Goal: Task Accomplishment & Management: Manage account settings

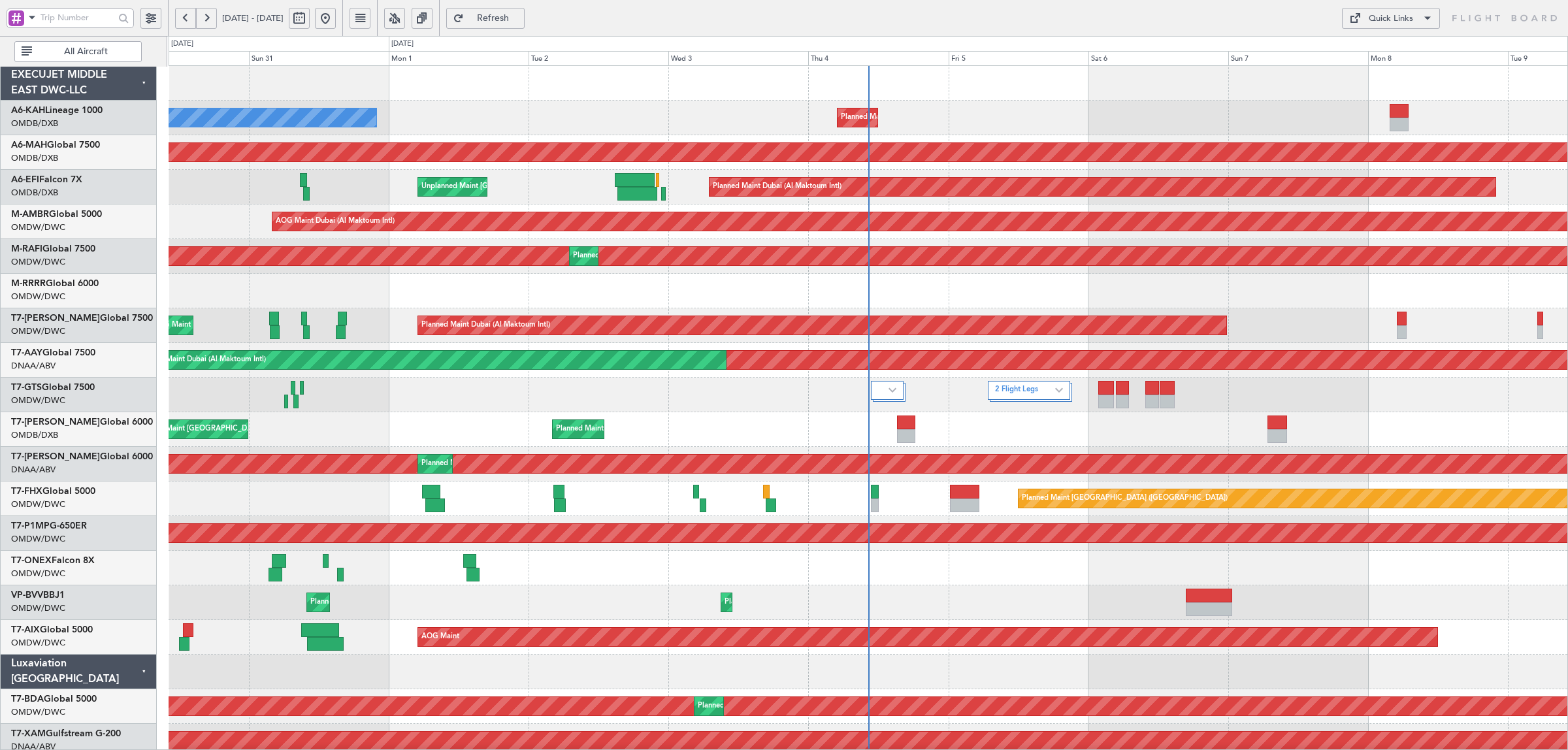
click at [64, 53] on span "All Aircraft" at bounding box center [86, 52] width 102 height 9
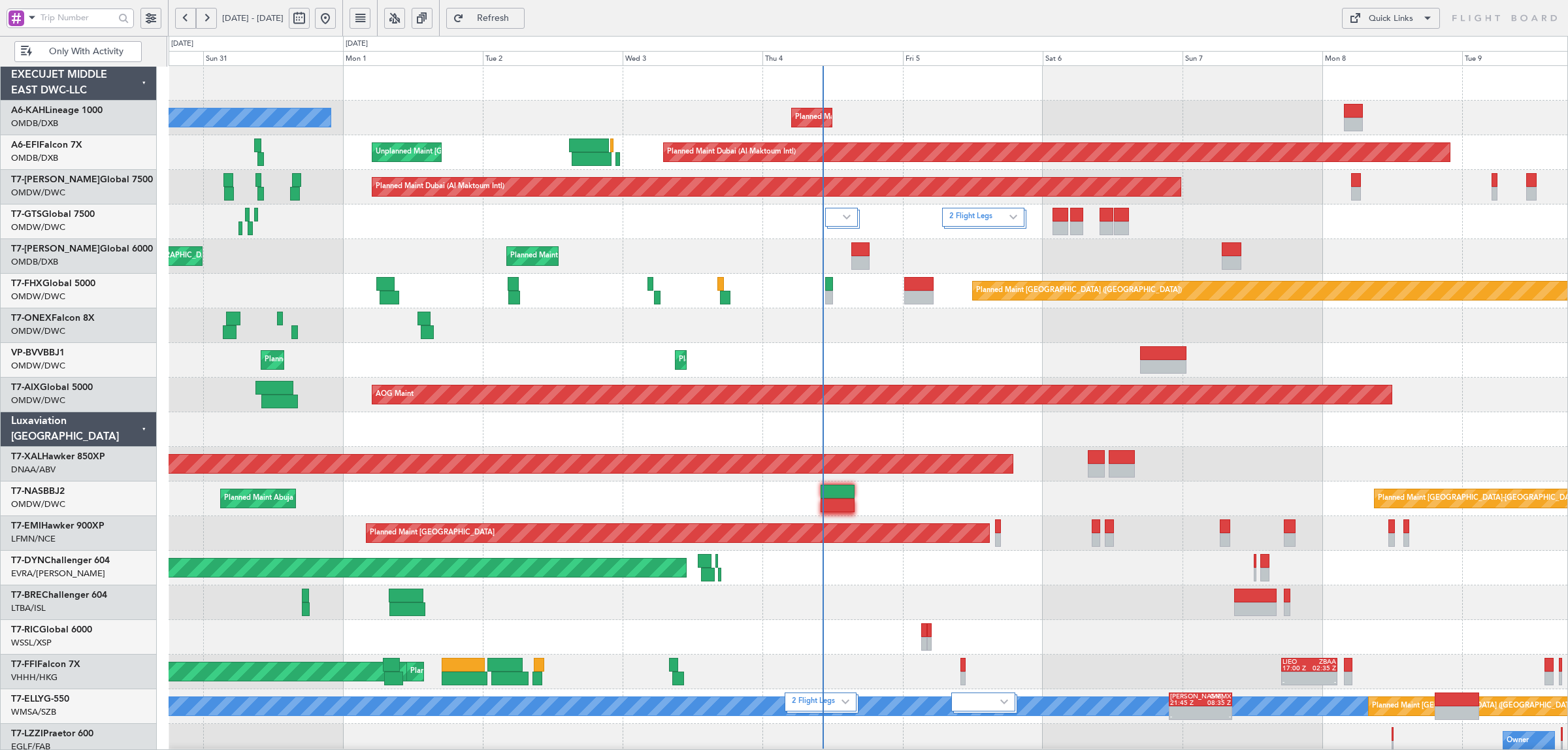
click at [121, 123] on div "Planned Maint Dubai (Al Maktoum Intl) No Crew Planned Maint [GEOGRAPHIC_DATA] (…" at bounding box center [784, 393] width 1568 height 714
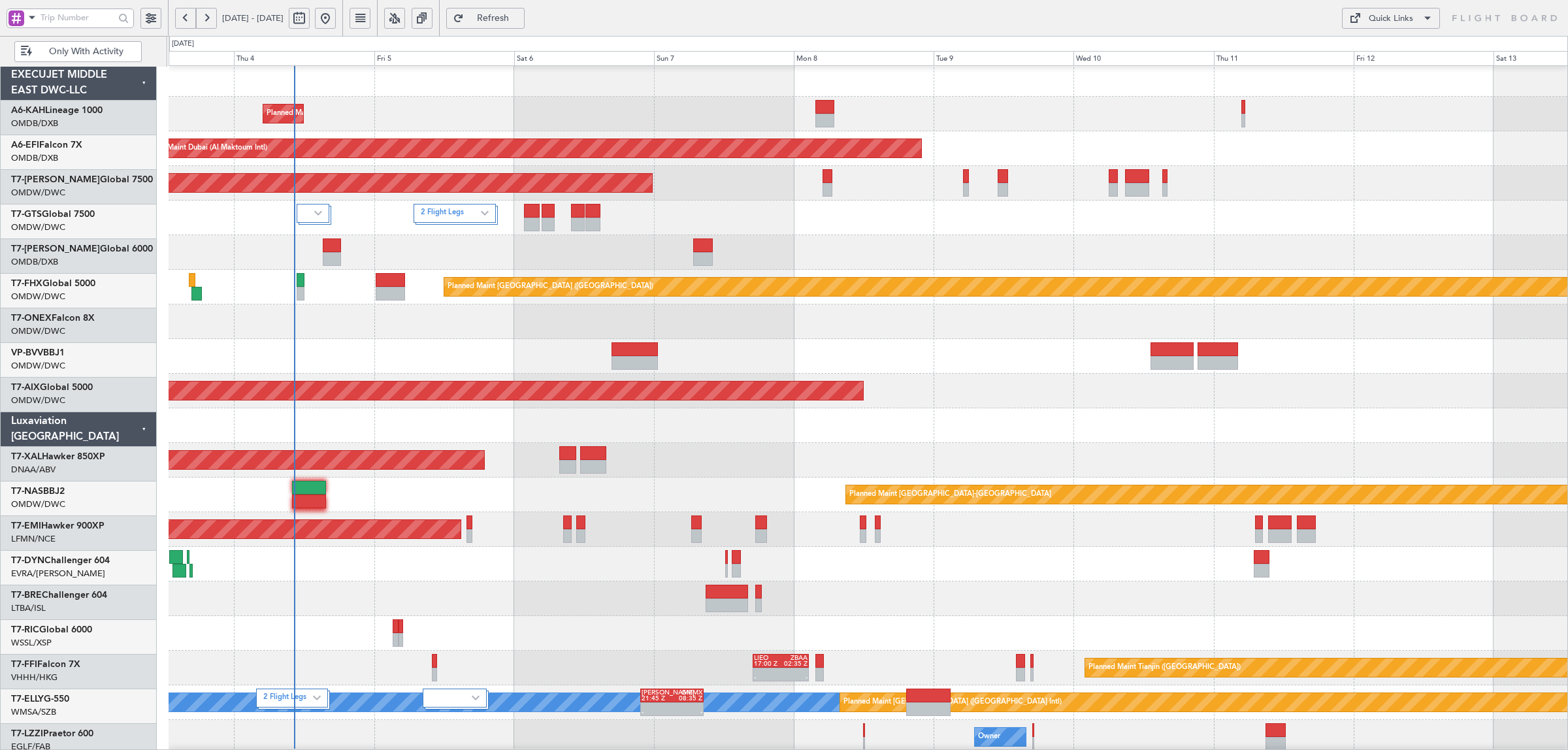
scroll to position [4, 0]
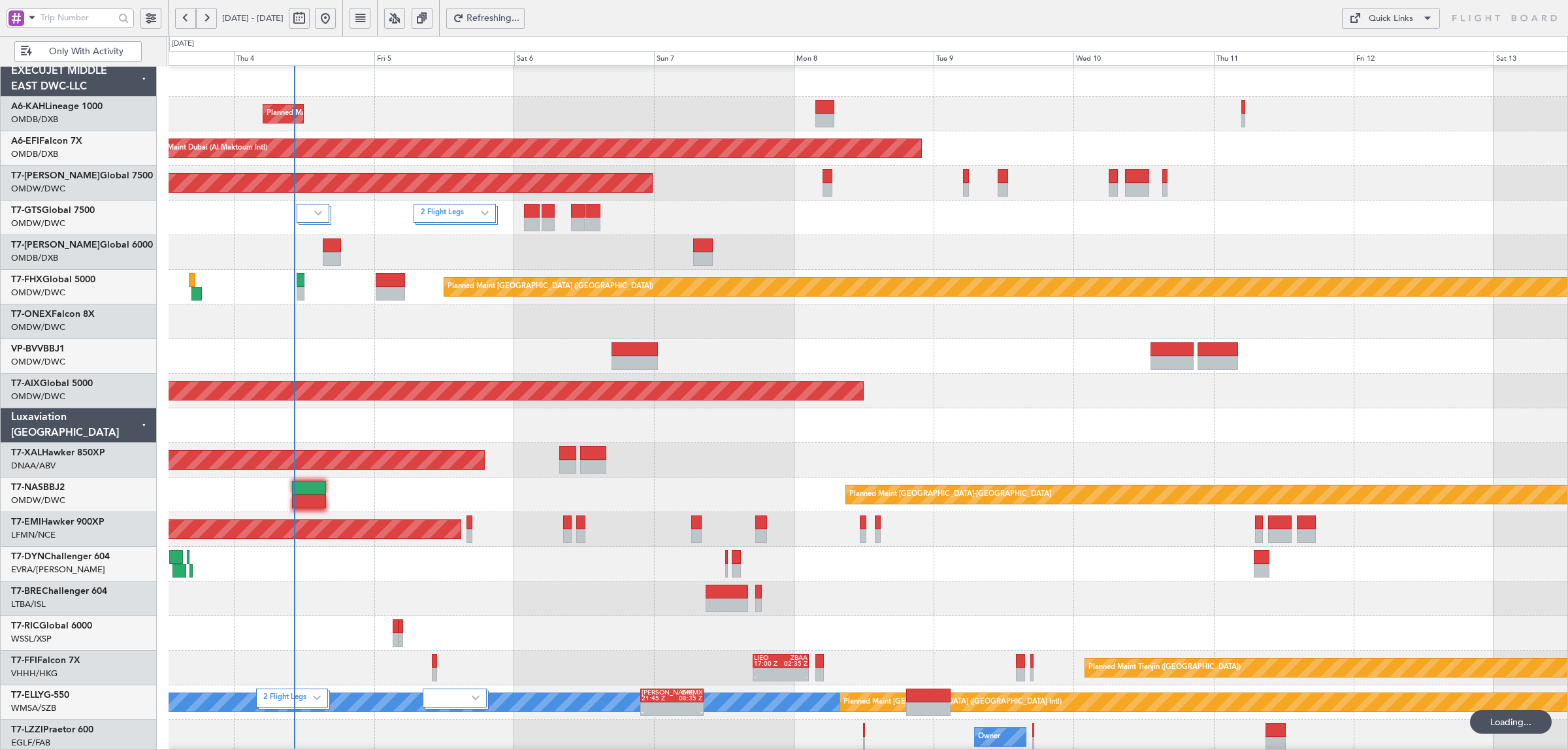
click at [28, 19] on span at bounding box center [32, 17] width 15 height 16
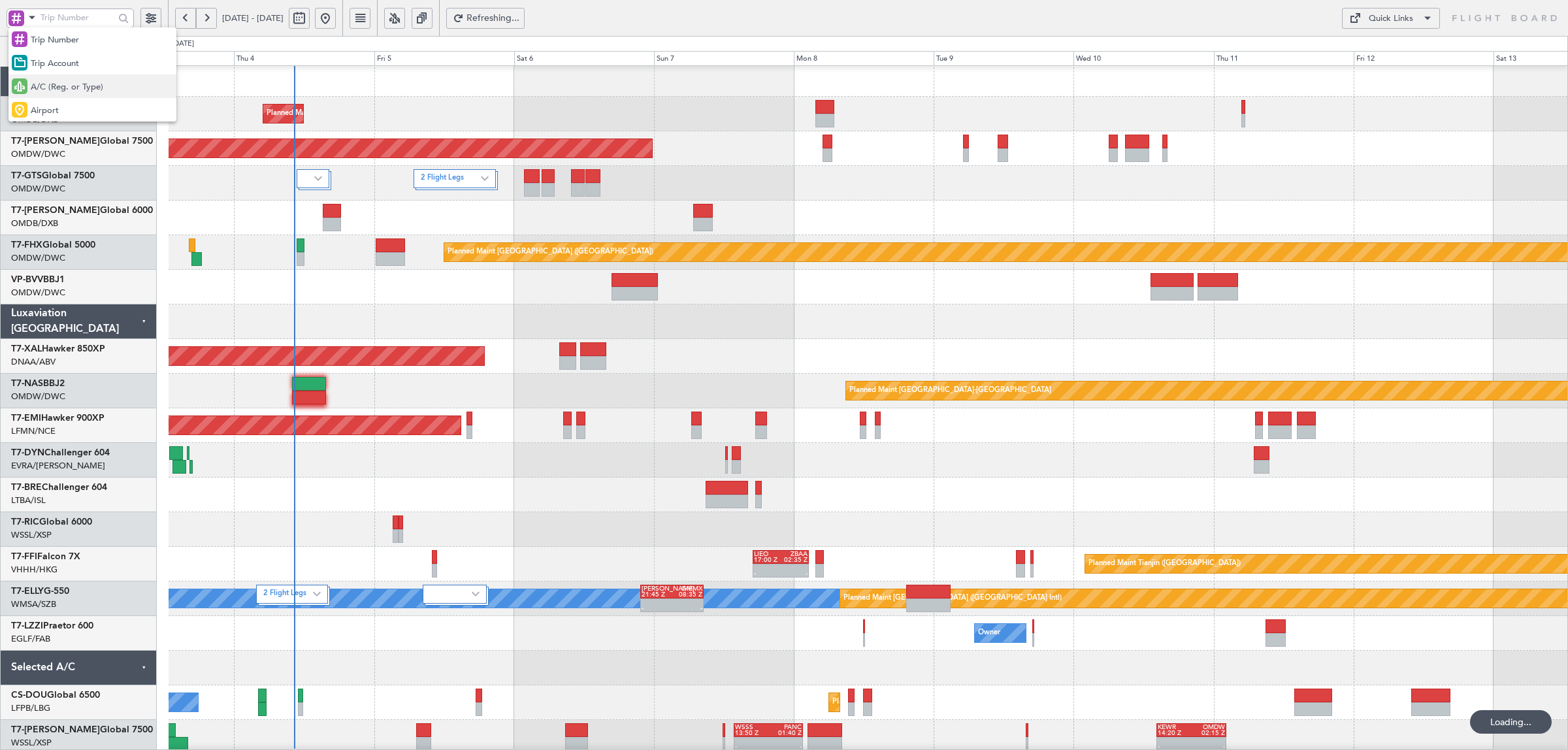
drag, startPoint x: 53, startPoint y: 83, endPoint x: 356, endPoint y: 151, distance: 310.5
click at [56, 83] on span "A/C (Reg. or Type)" at bounding box center [67, 88] width 73 height 13
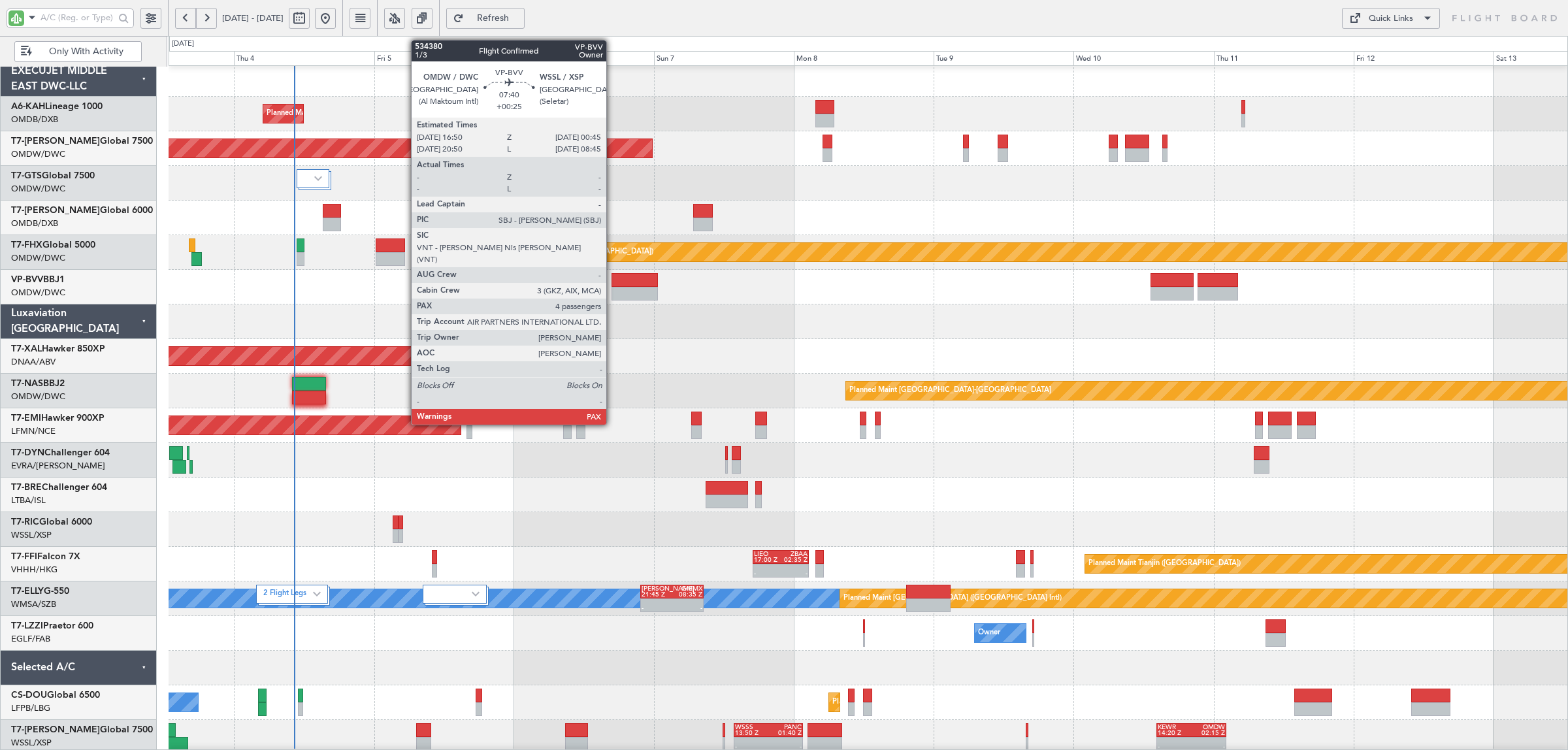
click at [613, 289] on div at bounding box center [634, 294] width 46 height 14
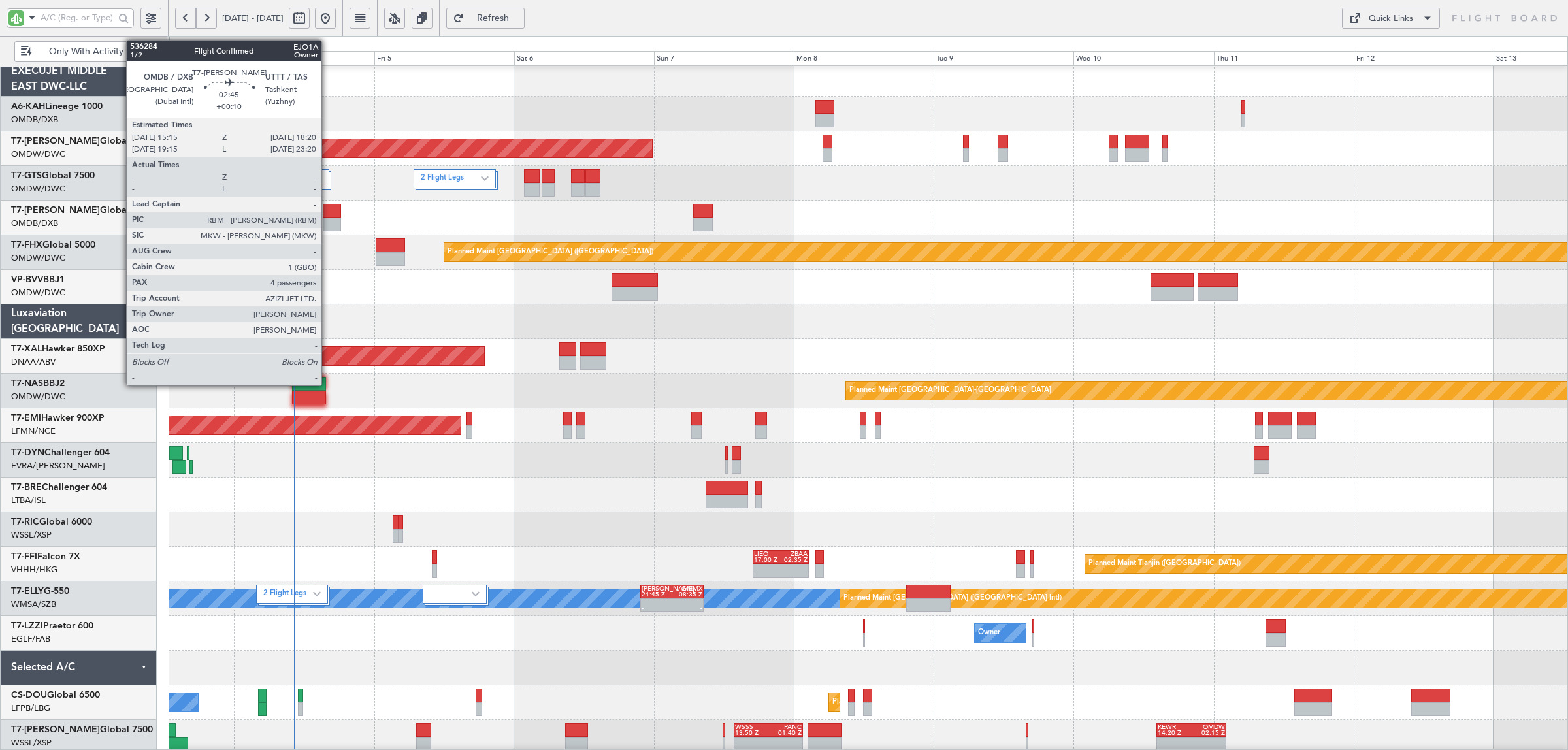
click at [328, 221] on div at bounding box center [332, 225] width 19 height 14
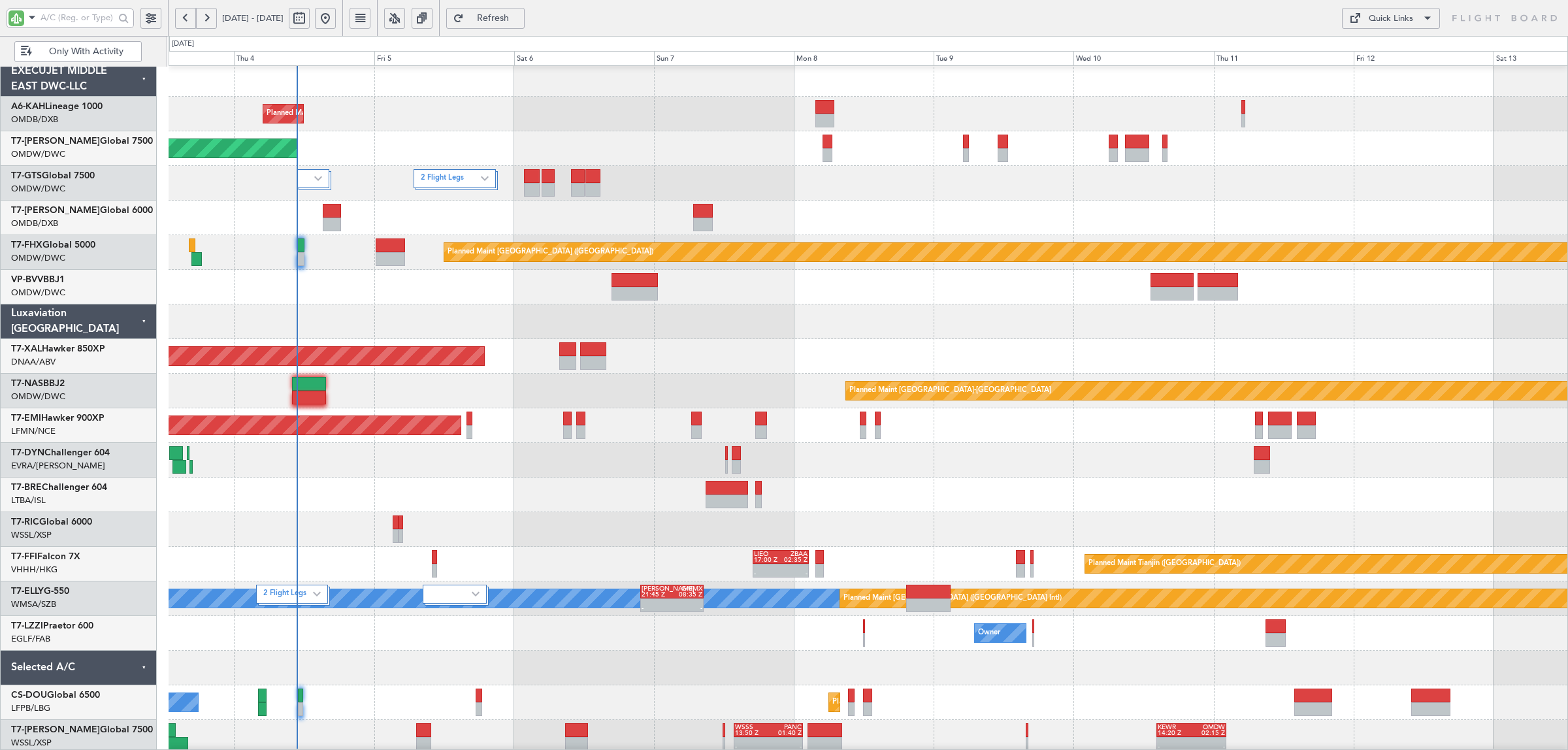
click at [418, 302] on div "Planned Maint Dubai (Al Maktoum Intl)" at bounding box center [868, 287] width 1398 height 35
click at [373, 262] on div "Planned Maint [GEOGRAPHIC_DATA] ([GEOGRAPHIC_DATA])" at bounding box center [868, 253] width 1398 height 35
click at [520, 16] on span "Refresh" at bounding box center [493, 19] width 53 height 9
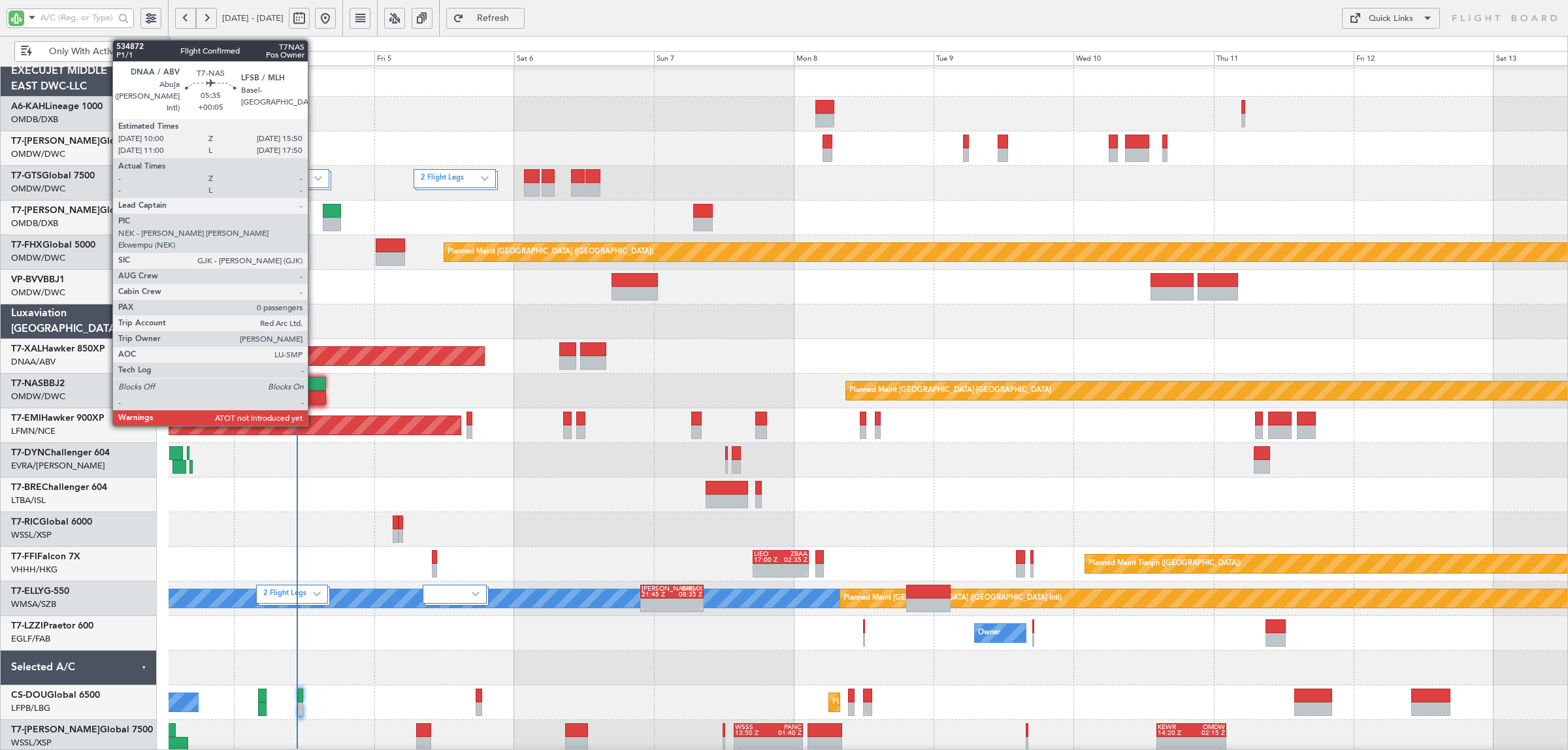
click at [315, 394] on div at bounding box center [309, 397] width 35 height 14
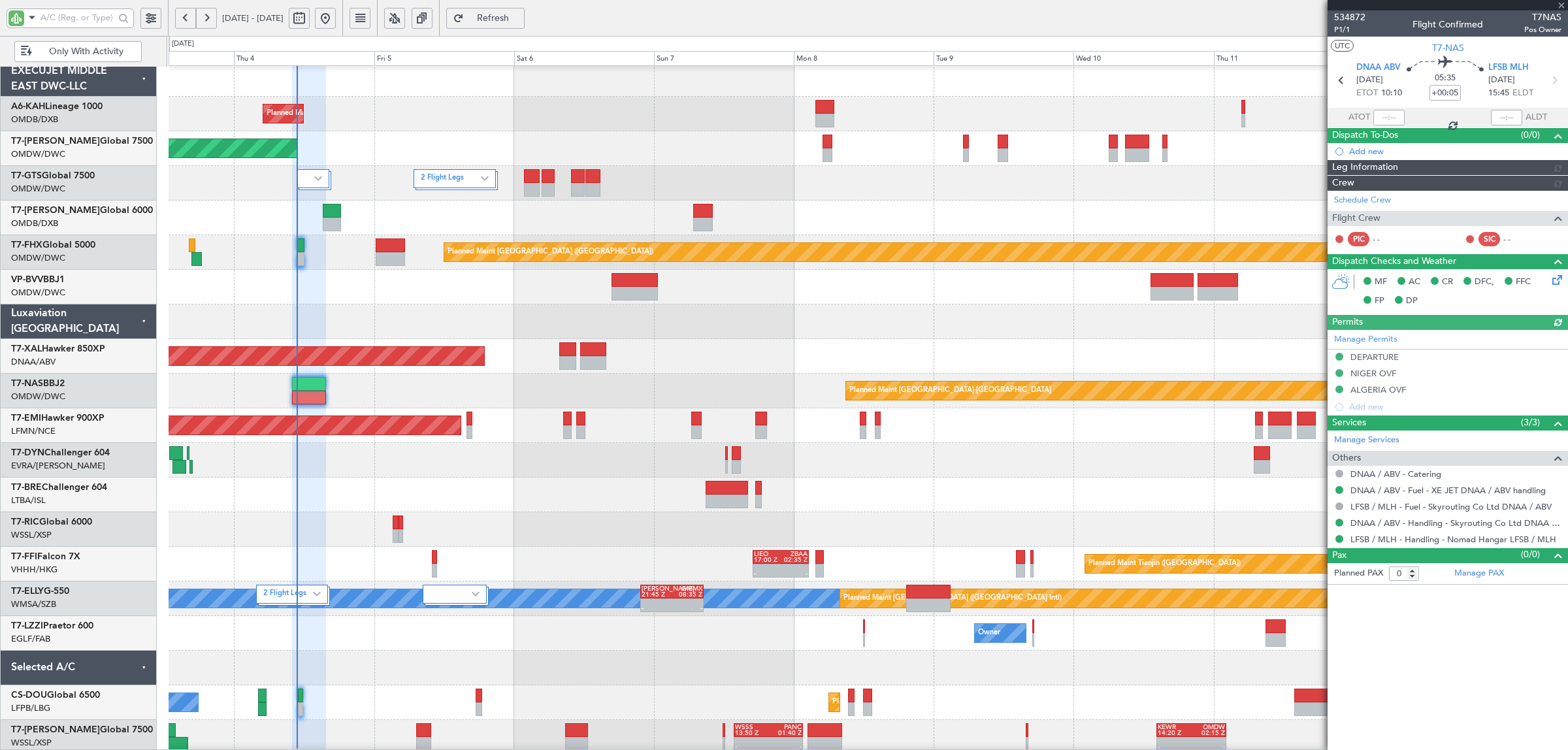
type input "[PERSON_NAME] (ANI)"
type input "7019"
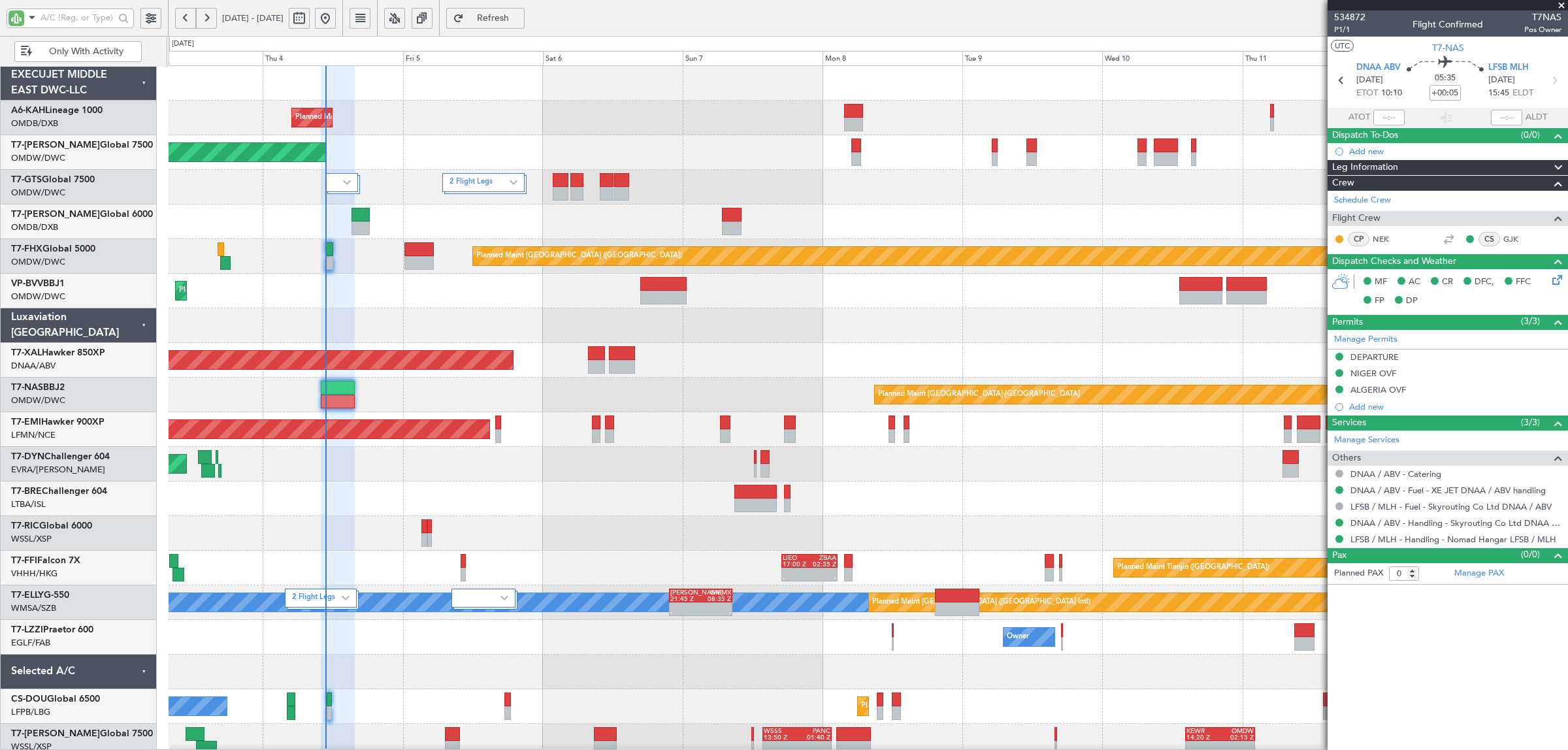
click at [236, 198] on div "2 Flight Legs" at bounding box center [868, 187] width 1398 height 35
type input "[PERSON_NAME] (ANI)"
type input "7019"
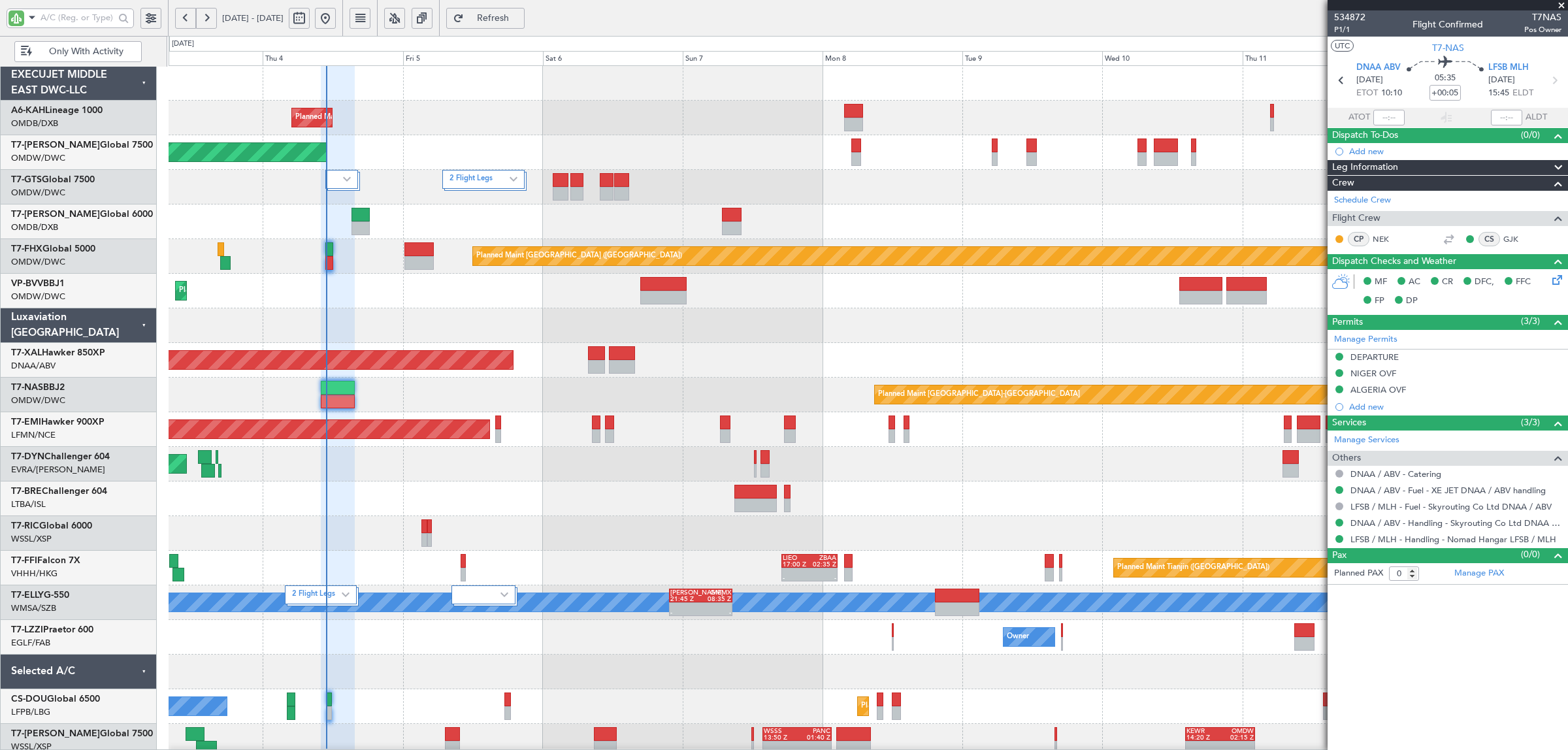
type input "[PERSON_NAME] (ANI)"
type input "7019"
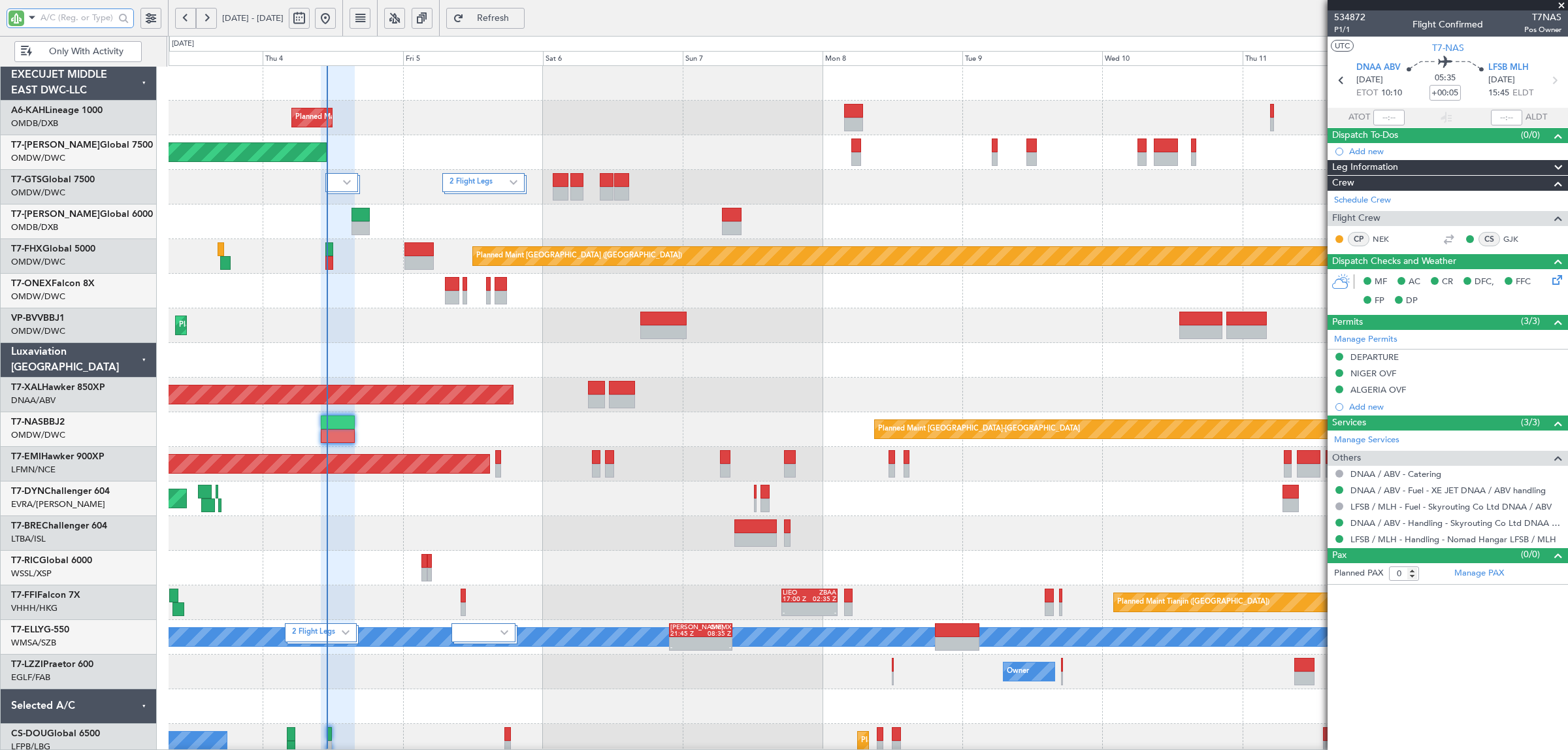
click at [102, 16] on input "text" at bounding box center [77, 17] width 74 height 19
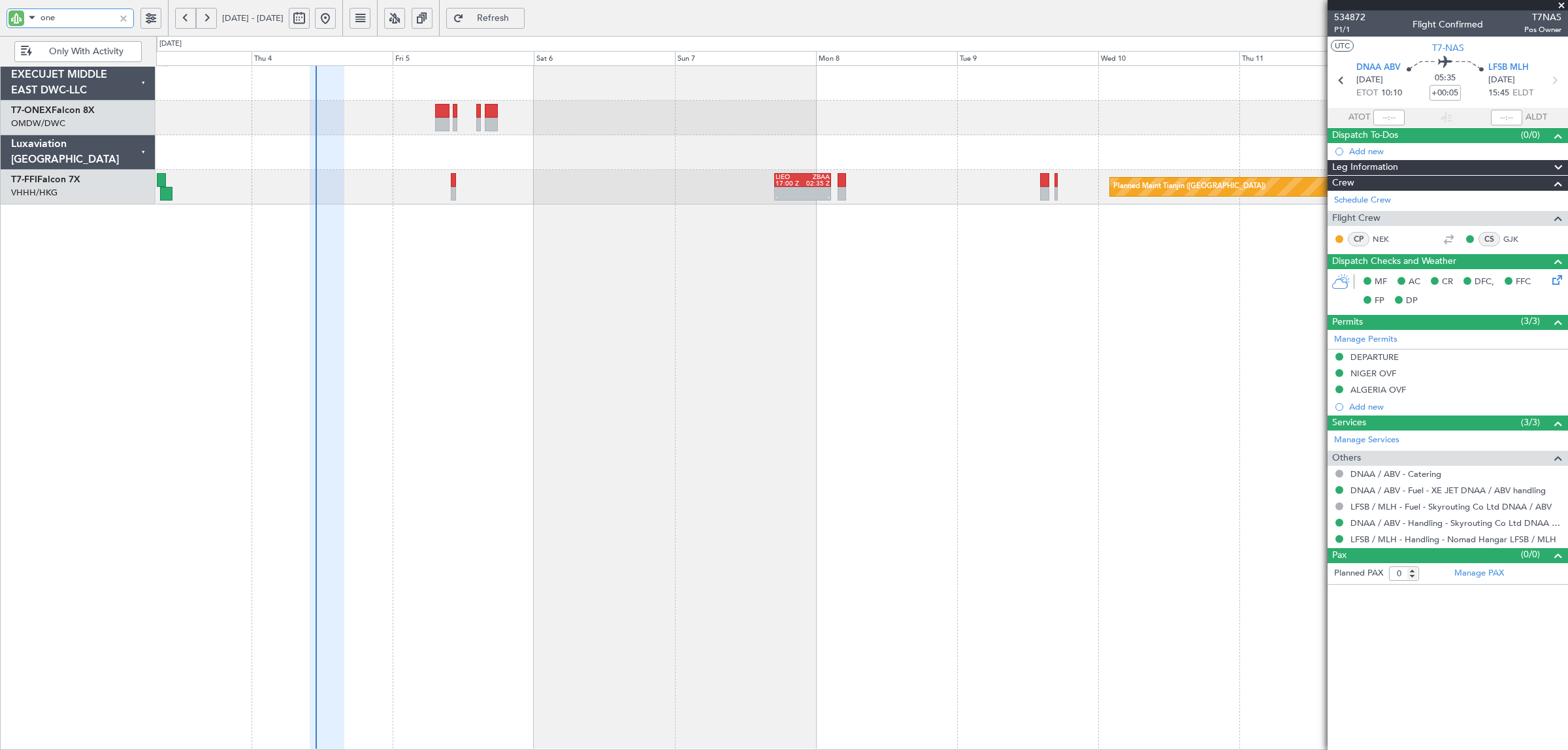
type input "onex"
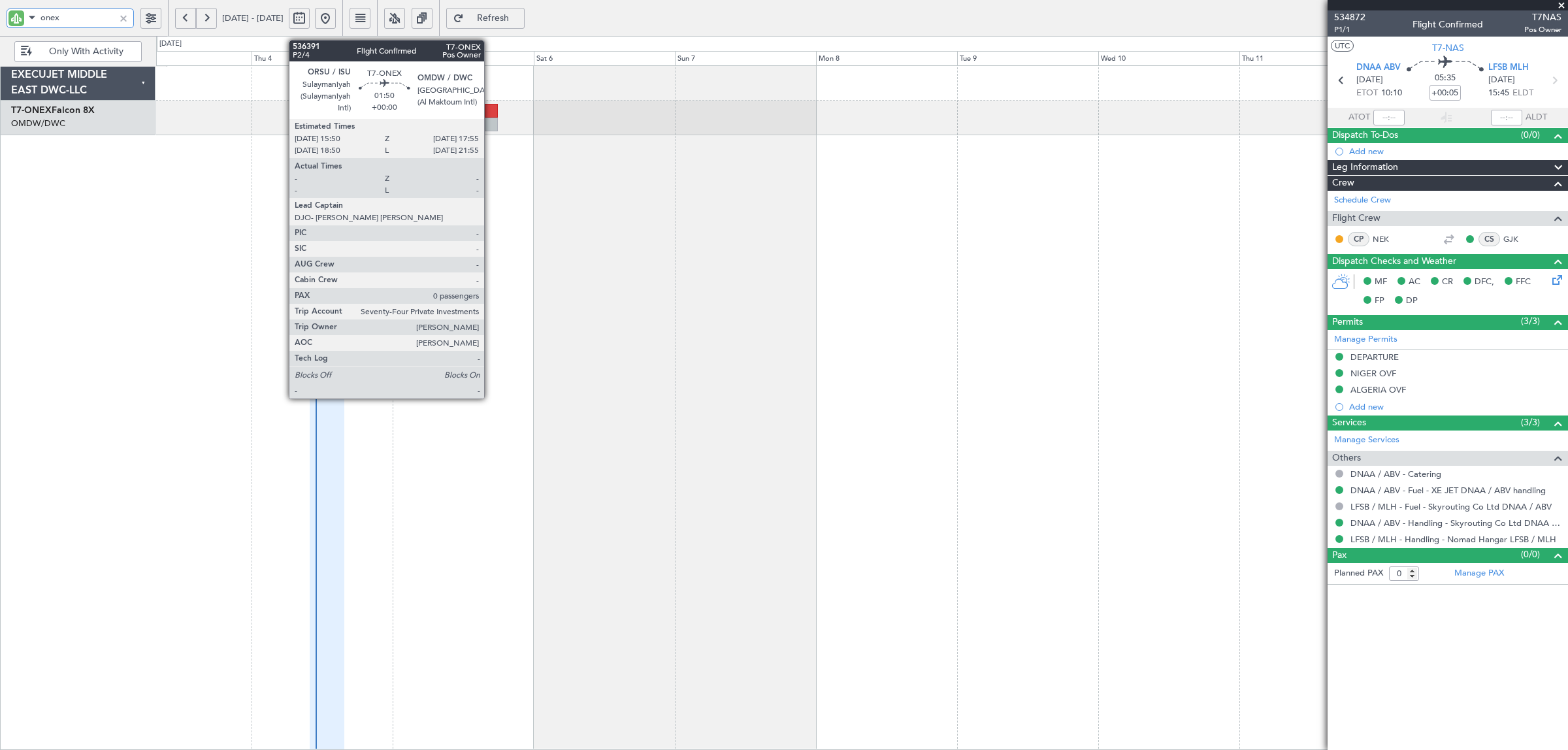
click at [490, 125] on div at bounding box center [491, 125] width 12 height 14
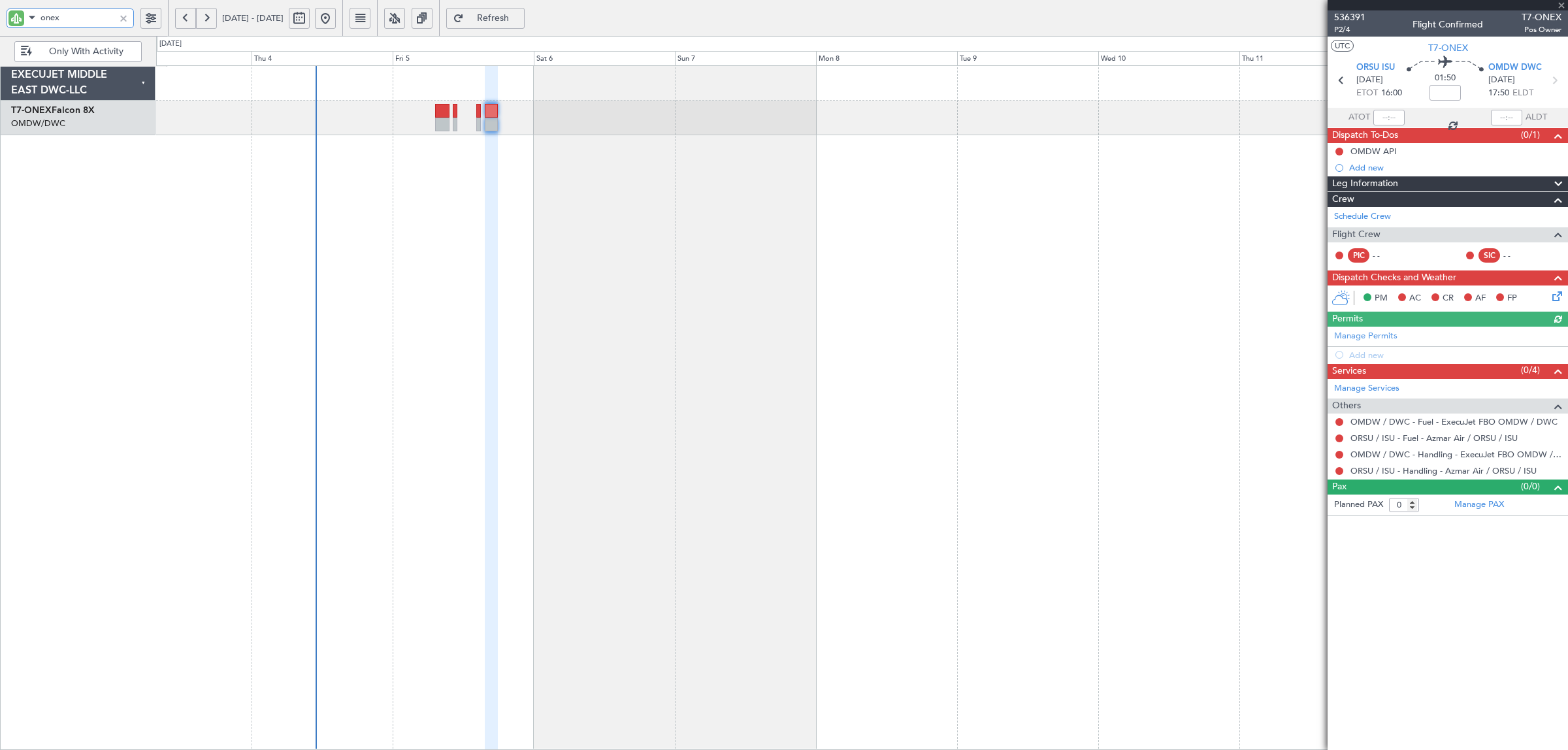
type input "onex"
click at [1359, 337] on div "Manage Permits Add new" at bounding box center [1447, 345] width 240 height 36
click at [1359, 335] on link "Manage Permits" at bounding box center [1366, 336] width 64 height 13
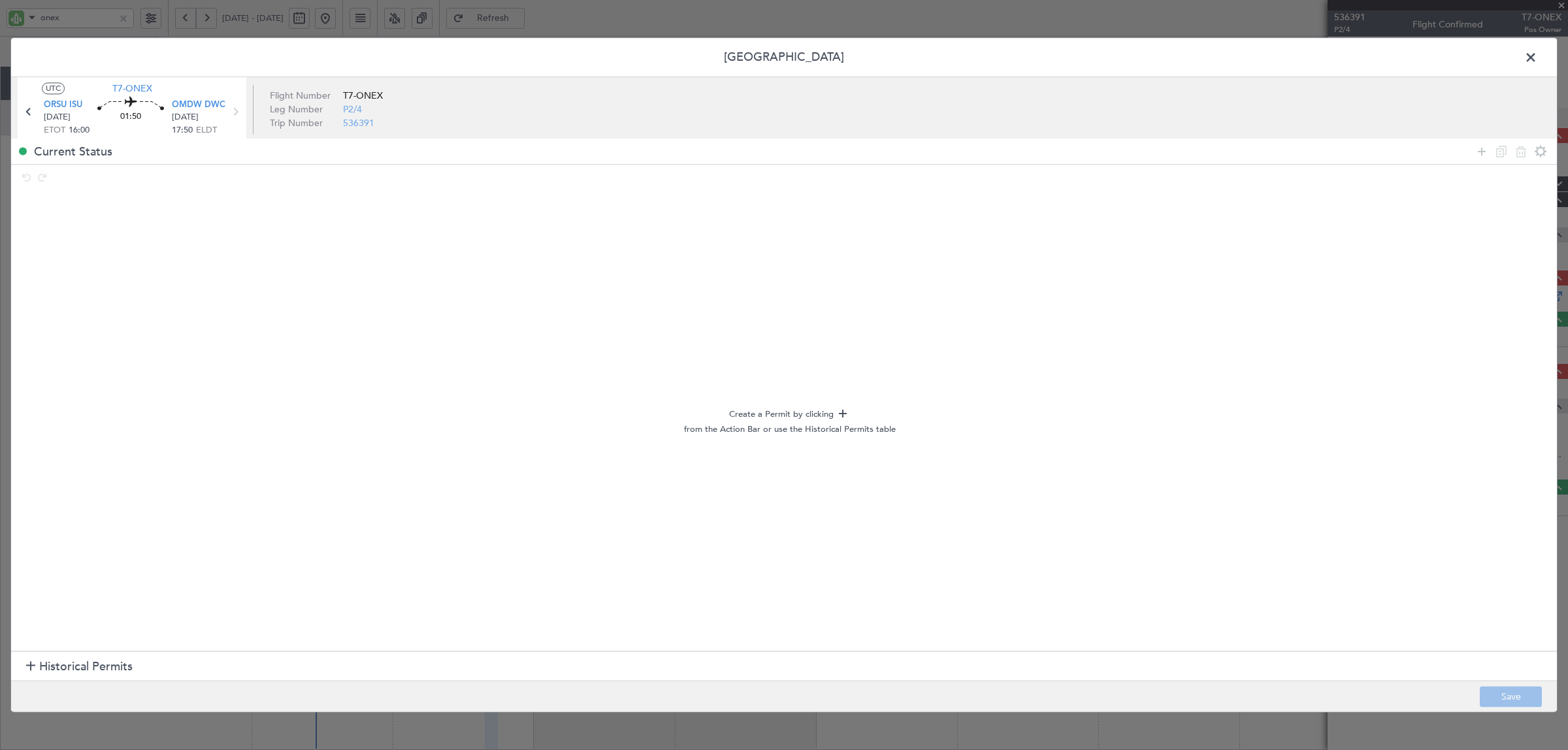
click at [25, 665] on section "Historical Permits" at bounding box center [783, 666] width 1546 height 31
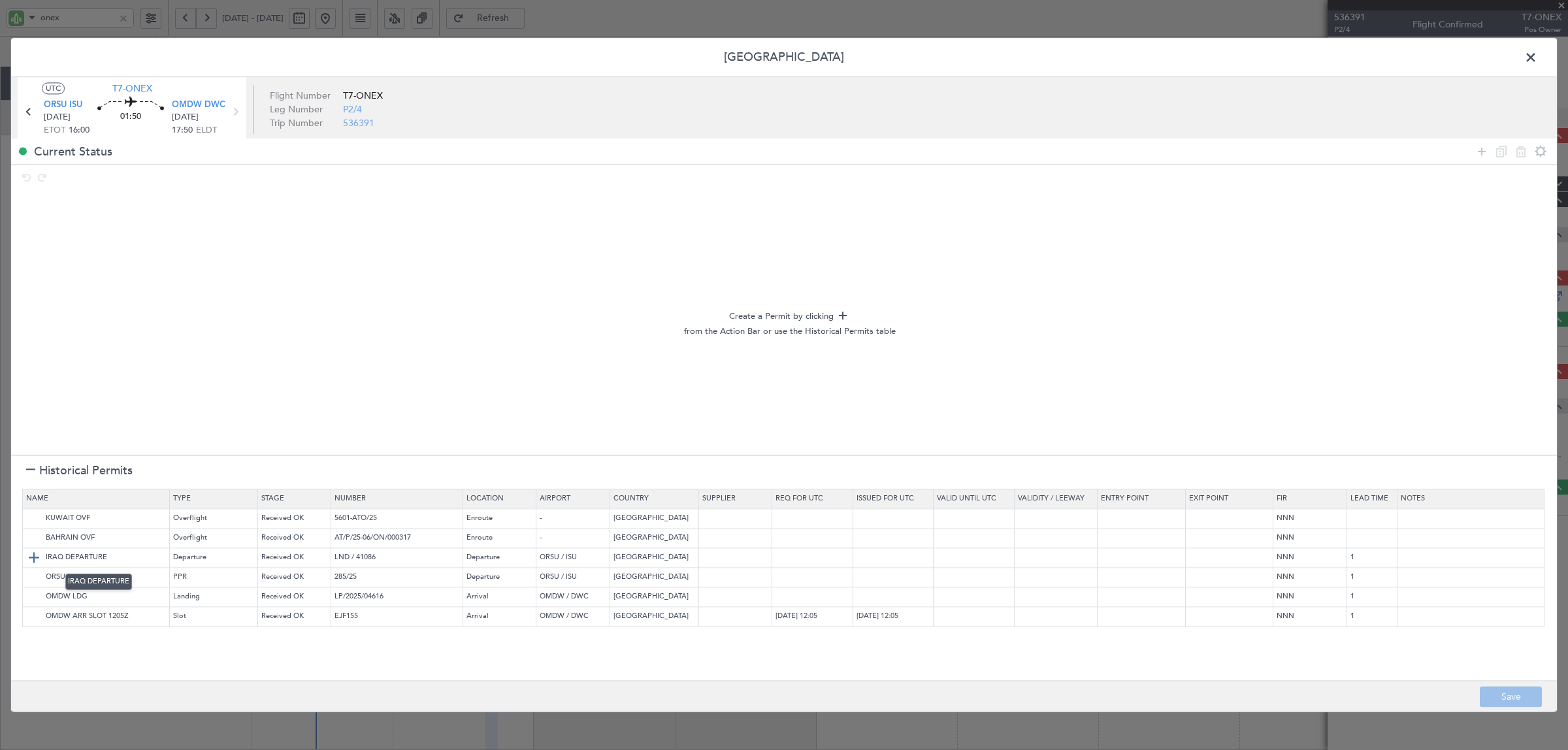
click at [33, 556] on img at bounding box center [34, 558] width 15 height 15
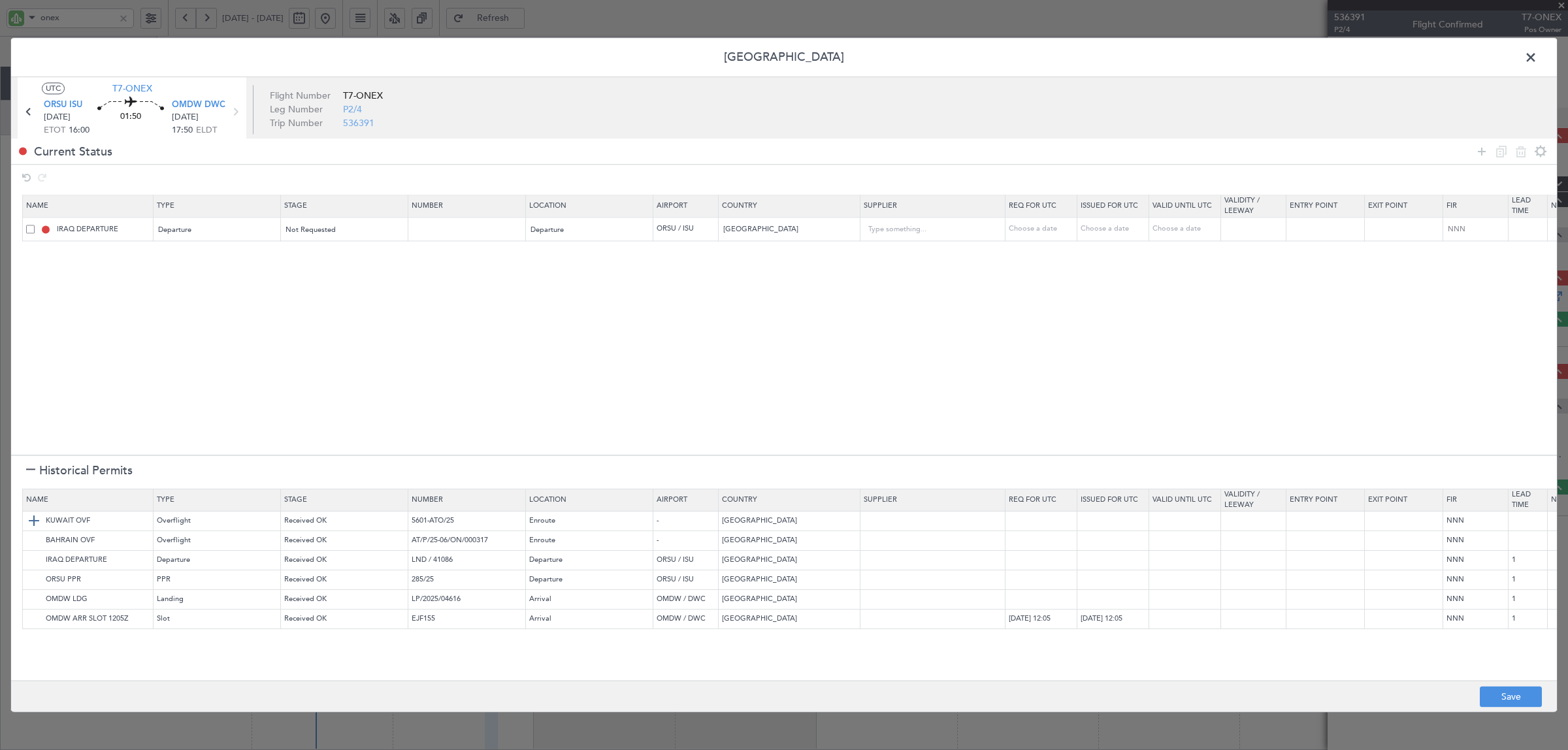
click at [33, 518] on img at bounding box center [34, 521] width 15 height 15
click at [33, 540] on img at bounding box center [34, 541] width 15 height 15
click at [34, 576] on img at bounding box center [34, 580] width 15 height 15
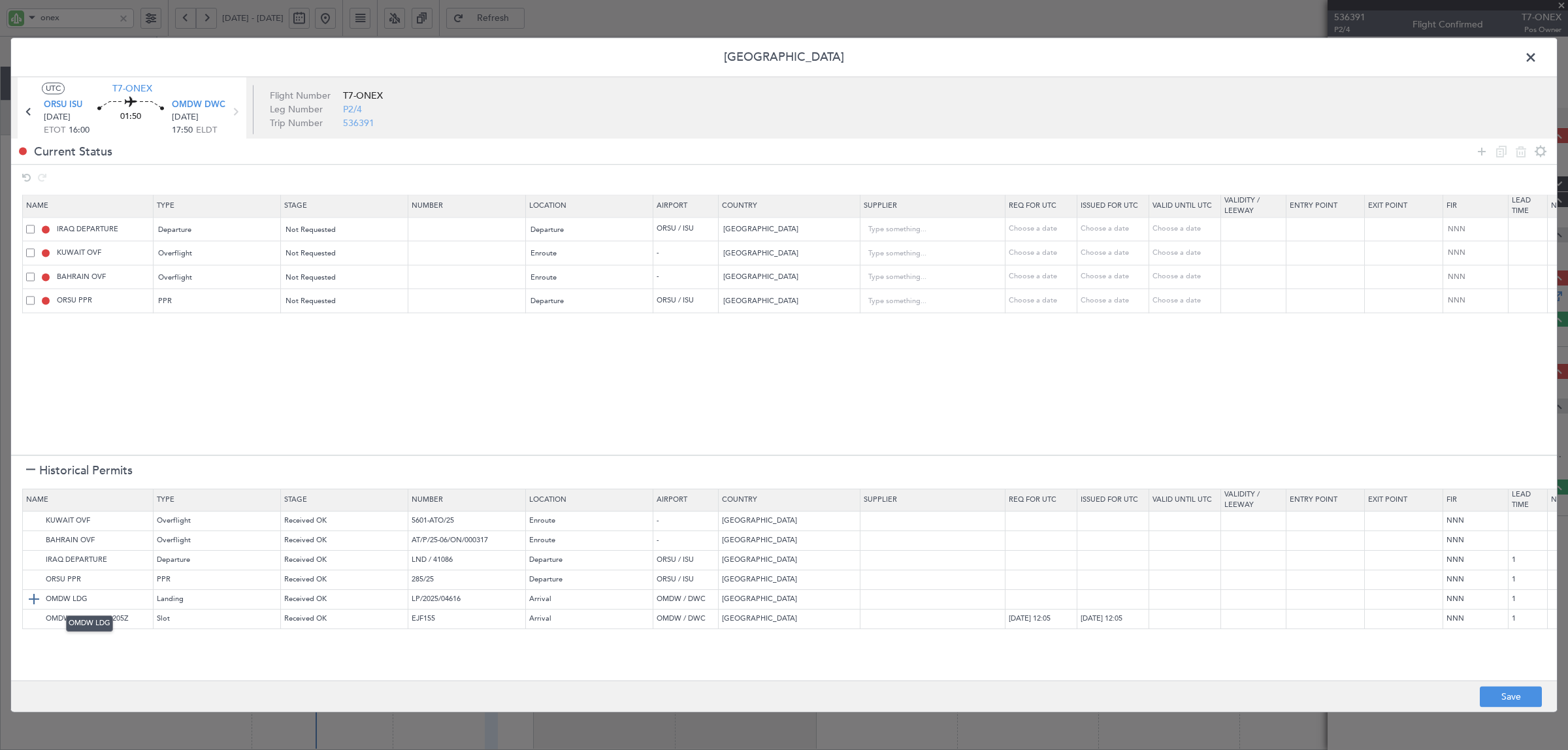
click at [33, 597] on img at bounding box center [34, 600] width 15 height 15
click at [33, 619] on img at bounding box center [34, 619] width 15 height 15
click at [1480, 153] on icon at bounding box center [1481, 152] width 15 height 15
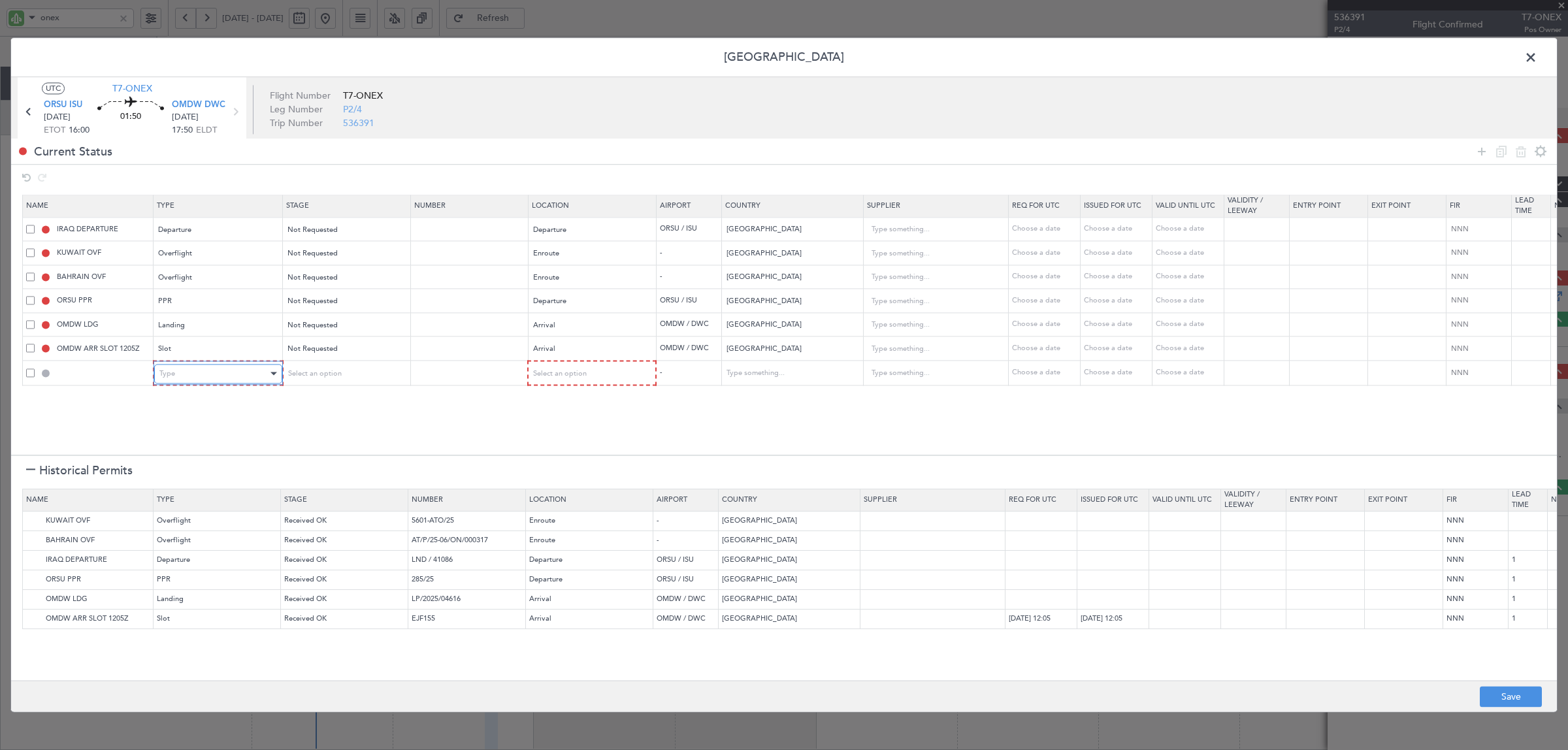
click at [221, 374] on div "Type" at bounding box center [214, 373] width 108 height 19
click at [211, 436] on span "API" at bounding box center [218, 441] width 116 height 19
click at [338, 377] on span "Select an option" at bounding box center [312, 373] width 53 height 10
click at [332, 417] on span "Not Requested" at bounding box center [346, 421] width 116 height 19
click at [565, 378] on span "Select an option" at bounding box center [558, 373] width 53 height 10
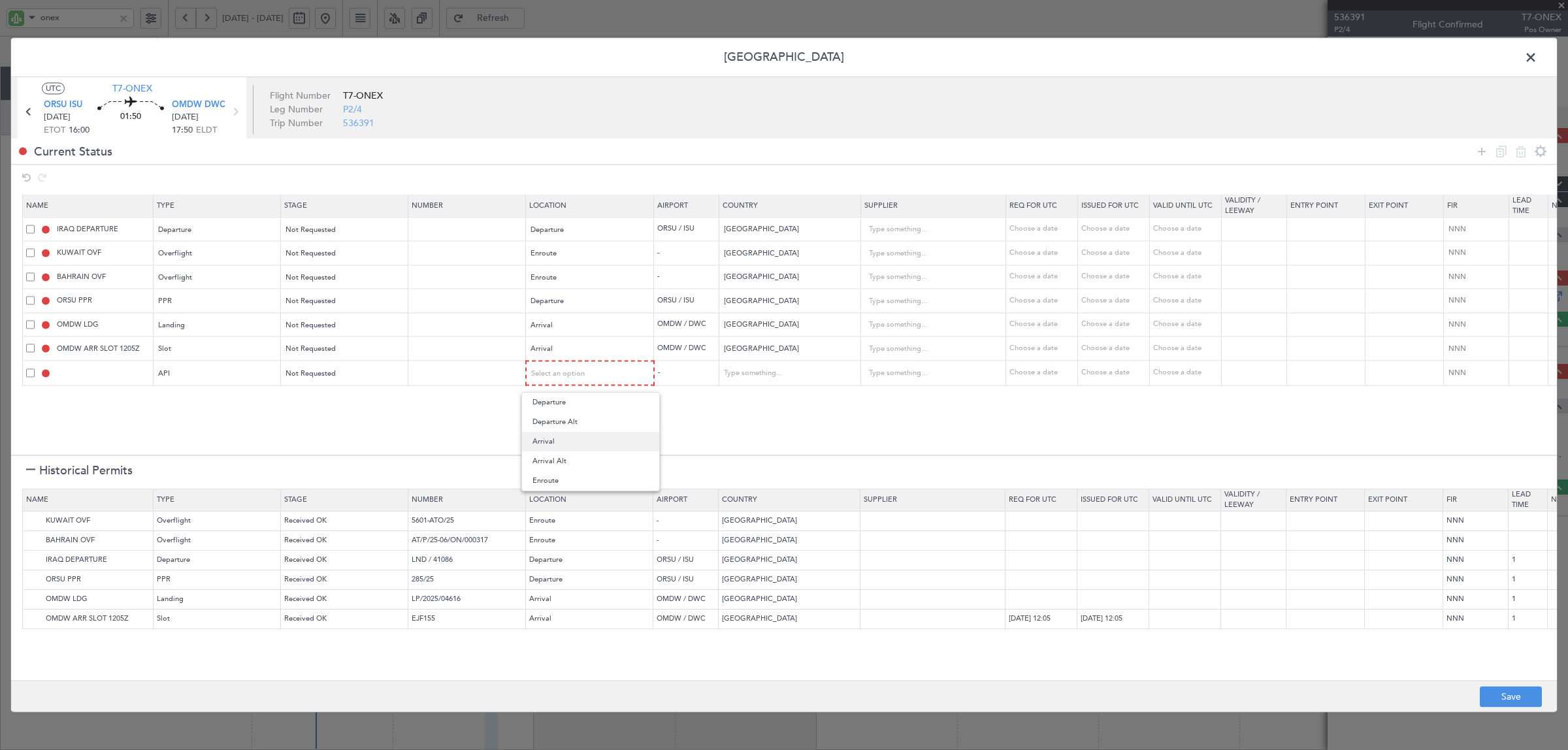
click at [570, 445] on span "Arrival" at bounding box center [590, 441] width 116 height 19
click at [1498, 693] on button "Save" at bounding box center [1511, 697] width 62 height 21
type input "NNN"
type input "1"
type input "NNN"
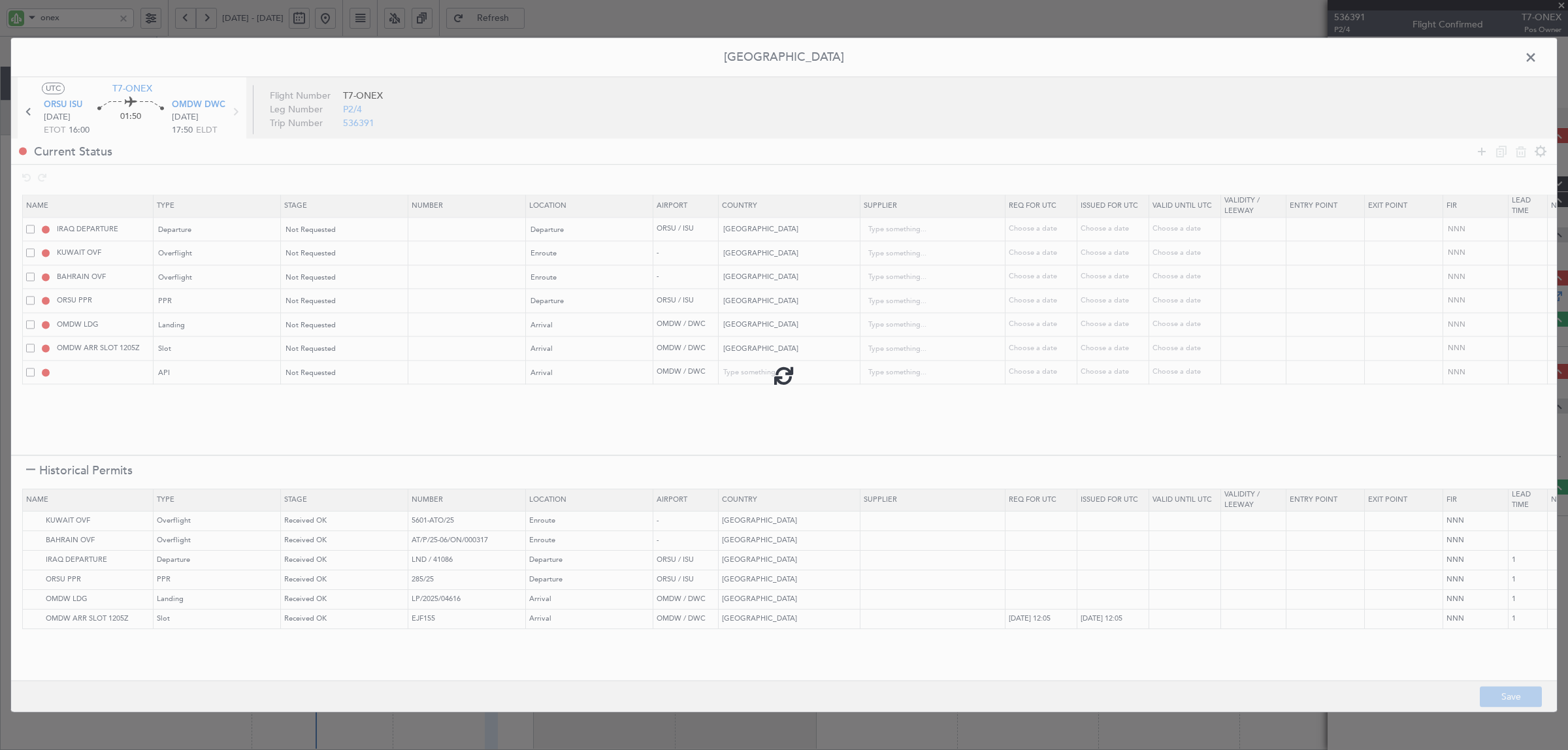
type input "NNN"
type input "1"
type input "NNN"
type input "1"
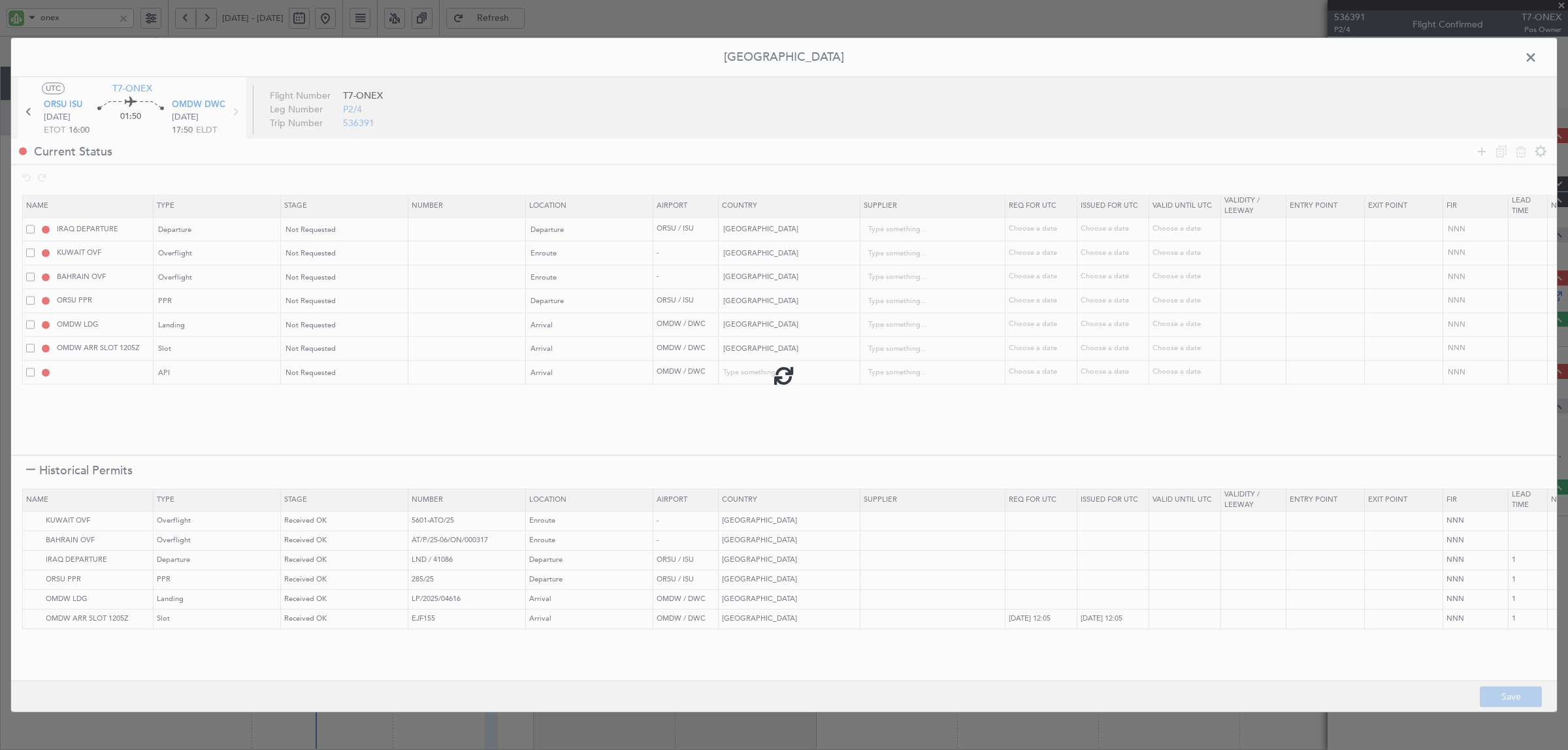
type input "OMDW ARR SLOT"
type input "NNN"
type input "1"
type input "OMDW ARR API"
type input "[GEOGRAPHIC_DATA]"
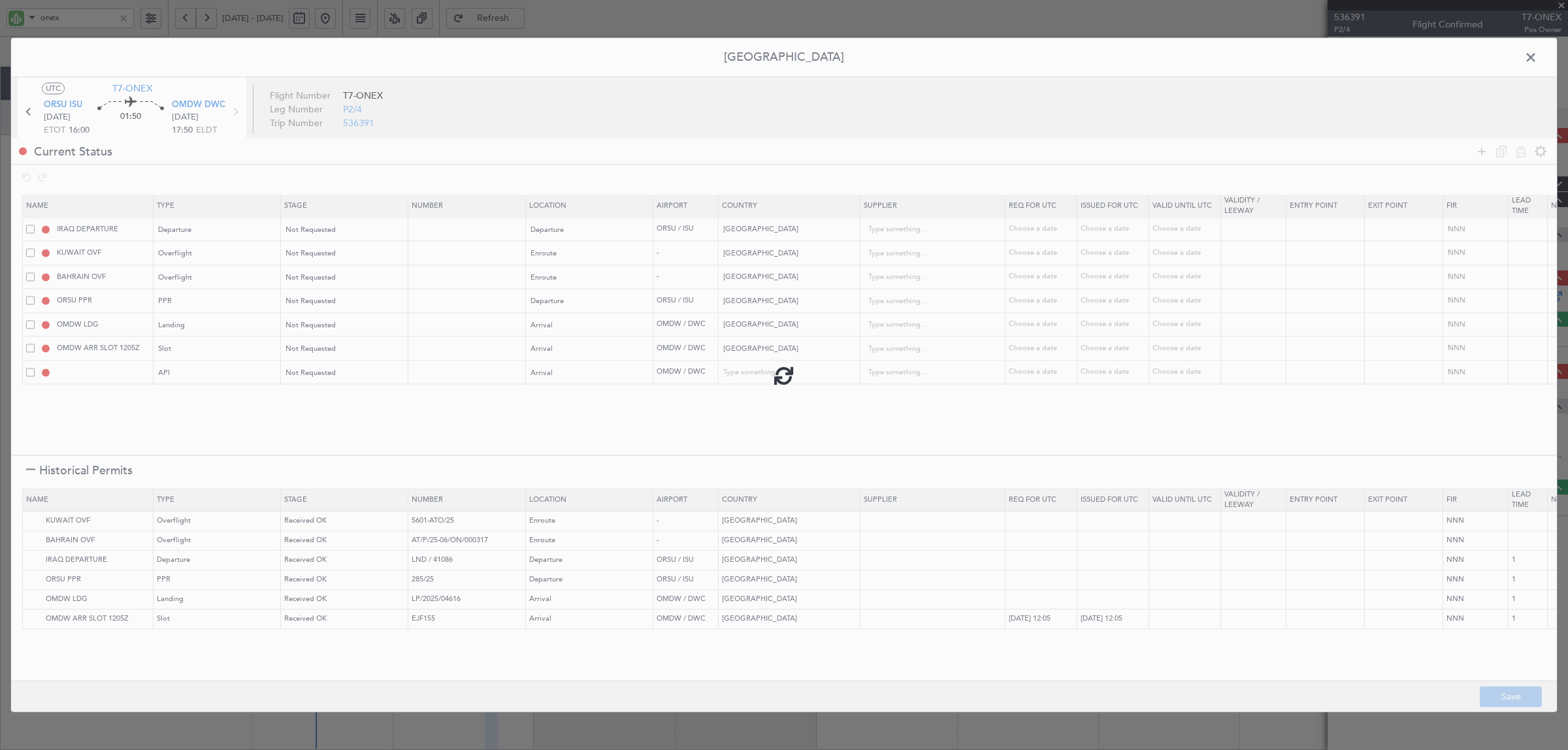
type input "NNN"
type input "1"
click at [27, 115] on icon at bounding box center [29, 112] width 17 height 17
type input "+00:20"
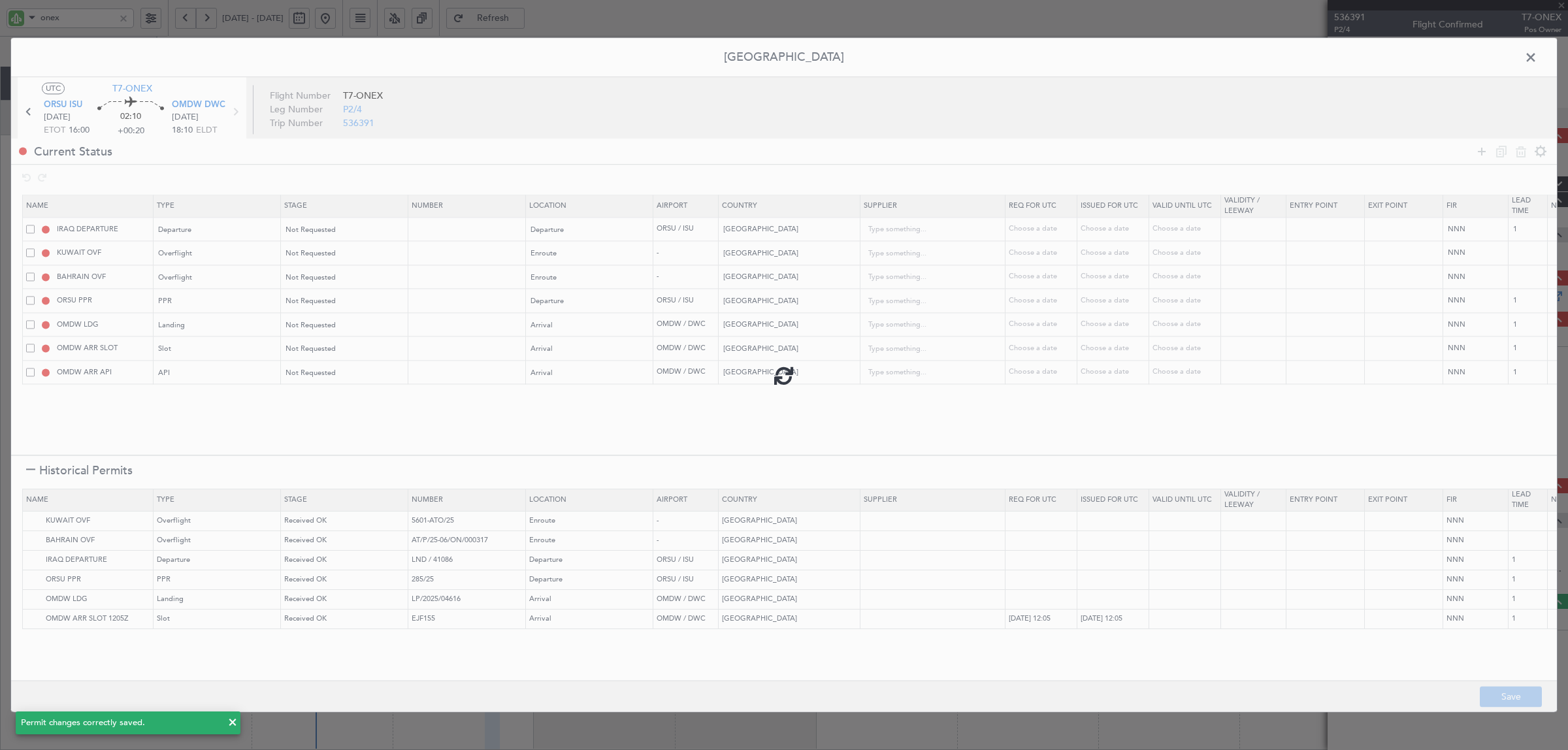
type input "1"
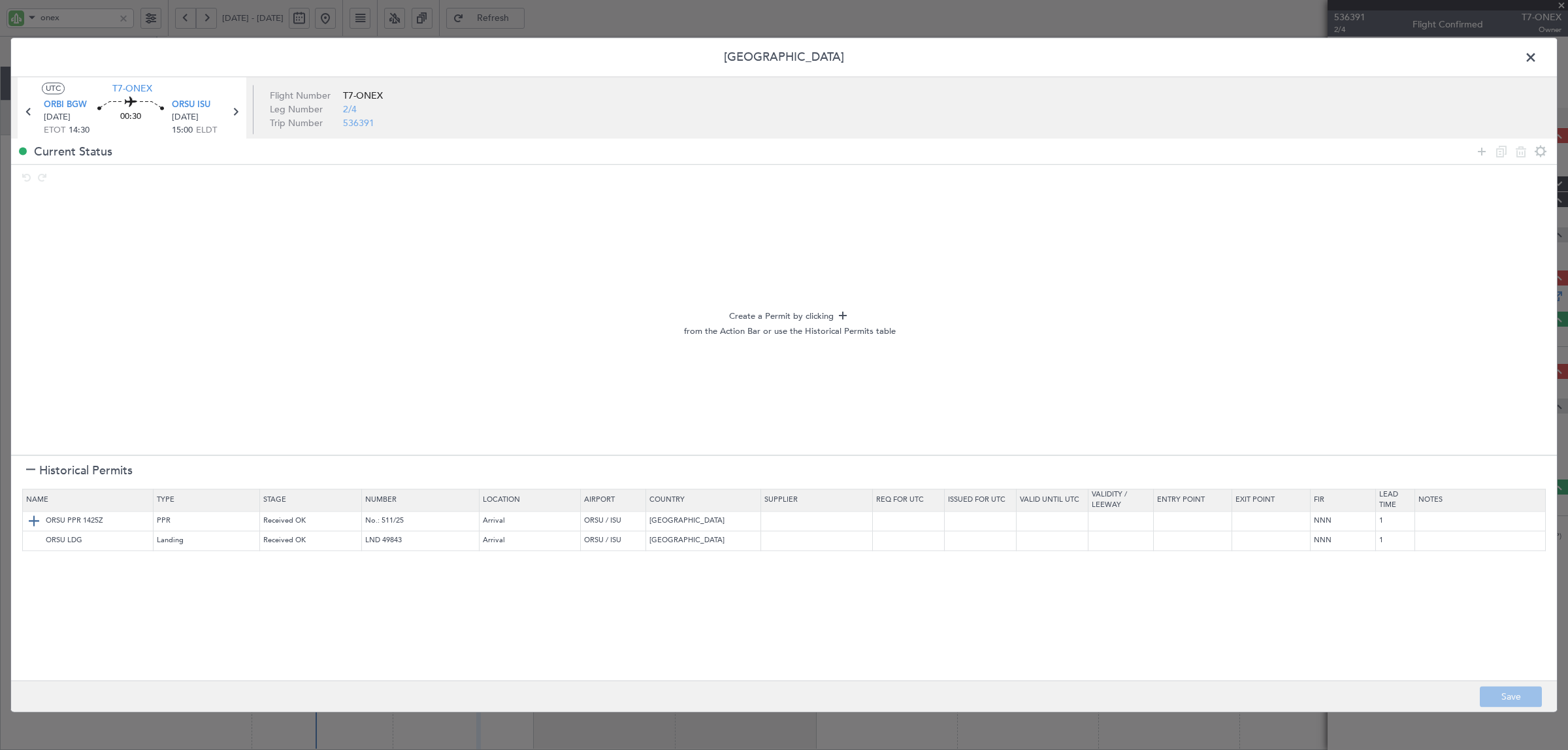
click at [28, 518] on img at bounding box center [34, 521] width 15 height 15
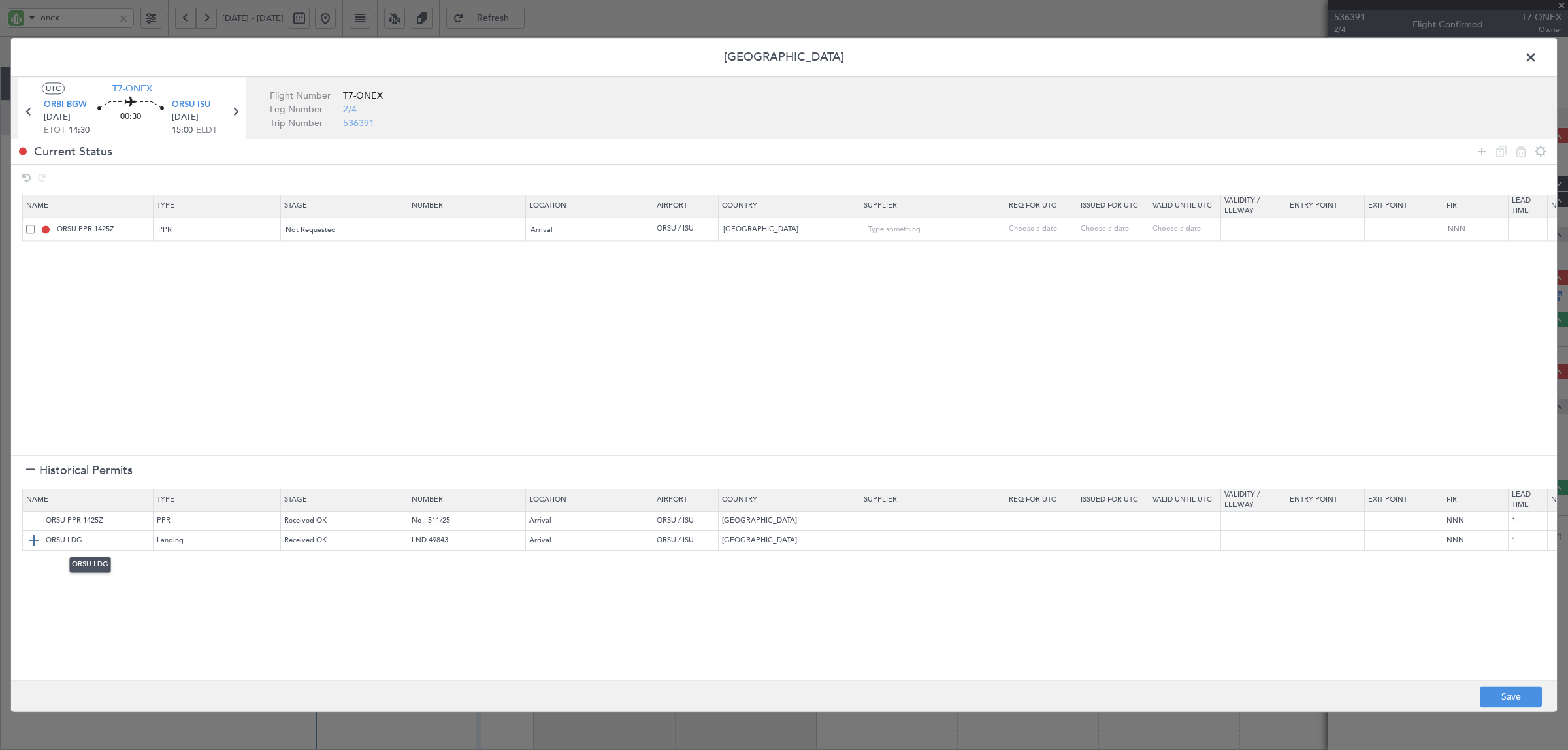
click at [34, 546] on img at bounding box center [34, 541] width 15 height 15
click at [1518, 700] on button "Save" at bounding box center [1511, 697] width 62 height 21
type input "ORSU PPR"
type input "NNN"
type input "1"
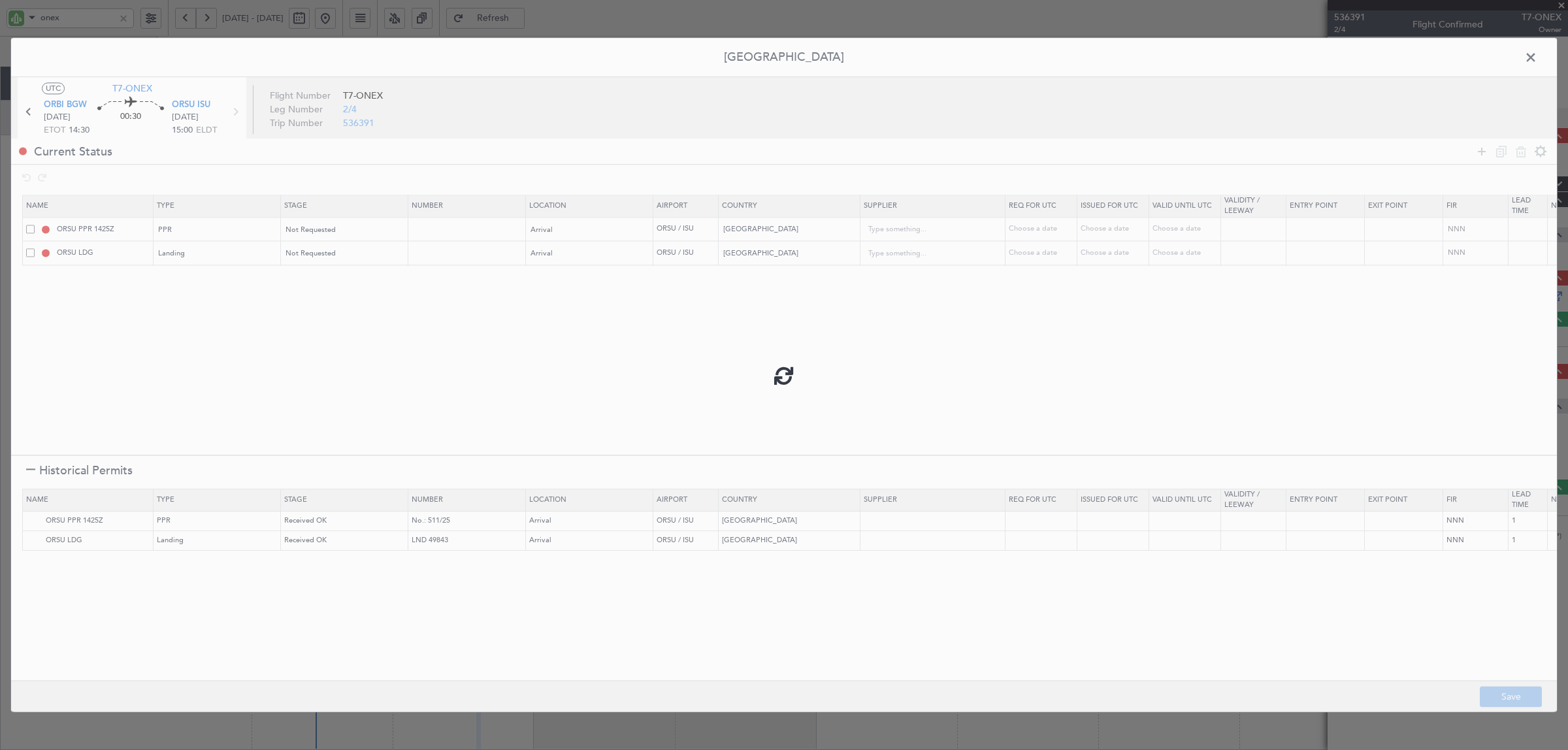
type input "NNN"
type input "1"
click at [28, 112] on icon at bounding box center [29, 112] width 17 height 17
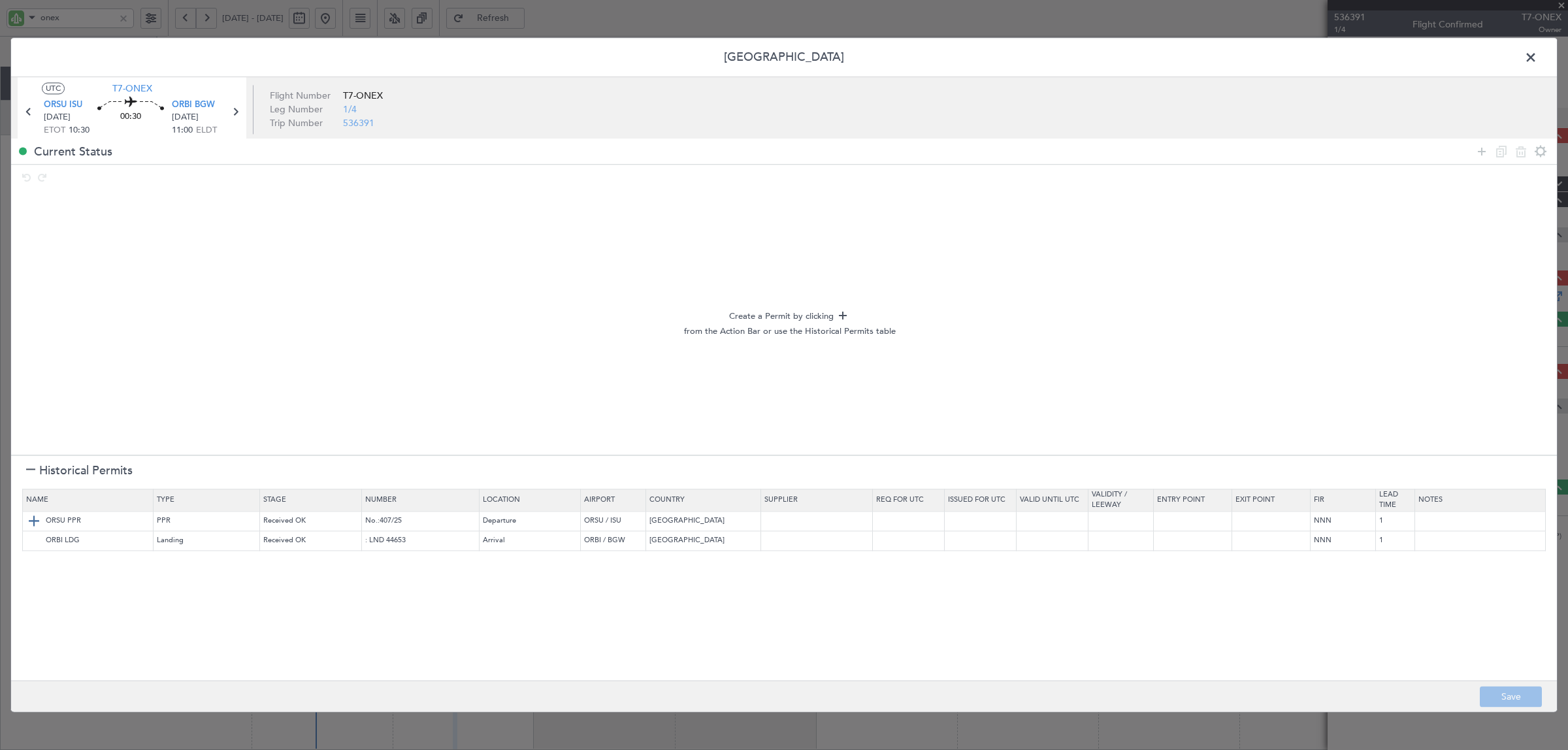
click at [28, 523] on img at bounding box center [34, 521] width 15 height 15
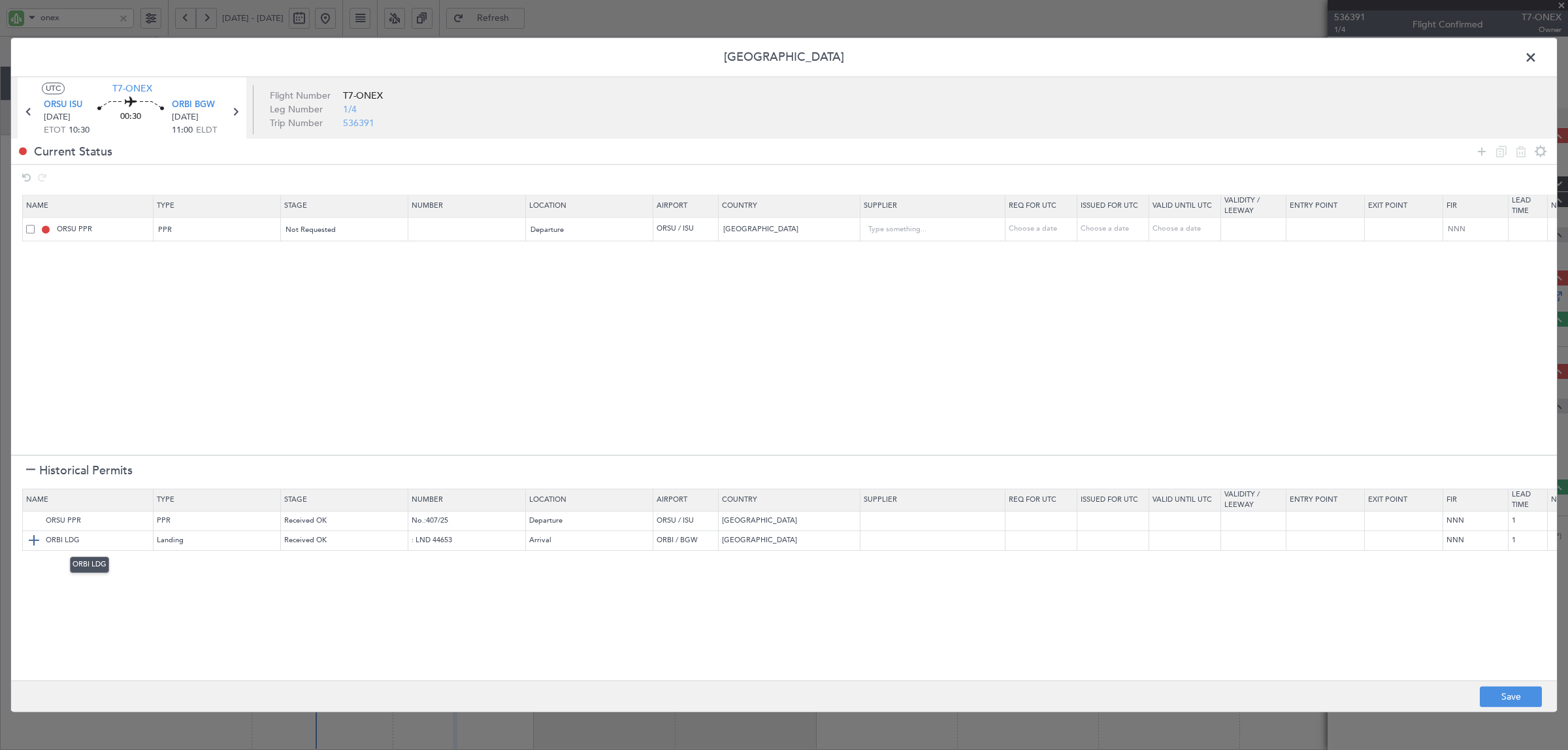
click at [30, 544] on img at bounding box center [34, 541] width 15 height 15
click at [1532, 693] on button "Save" at bounding box center [1511, 697] width 62 height 21
type input "NNN"
type input "1"
type input "NNN"
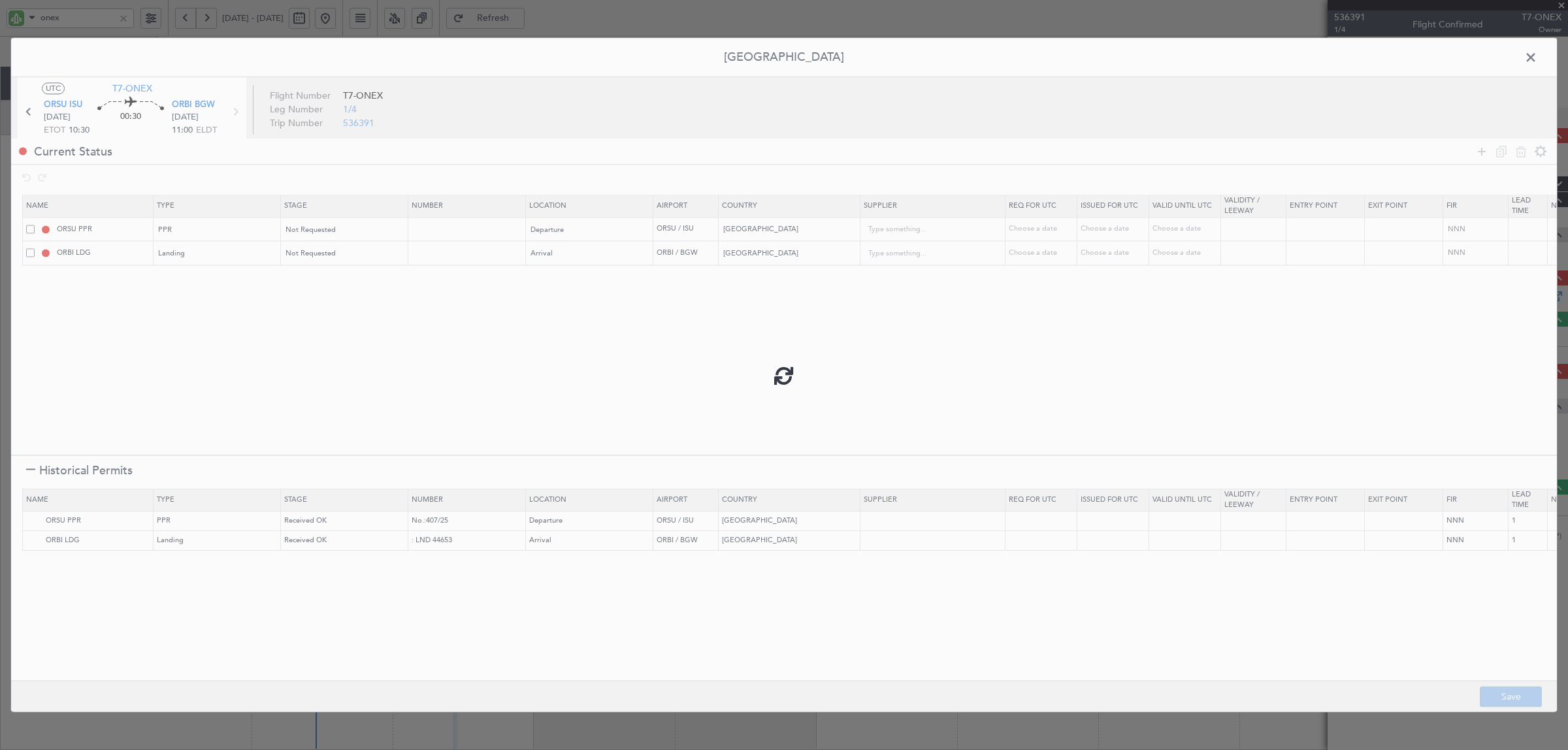
type input "1"
click at [24, 110] on icon at bounding box center [29, 112] width 17 height 17
type input "+00:15"
type input "0"
type input "+00:15"
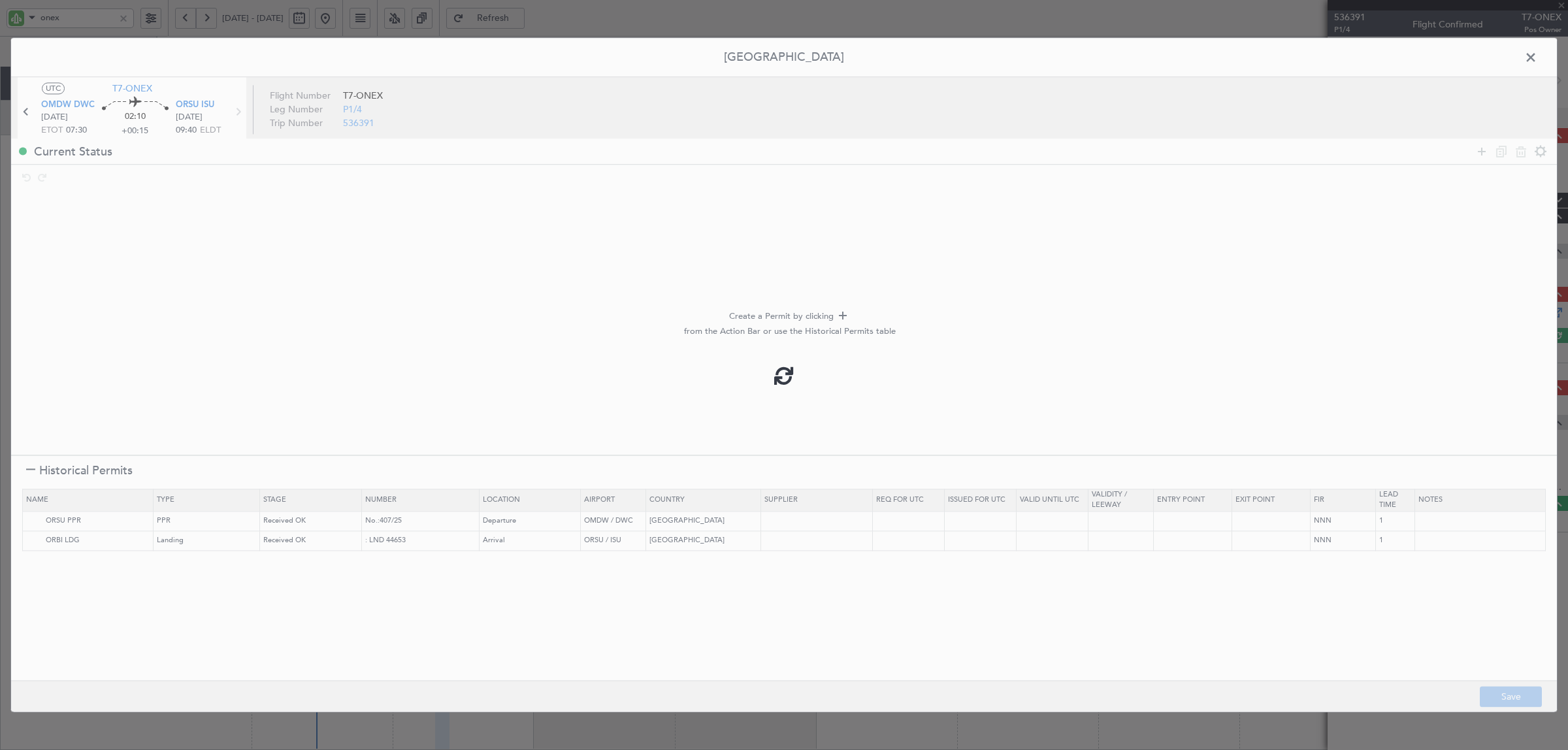
click at [1481, 152] on div at bounding box center [783, 374] width 1546 height 673
click at [1477, 152] on icon at bounding box center [1481, 152] width 15 height 15
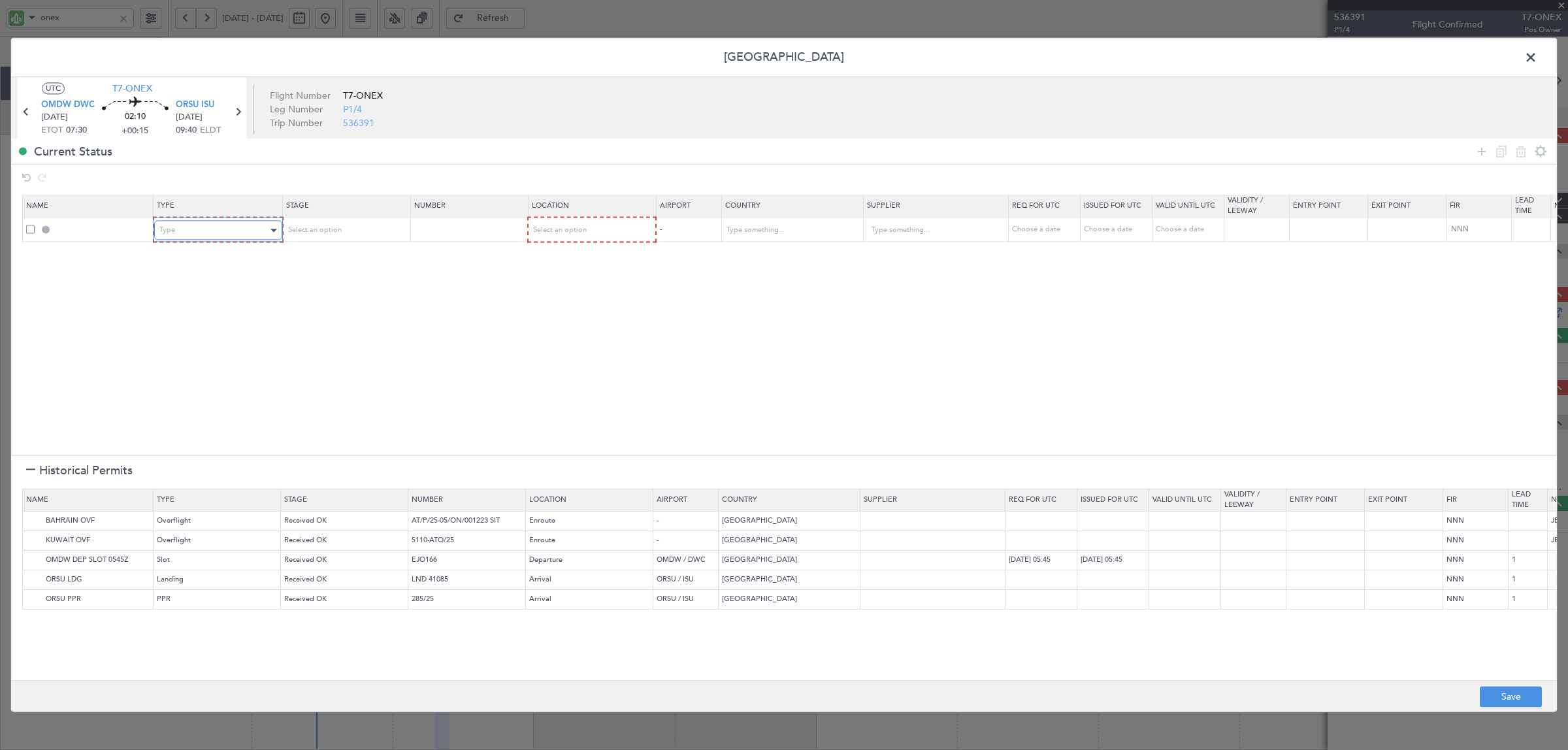
click at [186, 237] on div "Type" at bounding box center [214, 230] width 108 height 19
click at [184, 293] on span "API" at bounding box center [218, 297] width 116 height 19
click at [327, 236] on div "Select an option" at bounding box center [340, 230] width 108 height 19
click at [328, 278] on span "Not Requested" at bounding box center [346, 277] width 116 height 19
click at [583, 229] on span "Select an option" at bounding box center [558, 230] width 53 height 10
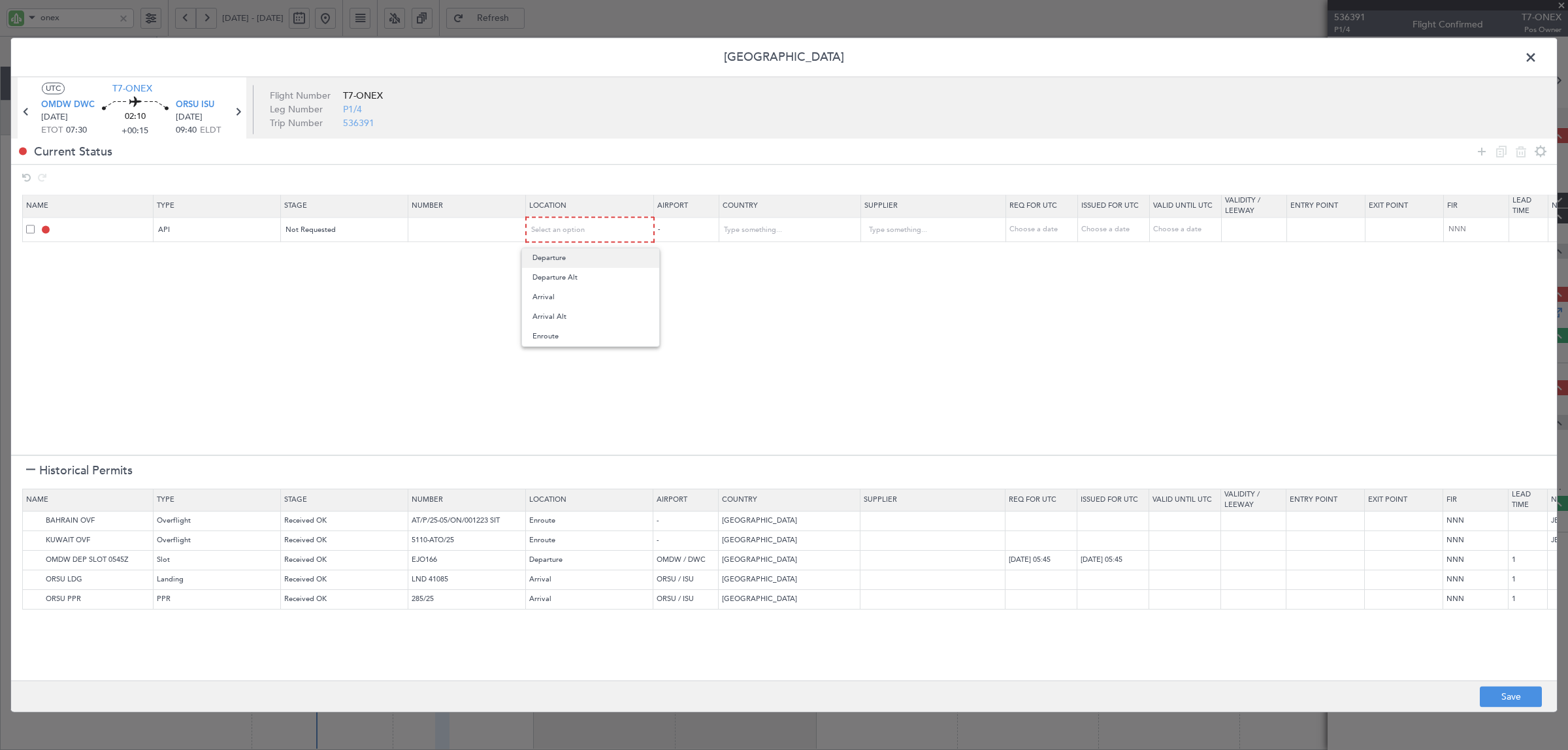
click at [569, 256] on span "Departure" at bounding box center [590, 257] width 116 height 19
click at [30, 560] on img at bounding box center [34, 560] width 15 height 15
click at [35, 514] on img at bounding box center [34, 521] width 15 height 15
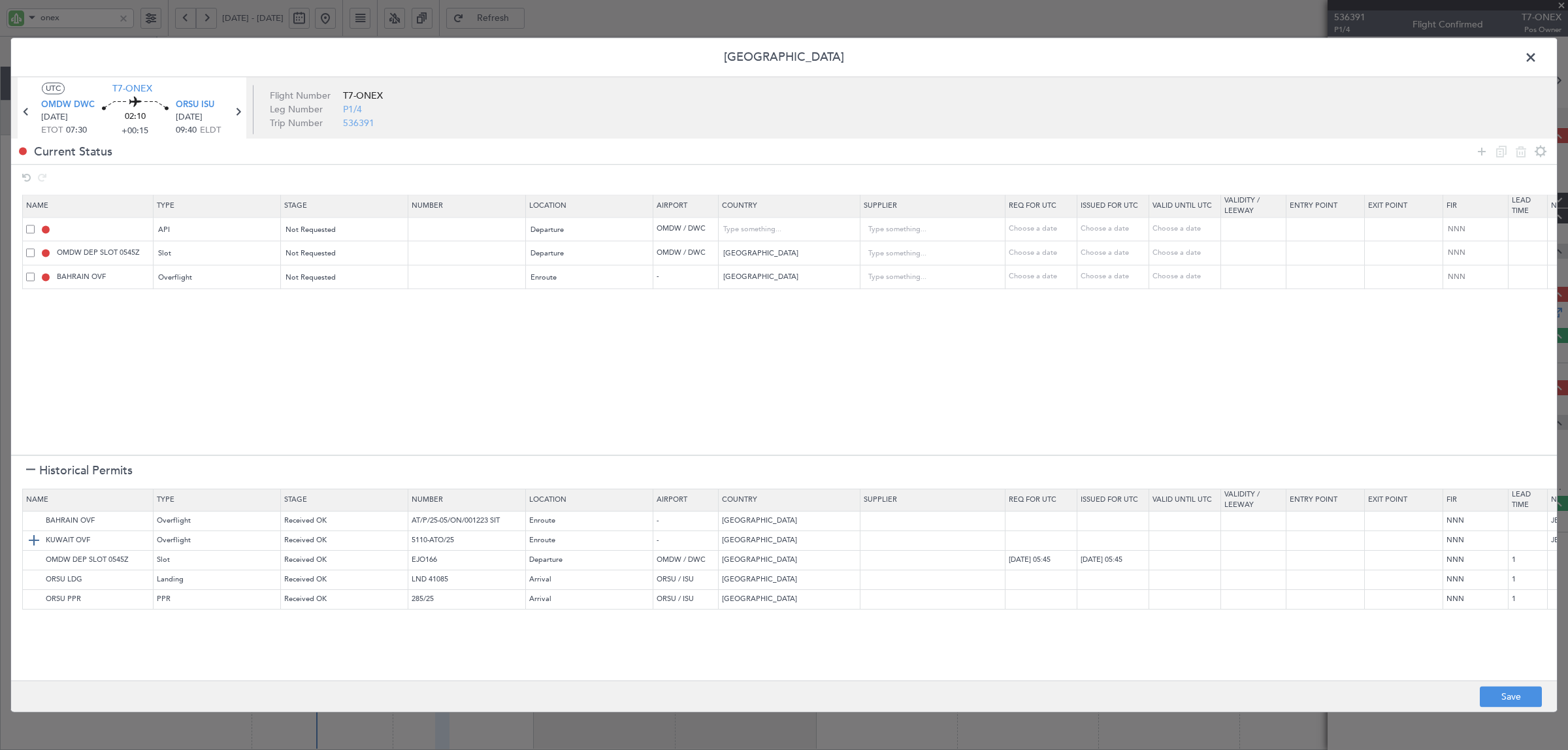
click at [33, 544] on img at bounding box center [34, 541] width 15 height 15
click at [33, 576] on img at bounding box center [34, 580] width 15 height 15
click at [31, 596] on img at bounding box center [34, 600] width 15 height 15
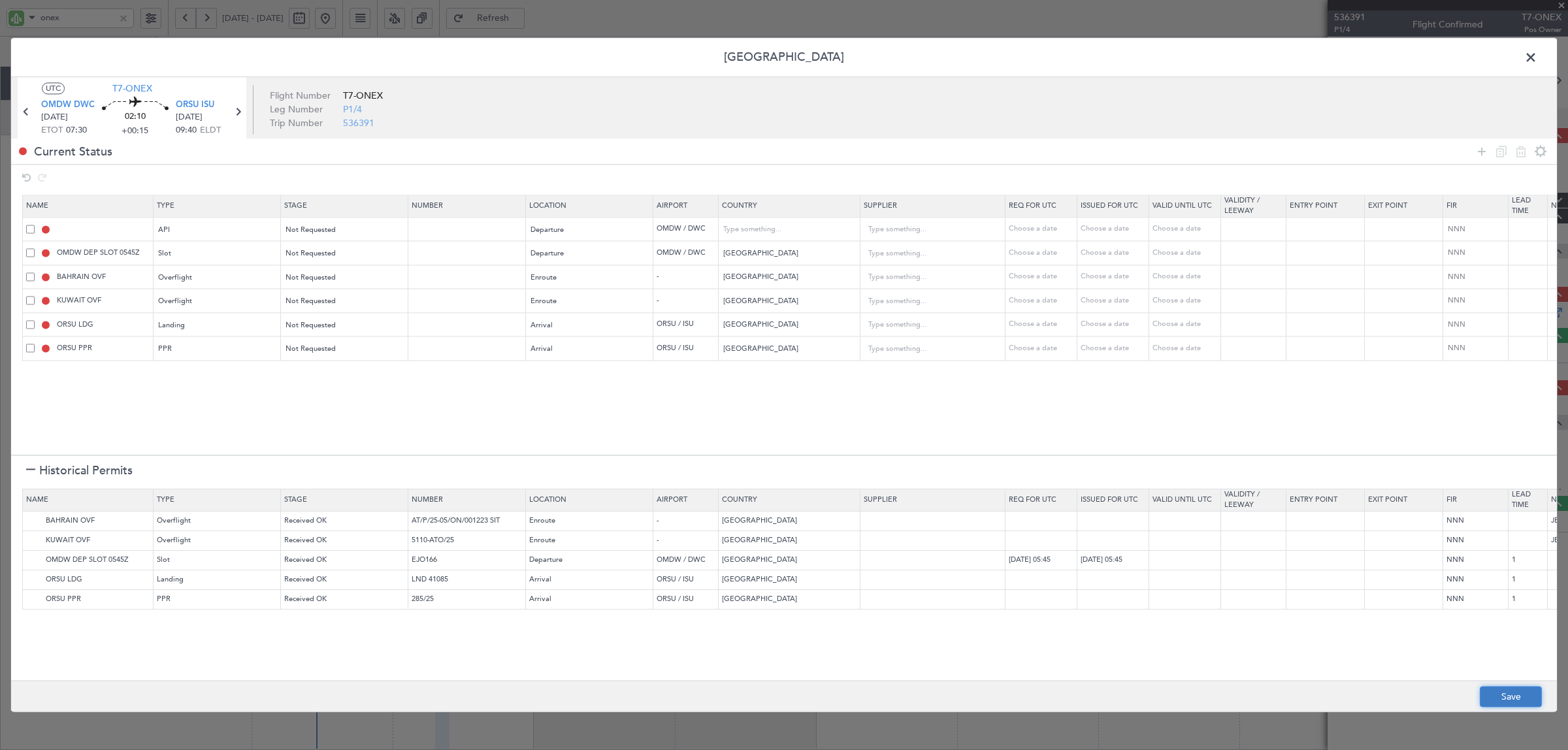
click at [1507, 694] on button "Save" at bounding box center [1511, 697] width 62 height 21
type input "OMDW DEP API"
type input "[GEOGRAPHIC_DATA]"
type input "NNN"
type input "1"
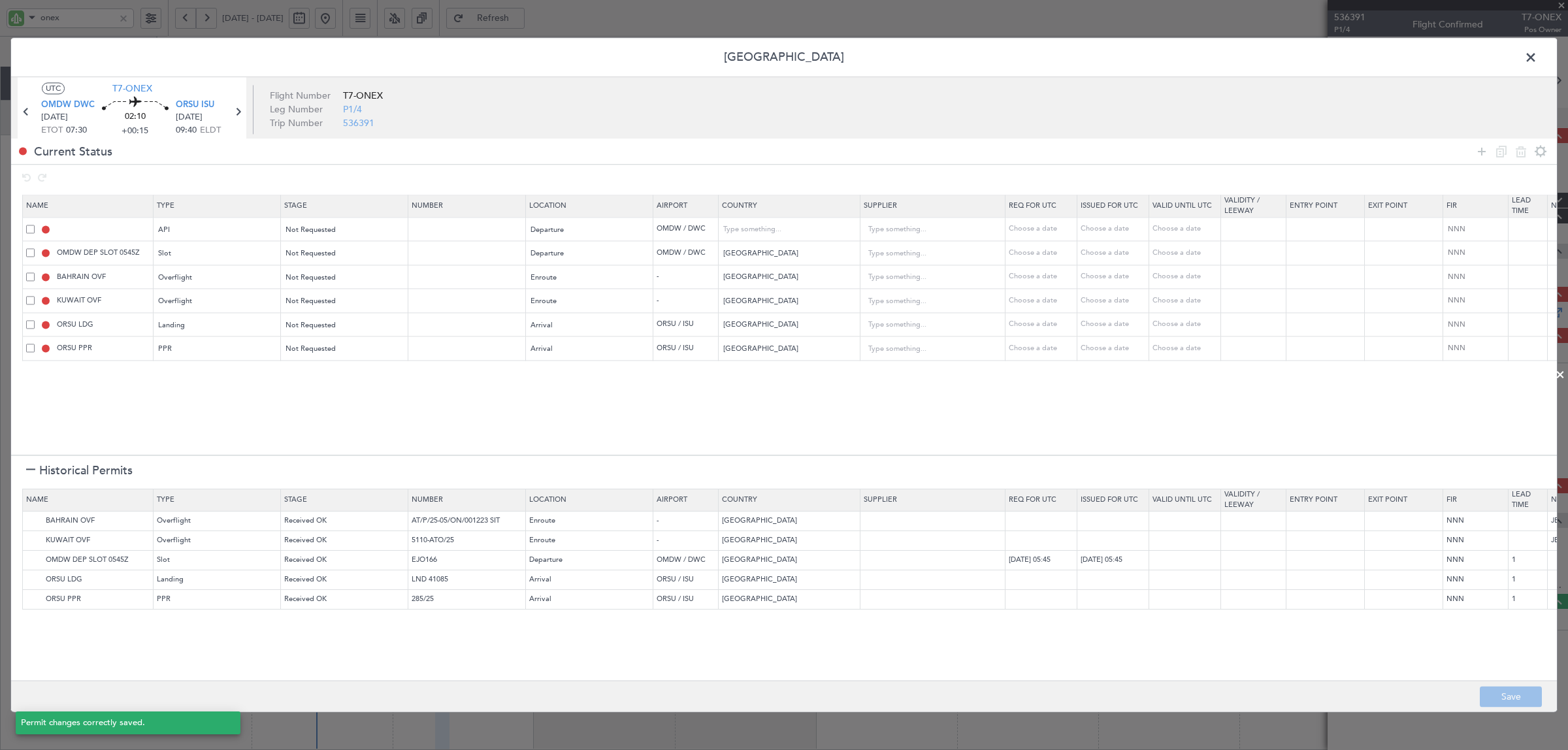
type input "OMDW DEP SLOT"
type input "NNN"
type input "1"
type input "NNN"
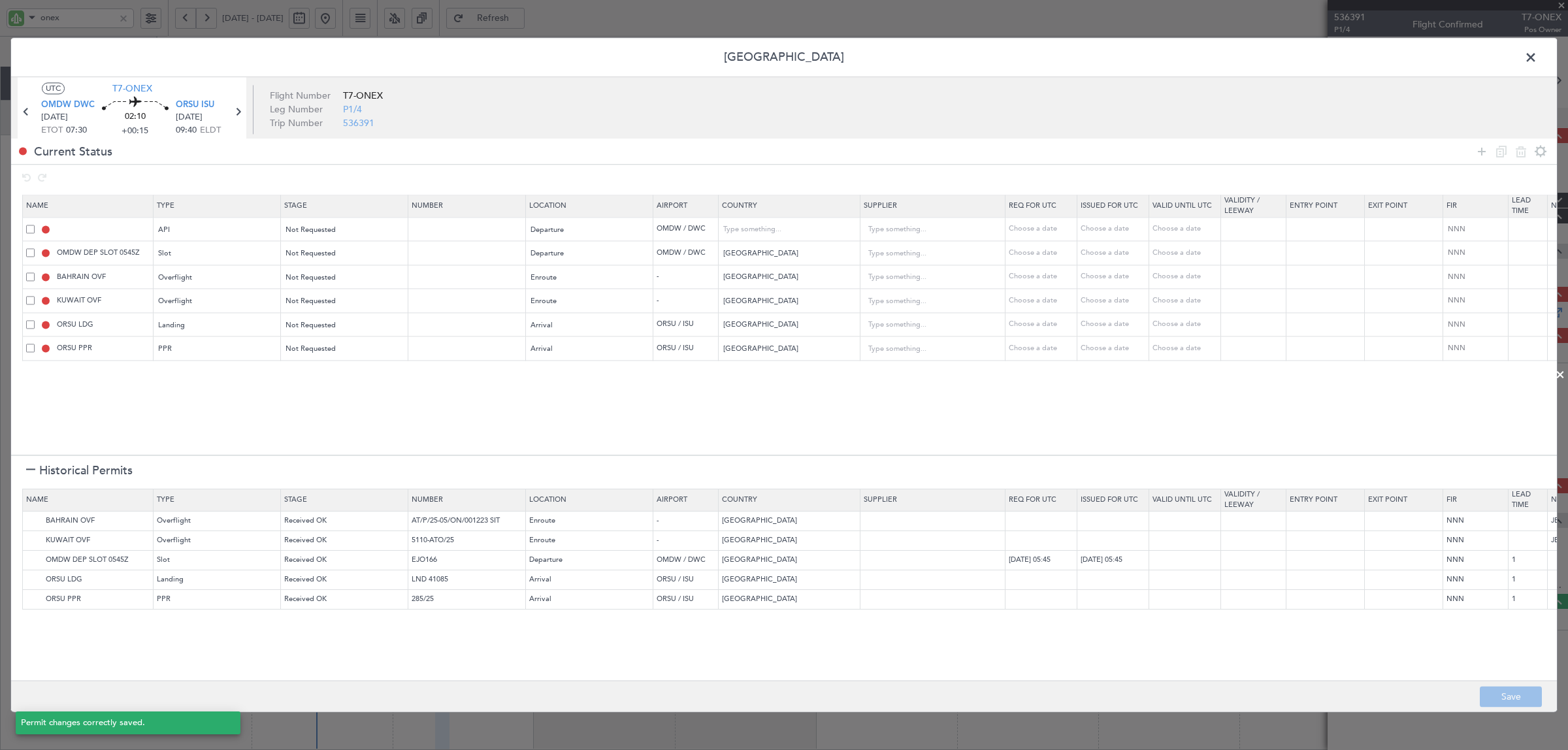
type input "NNN"
type input "1"
type input "NNN"
type input "1"
click at [1537, 57] on span at bounding box center [1537, 61] width 0 height 26
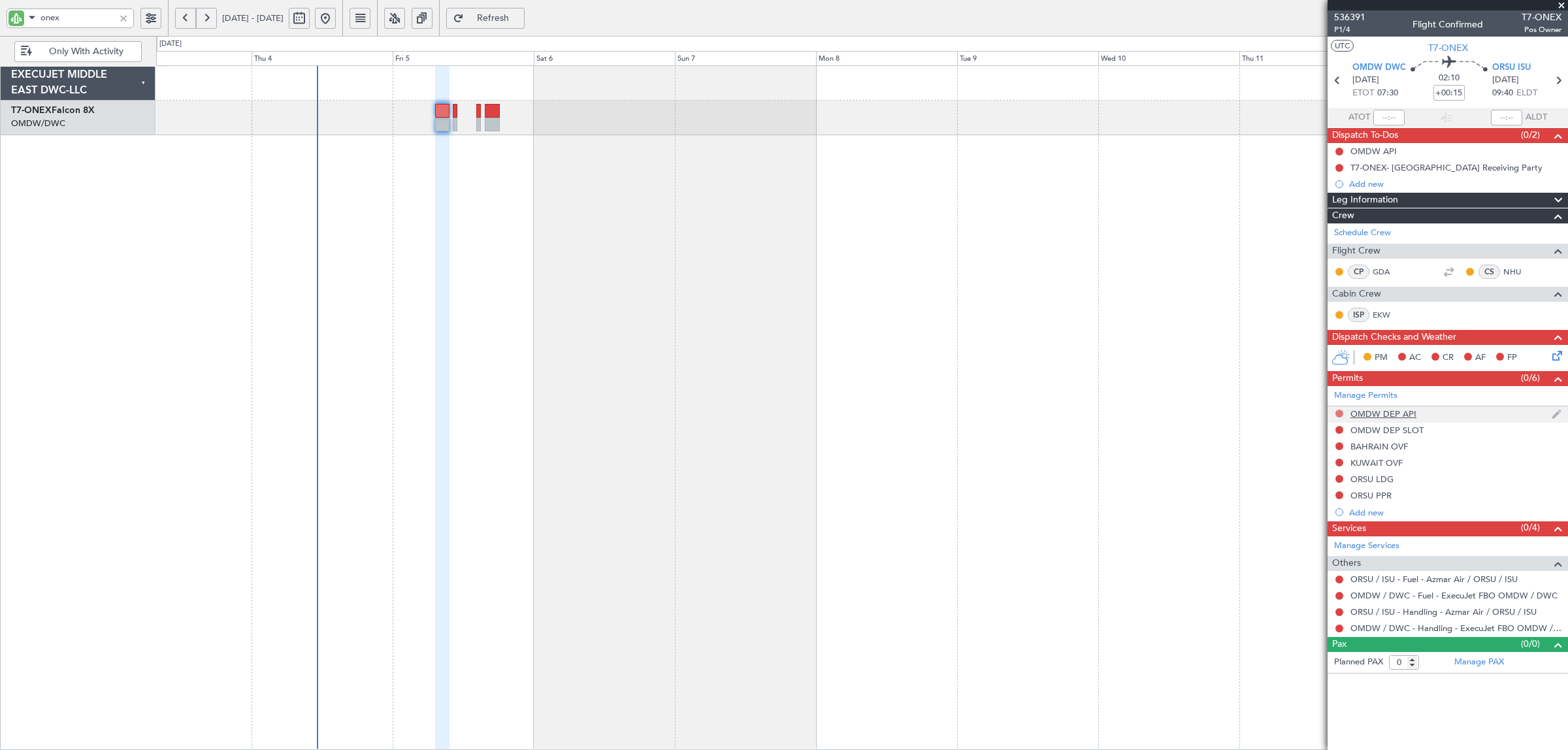
click at [1338, 412] on button at bounding box center [1339, 414] width 8 height 8
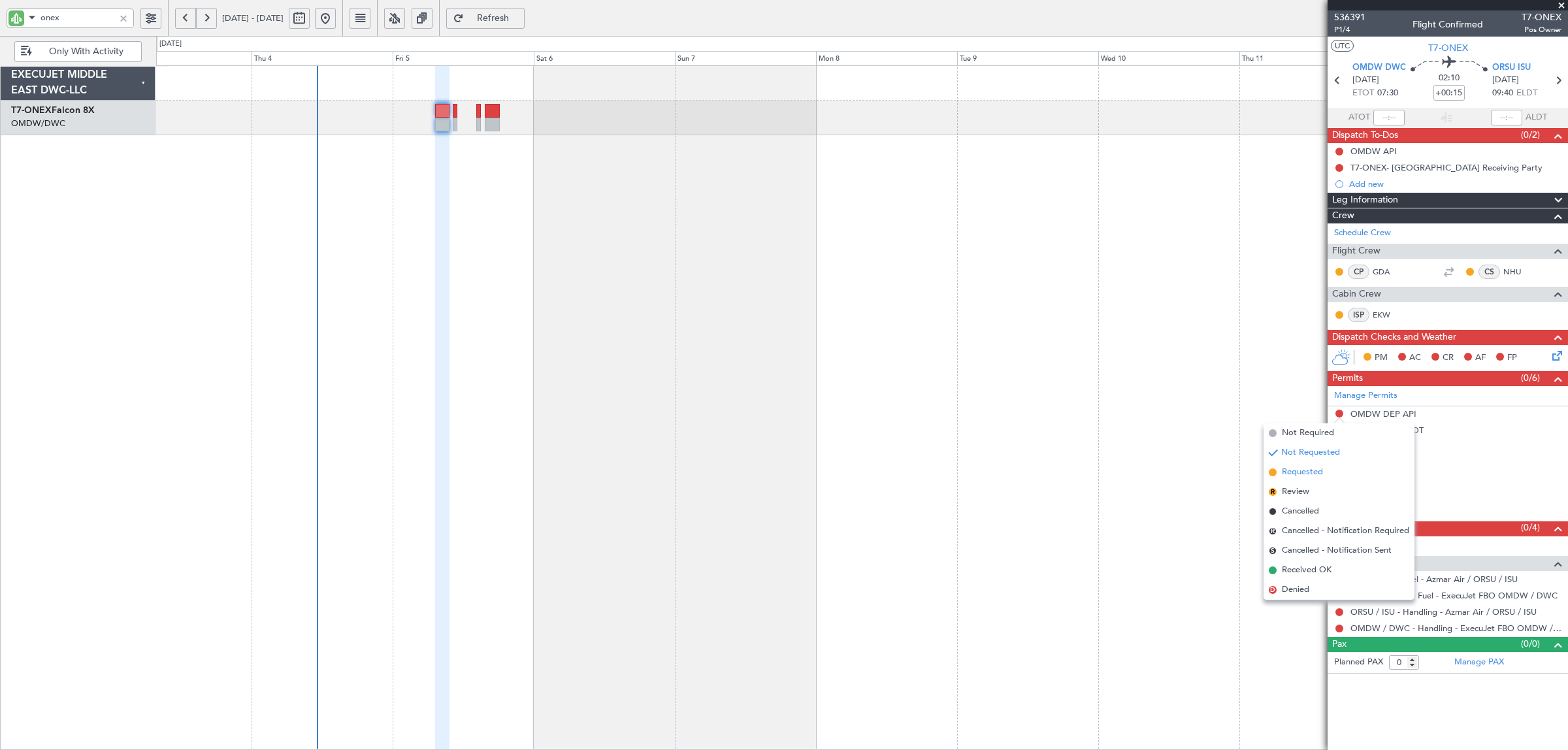
click at [1322, 472] on span "Requested" at bounding box center [1302, 472] width 41 height 13
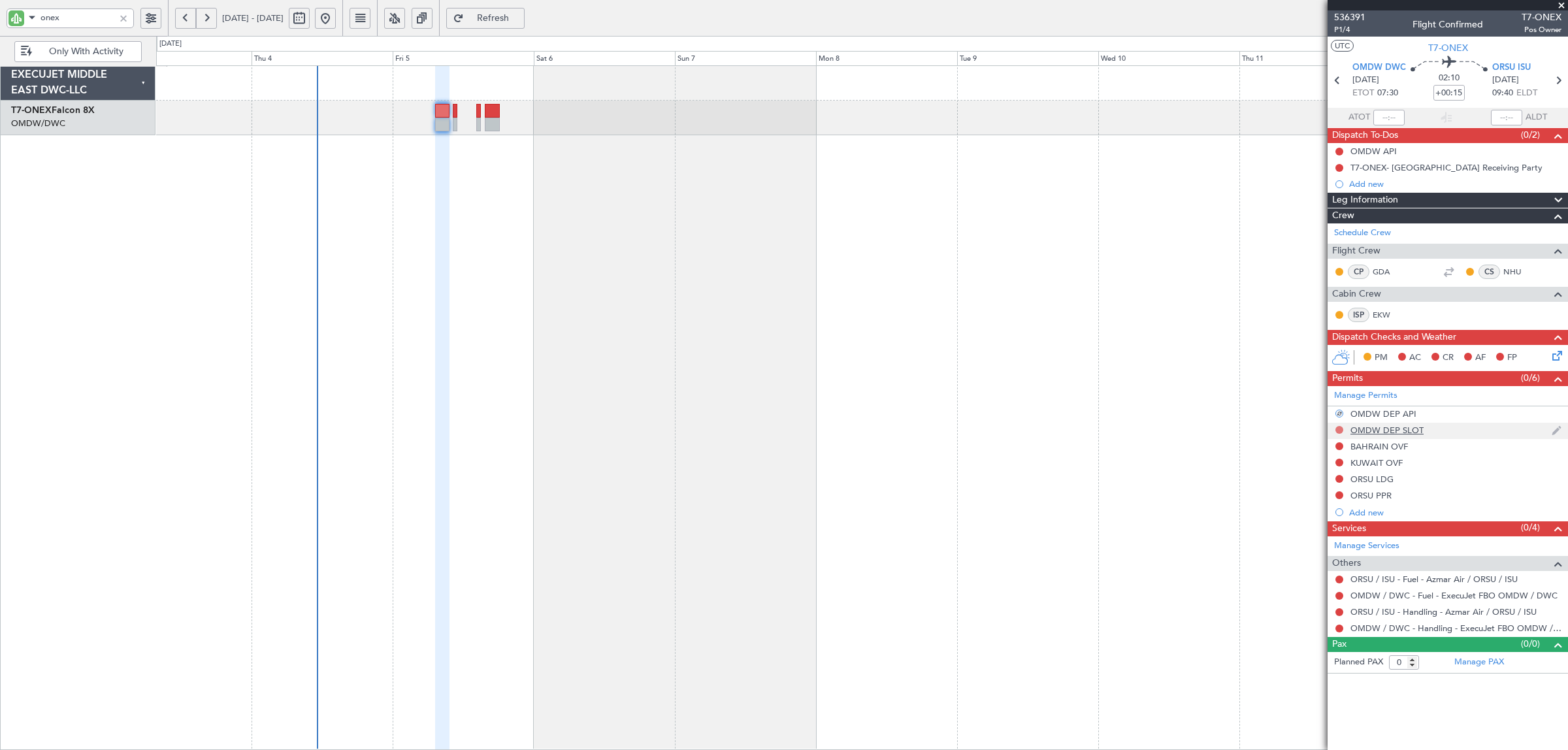
click at [1336, 430] on button at bounding box center [1339, 430] width 8 height 8
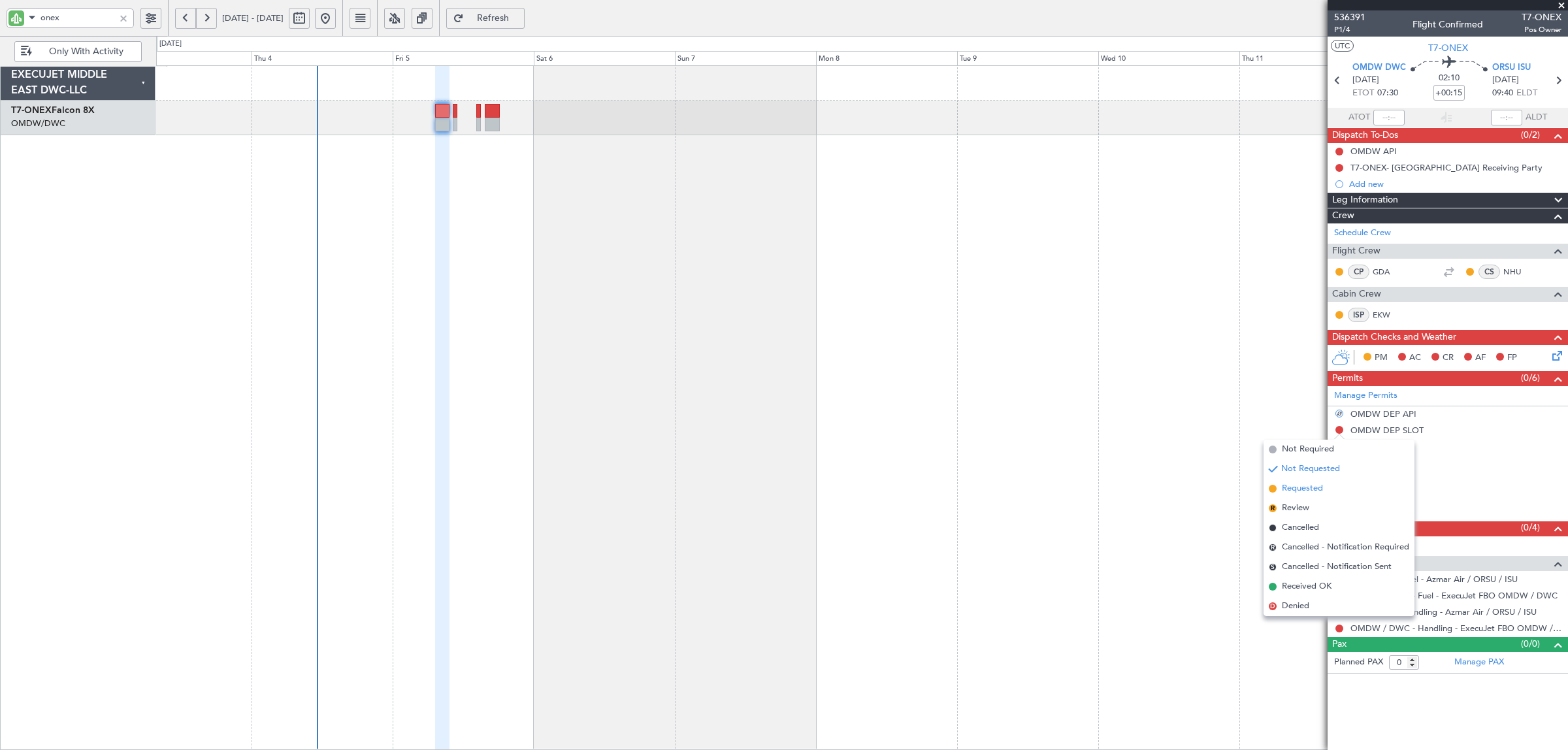
click at [1327, 489] on li "Requested" at bounding box center [1339, 488] width 151 height 19
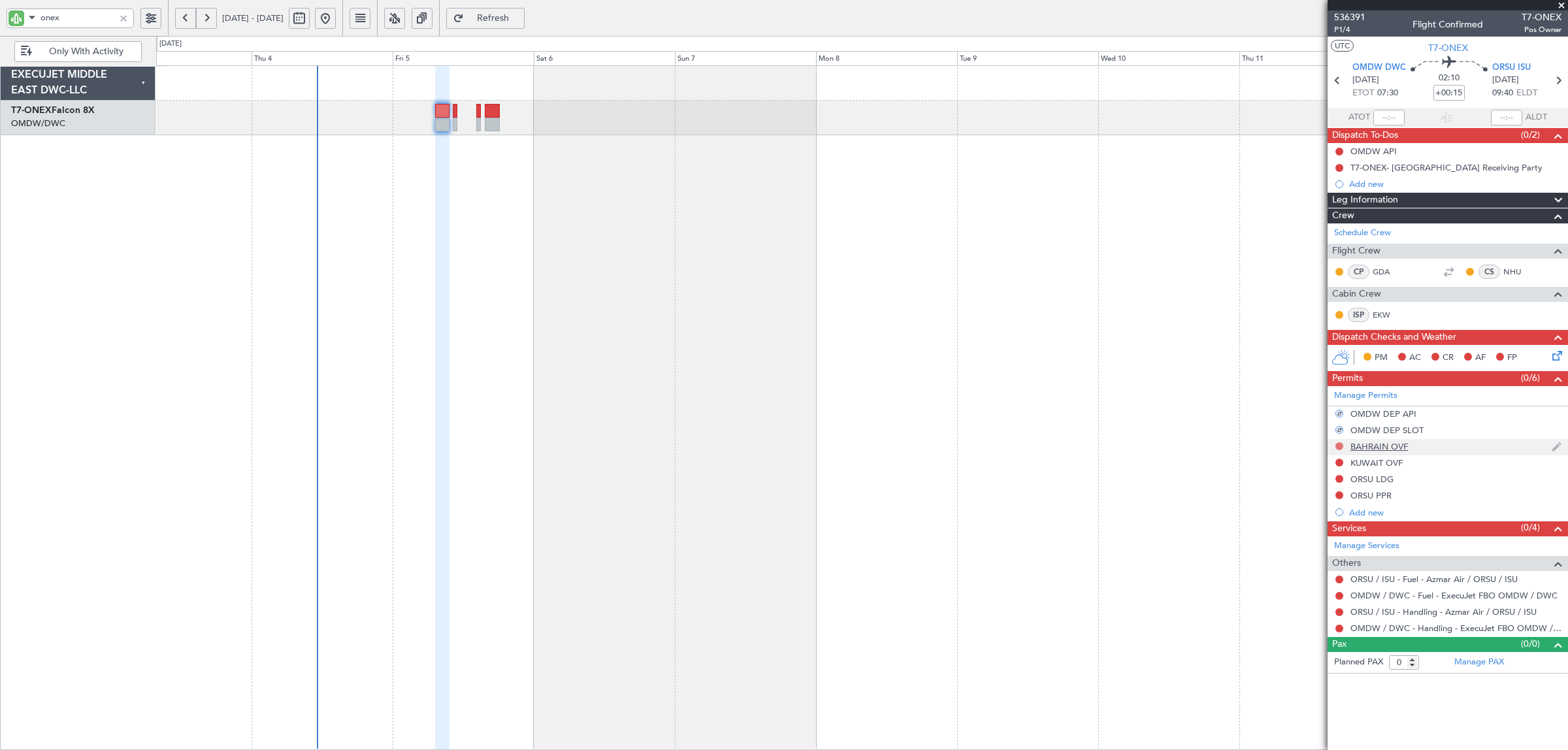
click at [1338, 448] on button at bounding box center [1339, 446] width 8 height 8
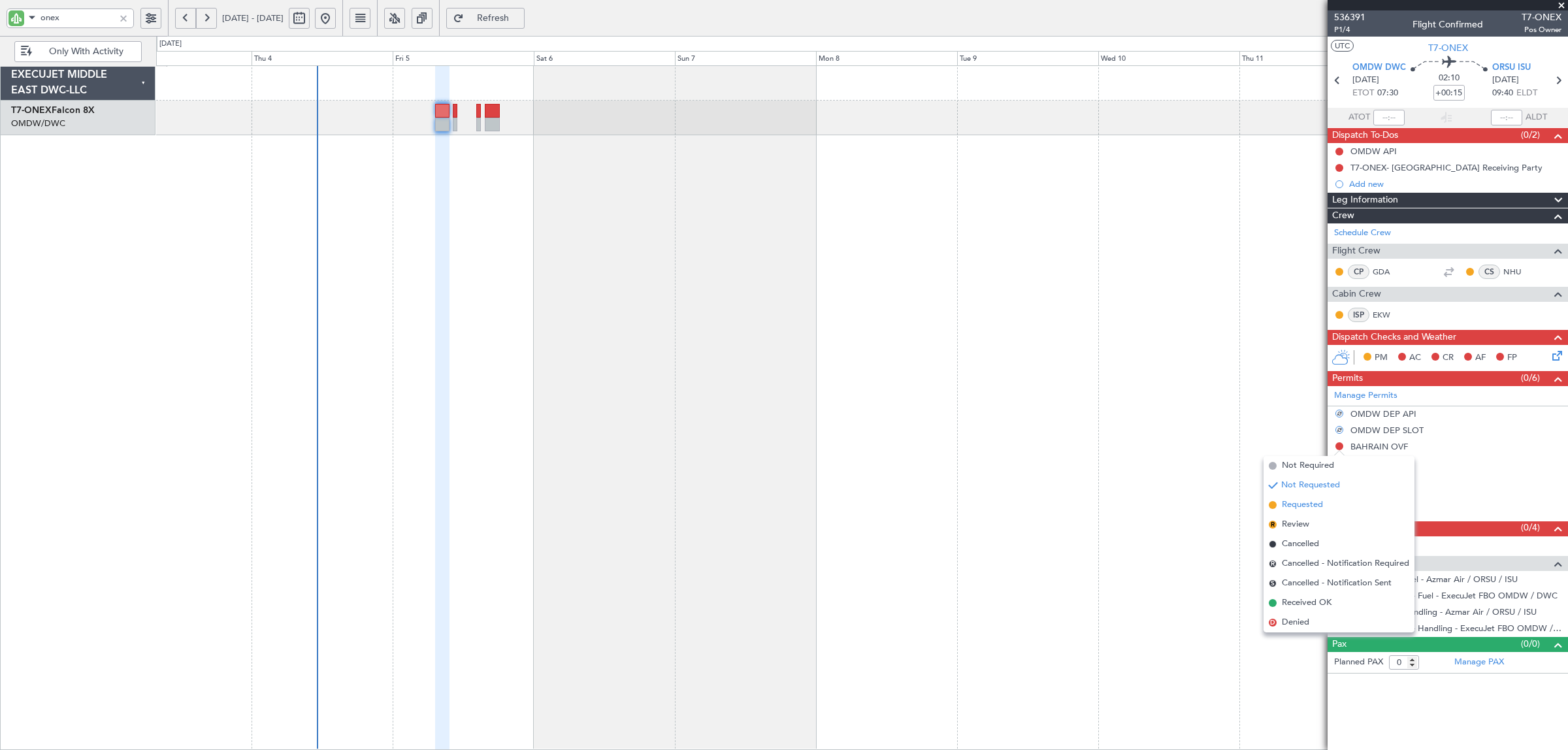
click at [1314, 503] on span "Requested" at bounding box center [1302, 504] width 41 height 13
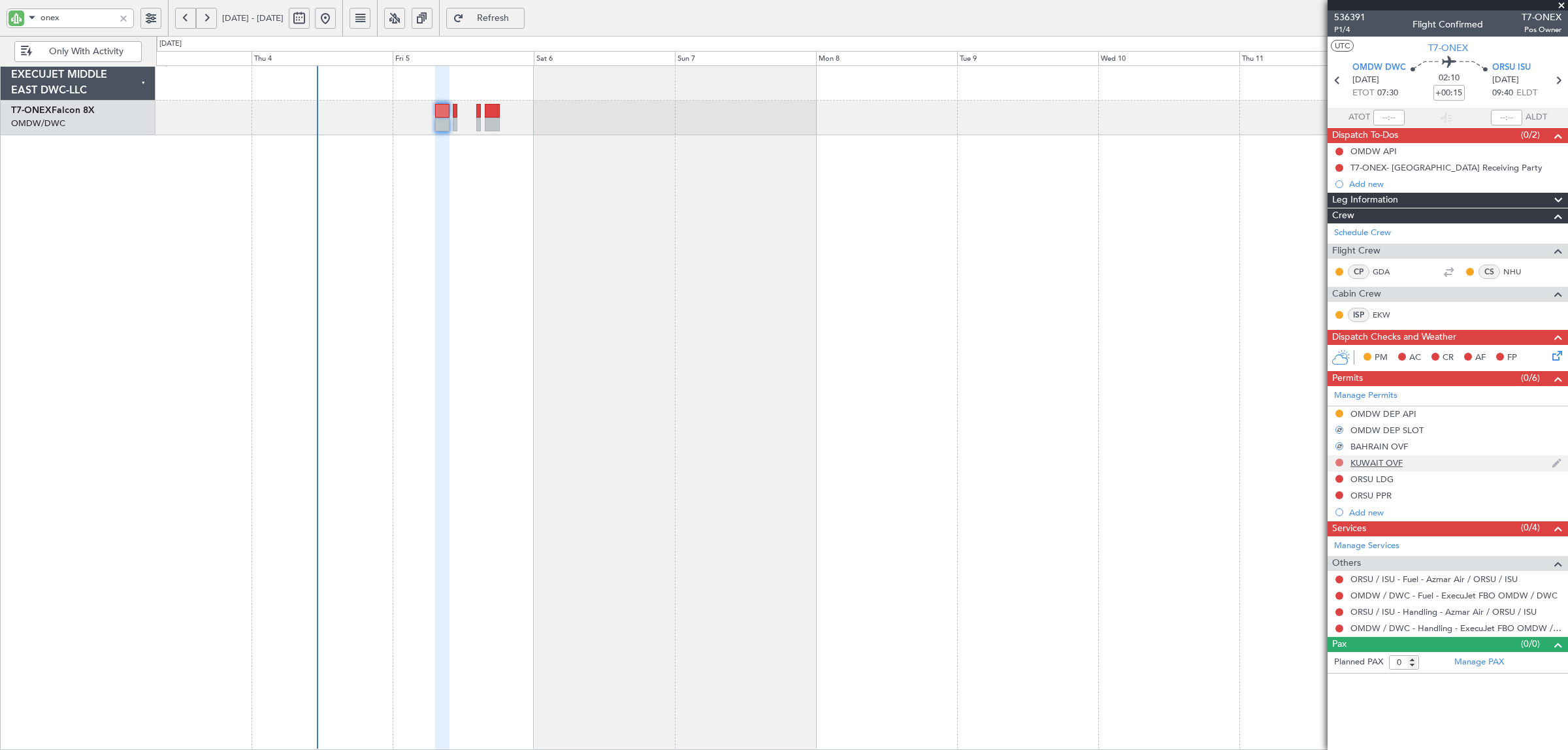
click at [1336, 464] on button at bounding box center [1339, 463] width 8 height 8
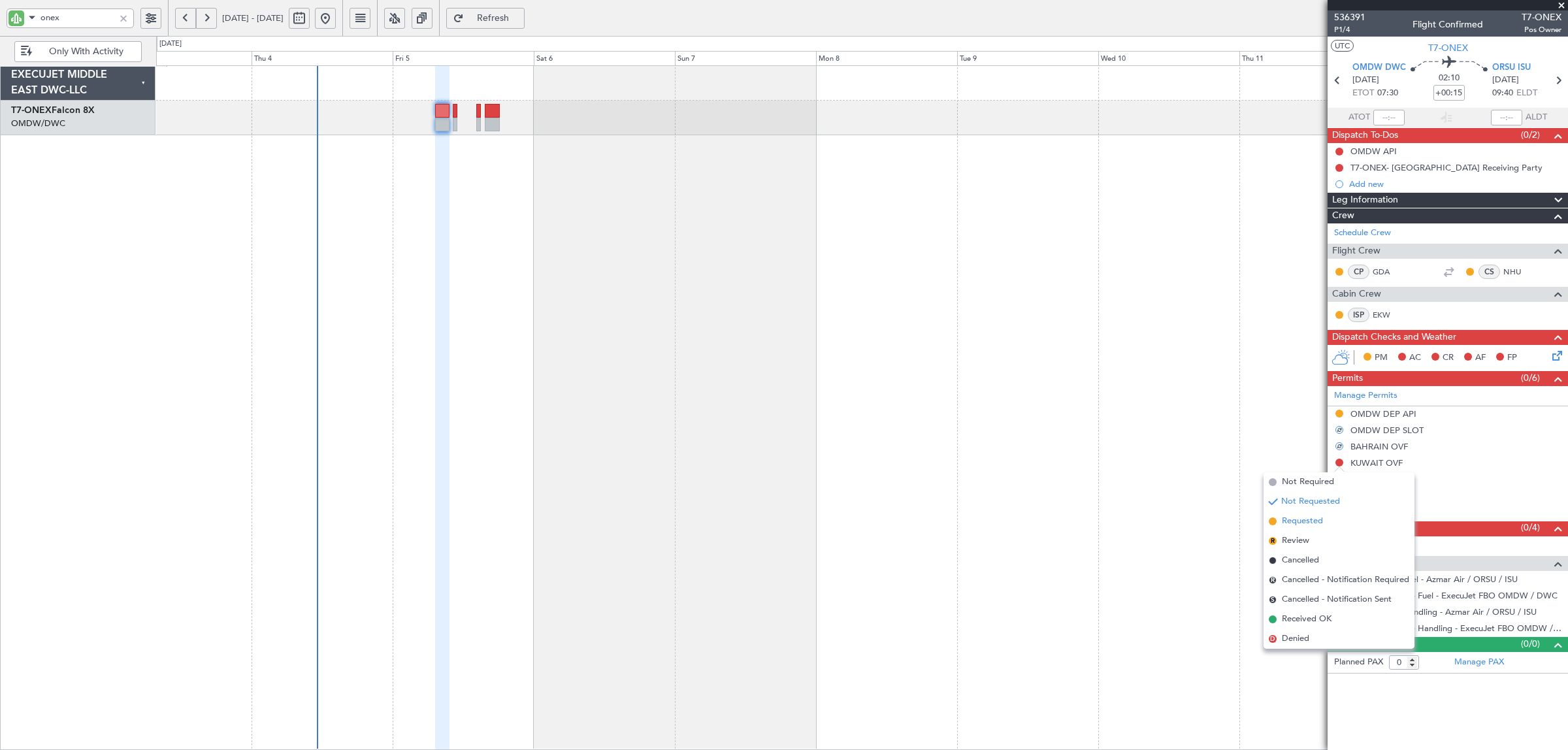
click at [1325, 517] on li "Requested" at bounding box center [1339, 521] width 151 height 19
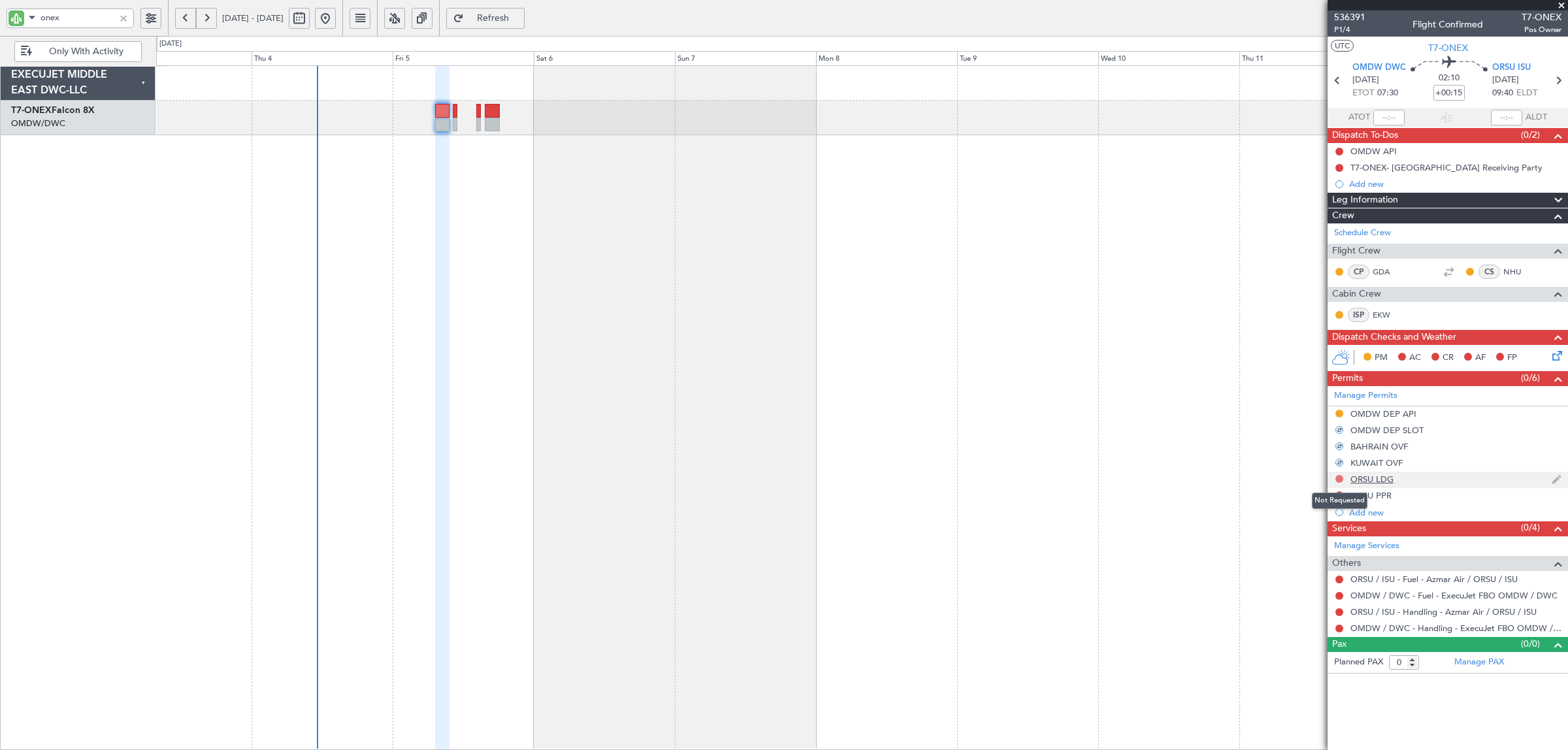
click at [1337, 479] on button at bounding box center [1339, 479] width 8 height 8
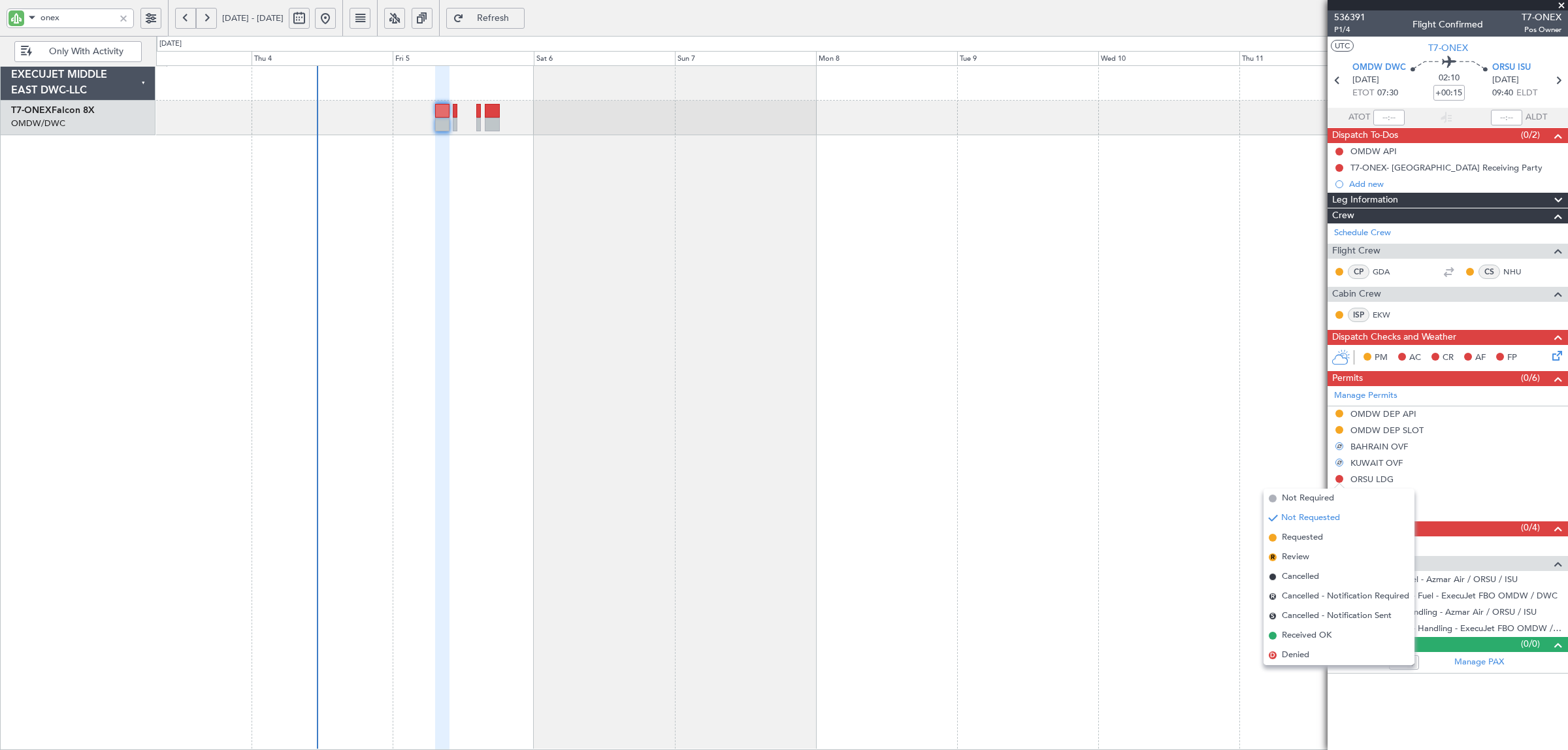
click at [1288, 481] on div "Planned Maint Nurnberg" at bounding box center [862, 408] width 1412 height 685
click at [1375, 444] on mat-tooltip-component "OMDW DEP SLOT" at bounding box center [1385, 453] width 84 height 35
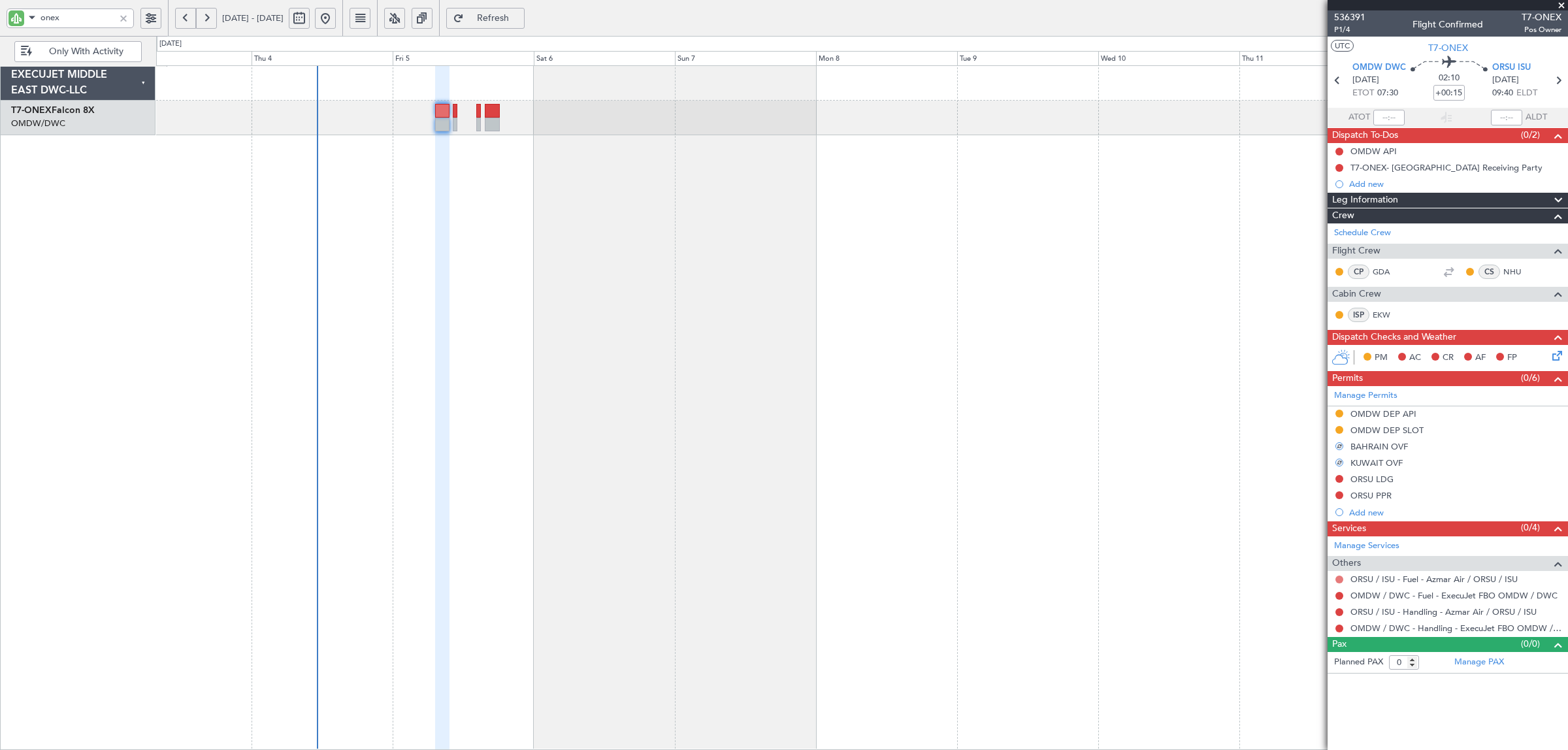
click at [1337, 576] on button at bounding box center [1339, 580] width 8 height 8
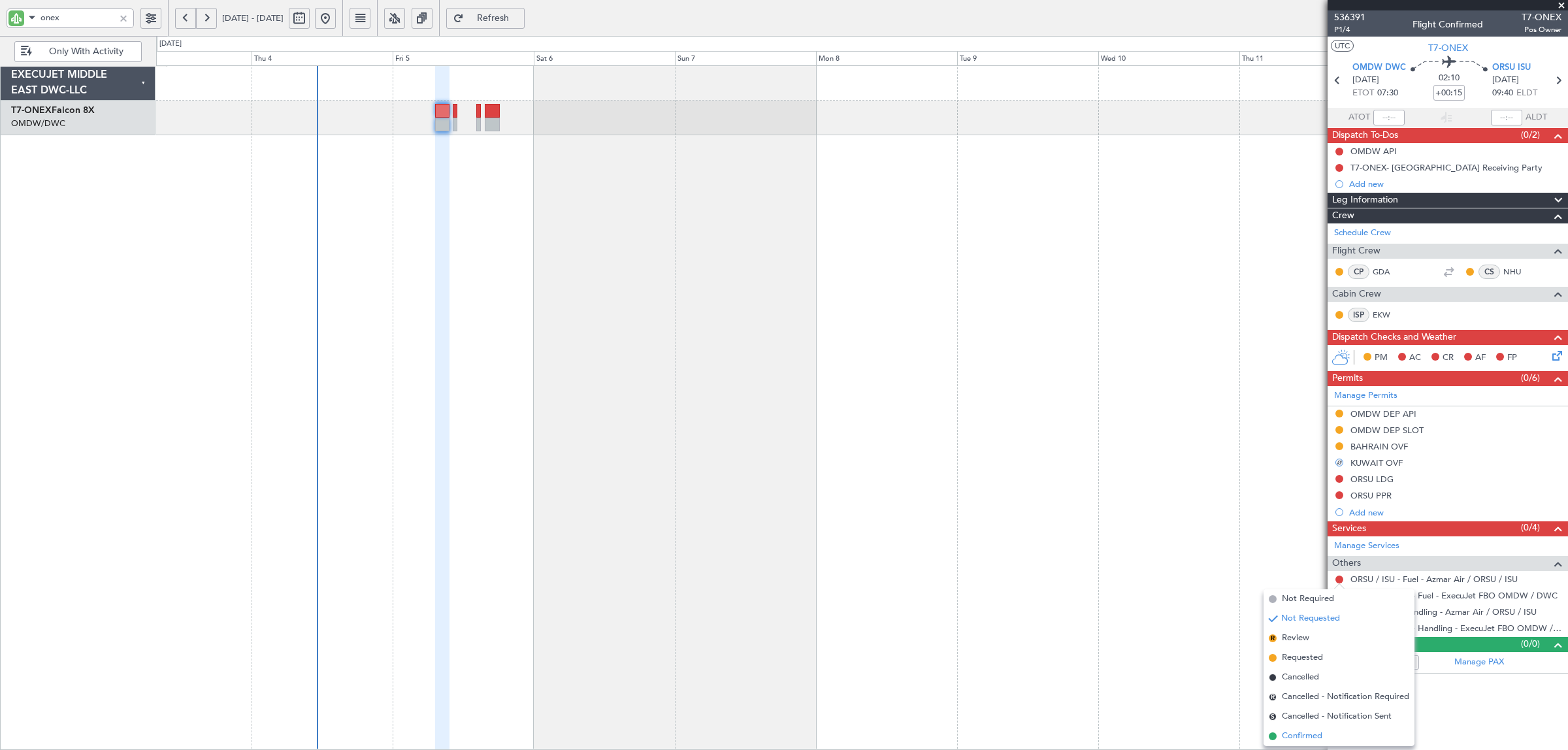
click at [1311, 740] on span "Confirmed" at bounding box center [1302, 736] width 40 height 13
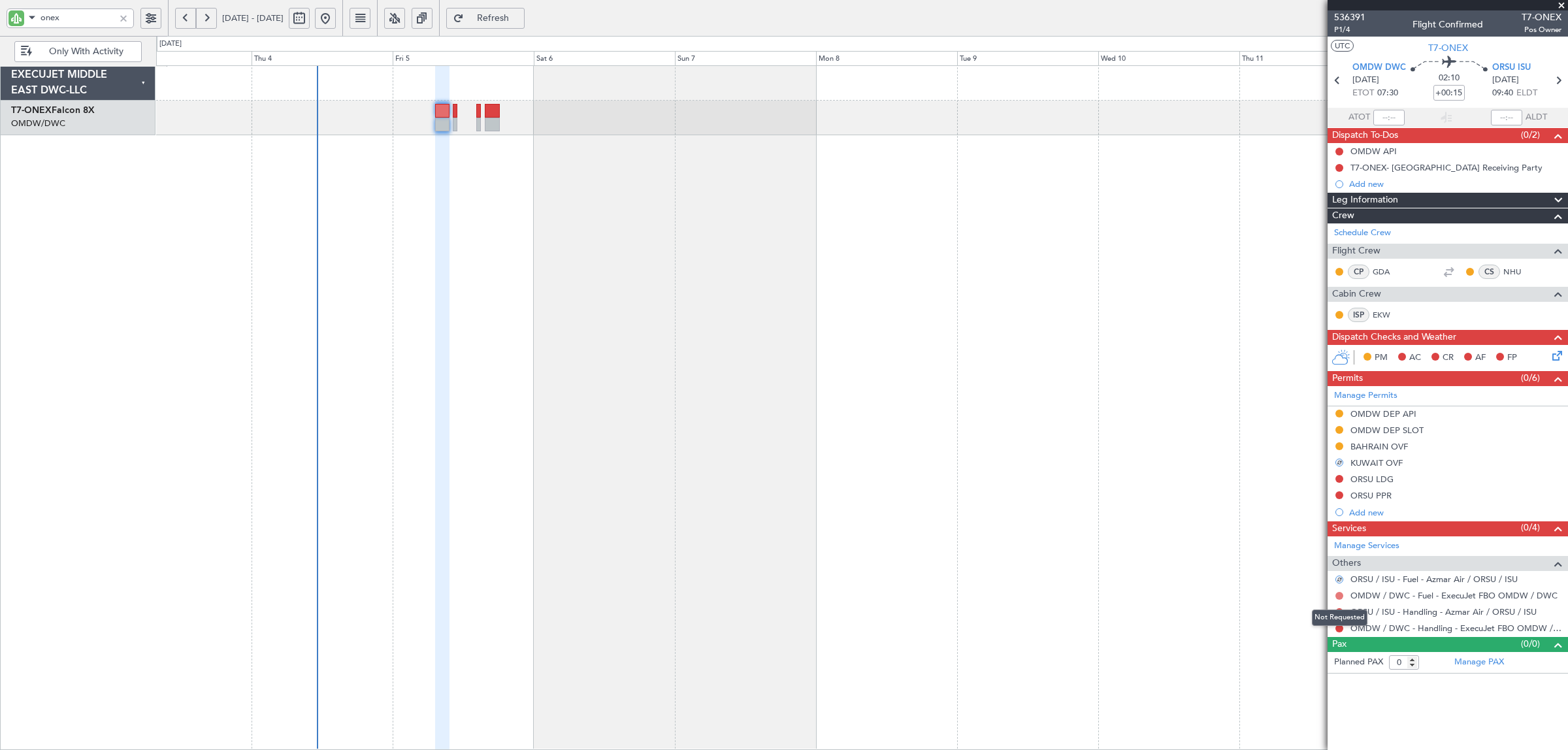
click at [1336, 597] on button at bounding box center [1339, 596] width 8 height 8
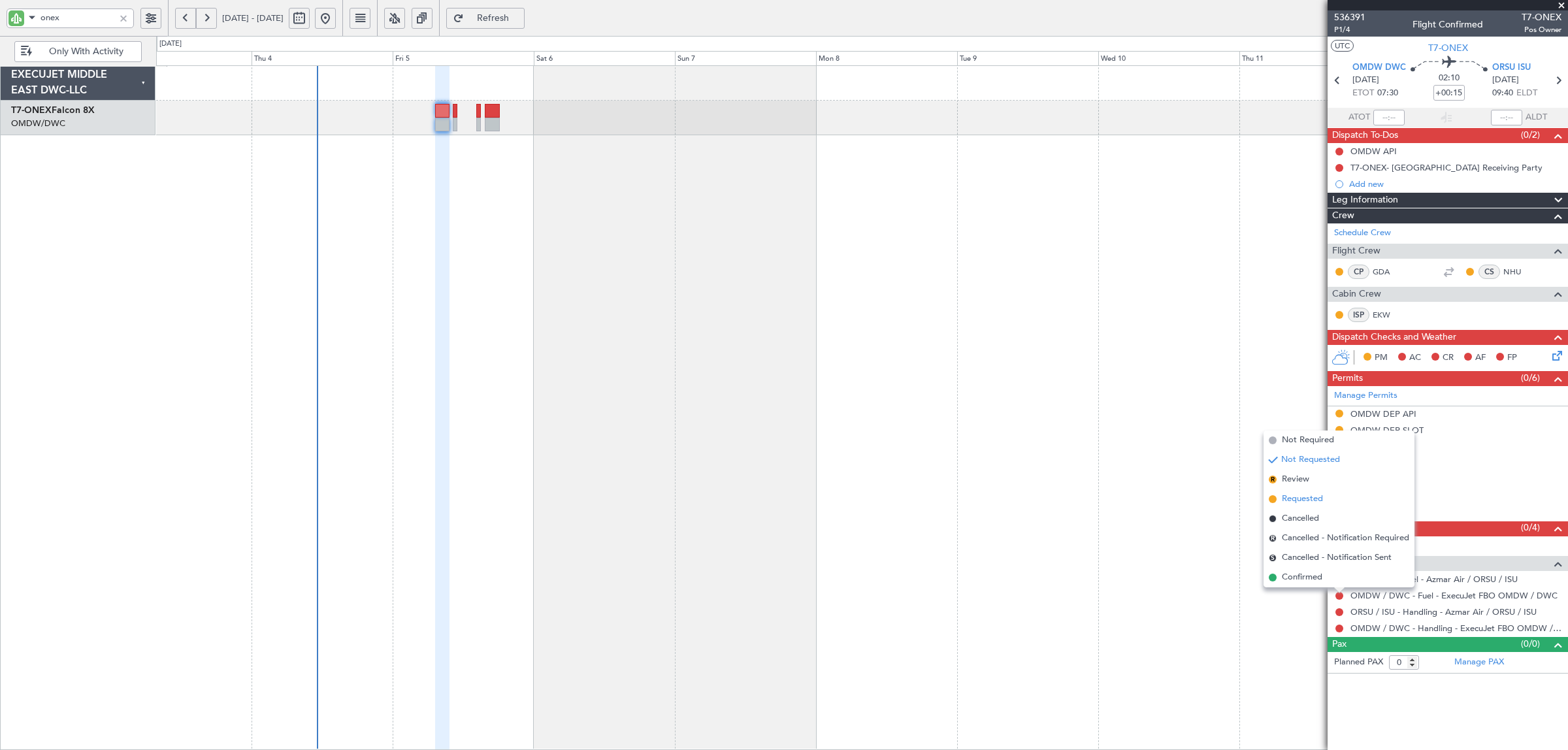
click at [1305, 497] on span "Requested" at bounding box center [1302, 499] width 41 height 13
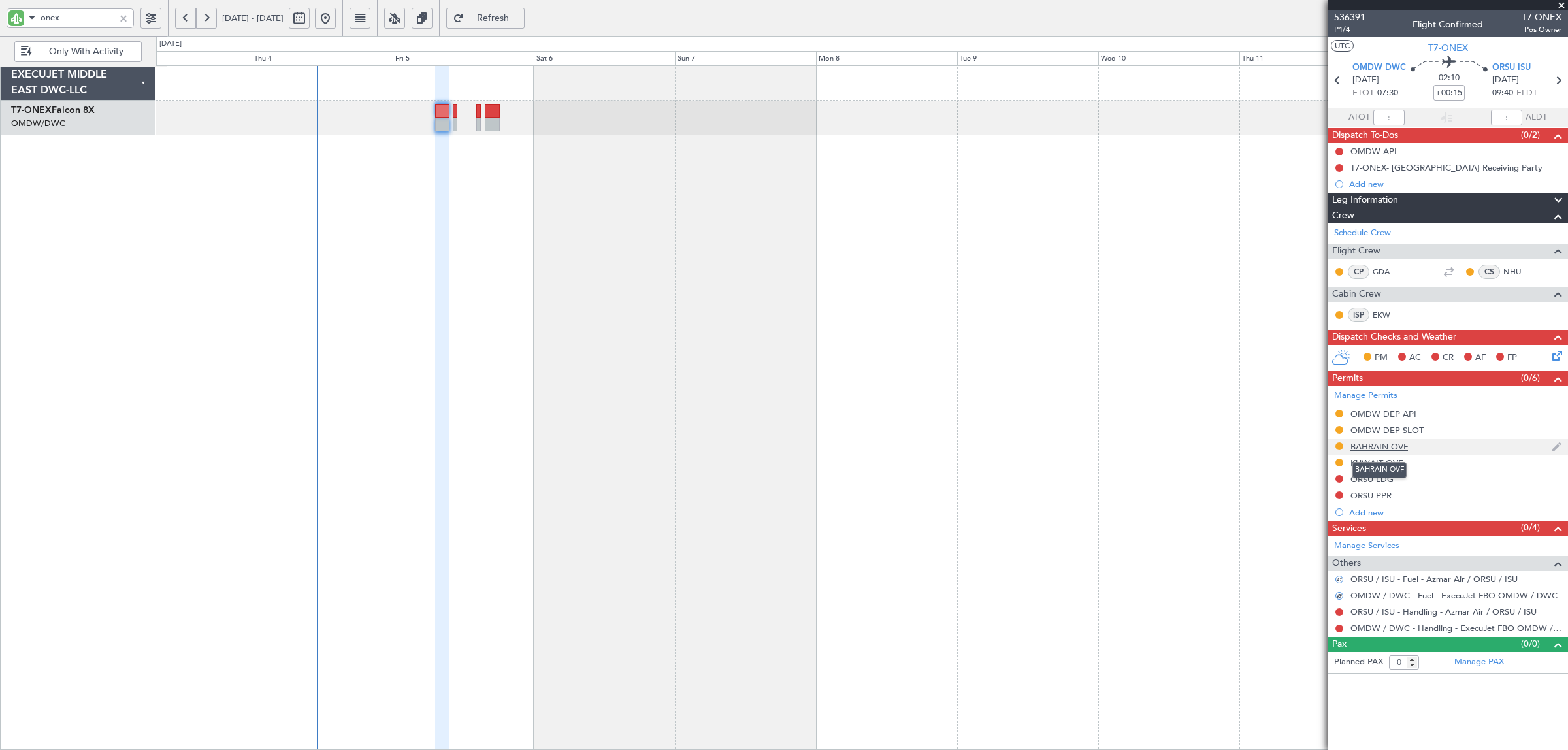
click at [1369, 446] on div "BAHRAIN OVF" at bounding box center [1379, 446] width 57 height 11
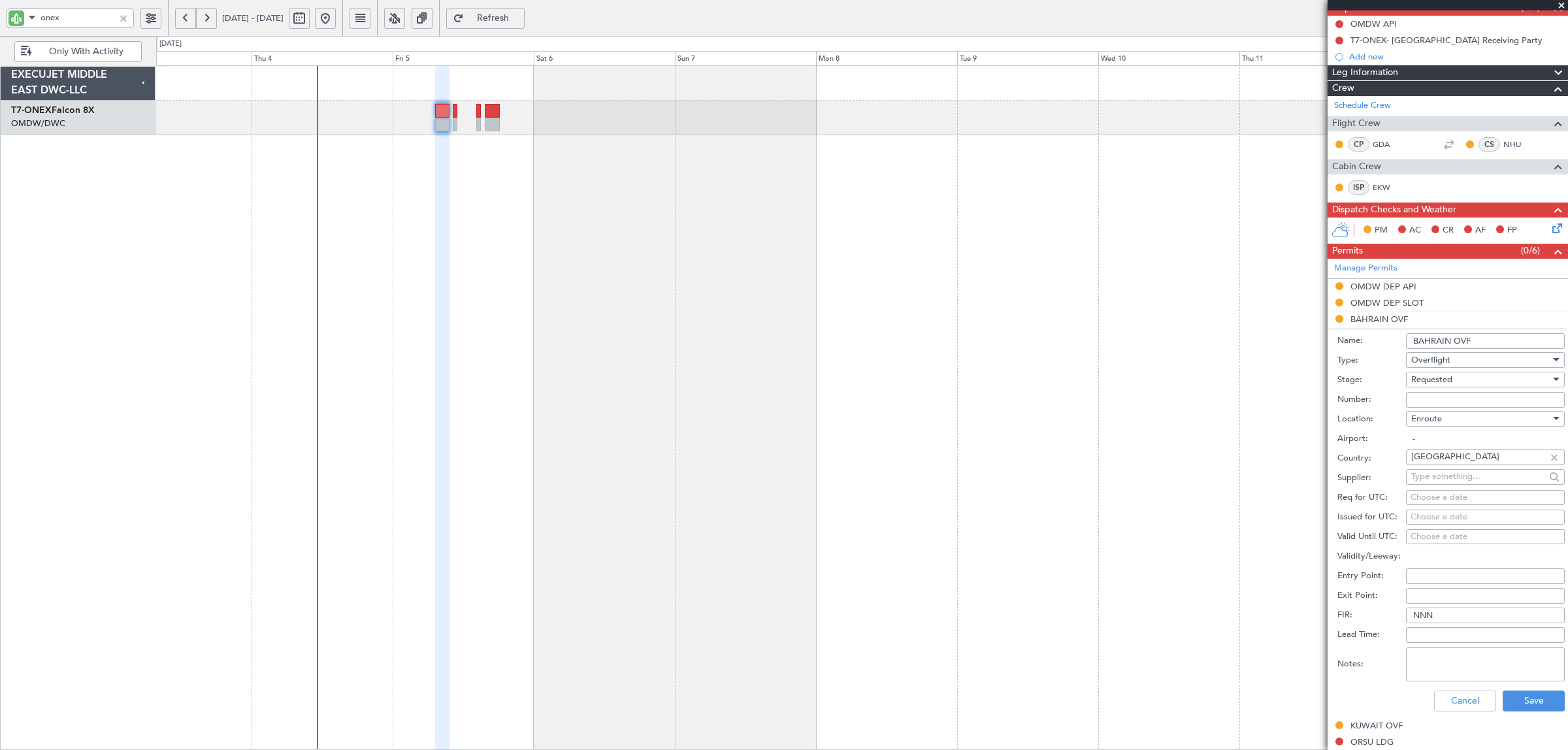
scroll to position [315, 0]
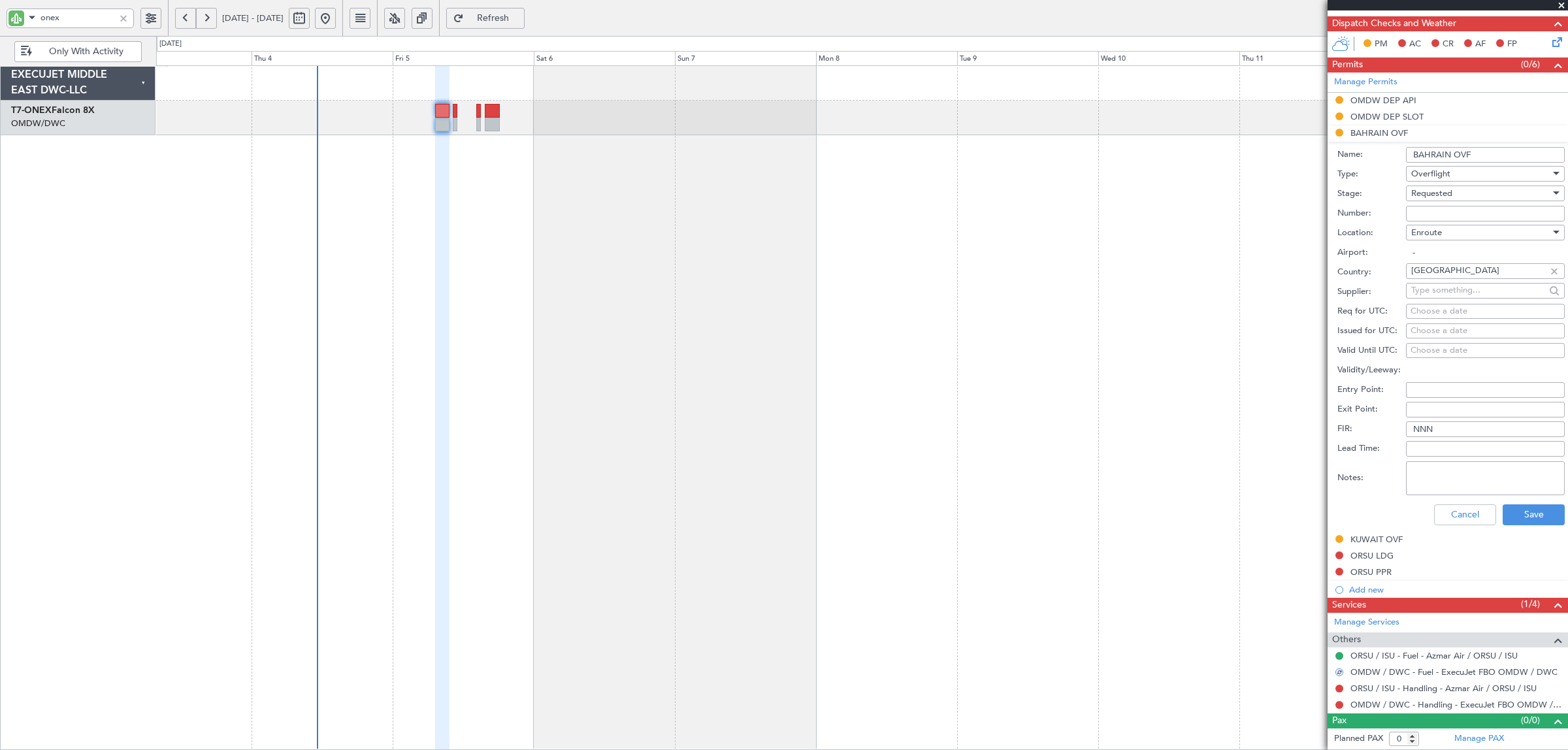
click at [1439, 481] on textarea "Notes:" at bounding box center [1485, 478] width 159 height 34
type textarea "JBS V1 [DATE]"
click at [1525, 507] on button "Save" at bounding box center [1533, 514] width 62 height 21
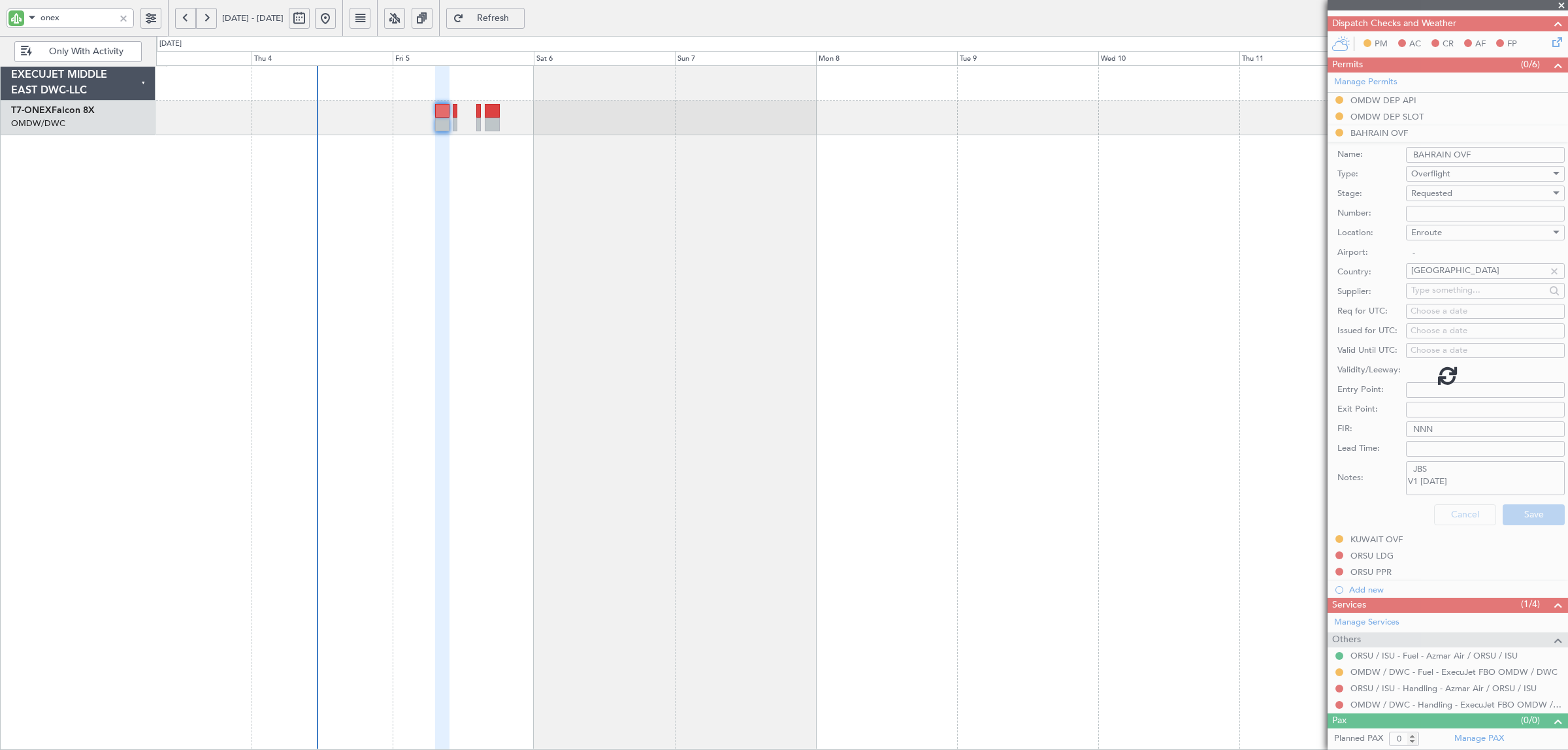
scroll to position [0, 0]
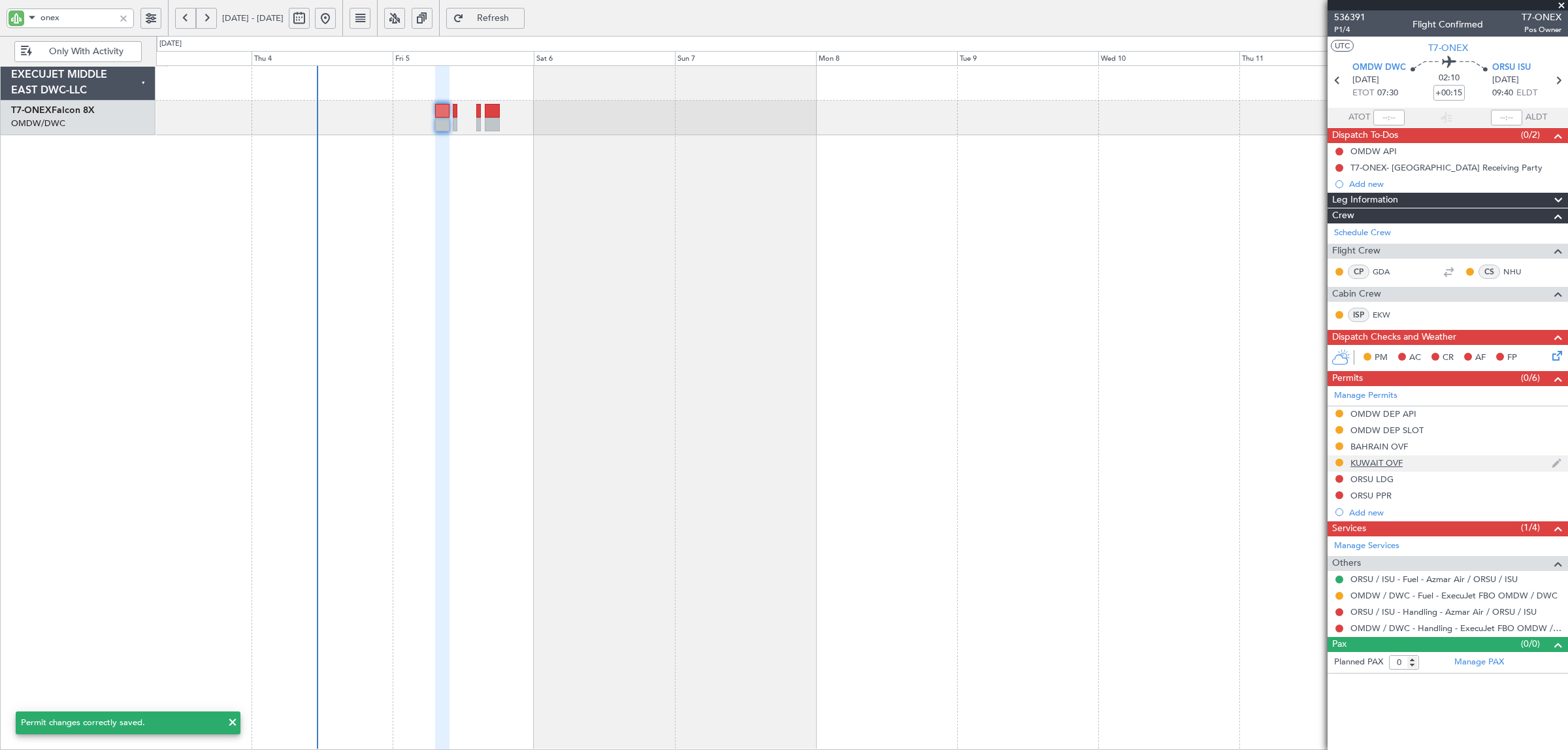
click at [1384, 465] on div "KUWAIT OVF" at bounding box center [1376, 463] width 52 height 11
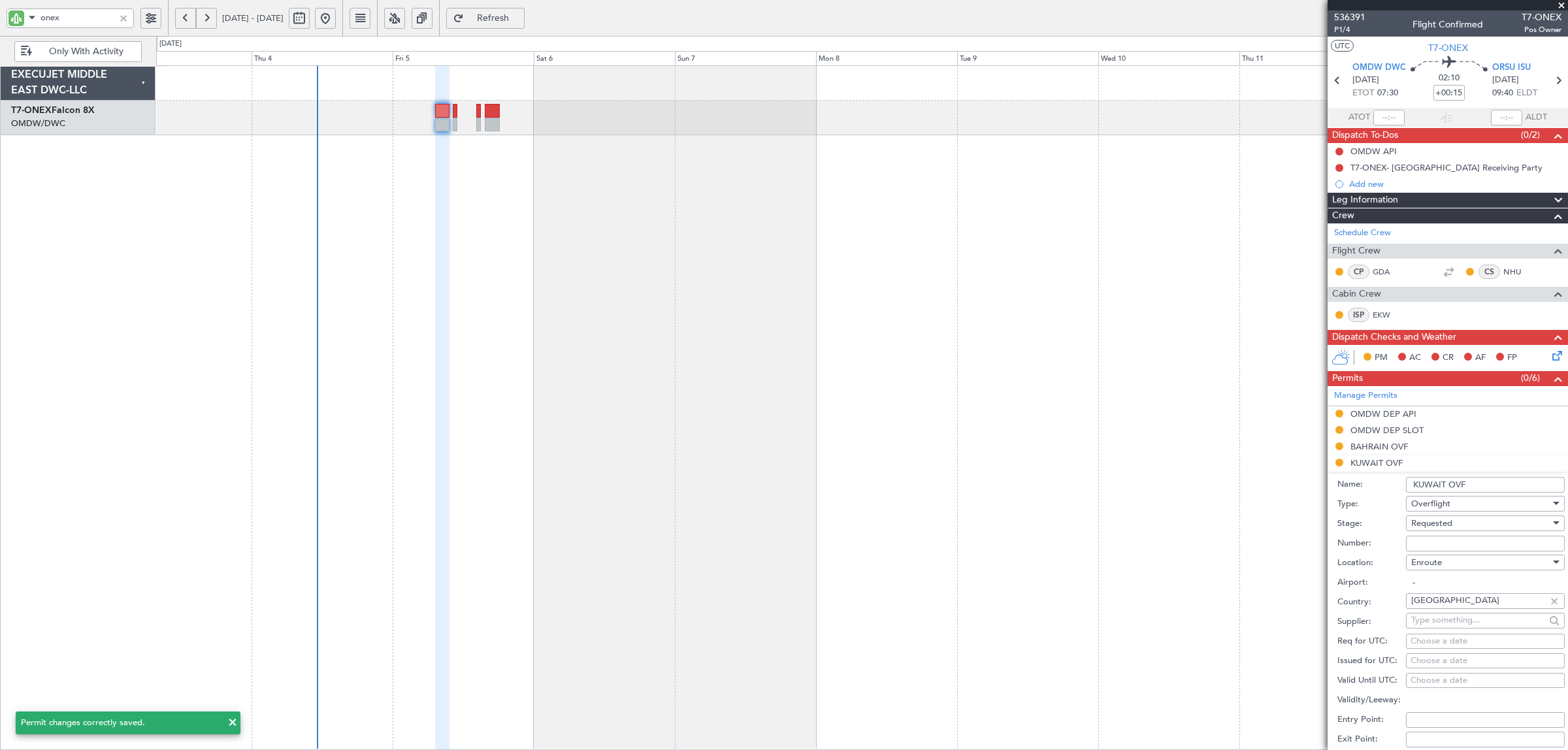
scroll to position [315, 0]
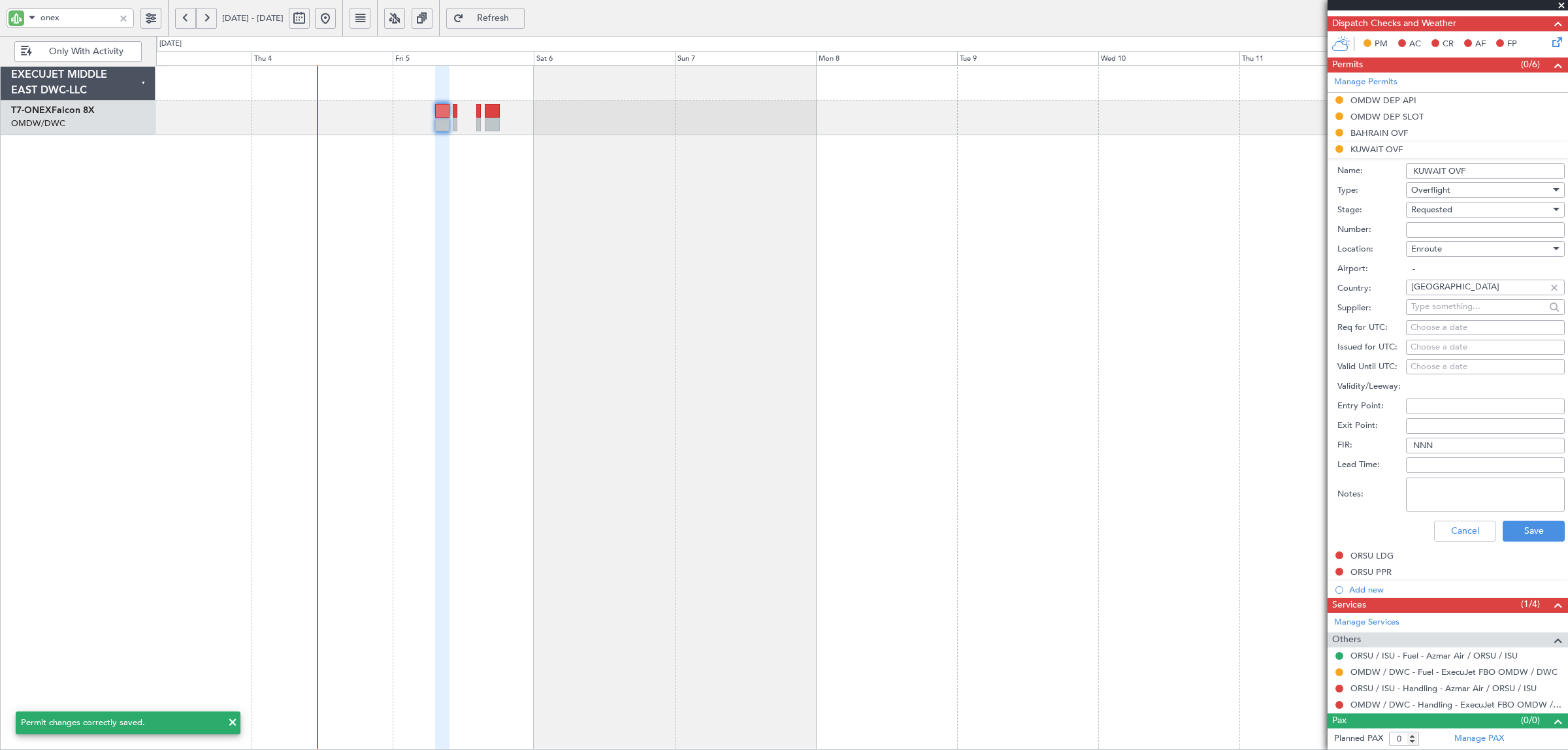
click at [1453, 497] on textarea "Notes:" at bounding box center [1485, 494] width 159 height 34
paste textarea "JBS V1 [DATE]"
type textarea "JBS V1 [DATE]"
click at [1527, 536] on button "Save" at bounding box center [1533, 531] width 62 height 21
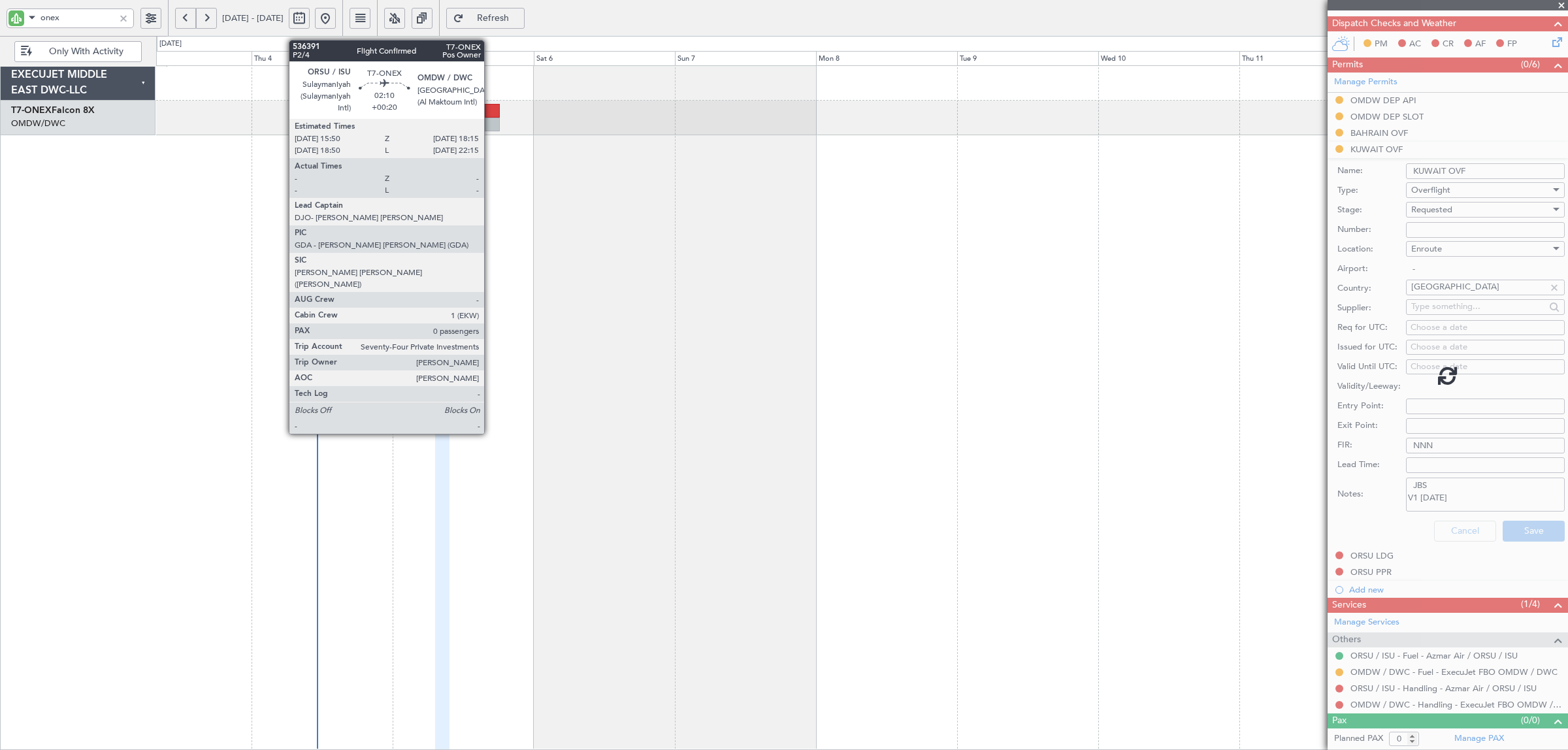
scroll to position [0, 0]
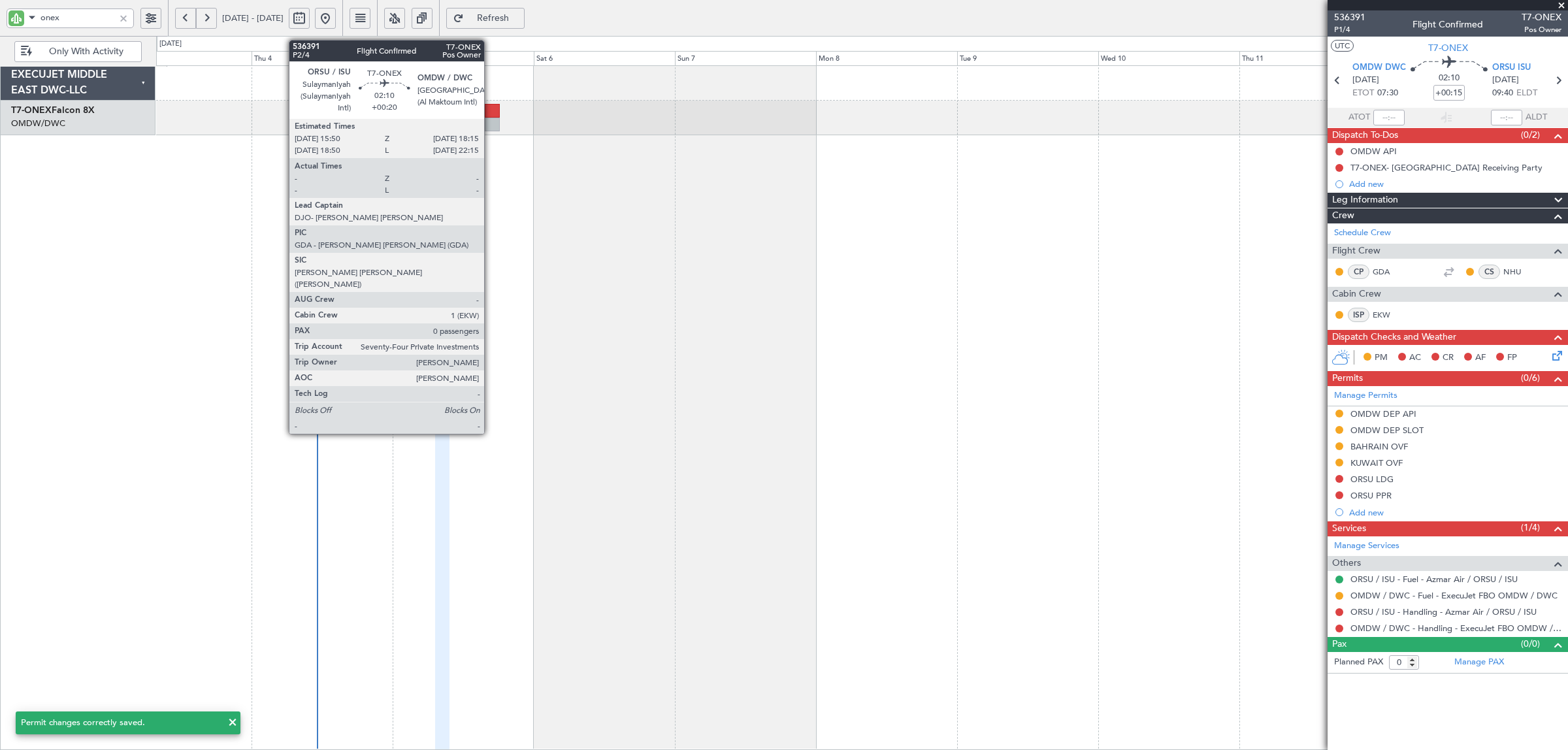
click at [490, 116] on div at bounding box center [492, 111] width 15 height 14
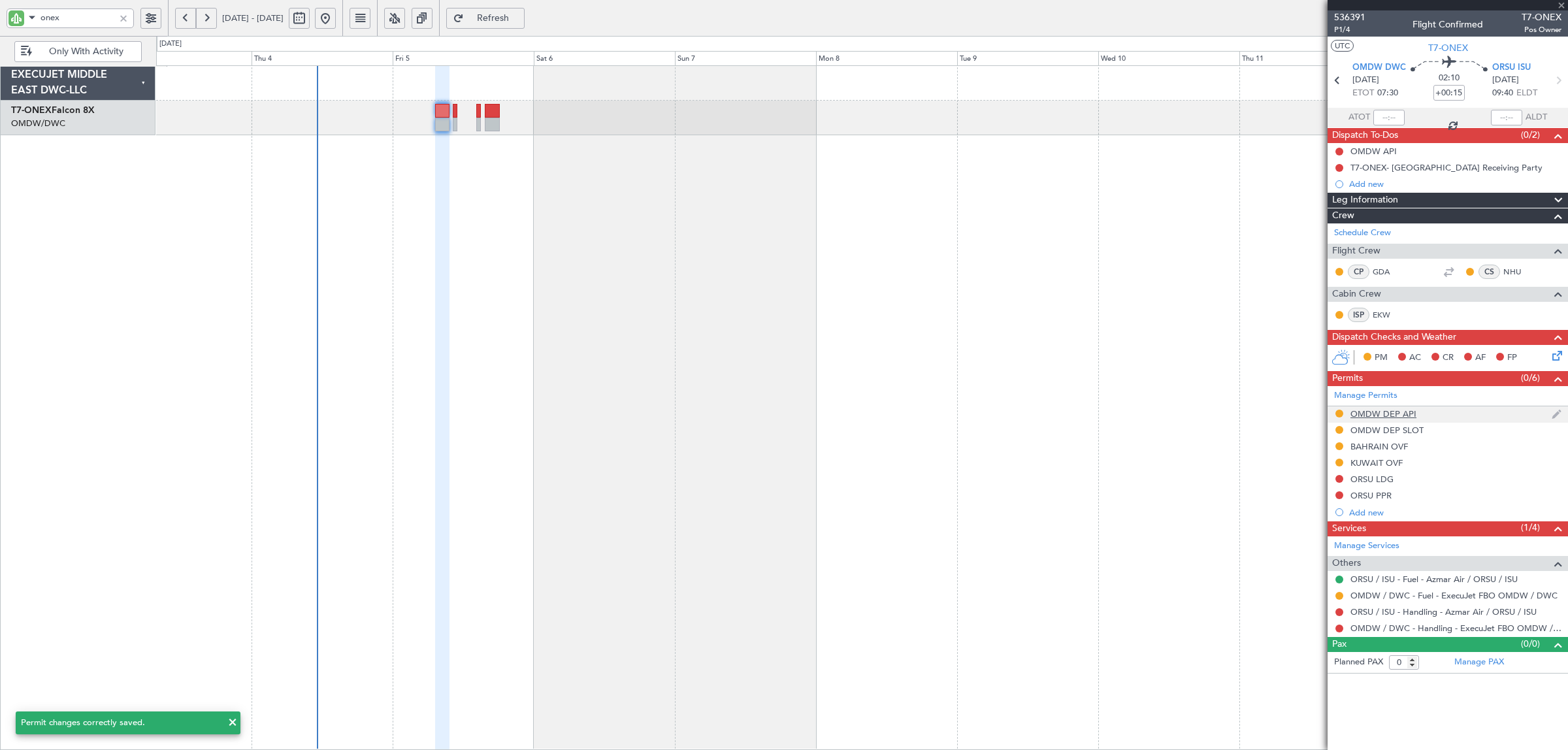
type input "+00:20"
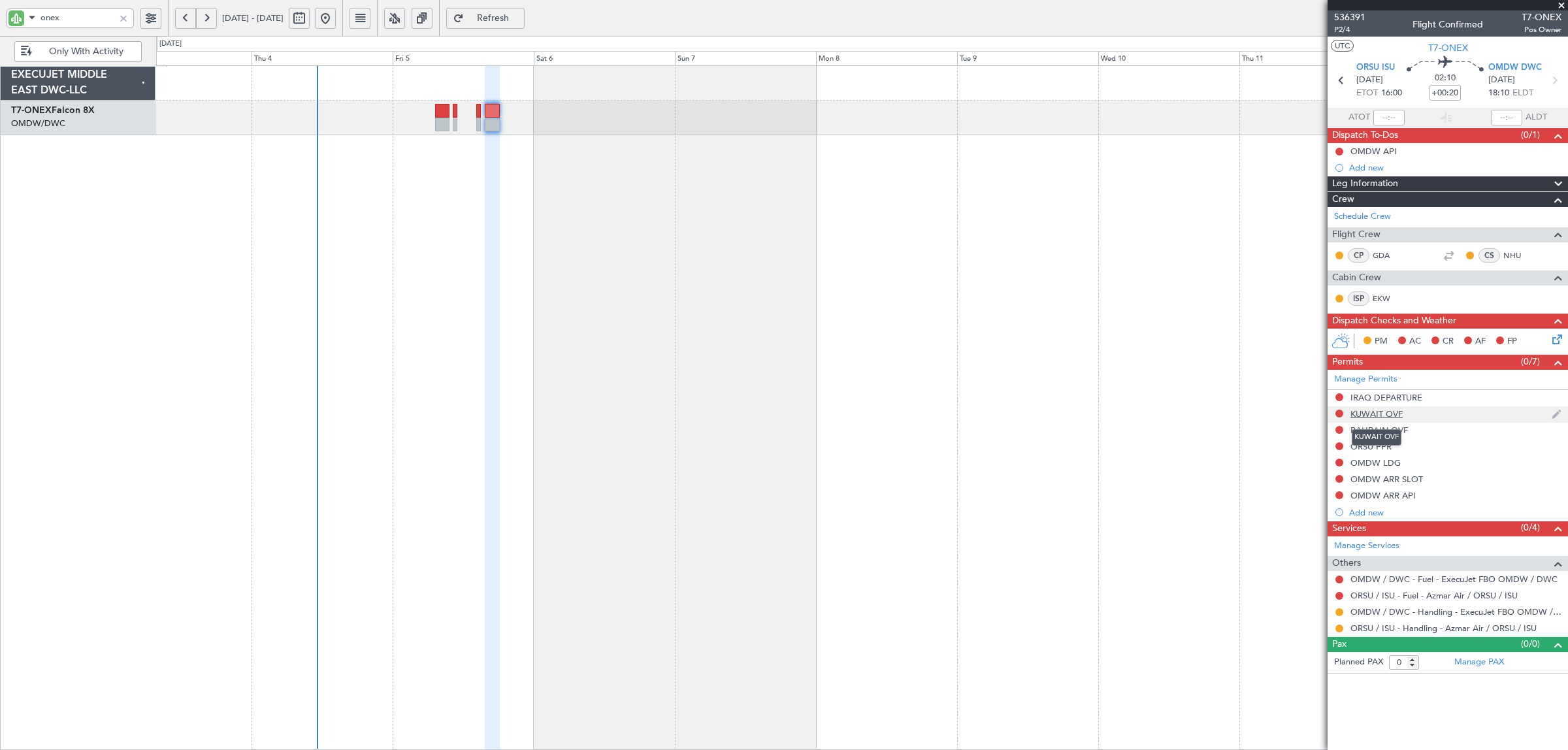
click at [1362, 415] on div "KUWAIT OVF" at bounding box center [1376, 414] width 52 height 11
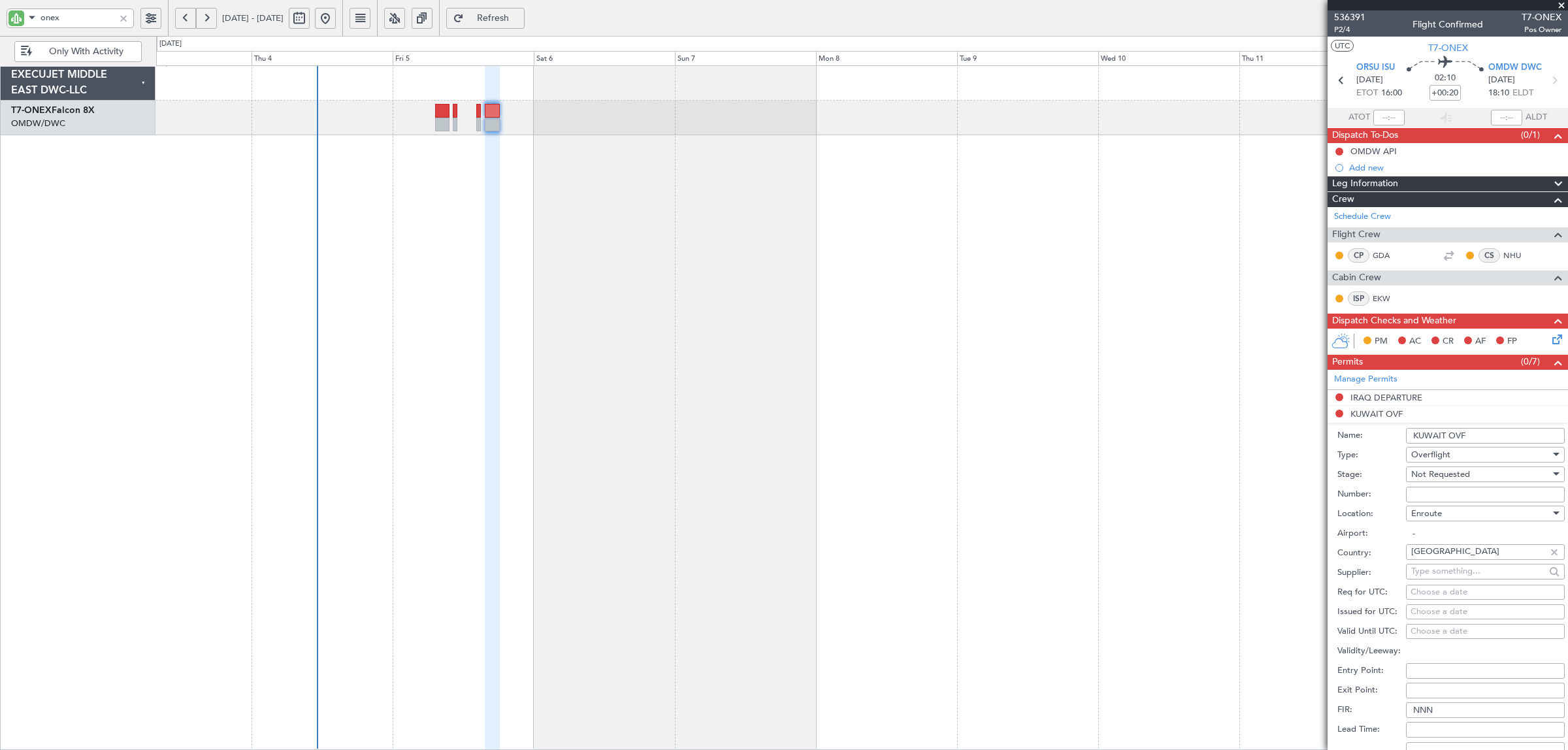
click at [1436, 478] on span "Not Requested" at bounding box center [1440, 474] width 59 height 12
click at [1440, 556] on span "Requested" at bounding box center [1479, 560] width 135 height 19
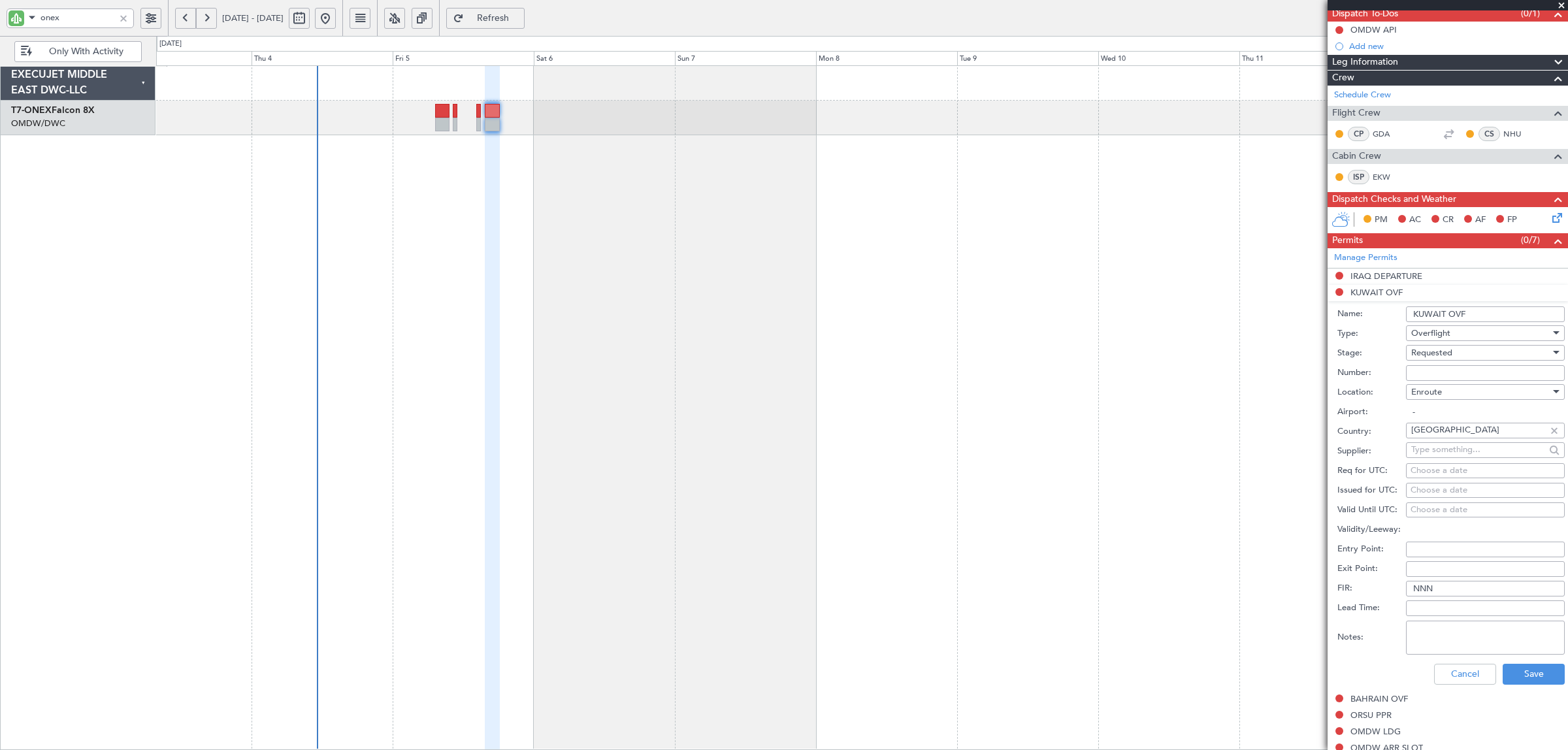
scroll to position [315, 0]
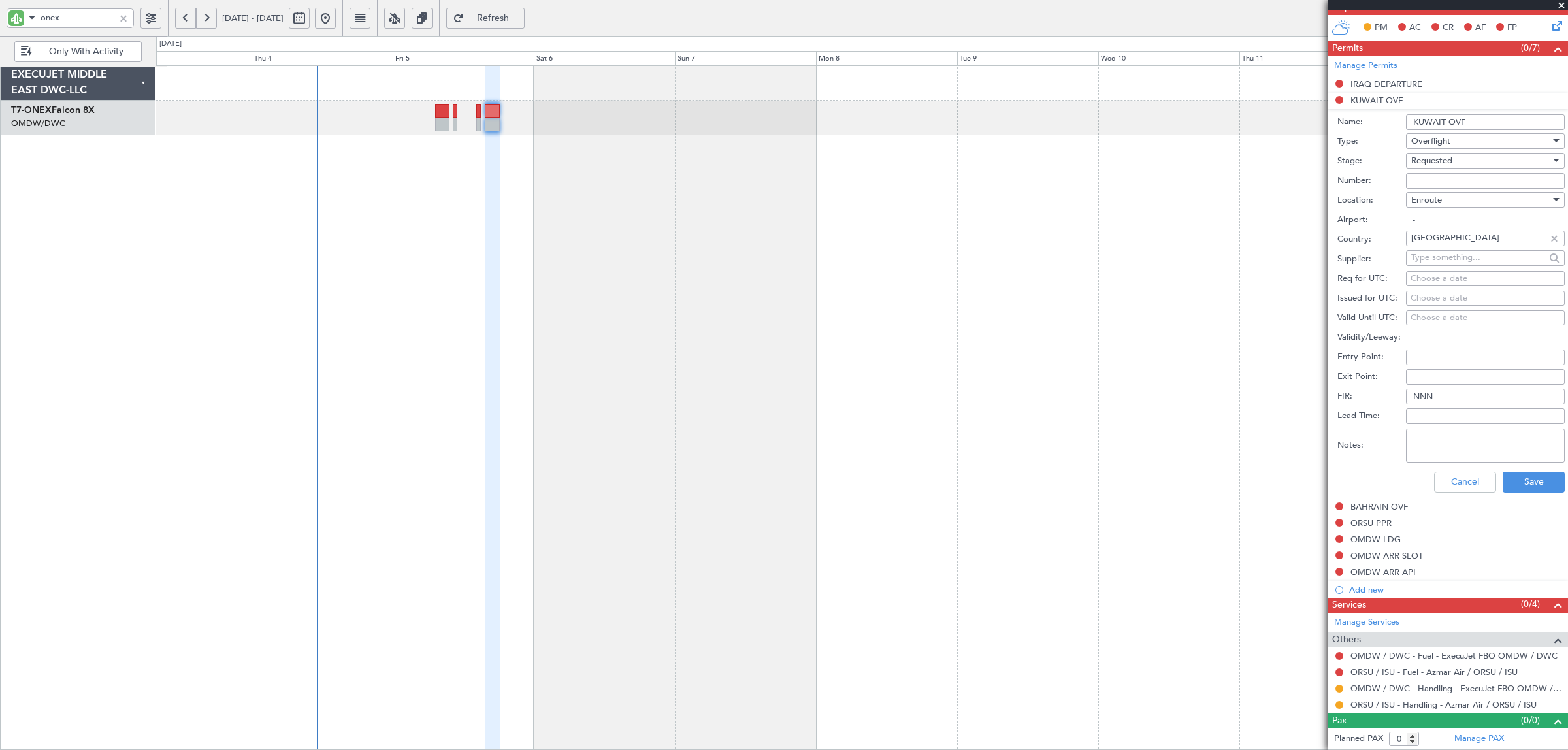
click at [1452, 456] on textarea "Notes:" at bounding box center [1485, 446] width 159 height 34
paste textarea "JBS V1 [DATE]"
type textarea "JBS V1 [DATE]"
click at [1506, 487] on button "Save" at bounding box center [1533, 482] width 62 height 21
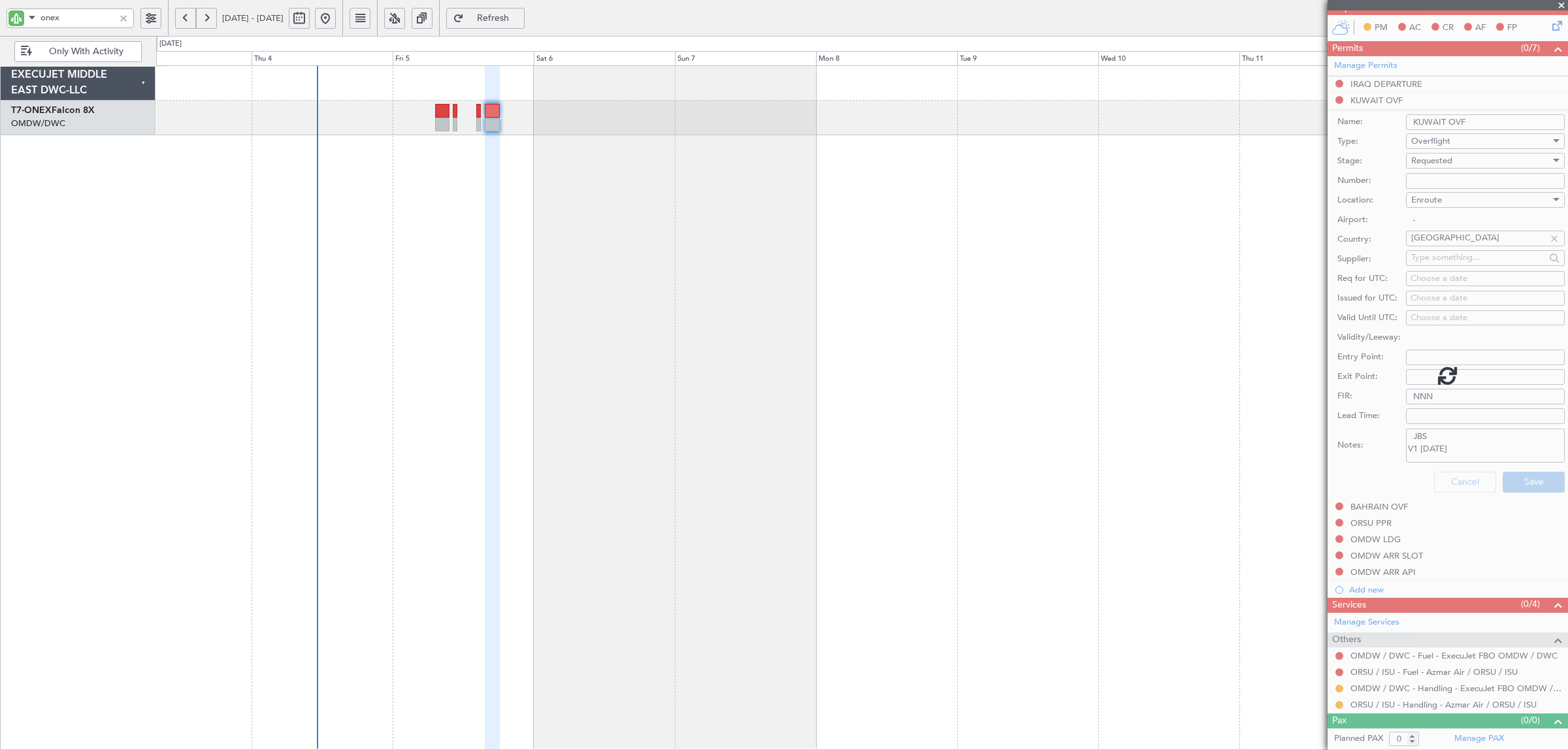
scroll to position [0, 0]
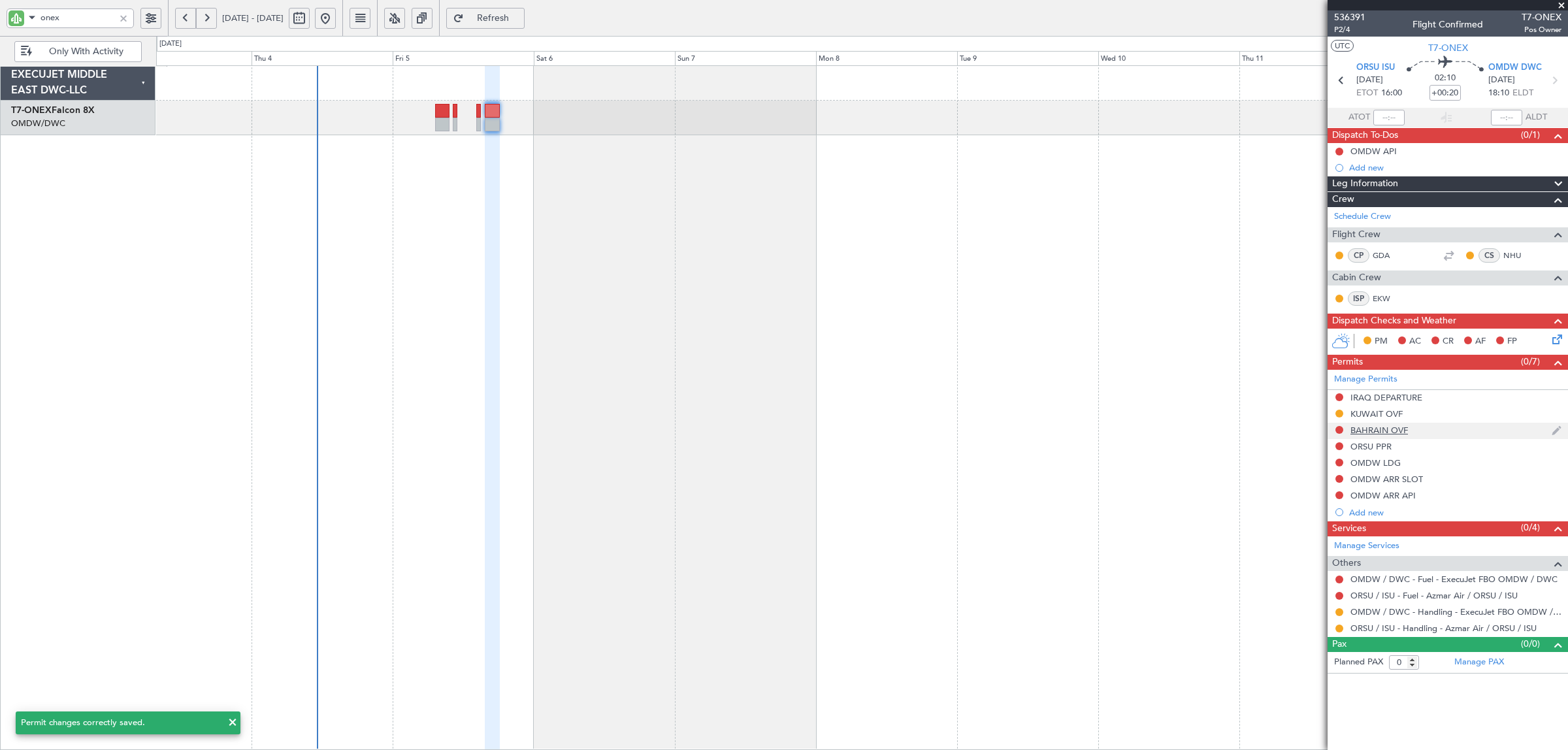
click at [1373, 432] on div "BAHRAIN OVF" at bounding box center [1379, 430] width 57 height 11
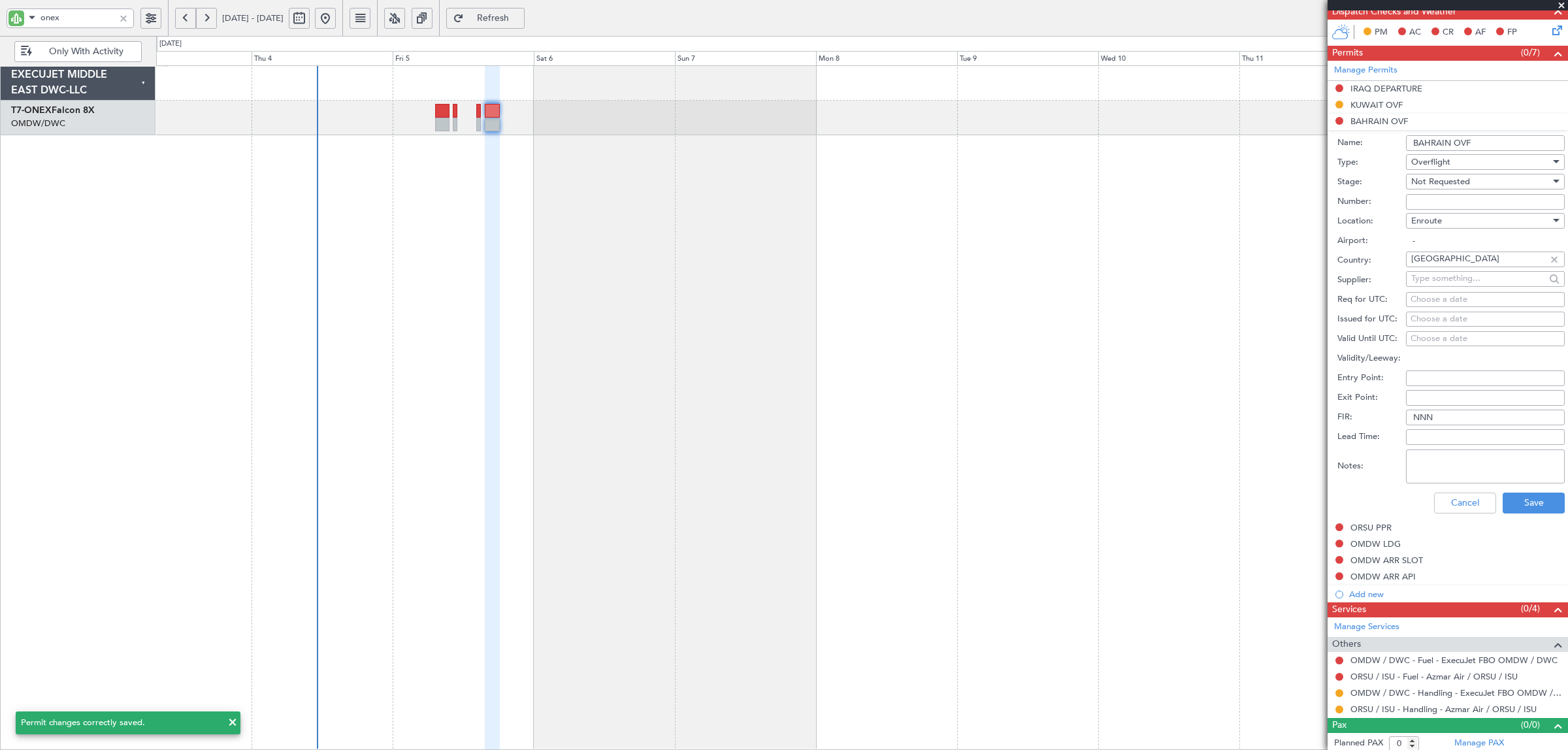
scroll to position [315, 0]
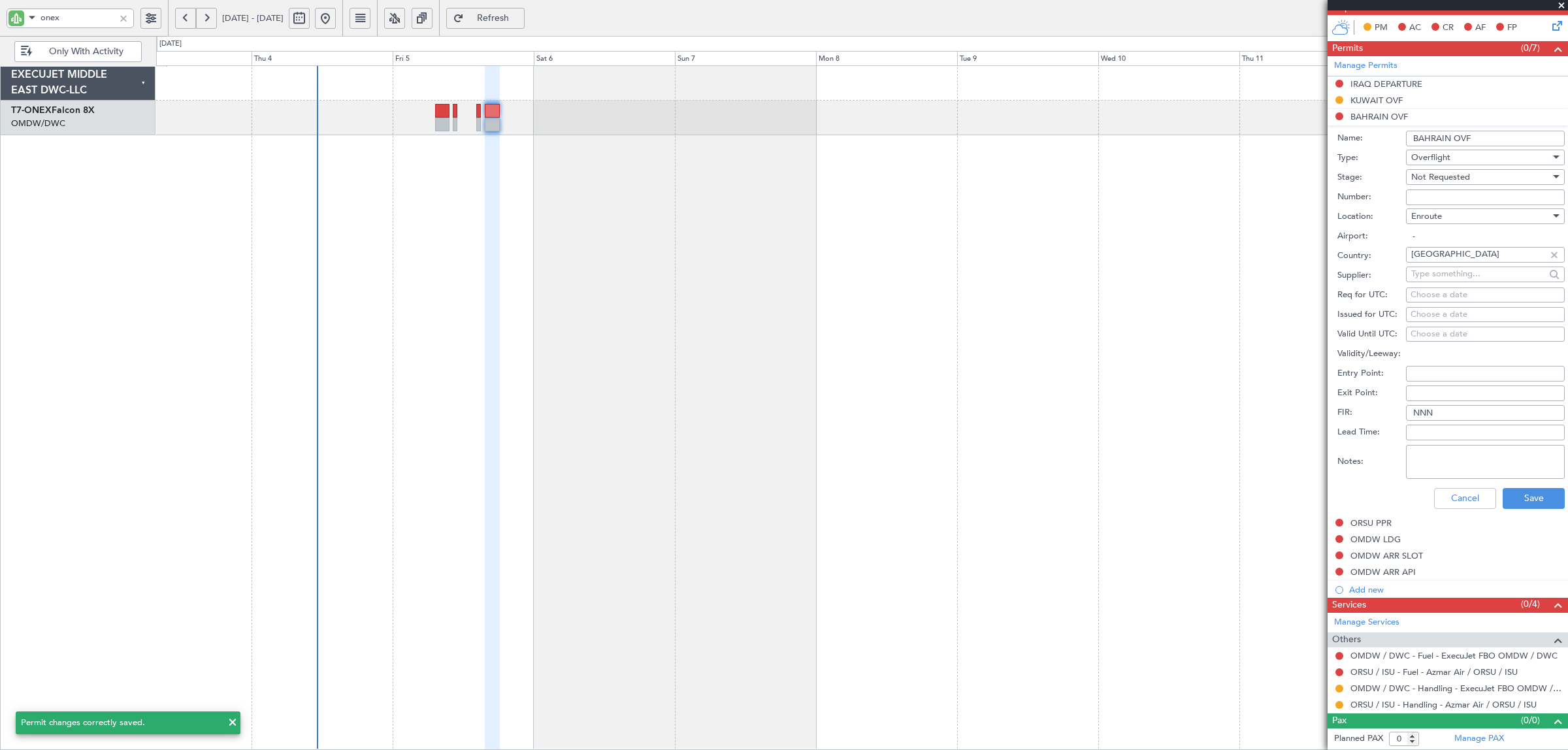
click at [1432, 177] on span "Not Requested" at bounding box center [1440, 177] width 59 height 12
click at [1442, 265] on span "Requested" at bounding box center [1479, 262] width 135 height 19
click at [1455, 459] on textarea "Notes:" at bounding box center [1485, 462] width 159 height 34
paste textarea "JBS V1 [DATE]"
type textarea "JBS V1 [DATE]"
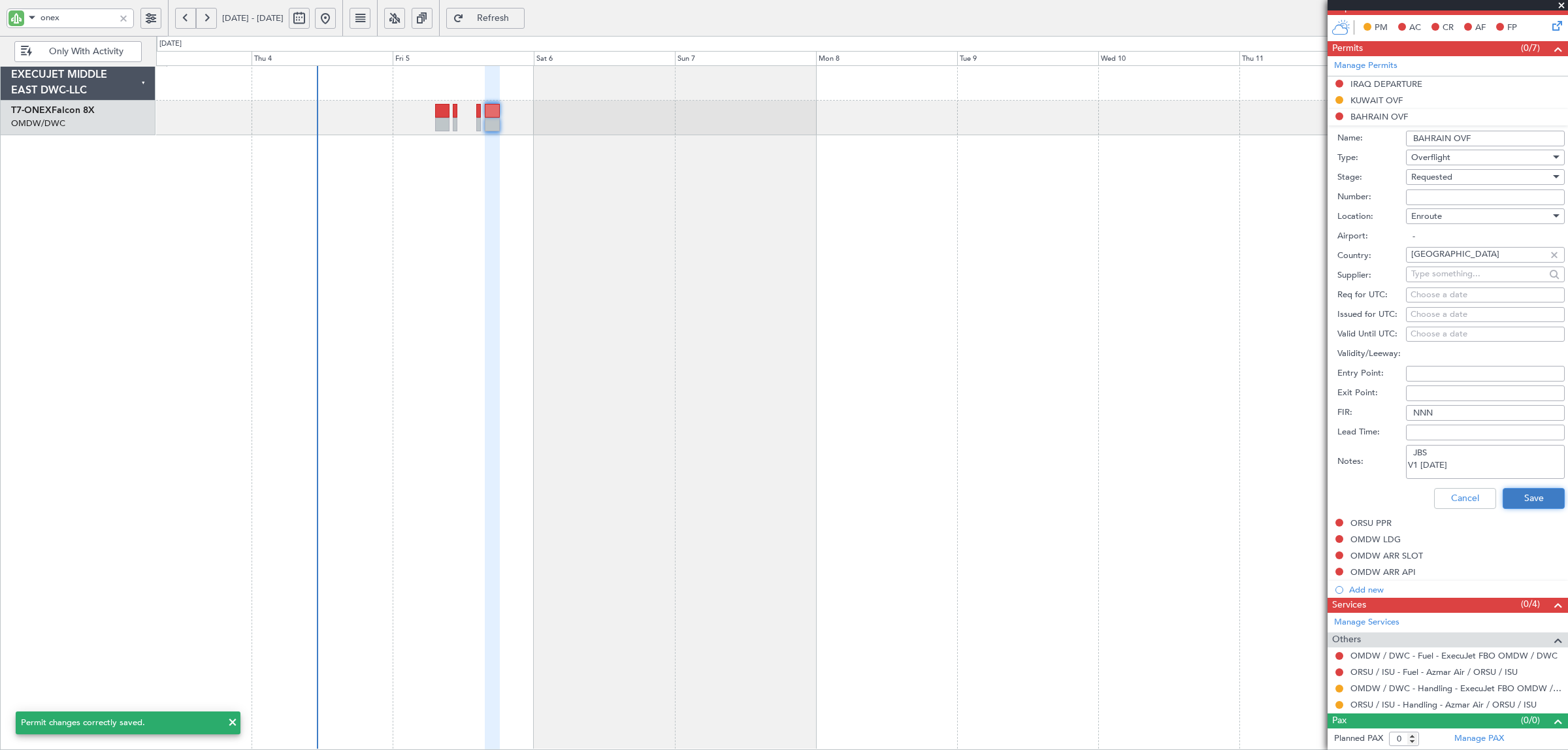
click at [1524, 495] on button "Save" at bounding box center [1533, 498] width 62 height 21
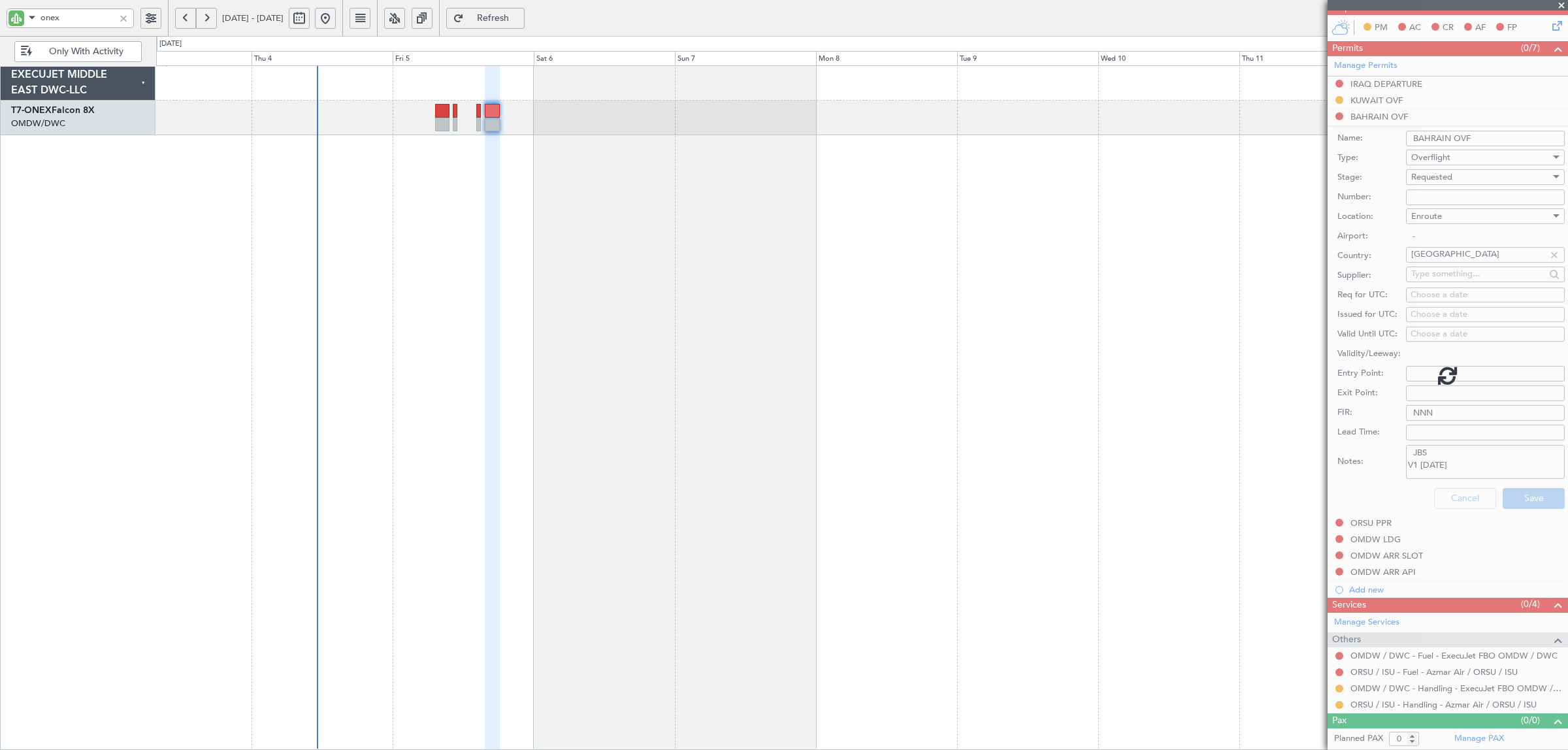
scroll to position [0, 0]
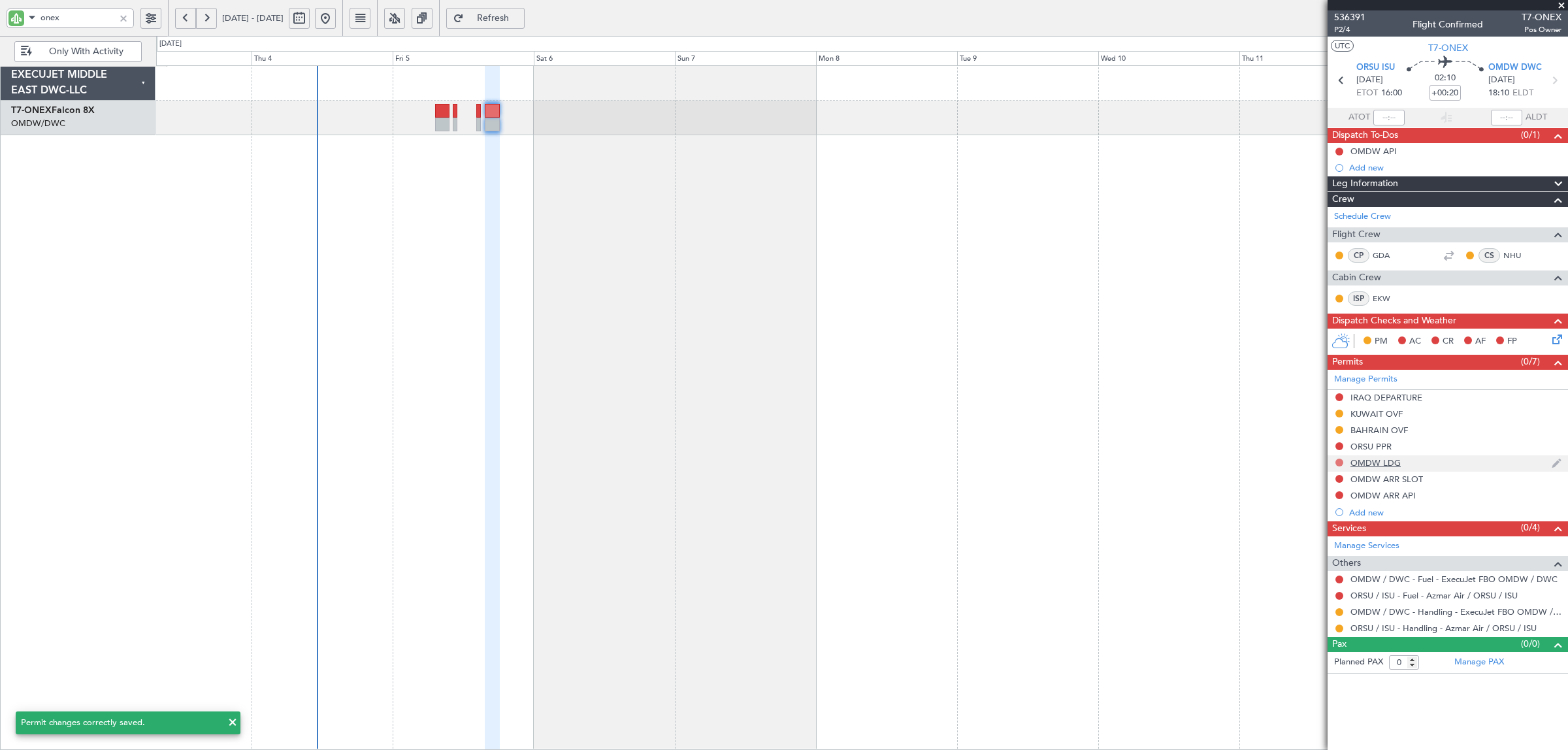
click at [1338, 463] on button at bounding box center [1339, 463] width 8 height 8
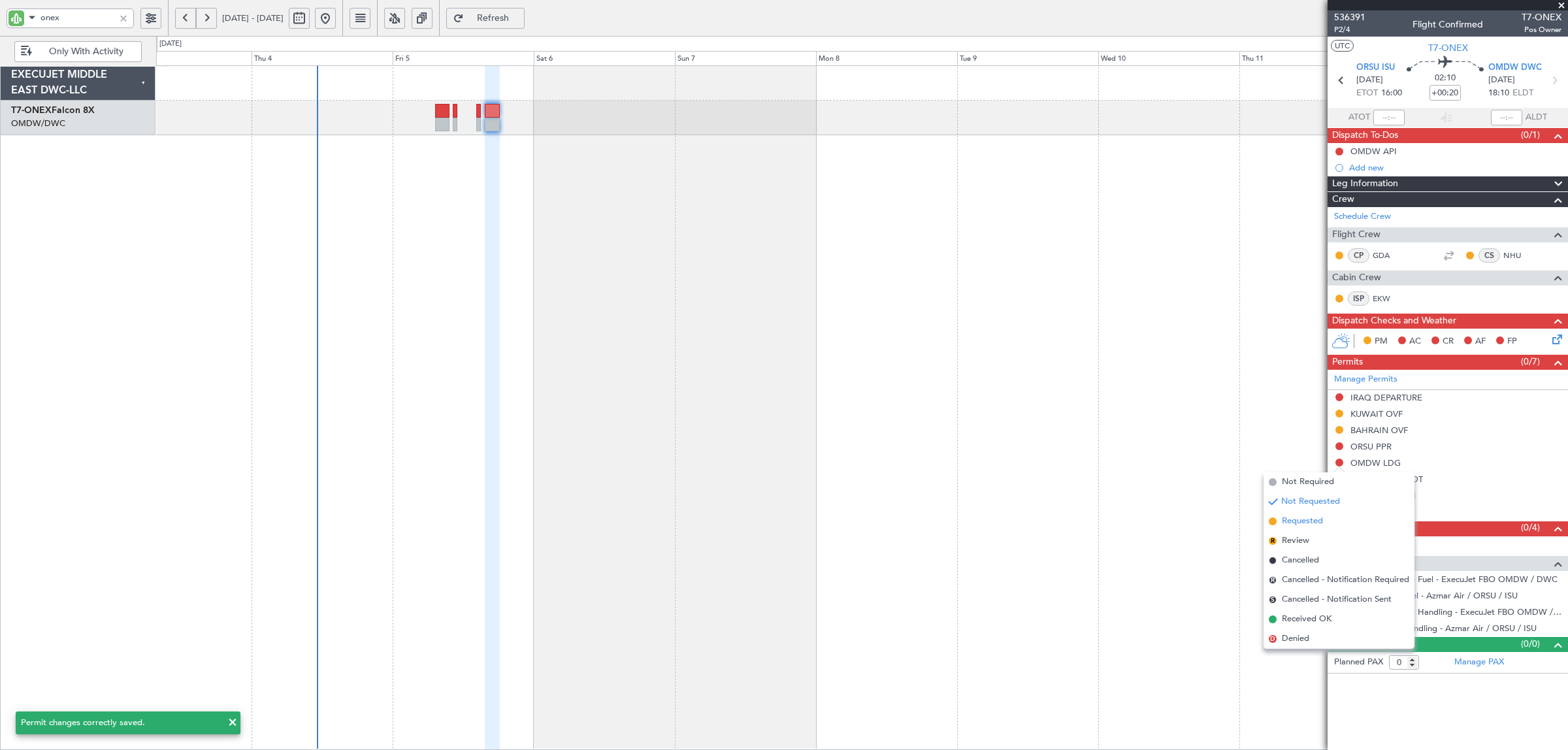
click at [1325, 521] on li "Requested" at bounding box center [1339, 521] width 151 height 19
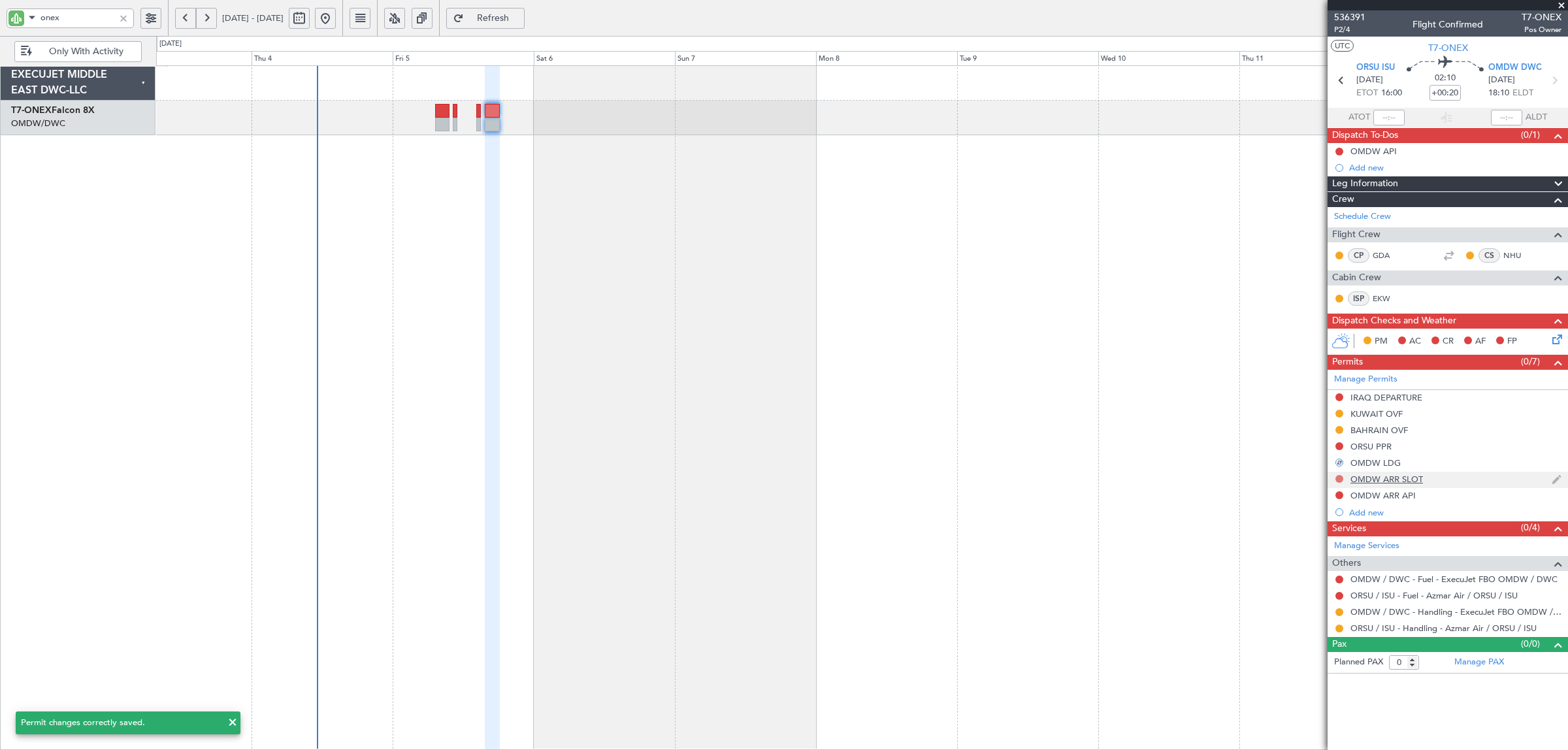
click at [1338, 479] on button at bounding box center [1339, 479] width 8 height 8
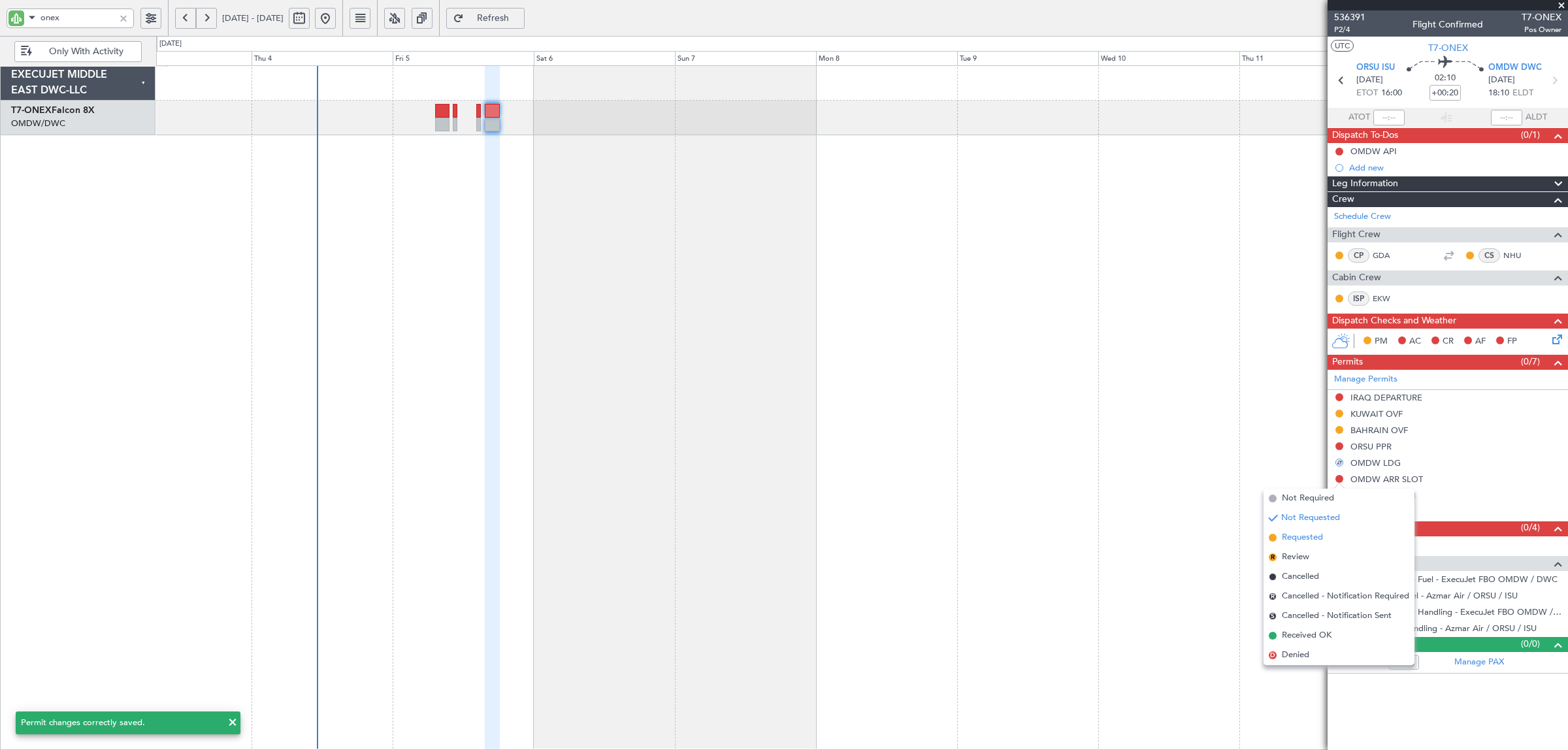
click at [1321, 538] on span "Requested" at bounding box center [1302, 538] width 41 height 13
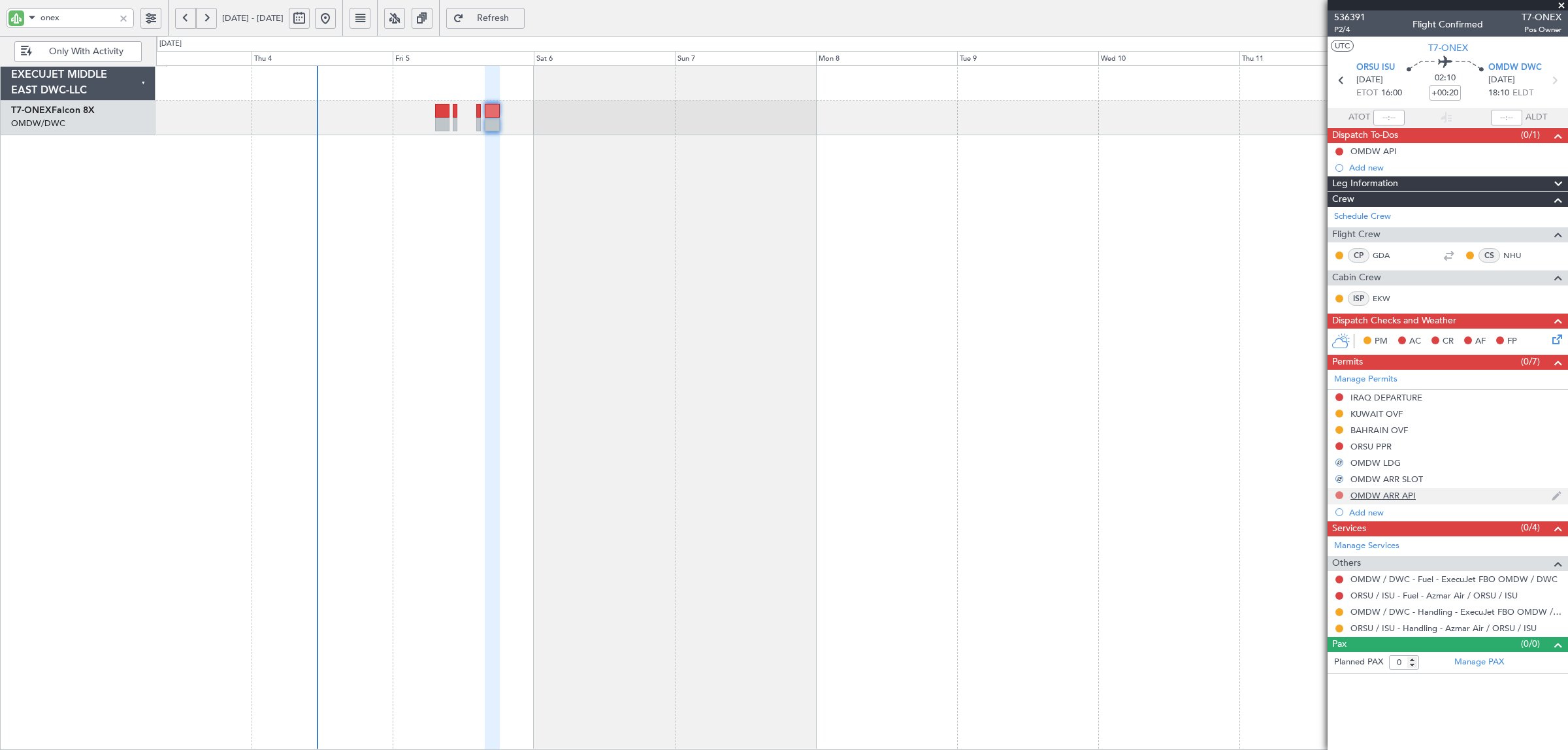
click at [1338, 495] on button at bounding box center [1339, 495] width 8 height 8
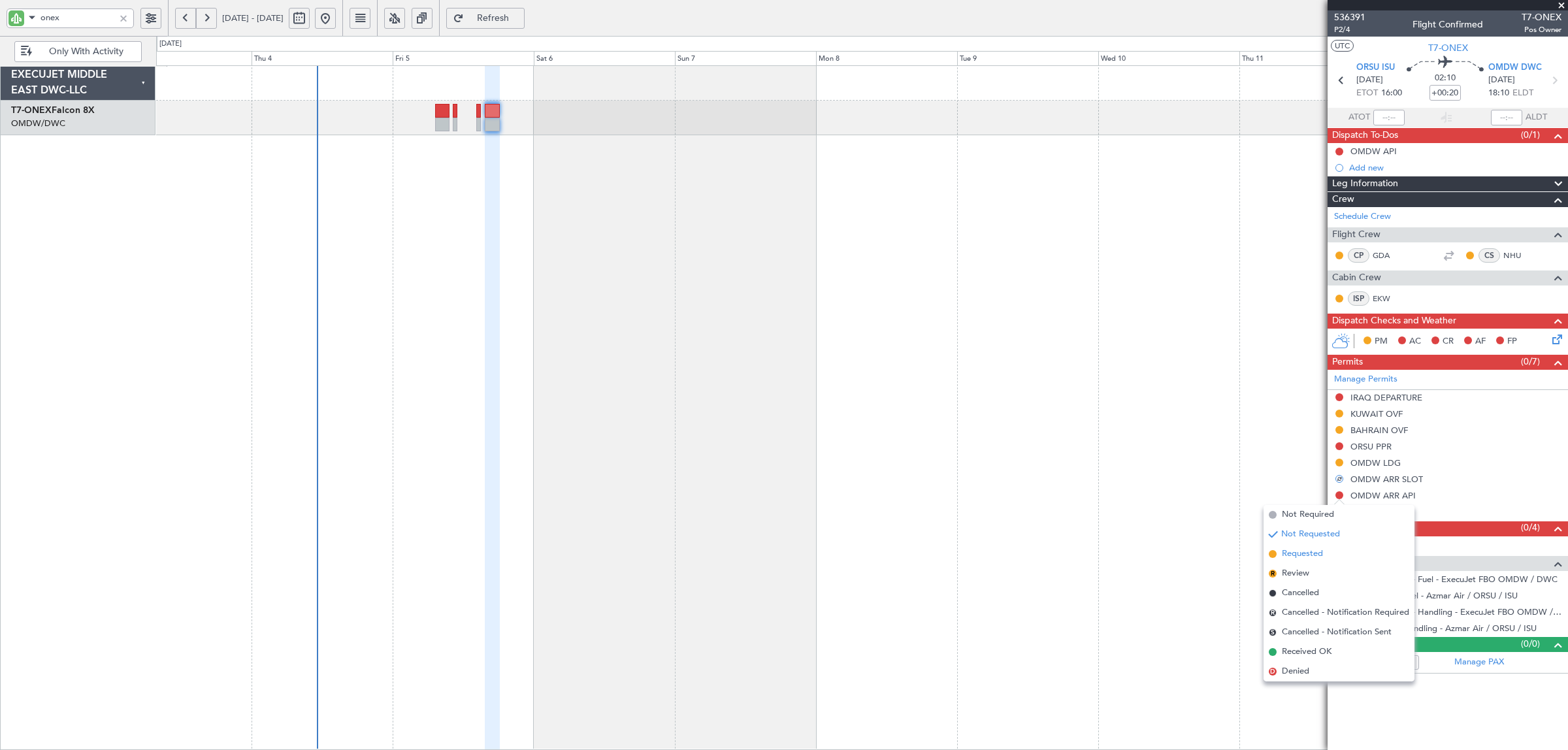
click at [1319, 549] on span "Requested" at bounding box center [1302, 554] width 41 height 13
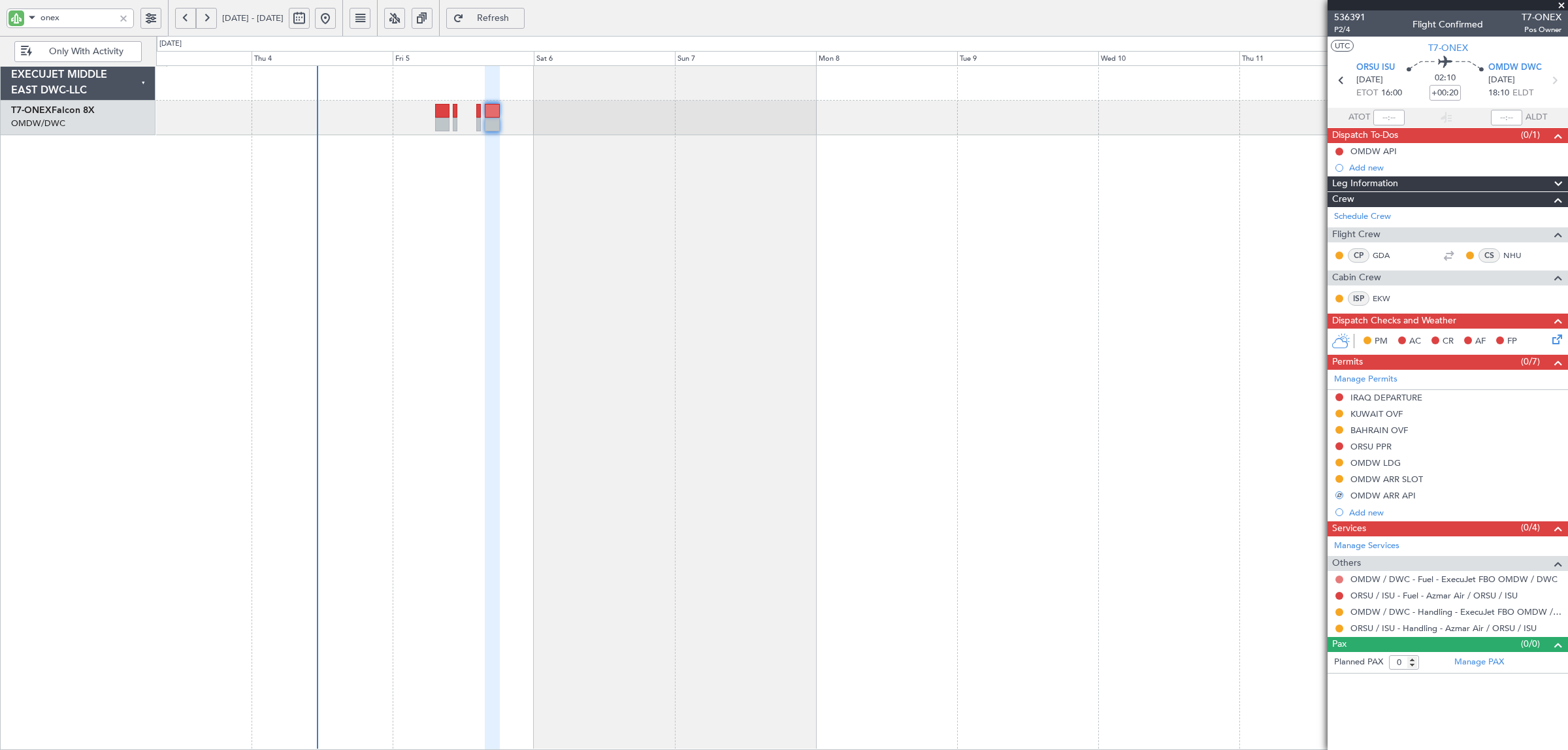
click at [1339, 582] on button at bounding box center [1339, 580] width 8 height 8
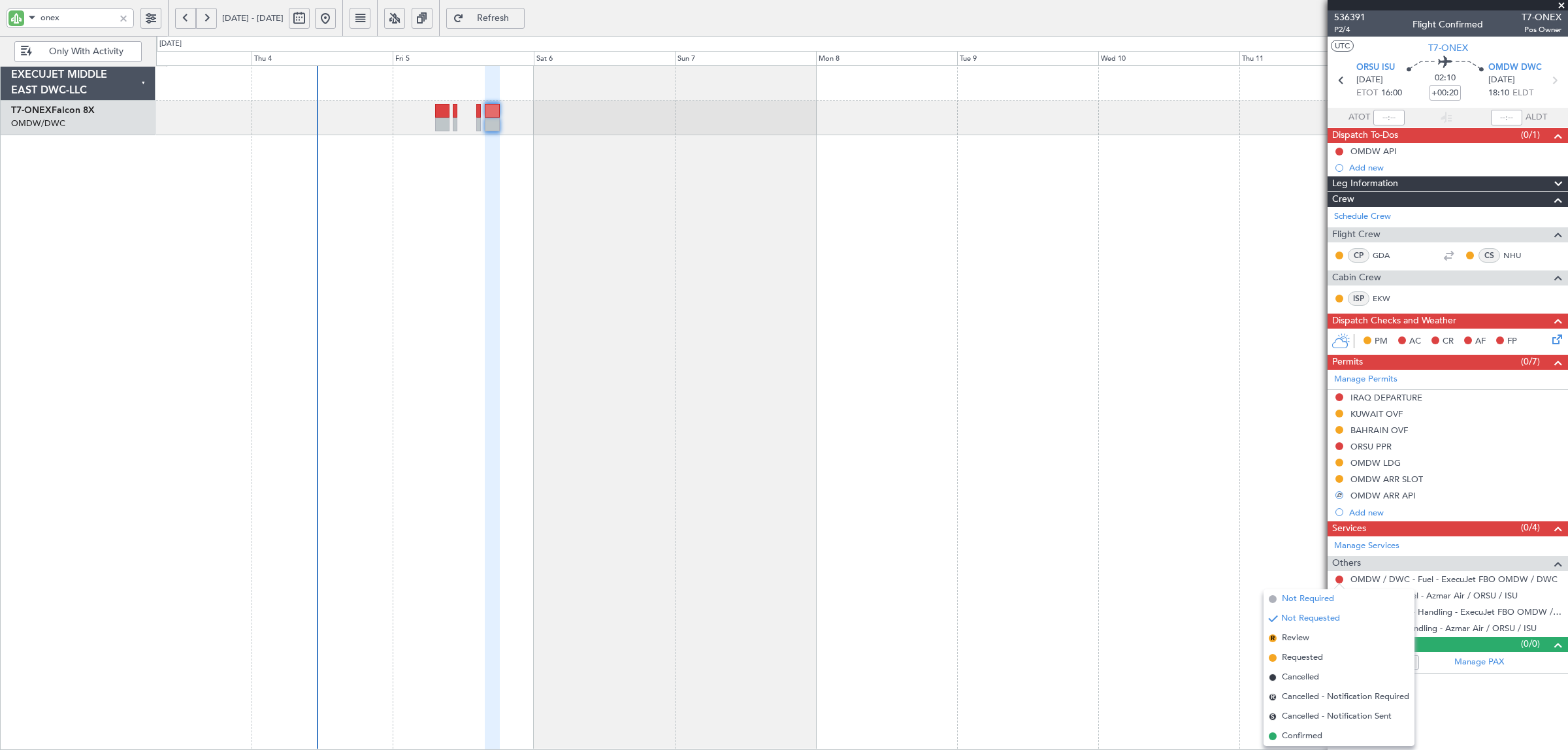
click at [1326, 603] on span "Not Required" at bounding box center [1307, 599] width 52 height 13
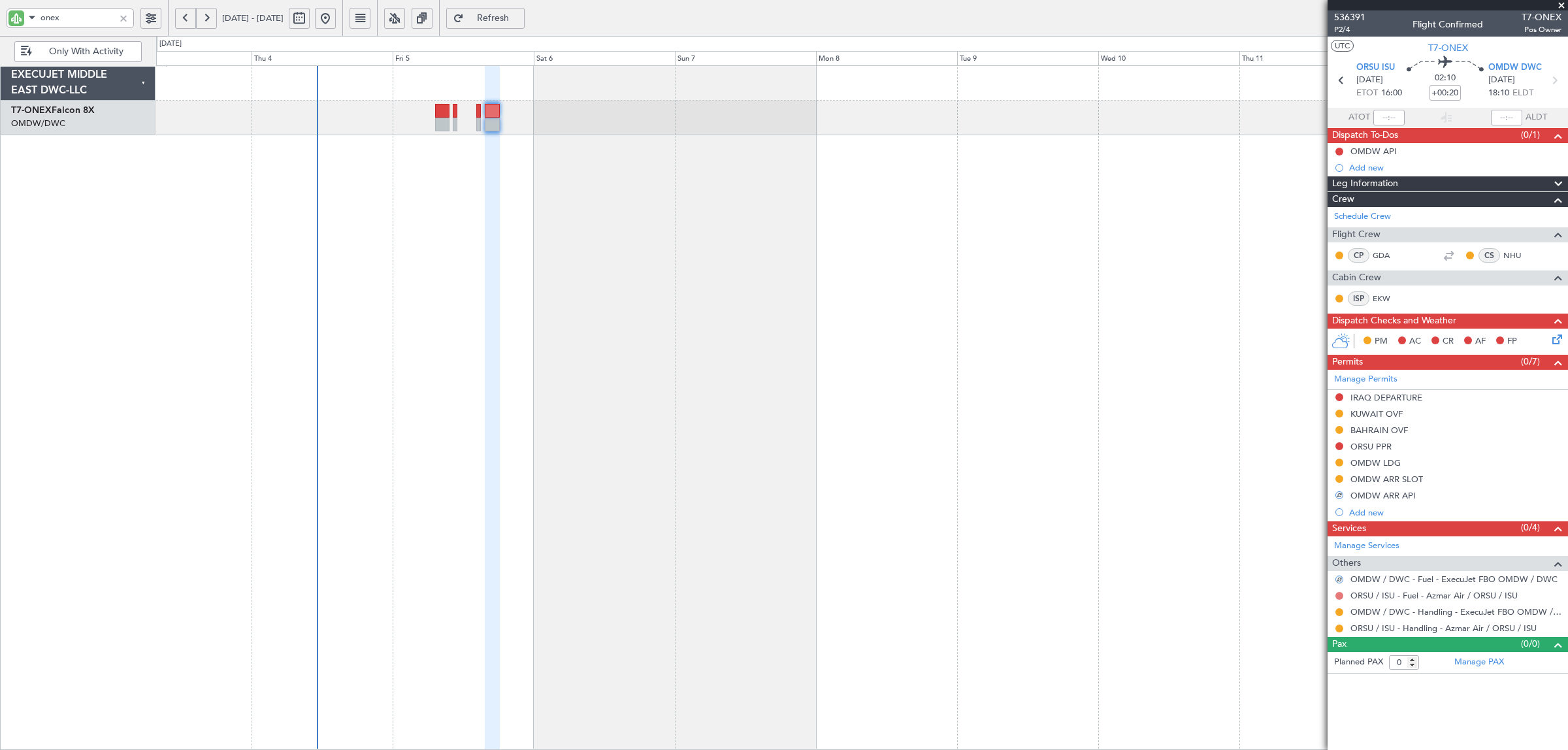
click at [1339, 596] on button at bounding box center [1339, 596] width 8 height 8
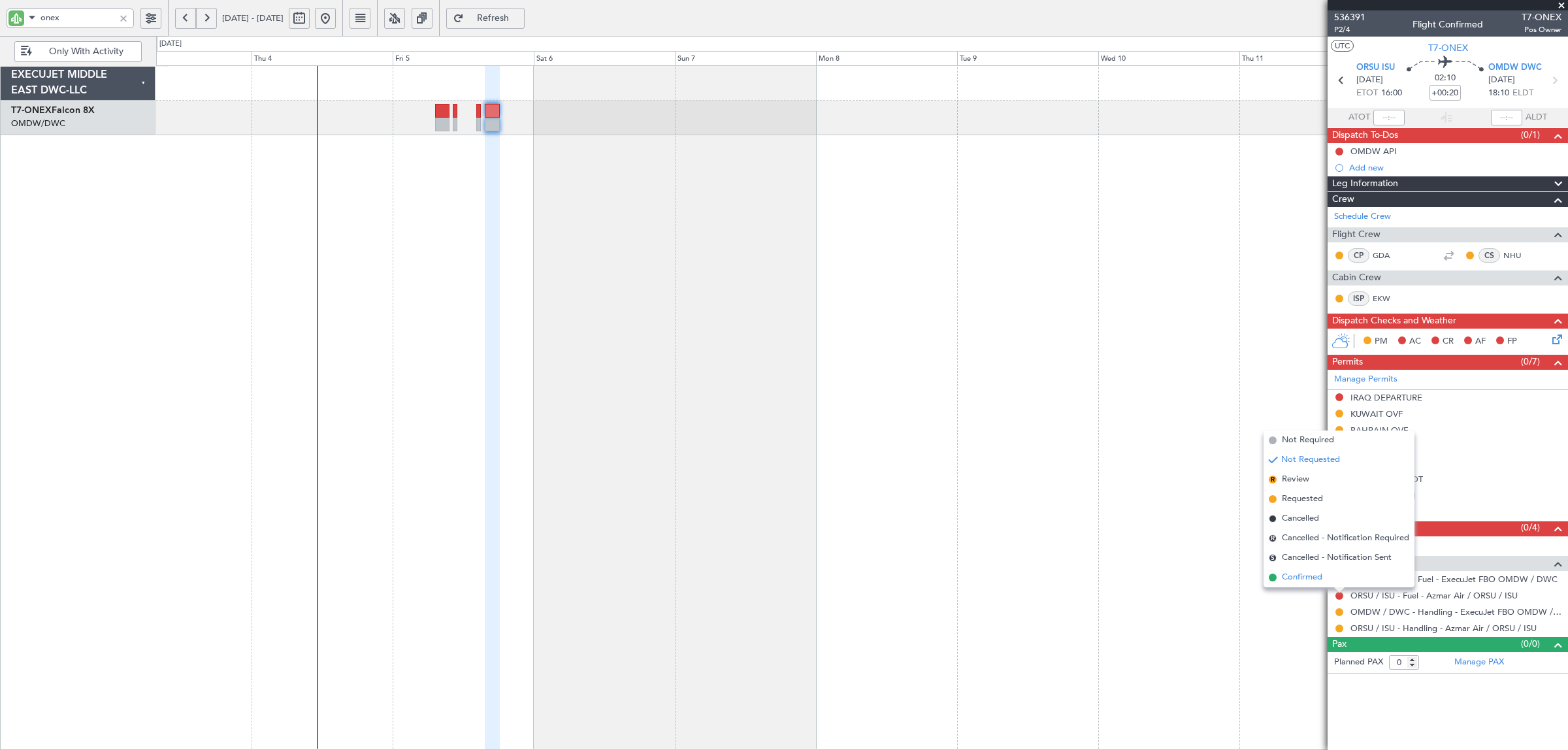
click at [1312, 579] on span "Confirmed" at bounding box center [1302, 577] width 40 height 13
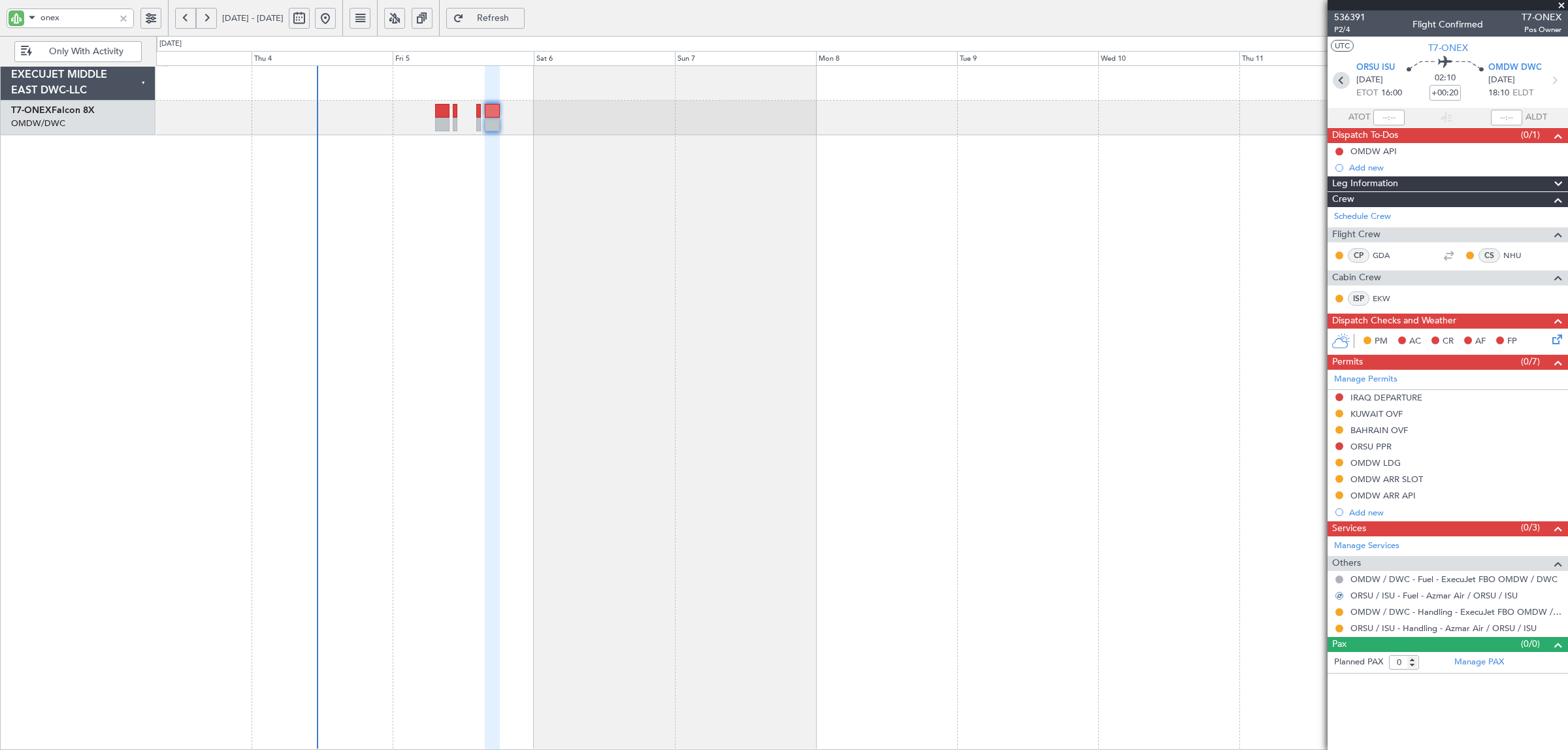
click at [1341, 80] on icon at bounding box center [1341, 81] width 17 height 17
type input "1"
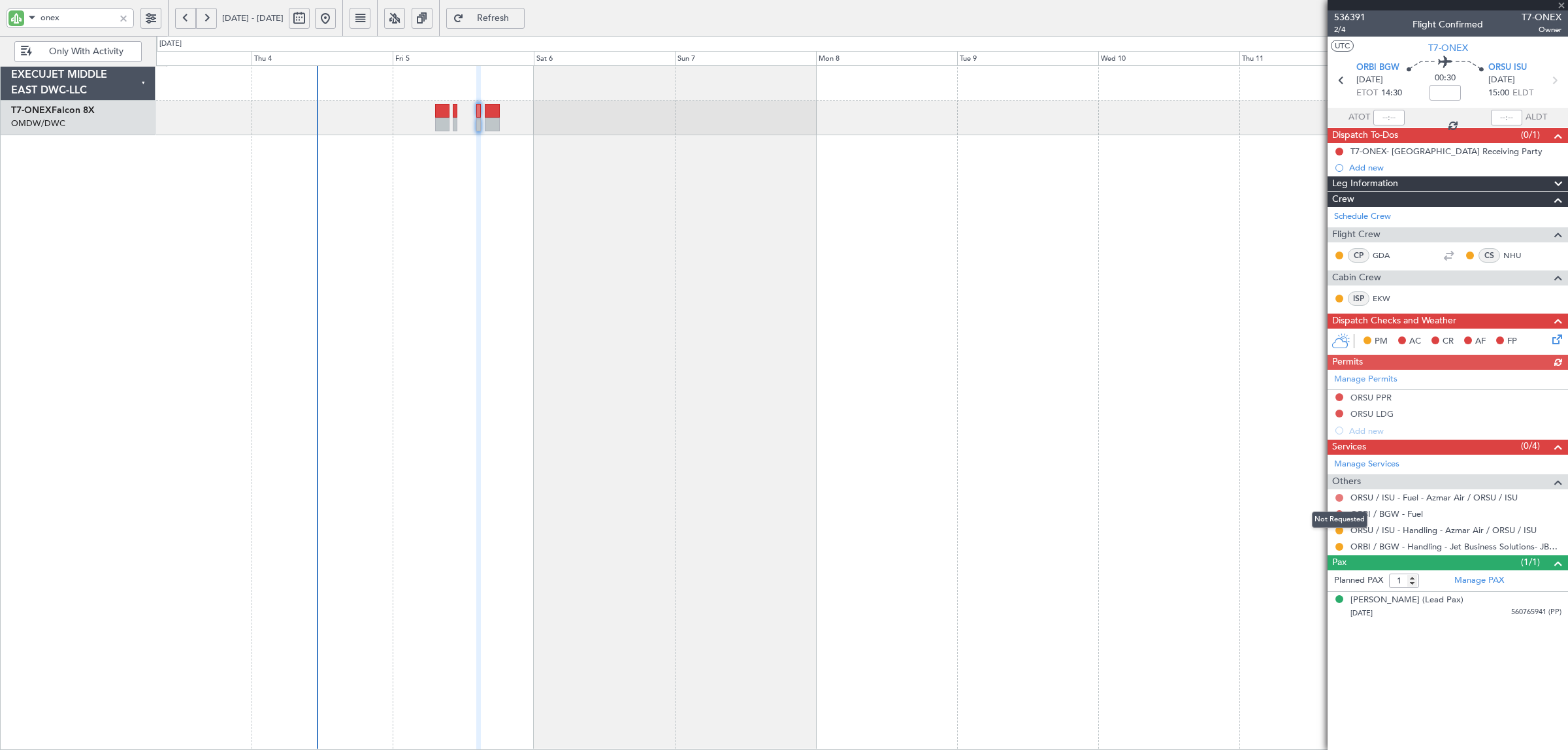
click at [1336, 498] on button at bounding box center [1339, 497] width 8 height 8
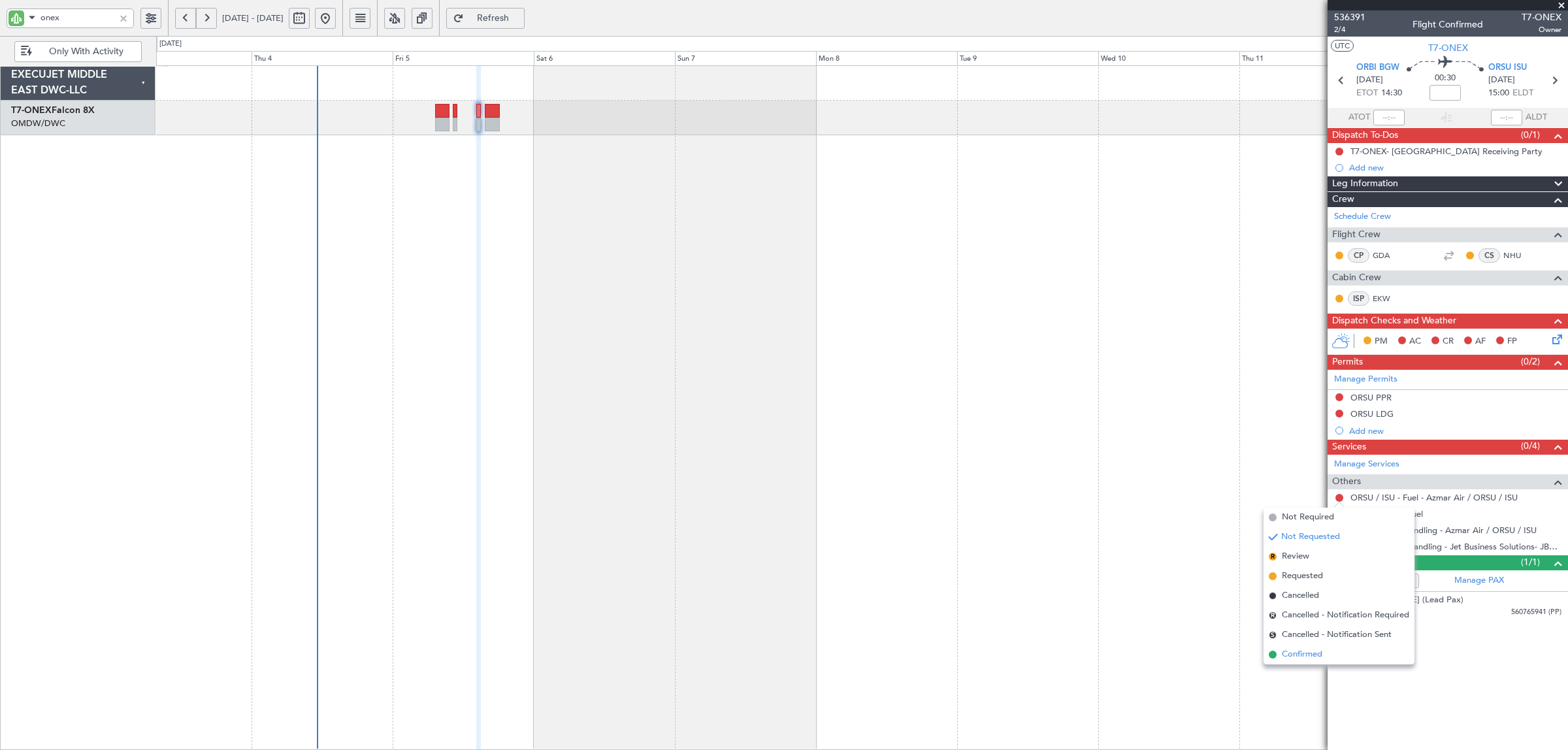
click at [1303, 657] on span "Confirmed" at bounding box center [1302, 654] width 40 height 13
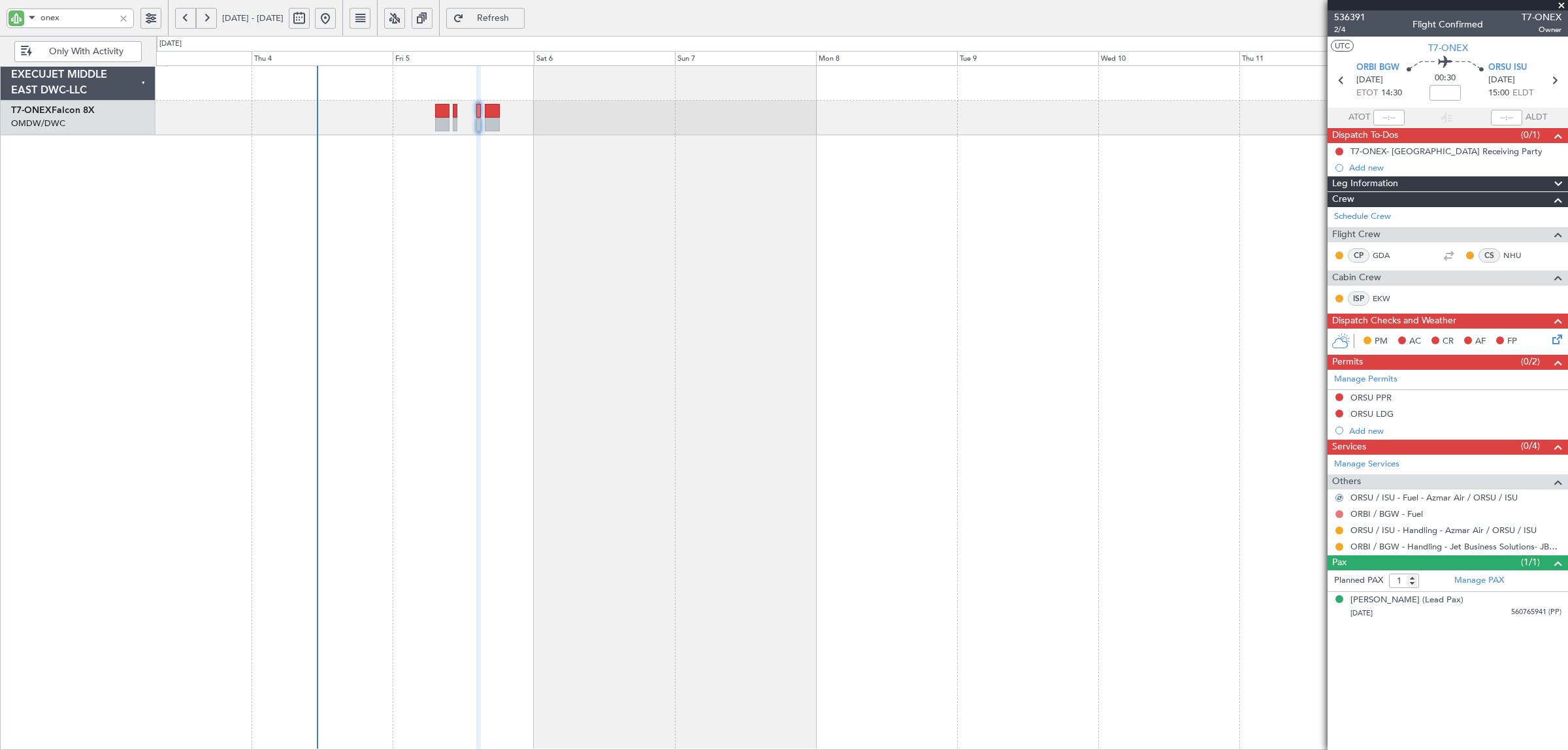
click at [1339, 516] on button at bounding box center [1339, 514] width 8 height 8
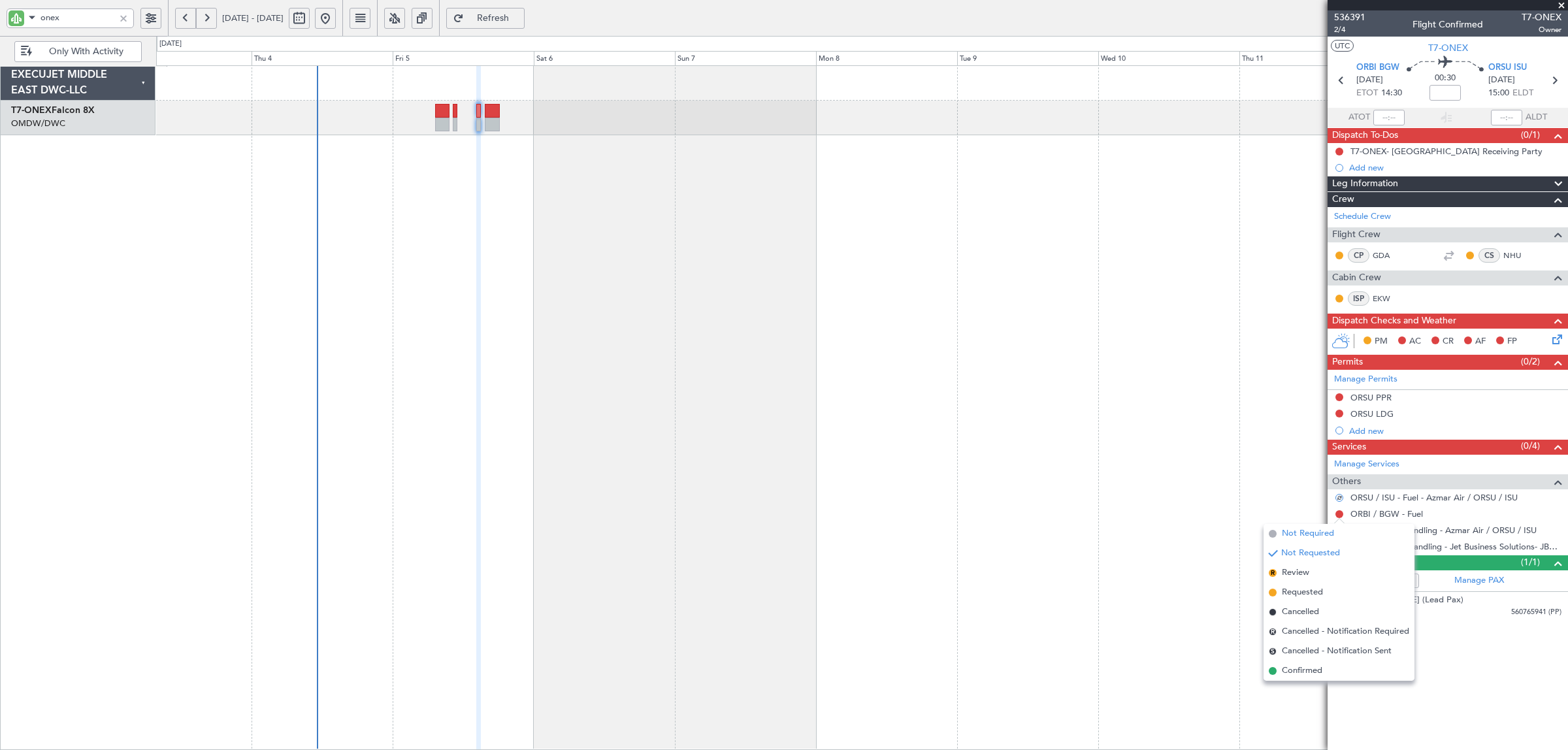
click at [1315, 536] on span "Not Required" at bounding box center [1307, 533] width 52 height 13
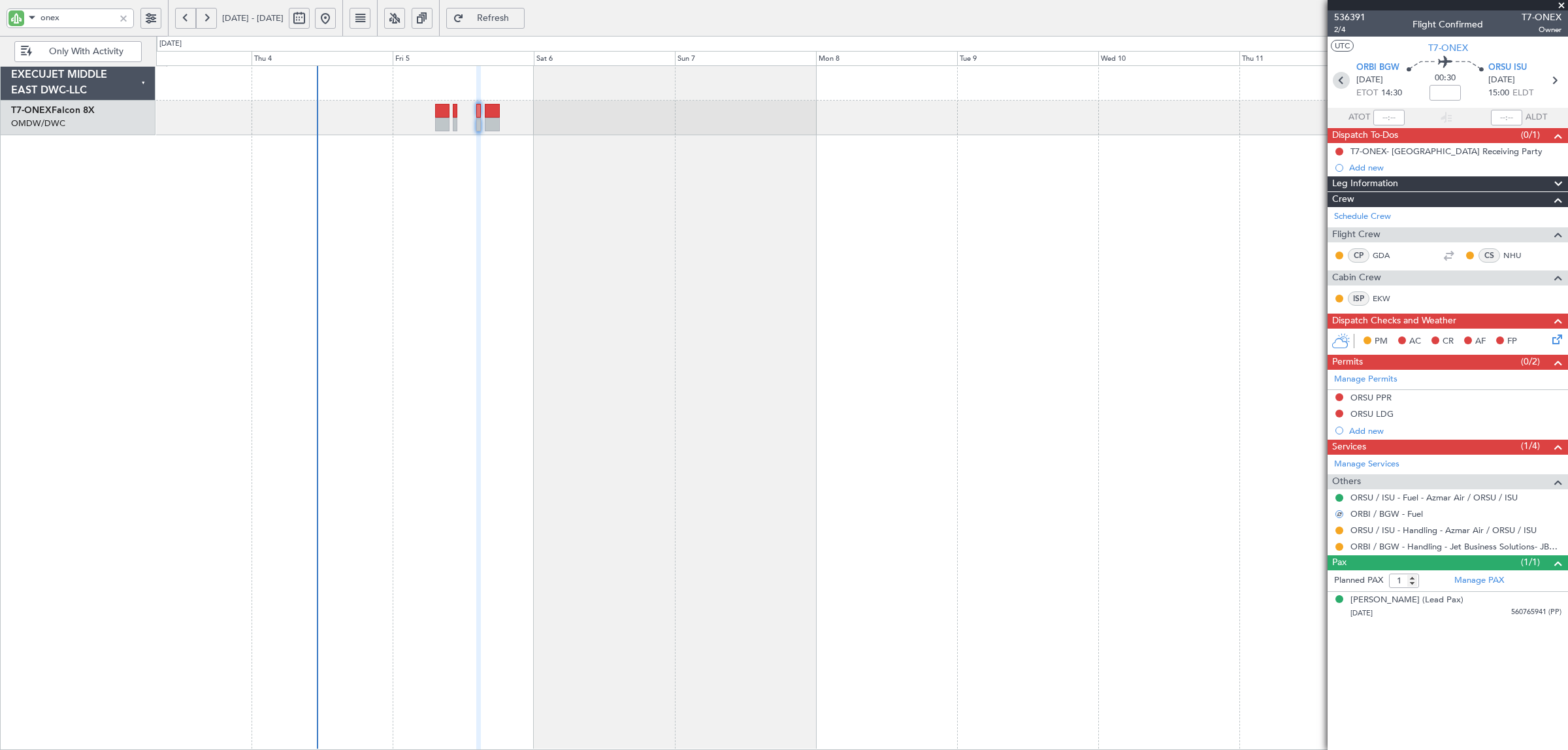
click at [1339, 78] on icon at bounding box center [1341, 81] width 17 height 17
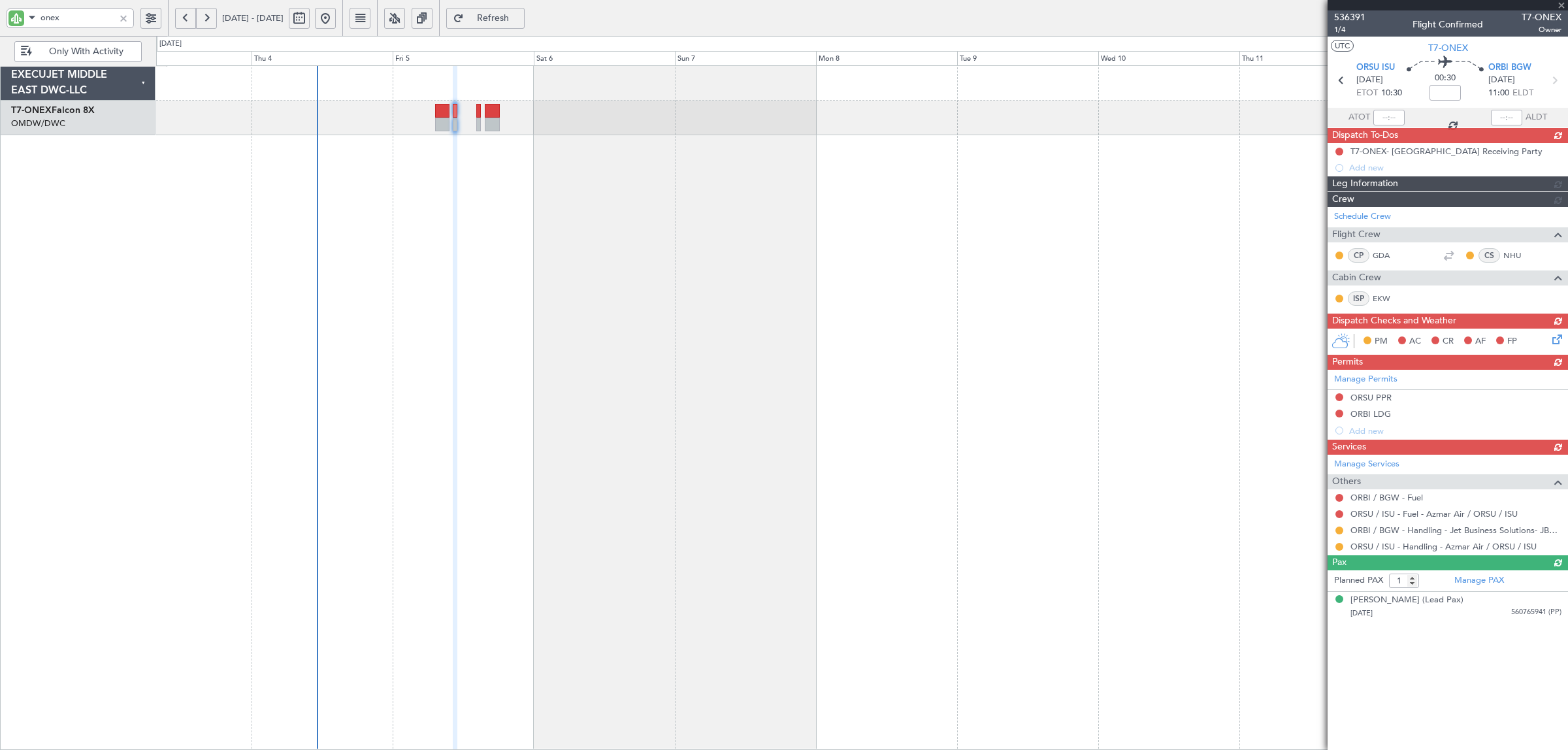
click at [1338, 498] on div "Manage Services Others ORBI / BGW - Fuel ORSU / ISU - Fuel - Azmar Air / ORSU /…" at bounding box center [1447, 505] width 240 height 101
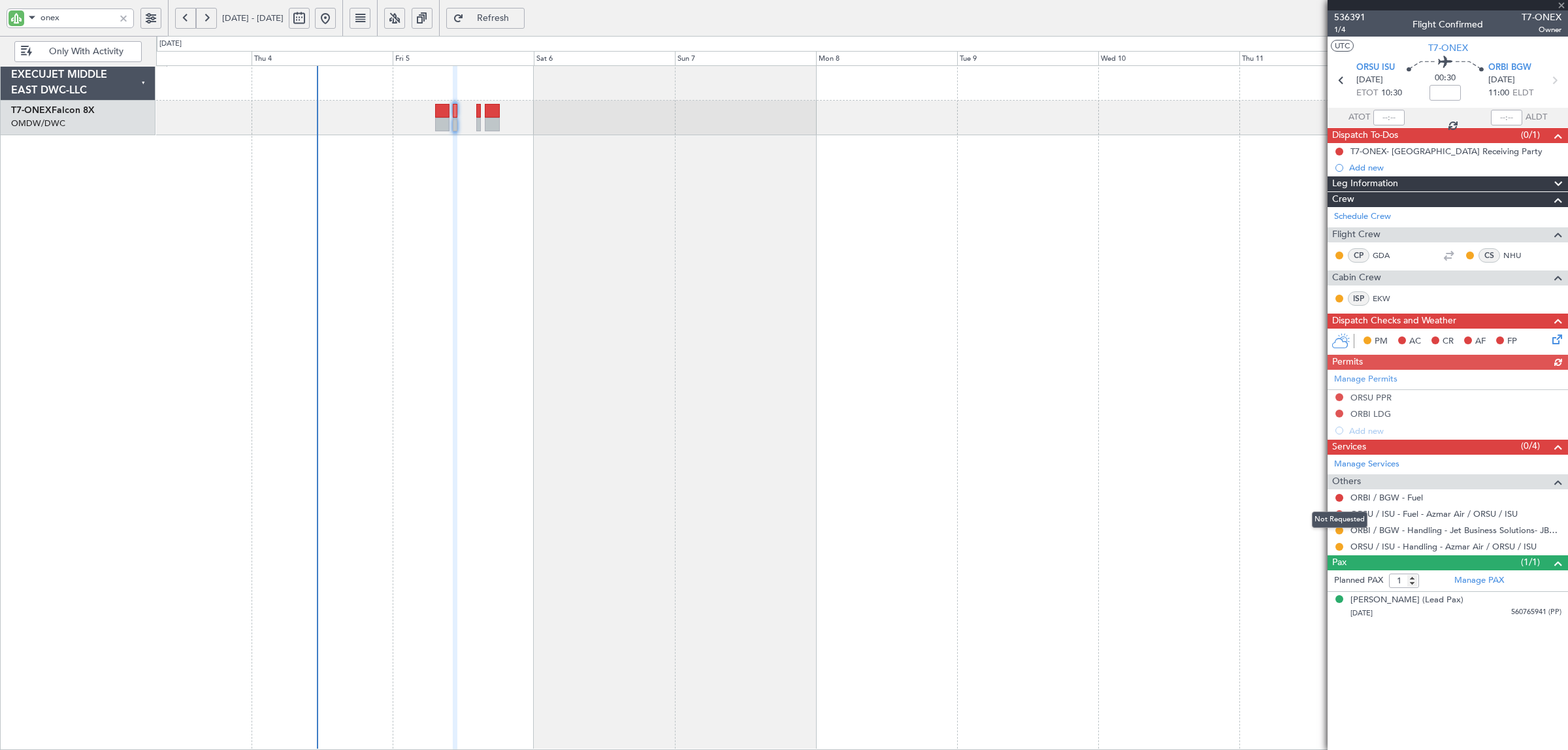
click at [1337, 514] on div "Not Requested" at bounding box center [1339, 519] width 56 height 16
click at [1337, 498] on button at bounding box center [1339, 497] width 8 height 8
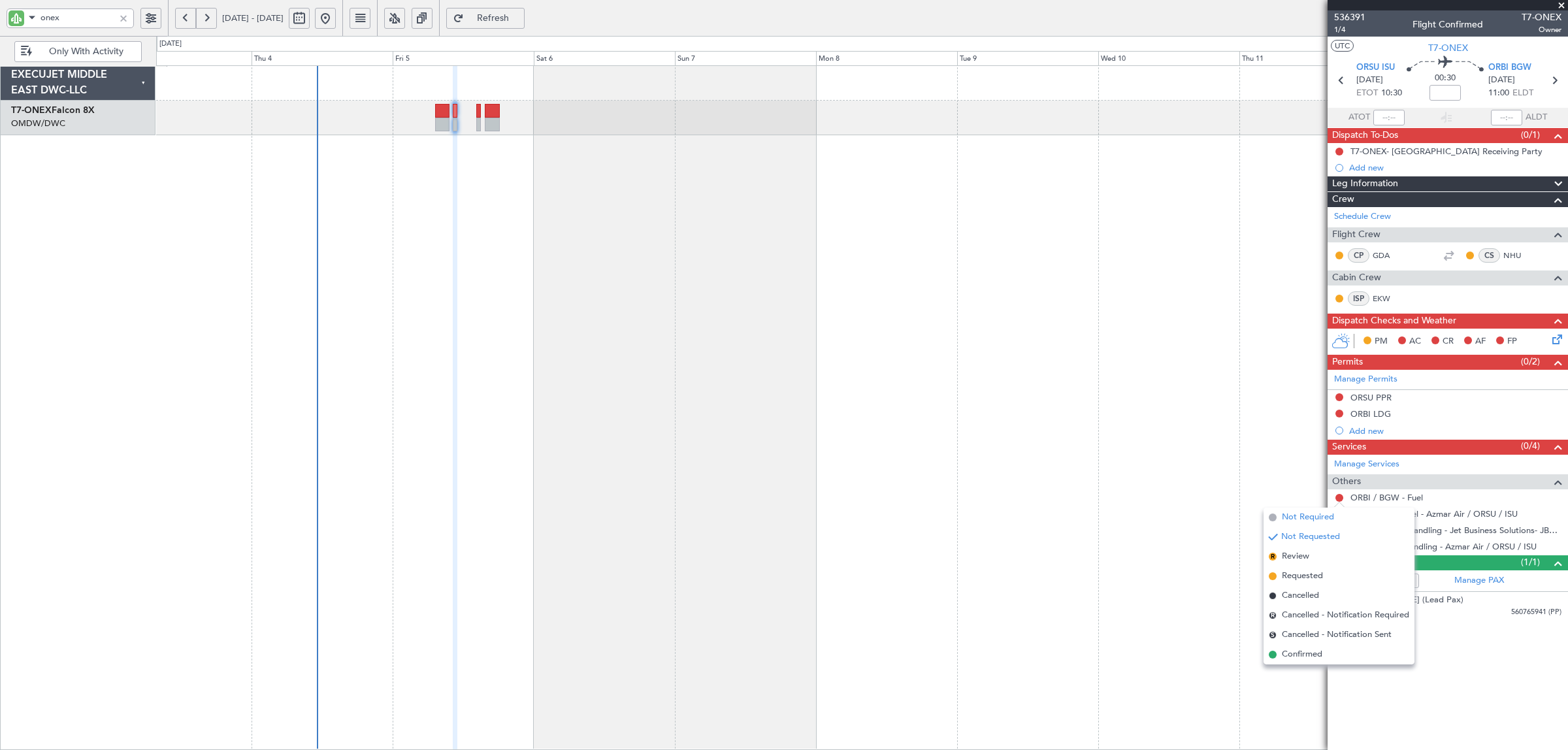
click at [1302, 516] on span "Not Required" at bounding box center [1307, 517] width 52 height 13
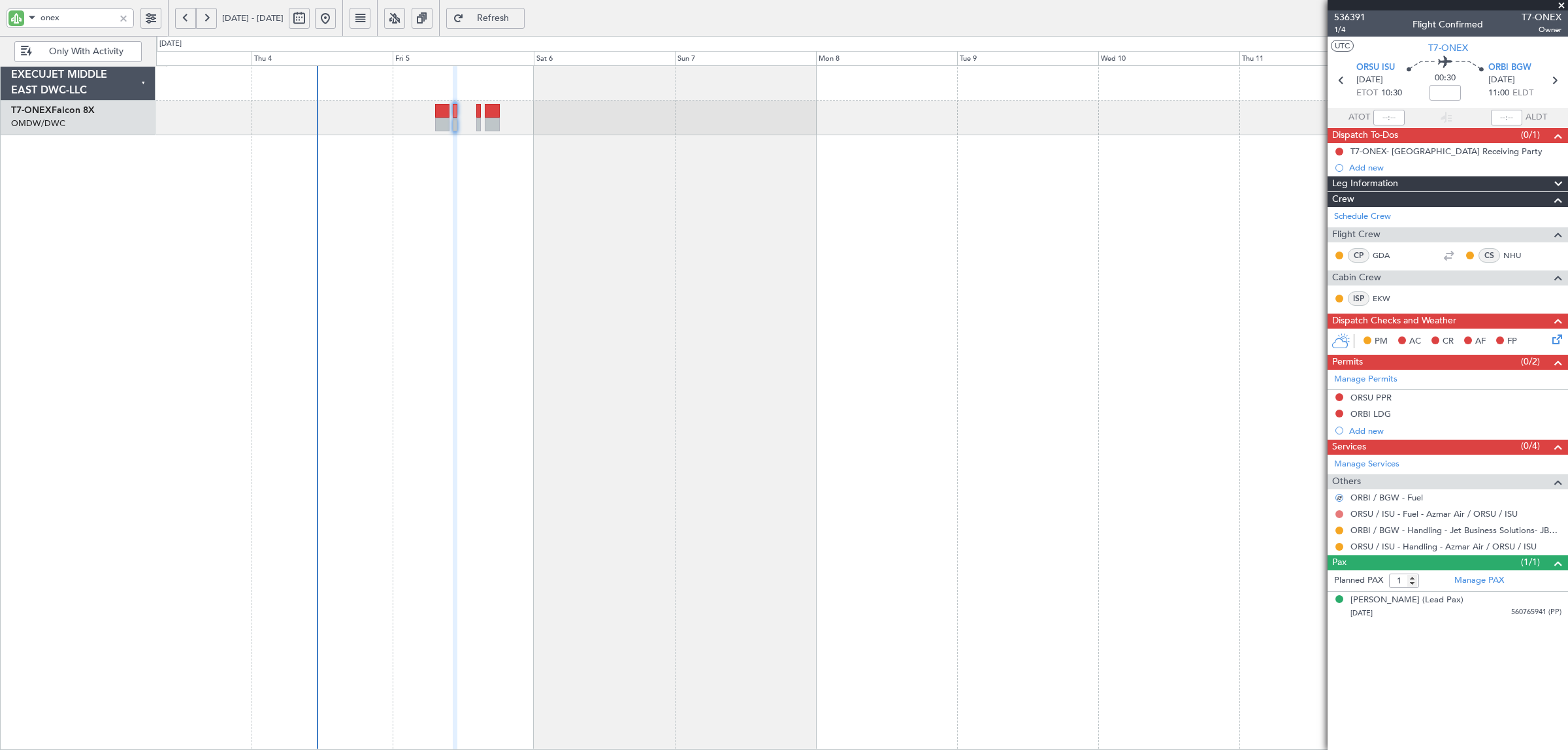
click at [1339, 514] on button at bounding box center [1339, 514] width 8 height 8
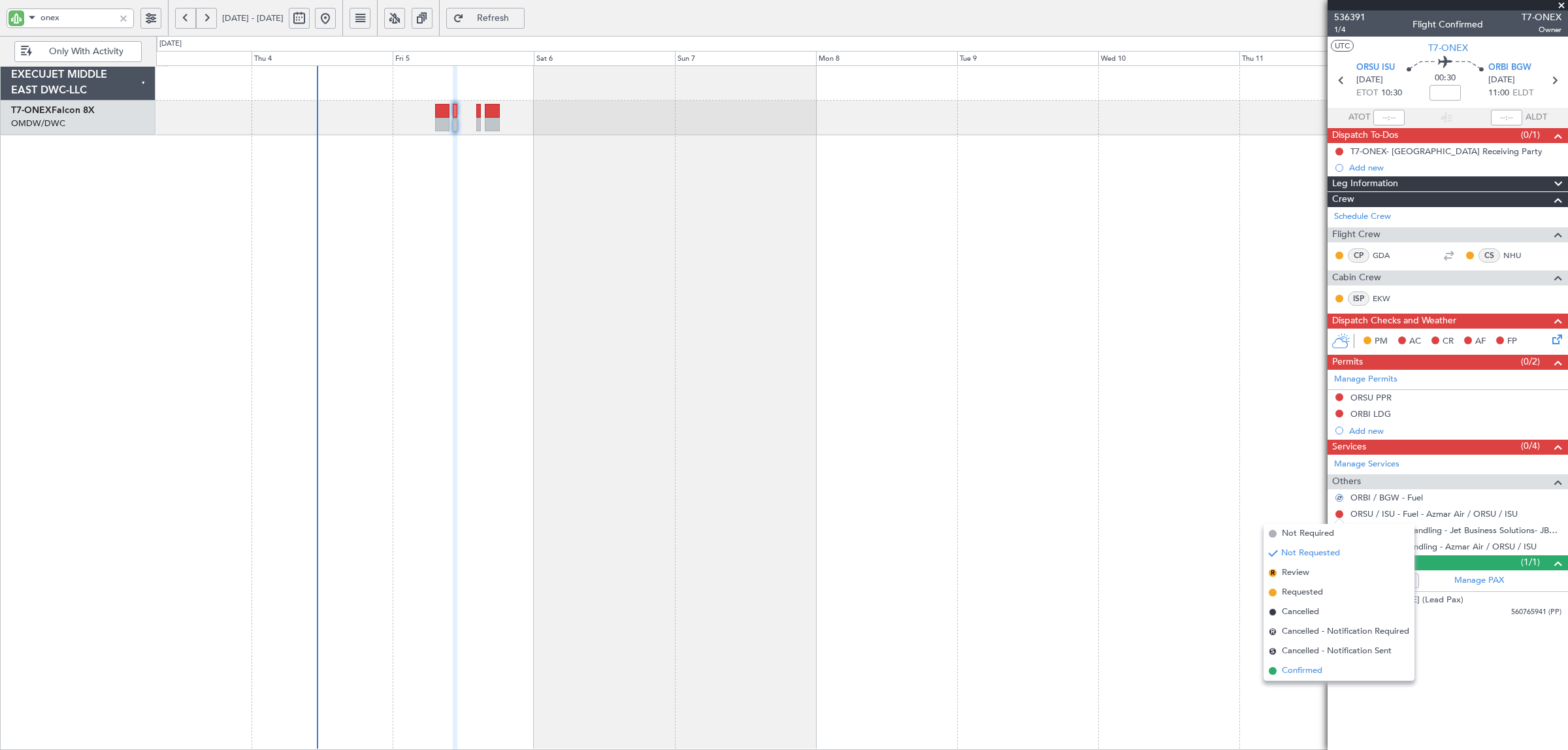
click at [1306, 667] on span "Confirmed" at bounding box center [1302, 671] width 40 height 13
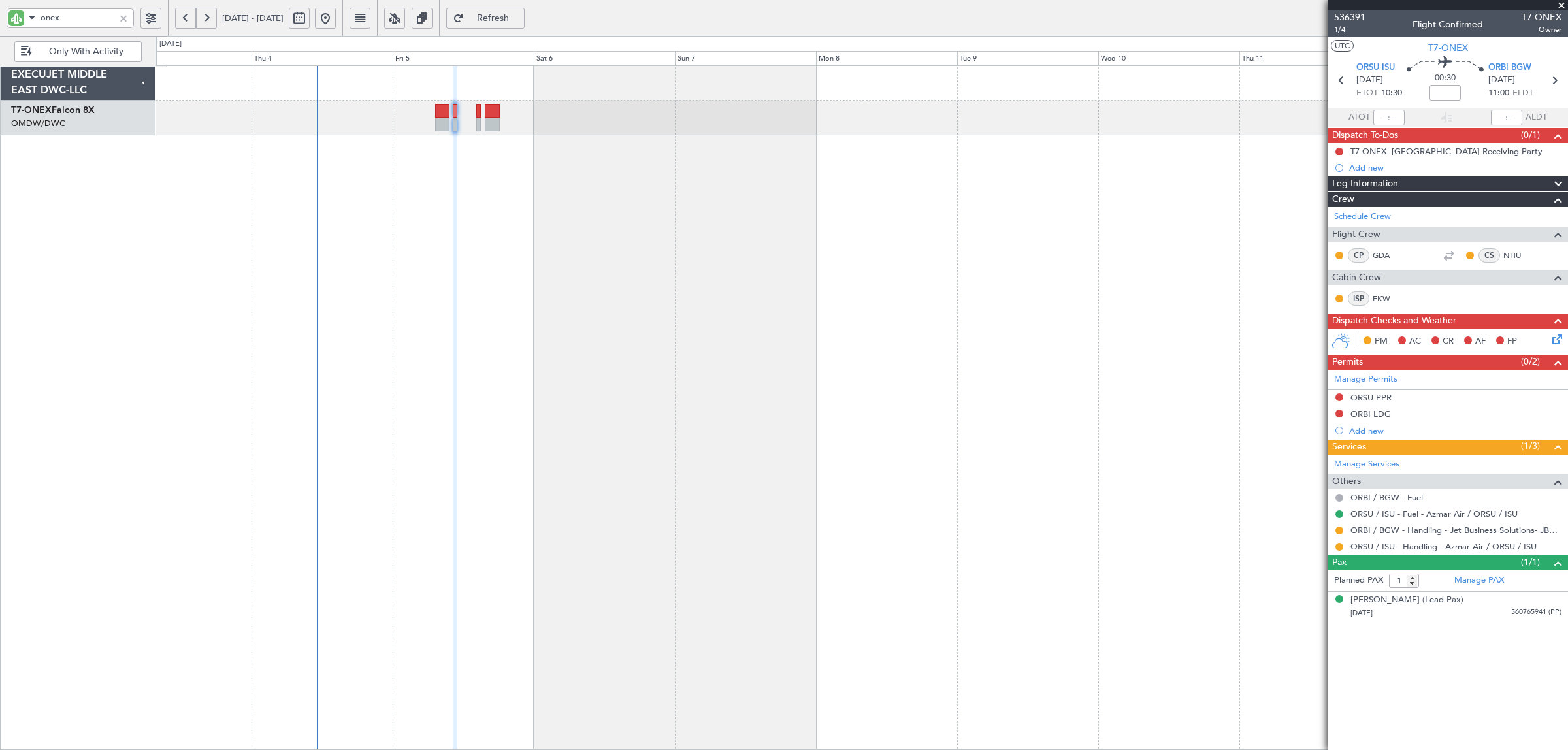
click at [581, 223] on div "Planned Maint Nurnberg" at bounding box center [862, 408] width 1412 height 685
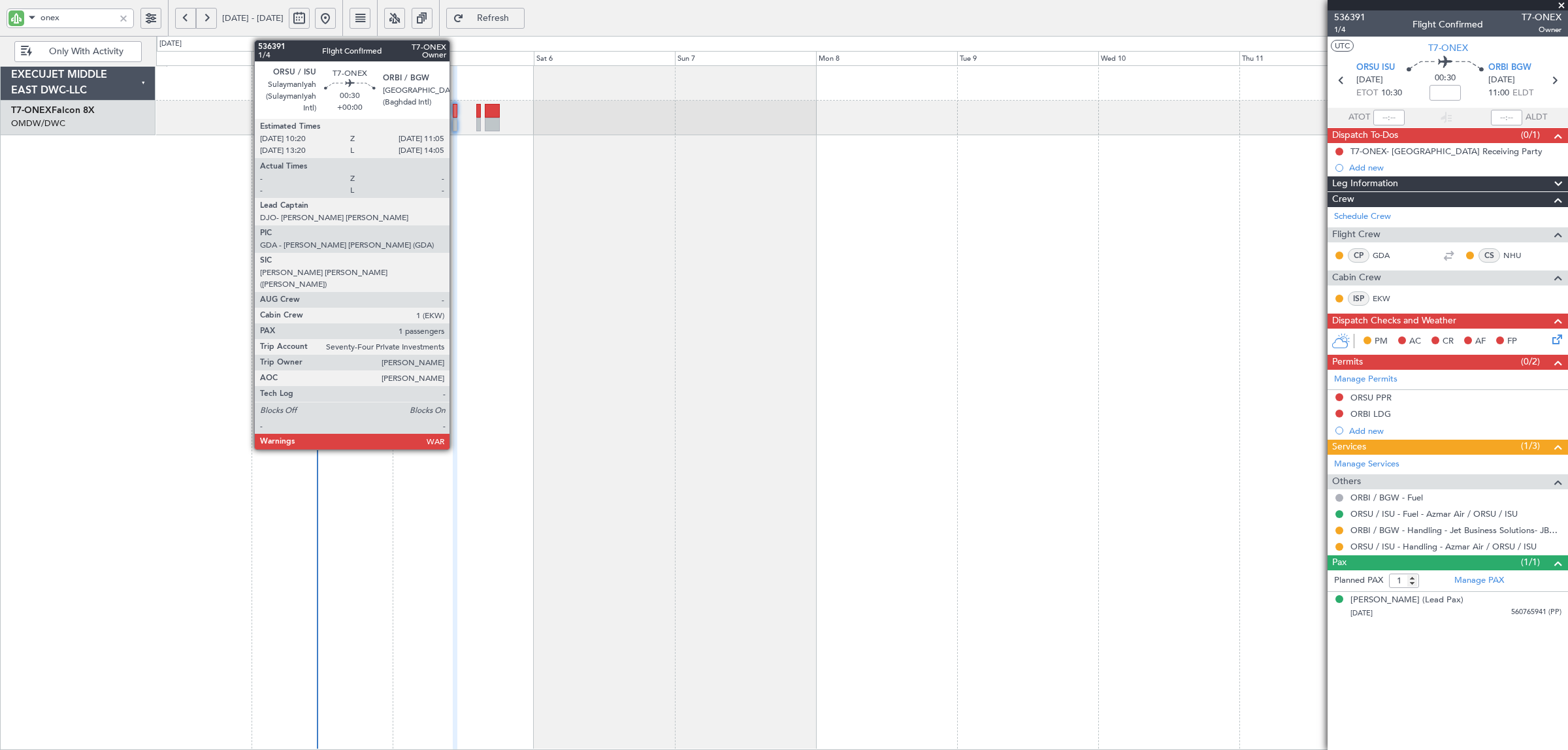
click at [456, 126] on div at bounding box center [455, 125] width 5 height 14
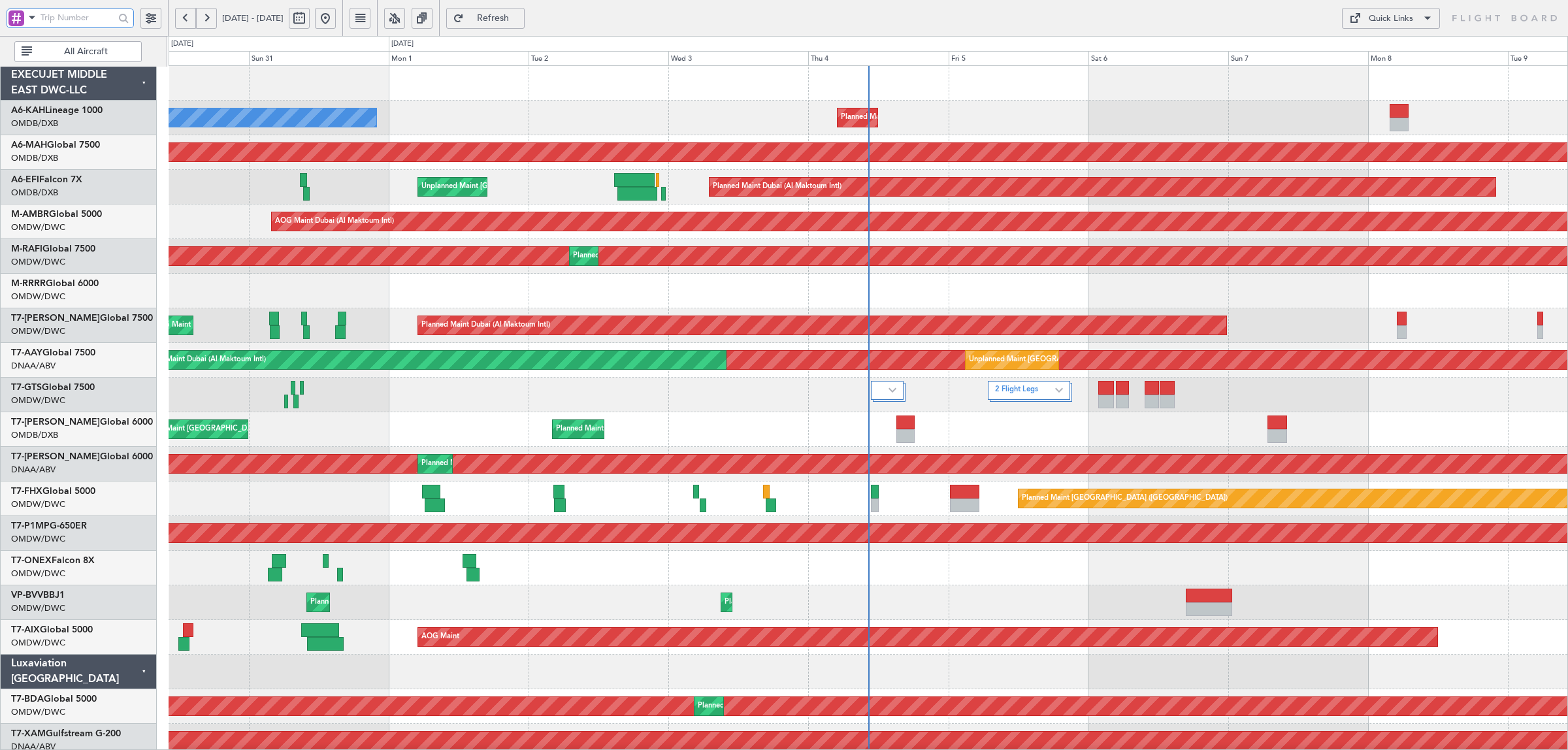
click at [53, 26] on input "text" at bounding box center [77, 17] width 74 height 19
click at [37, 22] on span at bounding box center [32, 17] width 15 height 16
click at [46, 90] on span "A/C (Reg. or Type)" at bounding box center [67, 88] width 73 height 13
click at [86, 14] on input "text" at bounding box center [77, 17] width 74 height 19
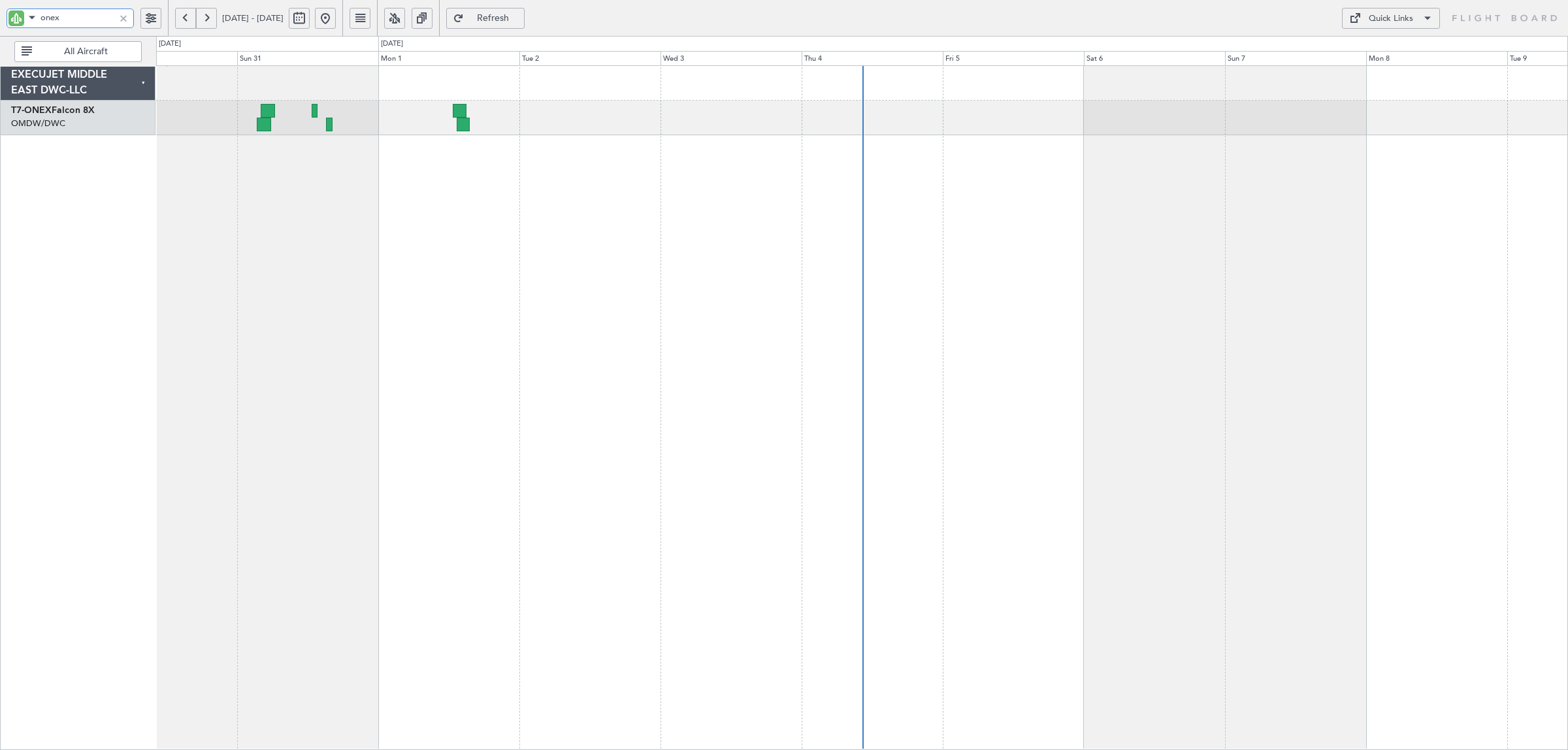
type input "onex"
click at [310, 25] on button at bounding box center [299, 18] width 21 height 21
select select "8"
select select "2025"
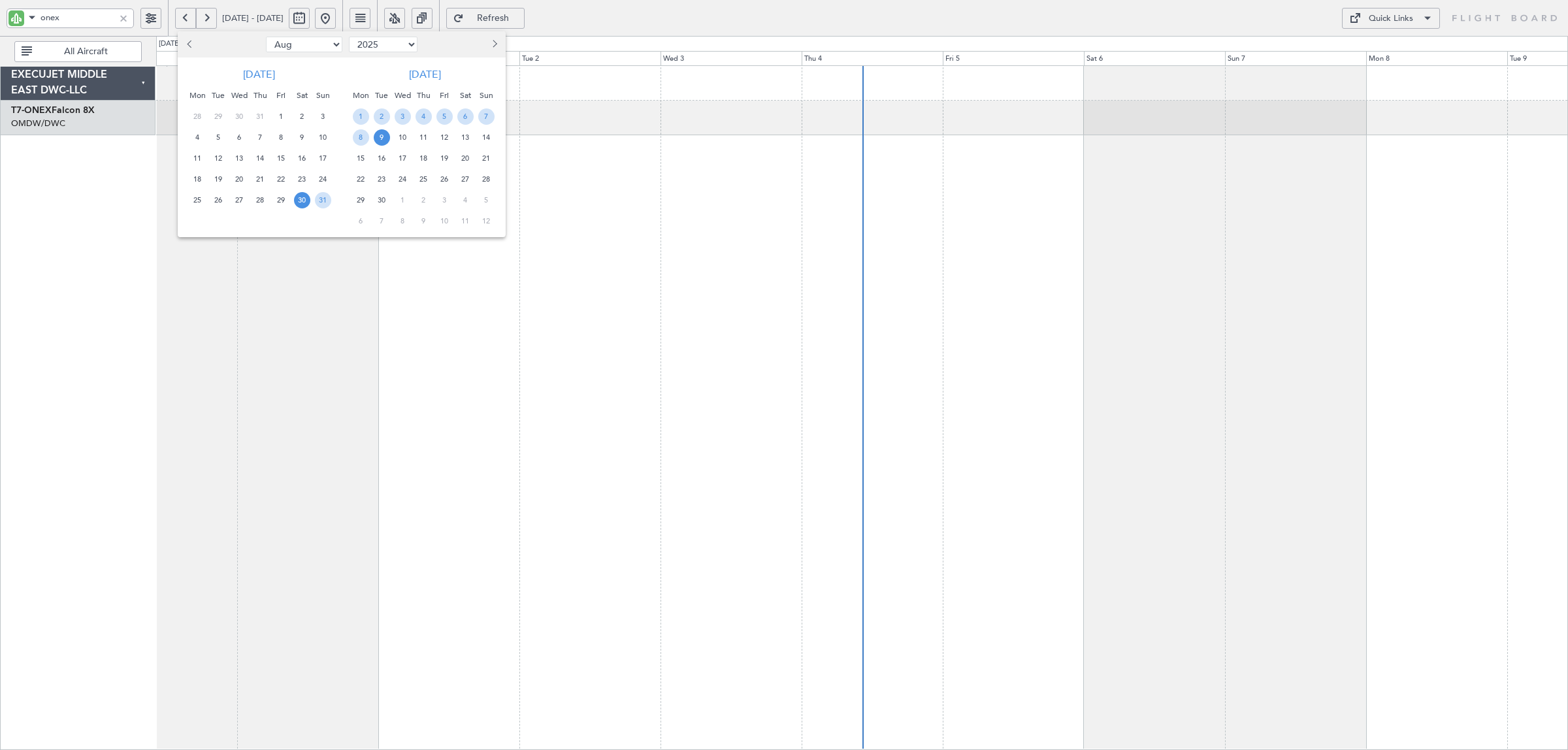
click at [297, 49] on select "Jan Feb Mar Apr May Jun Jul Aug Sep Oct Nov Dec" at bounding box center [304, 44] width 77 height 15
select select "3"
click at [266, 36] on select "Jan Feb Mar Apr May Jun Jul Aug Sep Oct Nov Dec" at bounding box center [304, 44] width 77 height 15
click at [298, 113] on span "1" at bounding box center [301, 116] width 16 height 16
click at [281, 135] on span "7" at bounding box center [280, 137] width 16 height 16
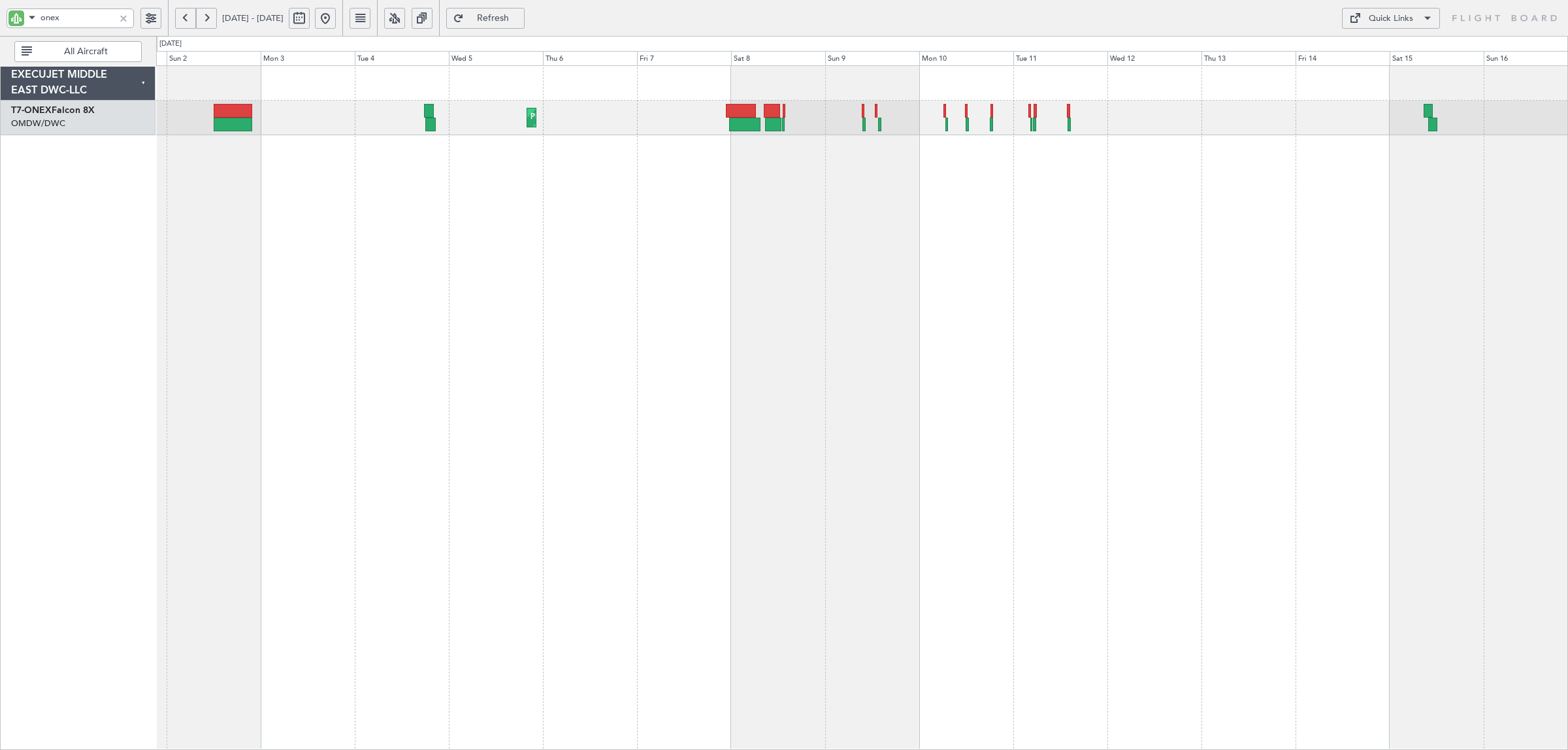
click at [665, 177] on div "Planned Maint Washington (Washington Dulles Intl) Planned Maint London (Farnbor…" at bounding box center [862, 408] width 1412 height 685
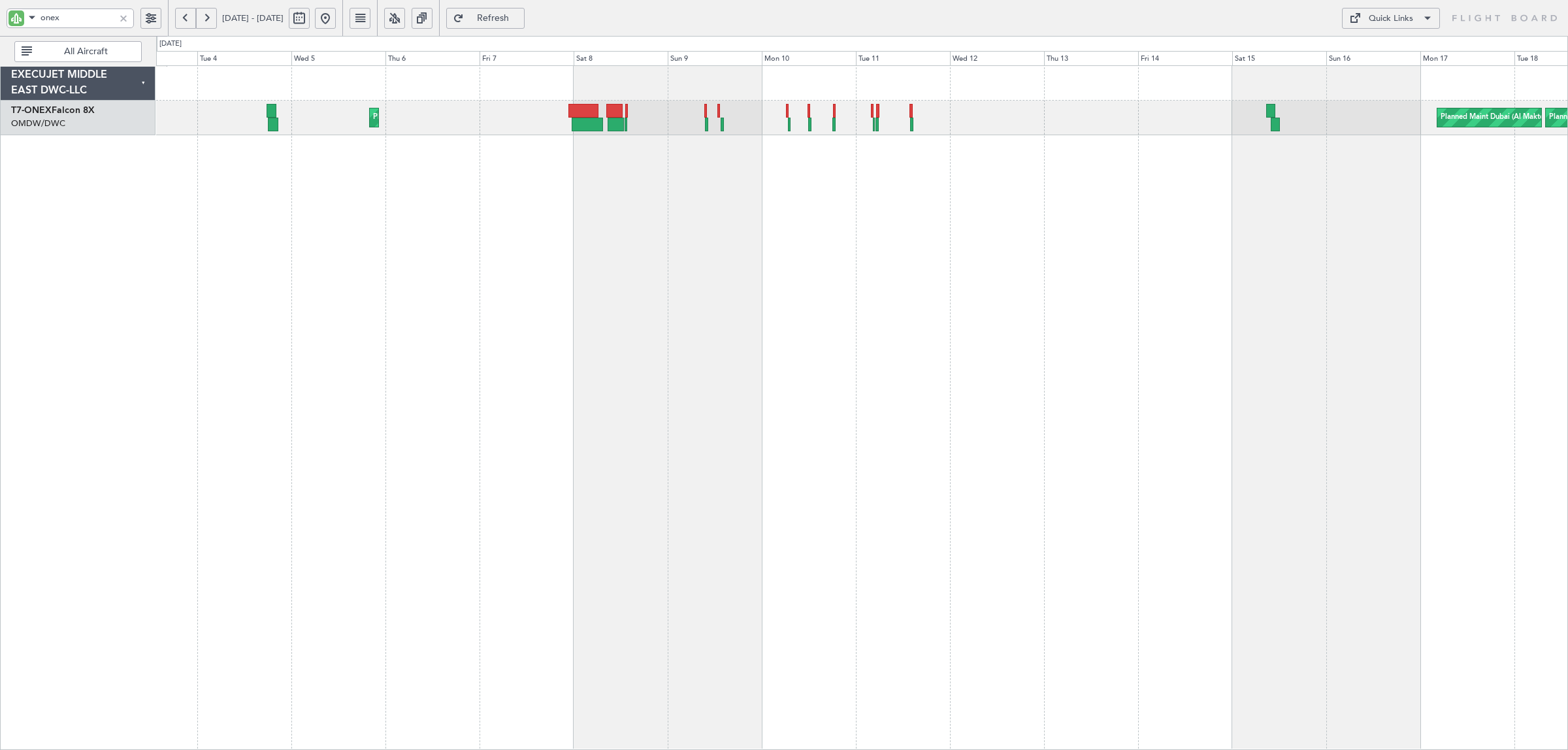
click at [559, 157] on div "Planned Maint Washington (Washington Dulles Intl) Planned Maint Dubai (Al Makto…" at bounding box center [862, 408] width 1412 height 685
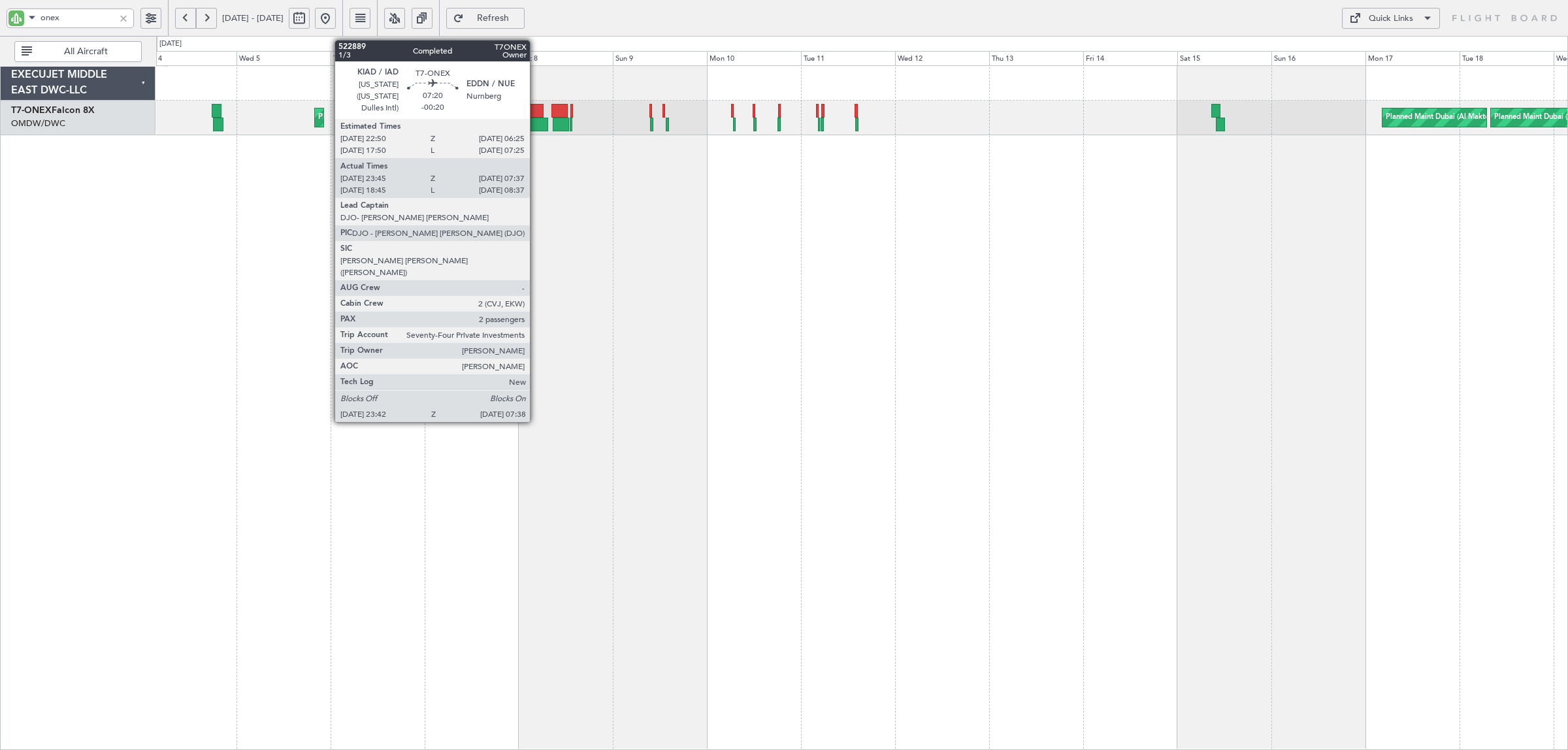
click at [536, 126] on div at bounding box center [532, 125] width 31 height 14
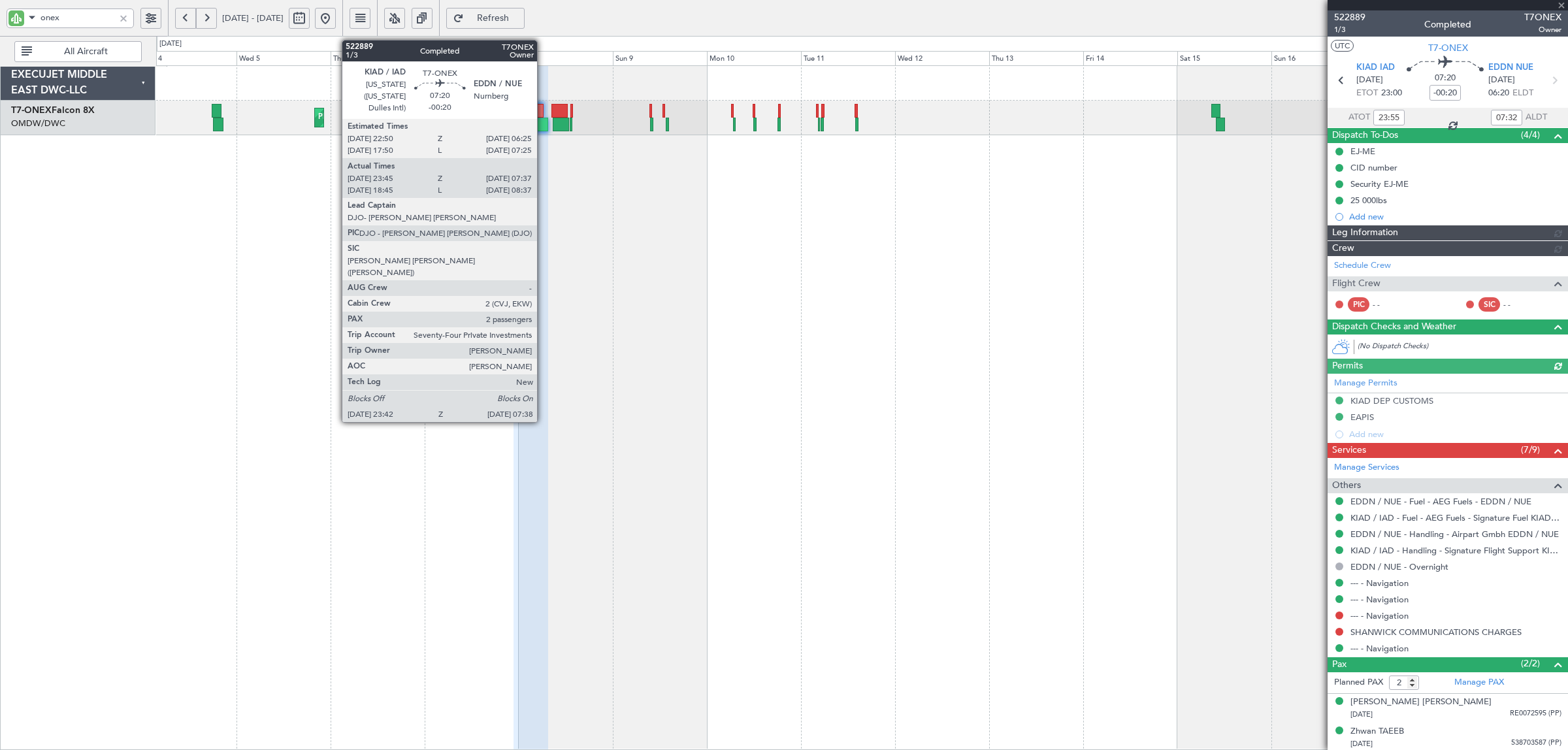
type input "Rohit Roy (ROY)"
type input "5646"
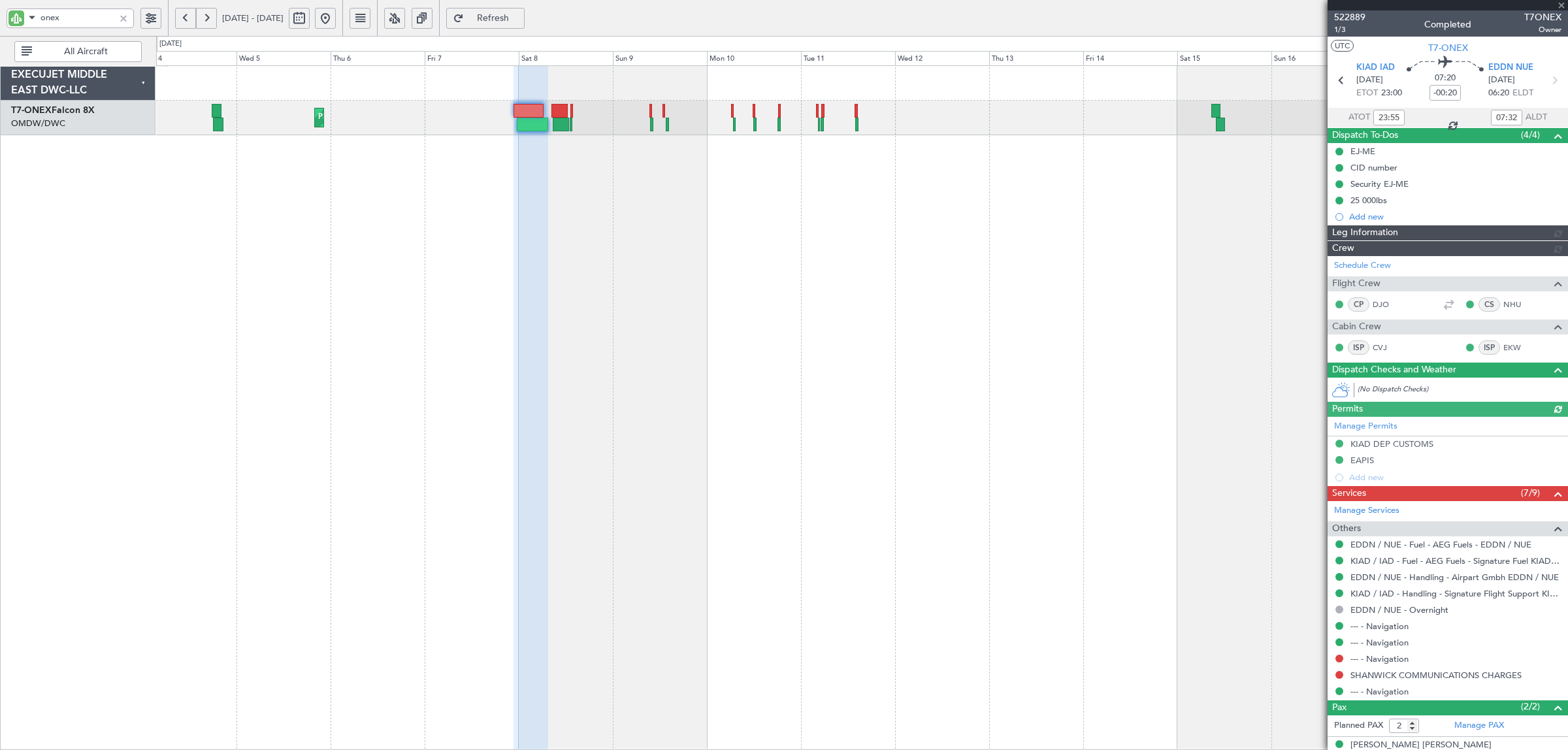
type input "Rohit Roy (ROY)"
type input "5646"
type input "Rohit Roy (ROY)"
type input "5646"
drag, startPoint x: 93, startPoint y: 10, endPoint x: 8, endPoint y: 23, distance: 86.0
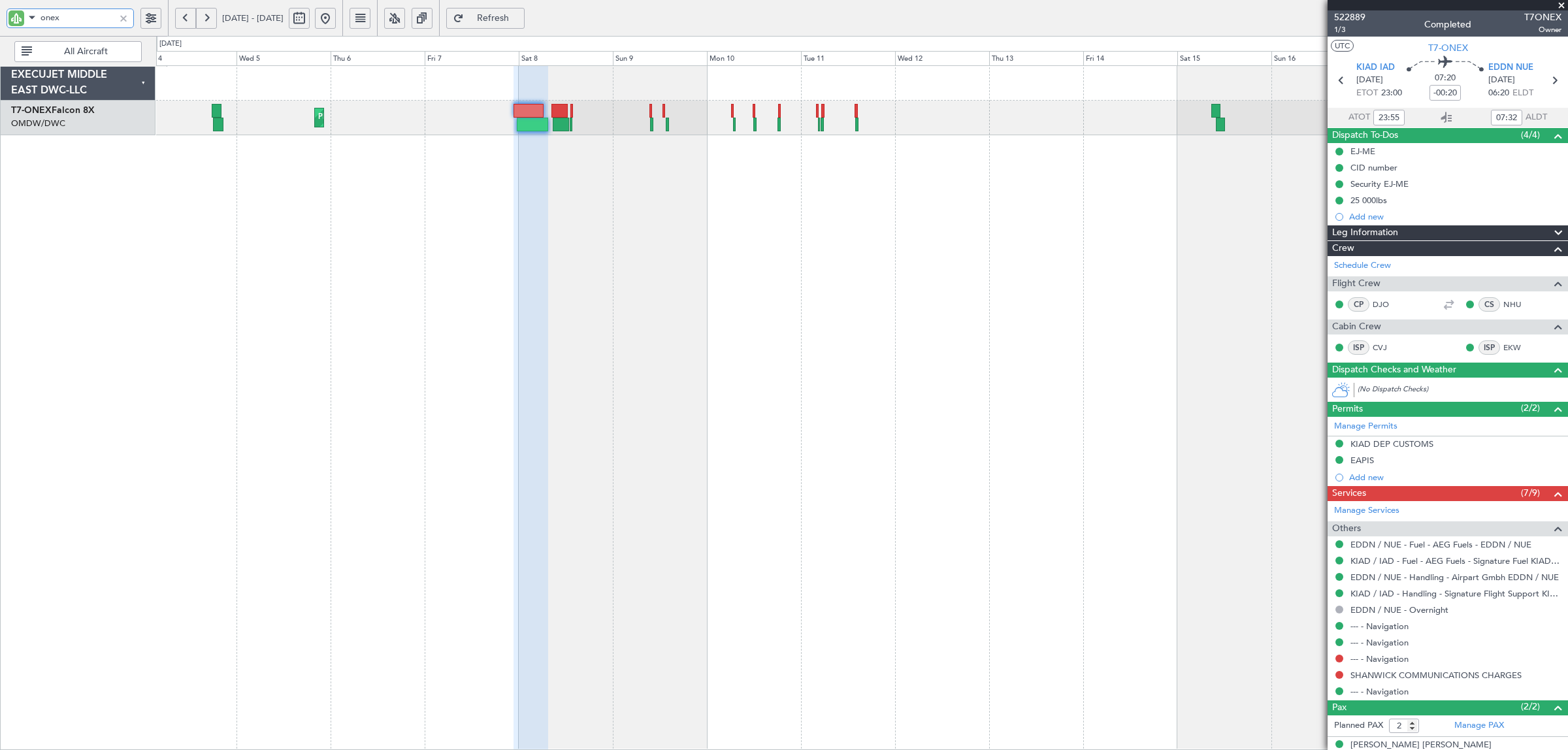
click at [10, 23] on div "onex" at bounding box center [70, 18] width 127 height 19
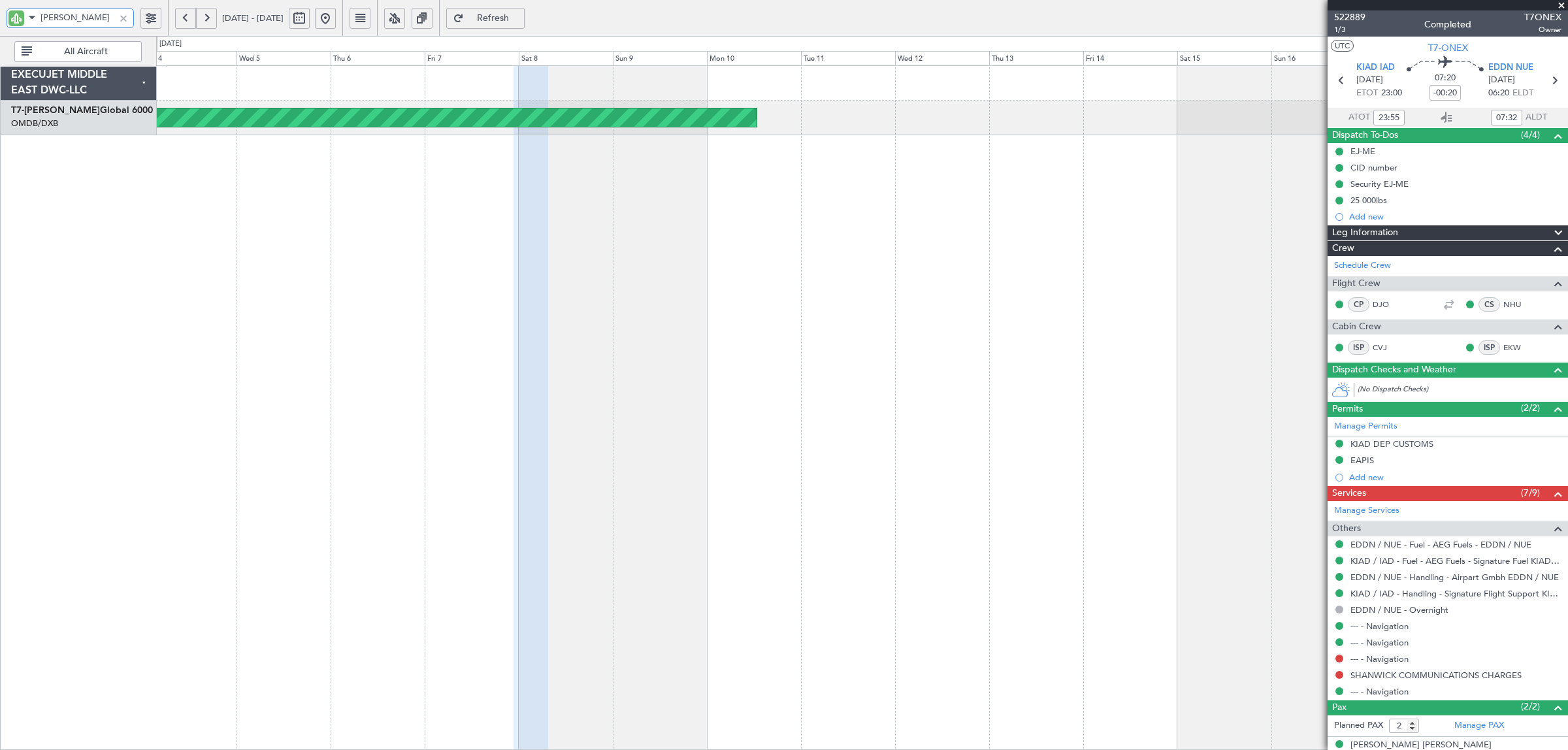
type input "aziz"
click at [335, 23] on button at bounding box center [325, 18] width 21 height 21
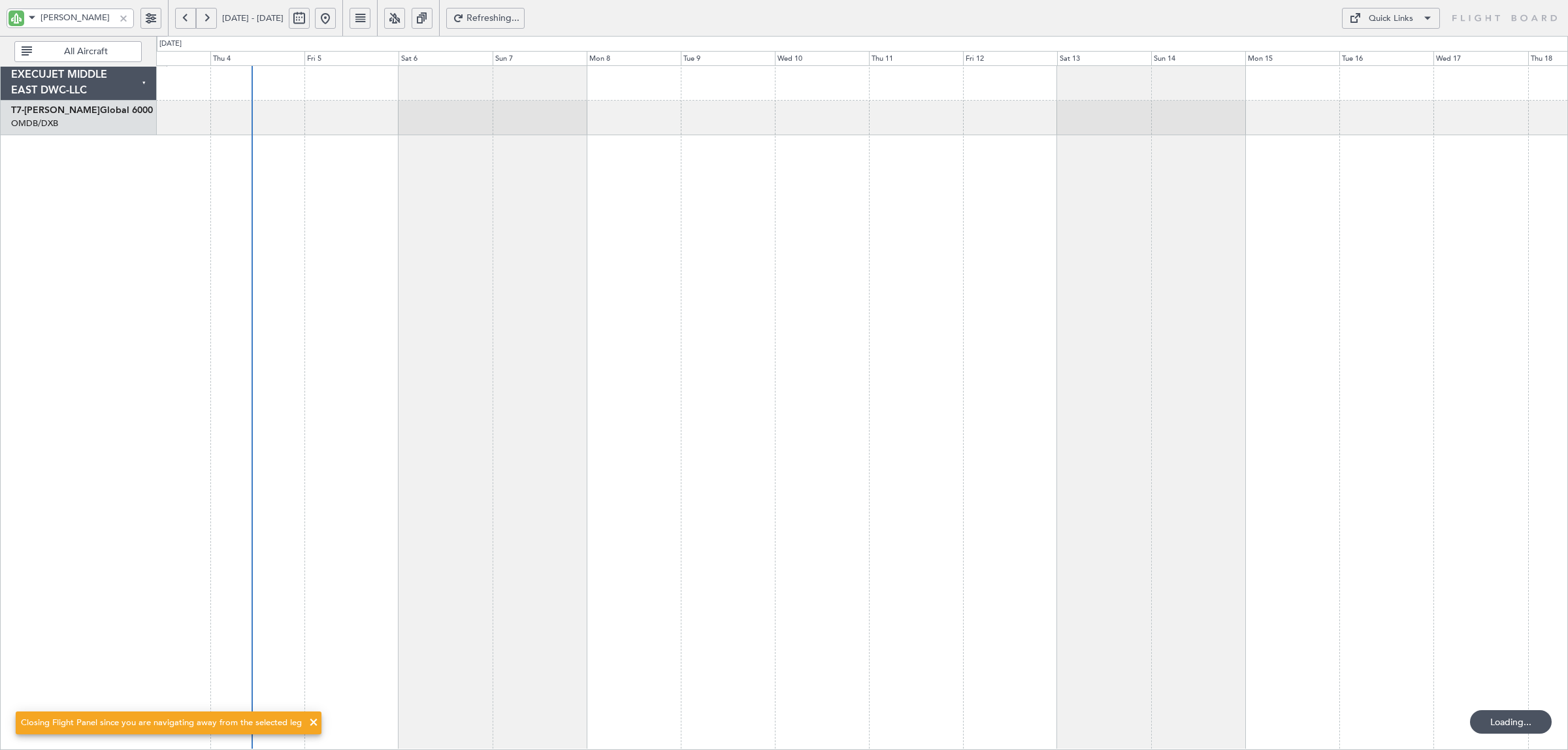
click at [344, 218] on div at bounding box center [862, 408] width 1412 height 685
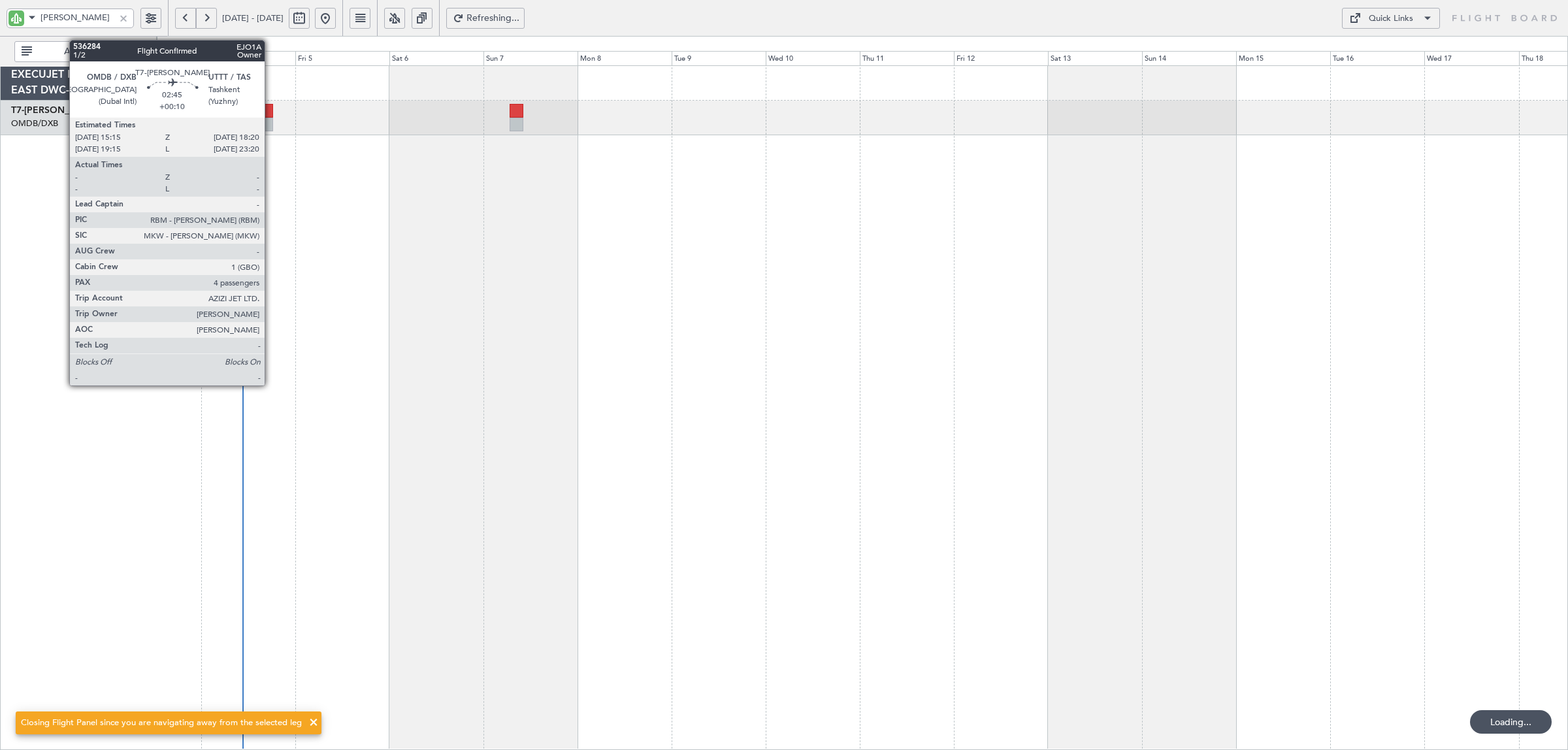
click at [271, 118] on div at bounding box center [266, 125] width 12 height 14
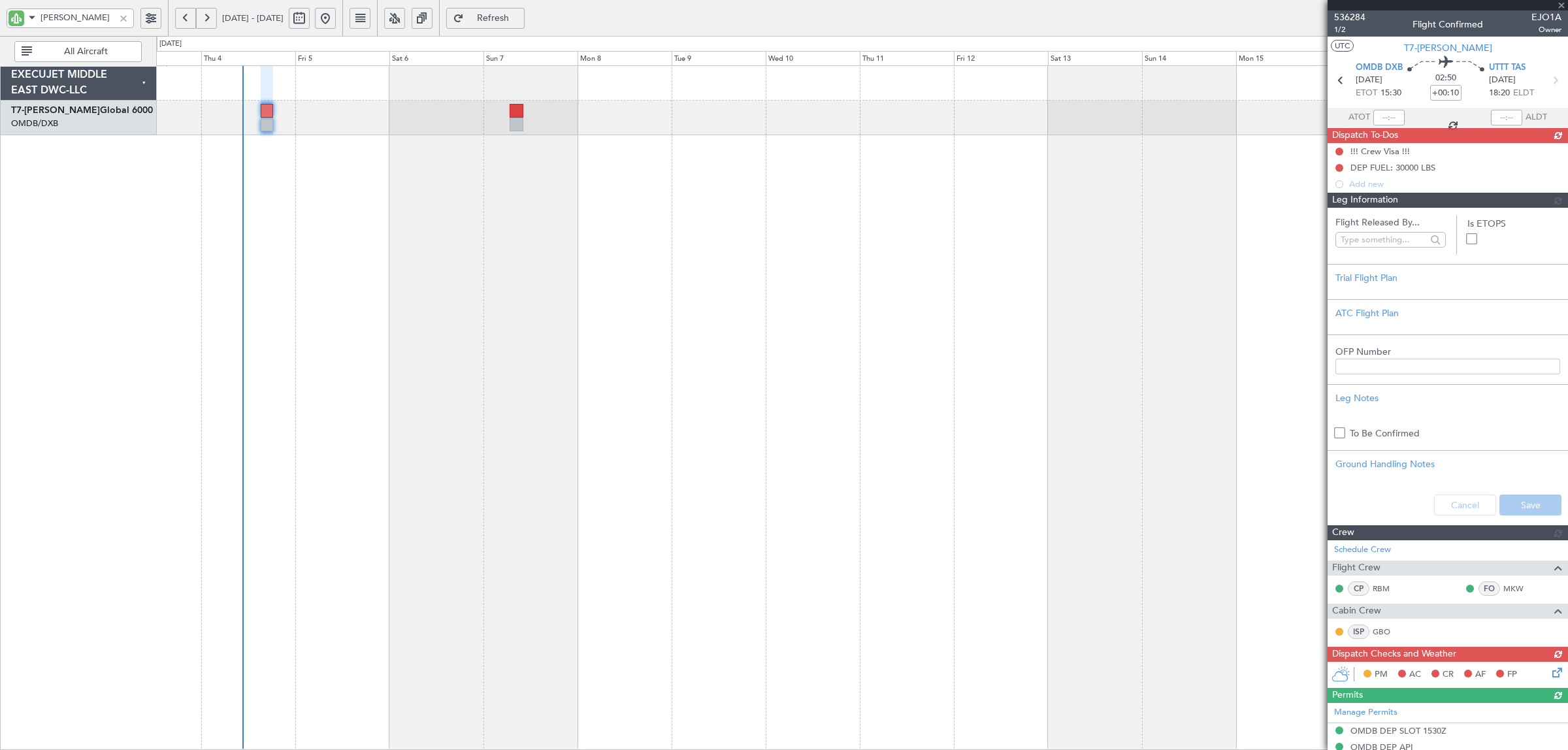
type input "+00:15"
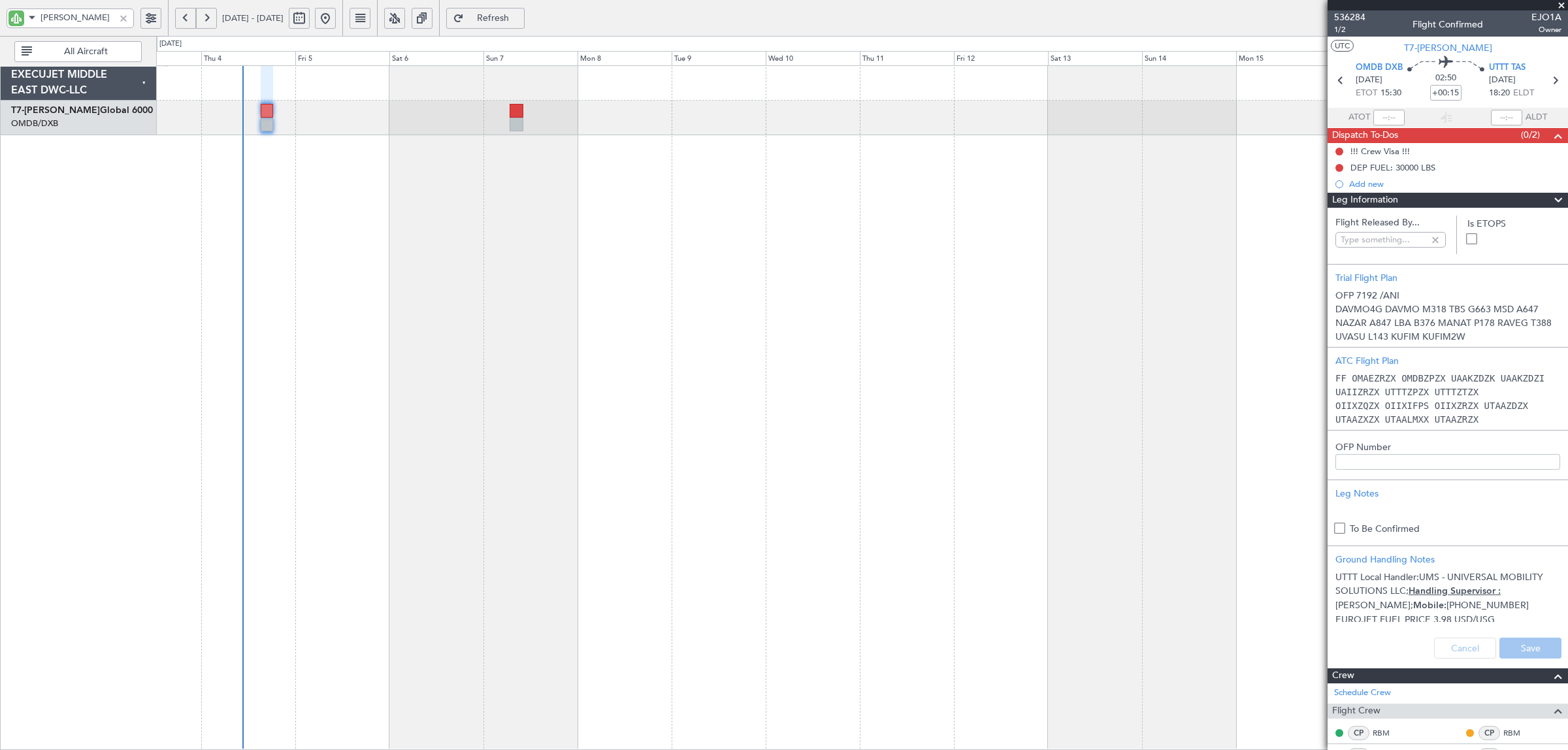
type input "Syed Shakeel (SYS)"
type input "7192"
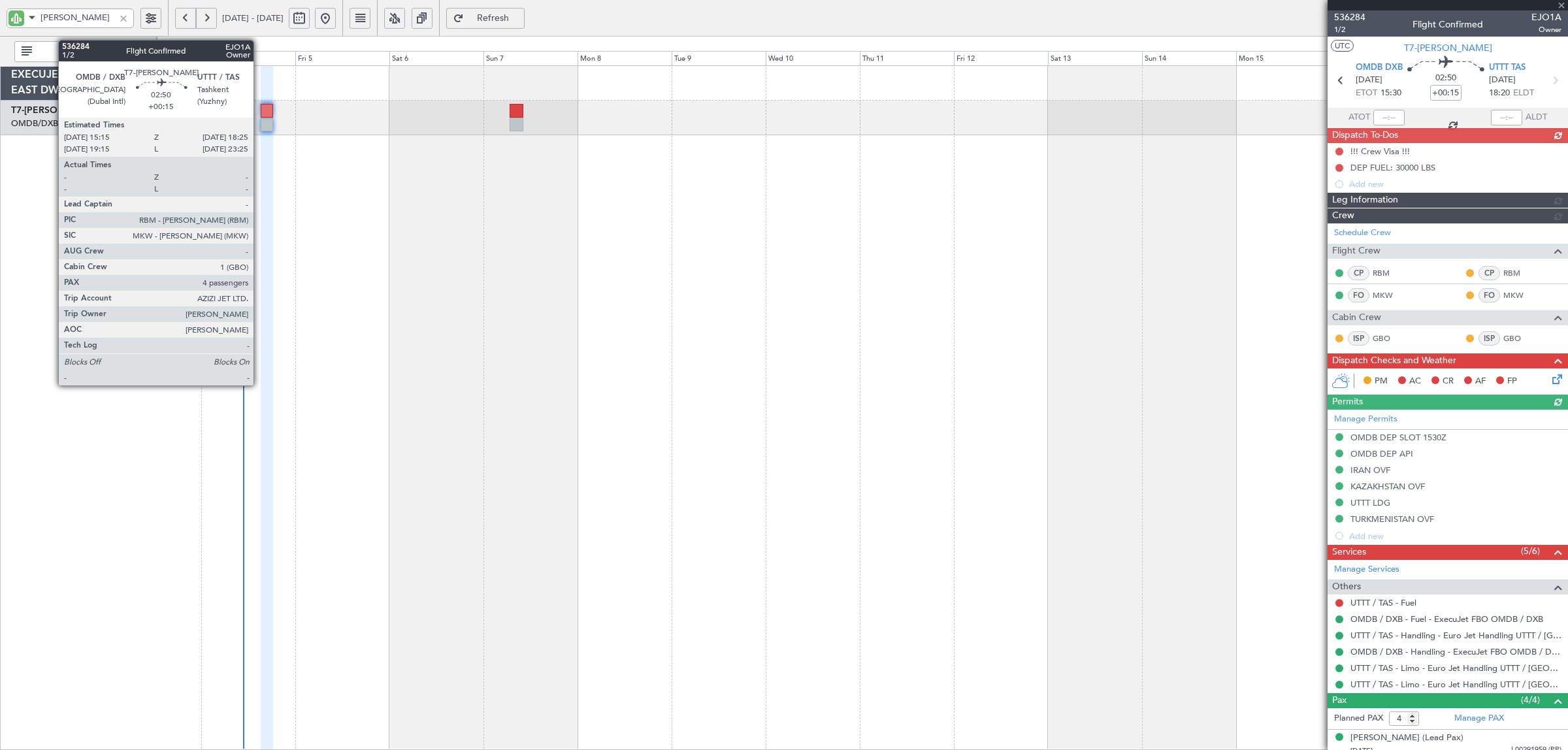
type input "Syed Shakeel (SYS)"
type input "7192"
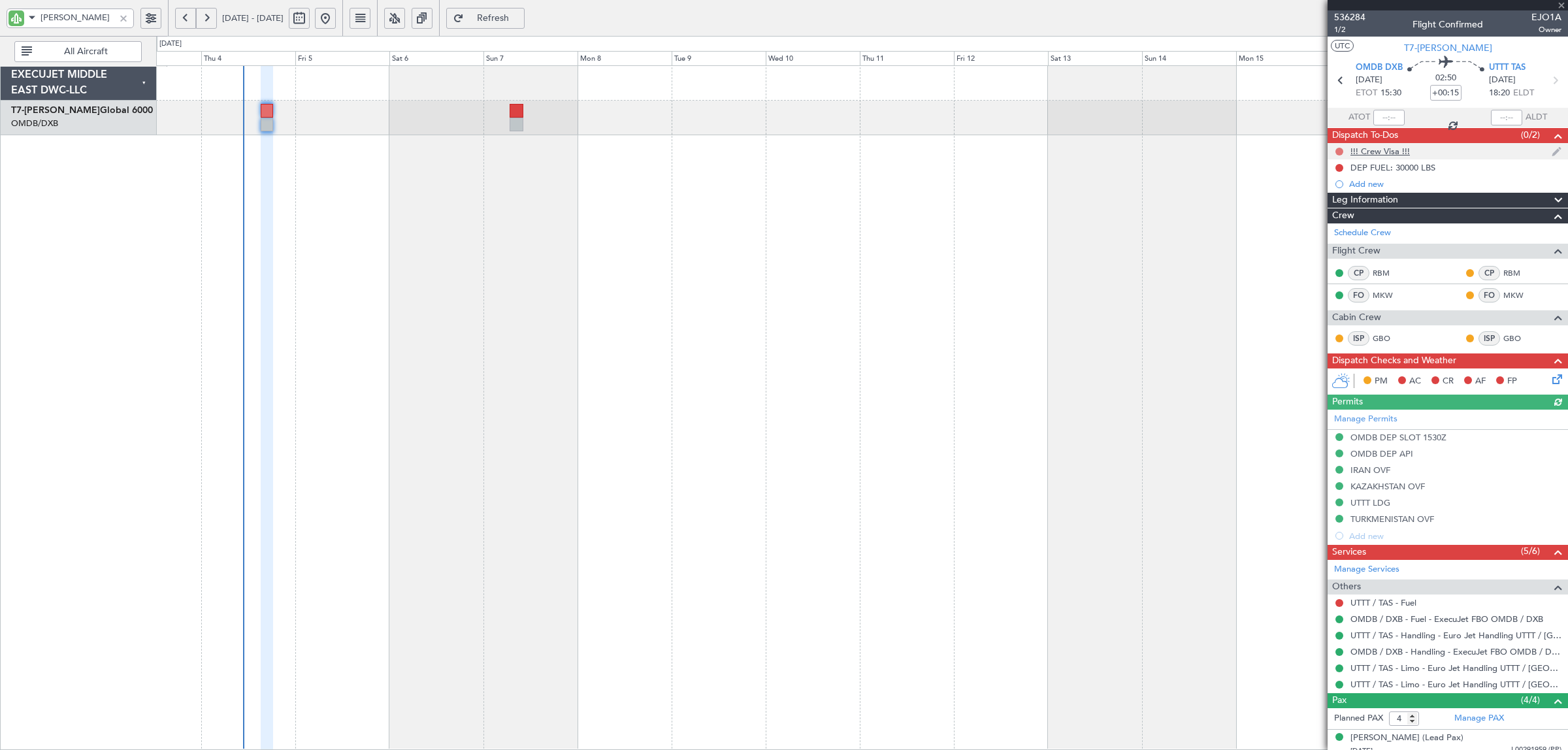
click at [1337, 150] on button at bounding box center [1339, 152] width 8 height 8
click at [1336, 208] on span "Completed" at bounding box center [1345, 208] width 43 height 13
click at [1339, 606] on button at bounding box center [1339, 603] width 8 height 8
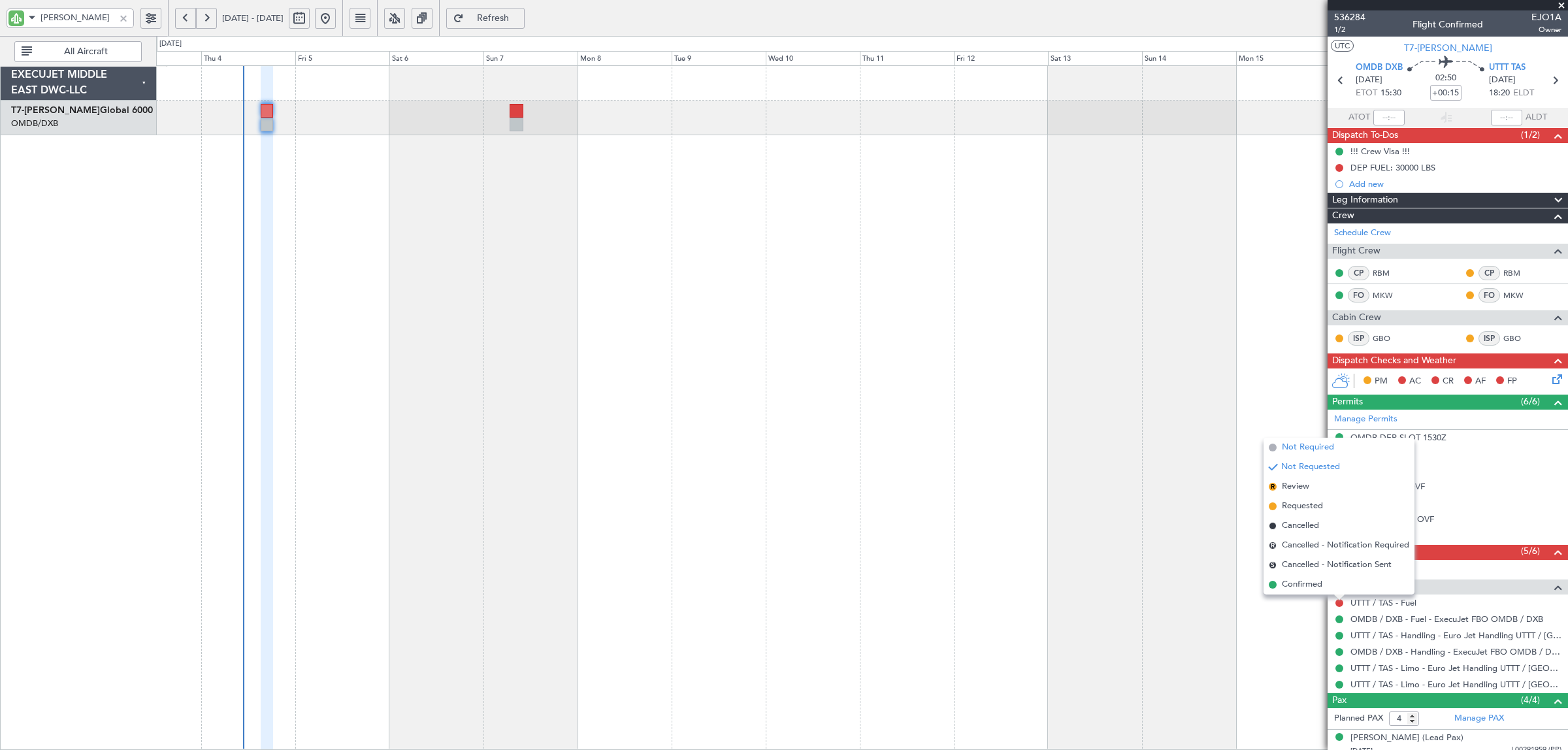
click at [1315, 449] on span "Not Required" at bounding box center [1307, 447] width 52 height 13
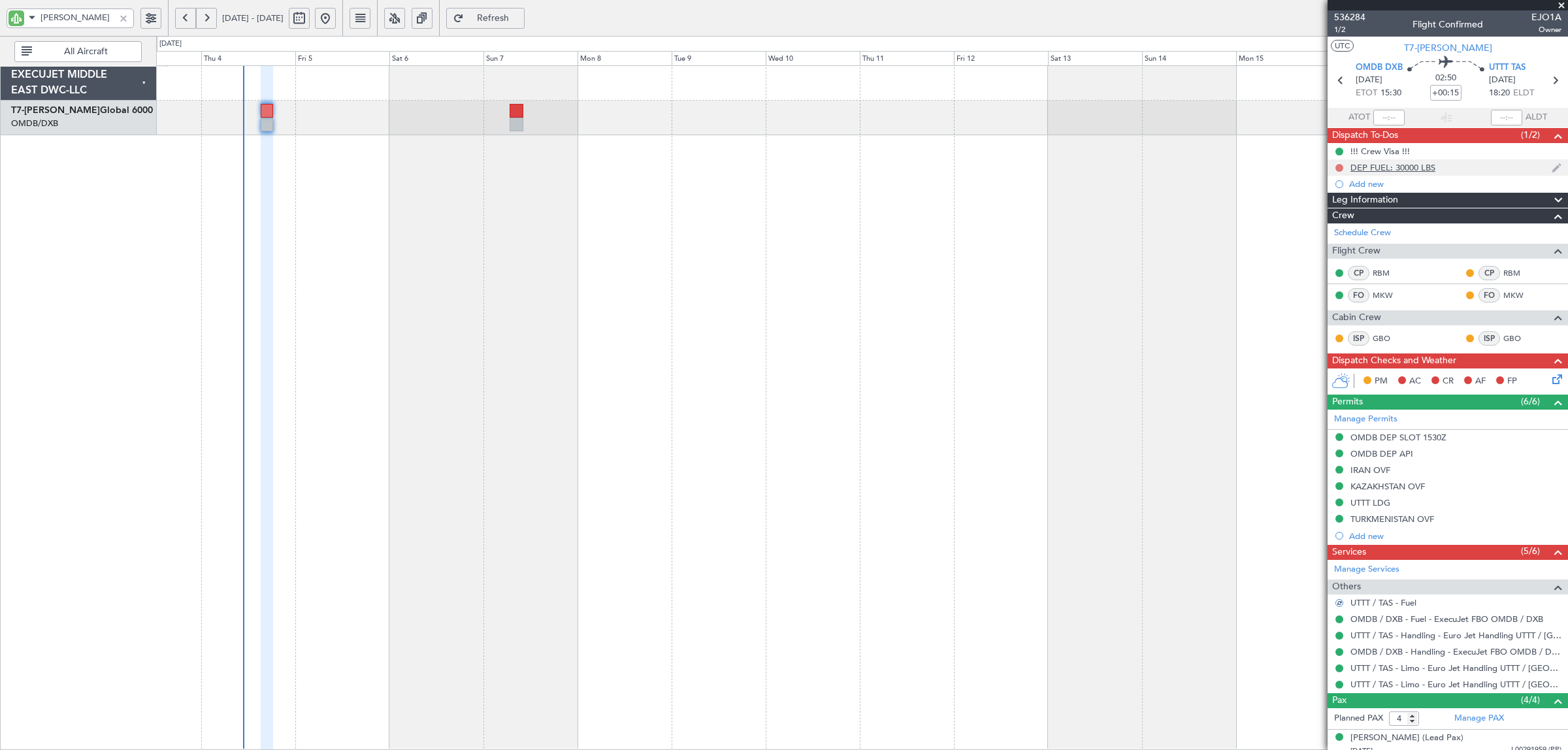
click at [1340, 164] on button at bounding box center [1339, 168] width 8 height 8
click at [1338, 220] on span "Completed" at bounding box center [1345, 225] width 43 height 13
click at [1549, 377] on icon at bounding box center [1554, 377] width 10 height 10
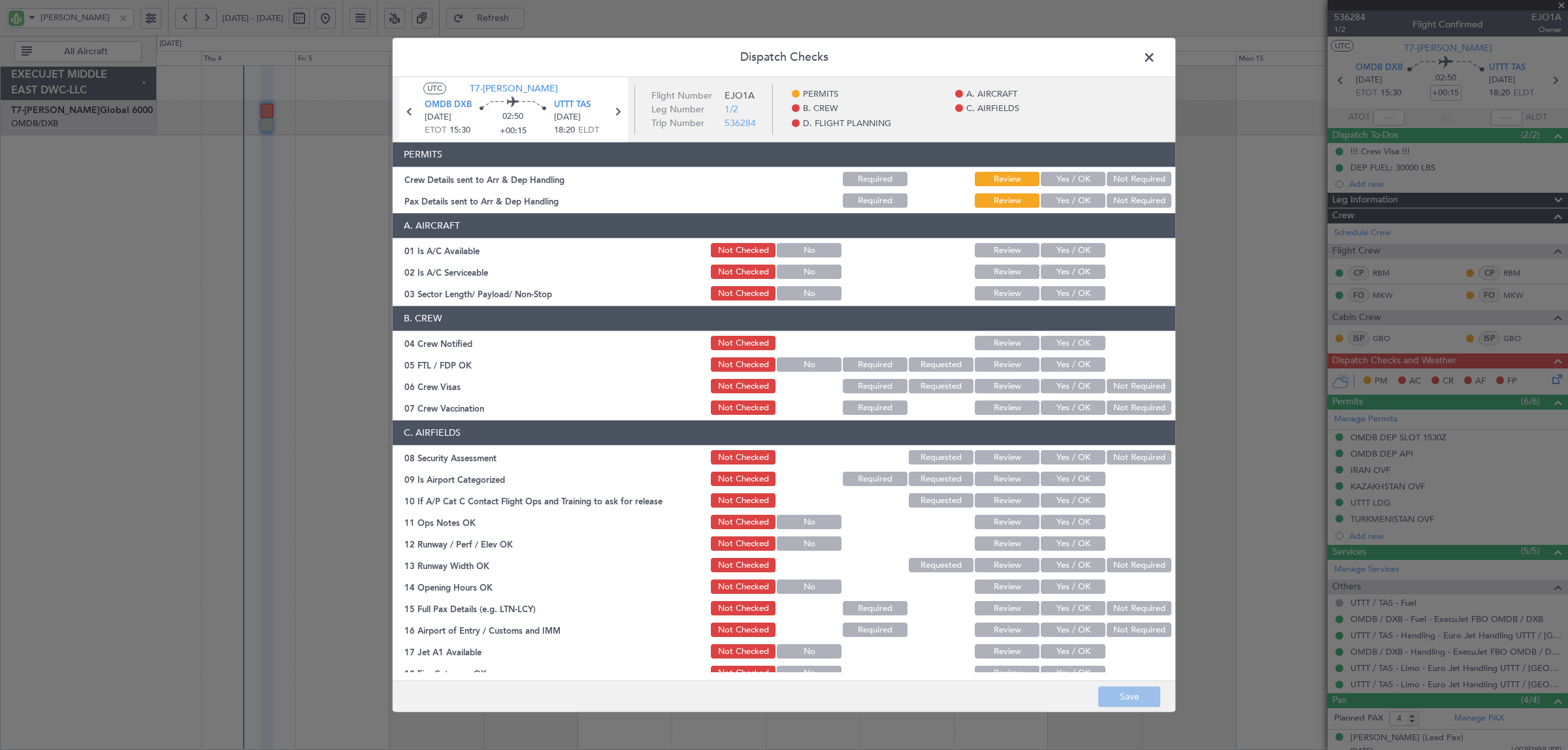
click at [1073, 175] on button "Yes / OK" at bounding box center [1072, 180] width 64 height 15
click at [1075, 199] on button "Yes / OK" at bounding box center [1072, 201] width 64 height 15
click at [1072, 256] on button "Yes / OK" at bounding box center [1072, 251] width 64 height 15
click at [1072, 268] on button "Yes / OK" at bounding box center [1072, 272] width 64 height 15
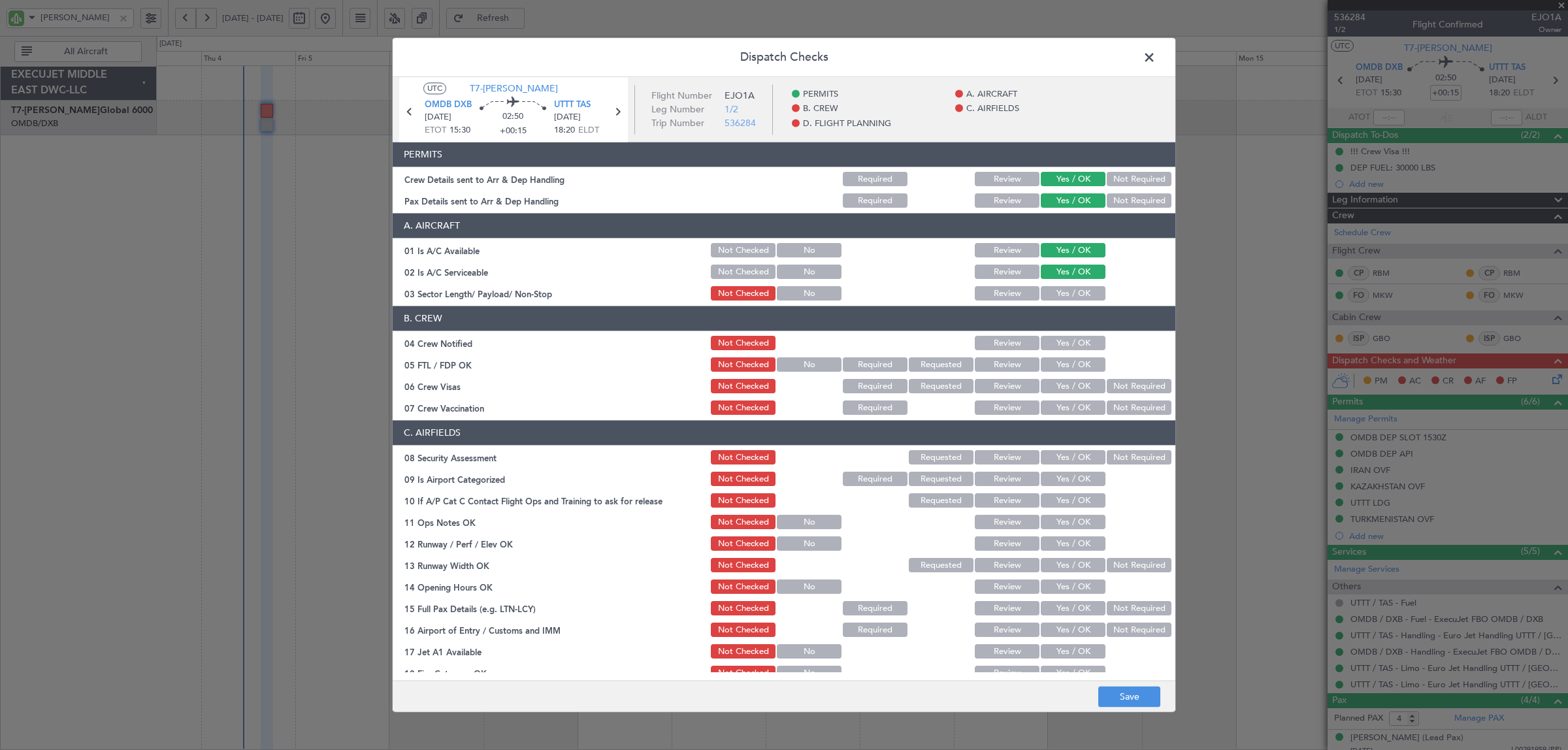
click at [1069, 291] on button "Yes / OK" at bounding box center [1072, 294] width 64 height 15
click at [1068, 339] on button "Yes / OK" at bounding box center [1072, 343] width 64 height 15
click at [1067, 365] on button "Yes / OK" at bounding box center [1072, 365] width 64 height 15
click at [1117, 387] on button "Not Required" at bounding box center [1138, 387] width 64 height 15
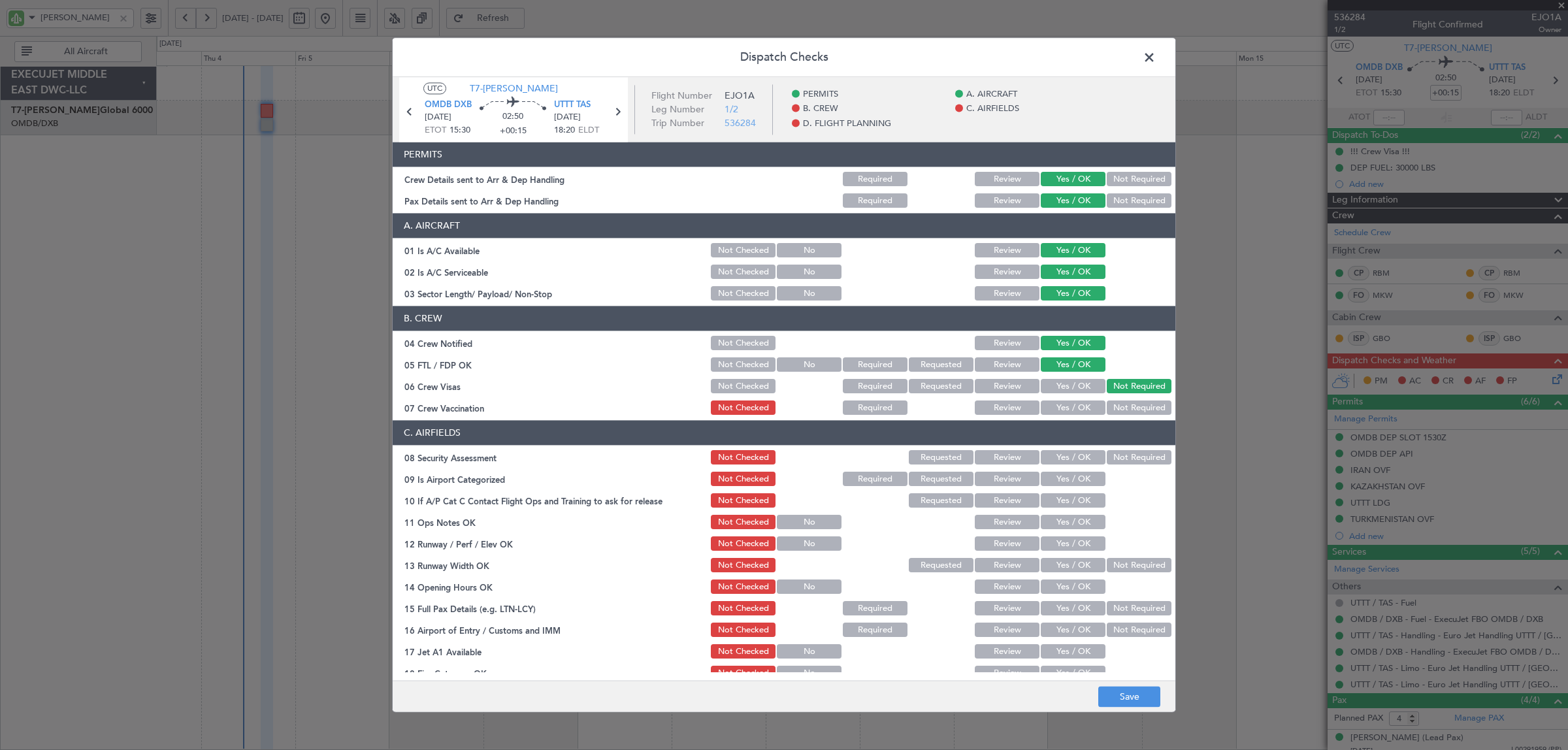
drag, startPoint x: 1112, startPoint y: 405, endPoint x: 1109, endPoint y: 438, distance: 33.1
click at [1112, 406] on button "Not Required" at bounding box center [1138, 408] width 64 height 15
drag, startPoint x: 1108, startPoint y: 459, endPoint x: 1082, endPoint y: 475, distance: 30.5
click at [1108, 459] on button "Not Required" at bounding box center [1138, 458] width 64 height 15
click at [1073, 481] on button "Yes / OK" at bounding box center [1072, 480] width 64 height 15
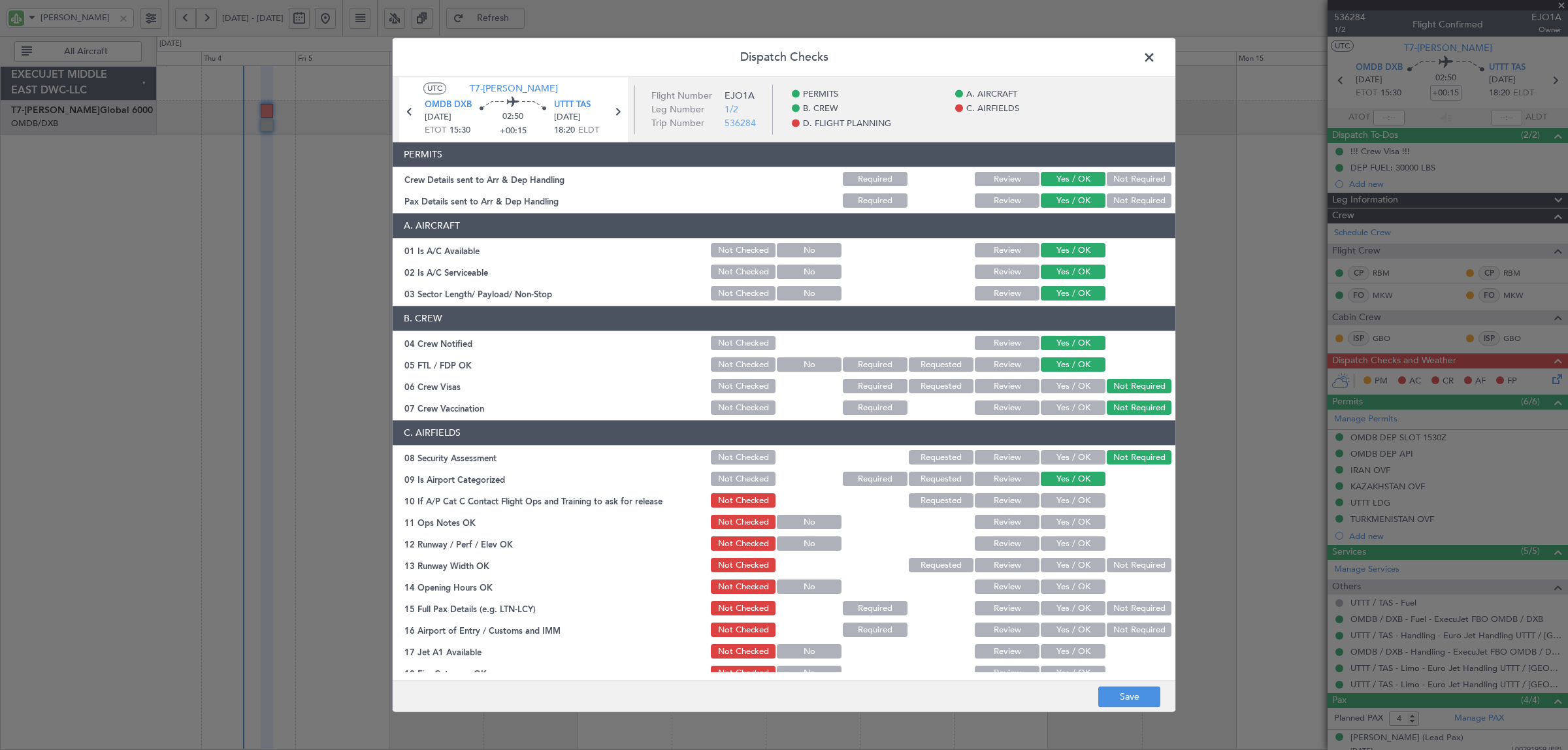
click at [1072, 498] on button "Yes / OK" at bounding box center [1072, 501] width 64 height 15
click at [1071, 527] on button "Yes / OK" at bounding box center [1072, 522] width 64 height 15
click at [1069, 545] on button "Yes / OK" at bounding box center [1072, 544] width 64 height 15
click at [1068, 560] on button "Yes / OK" at bounding box center [1072, 566] width 64 height 15
click at [1068, 580] on button "Yes / OK" at bounding box center [1072, 587] width 64 height 15
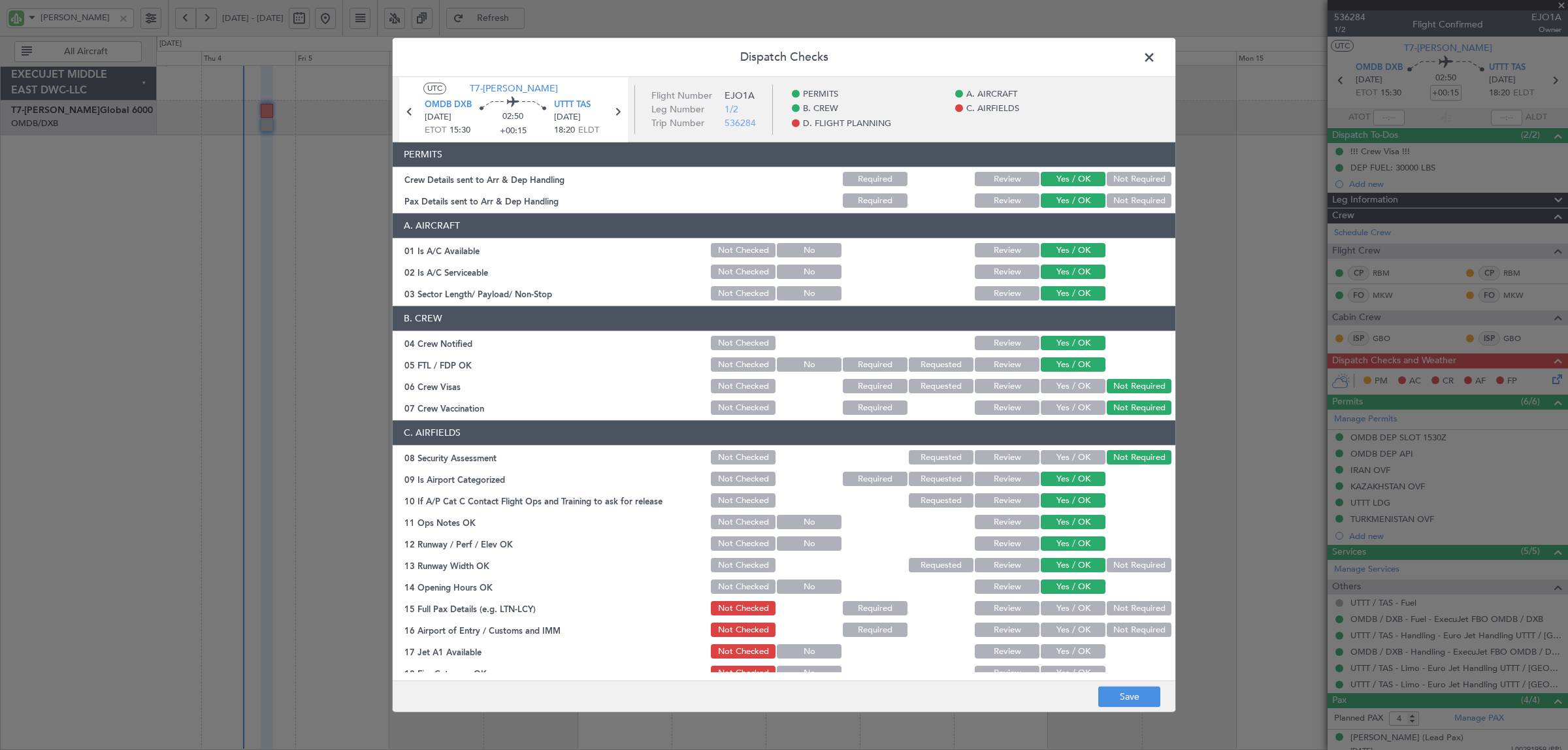
click at [1068, 605] on button "Yes / OK" at bounding box center [1072, 609] width 64 height 15
click at [1068, 626] on button "Yes / OK" at bounding box center [1072, 630] width 64 height 15
click at [1068, 645] on button "Yes / OK" at bounding box center [1072, 652] width 64 height 15
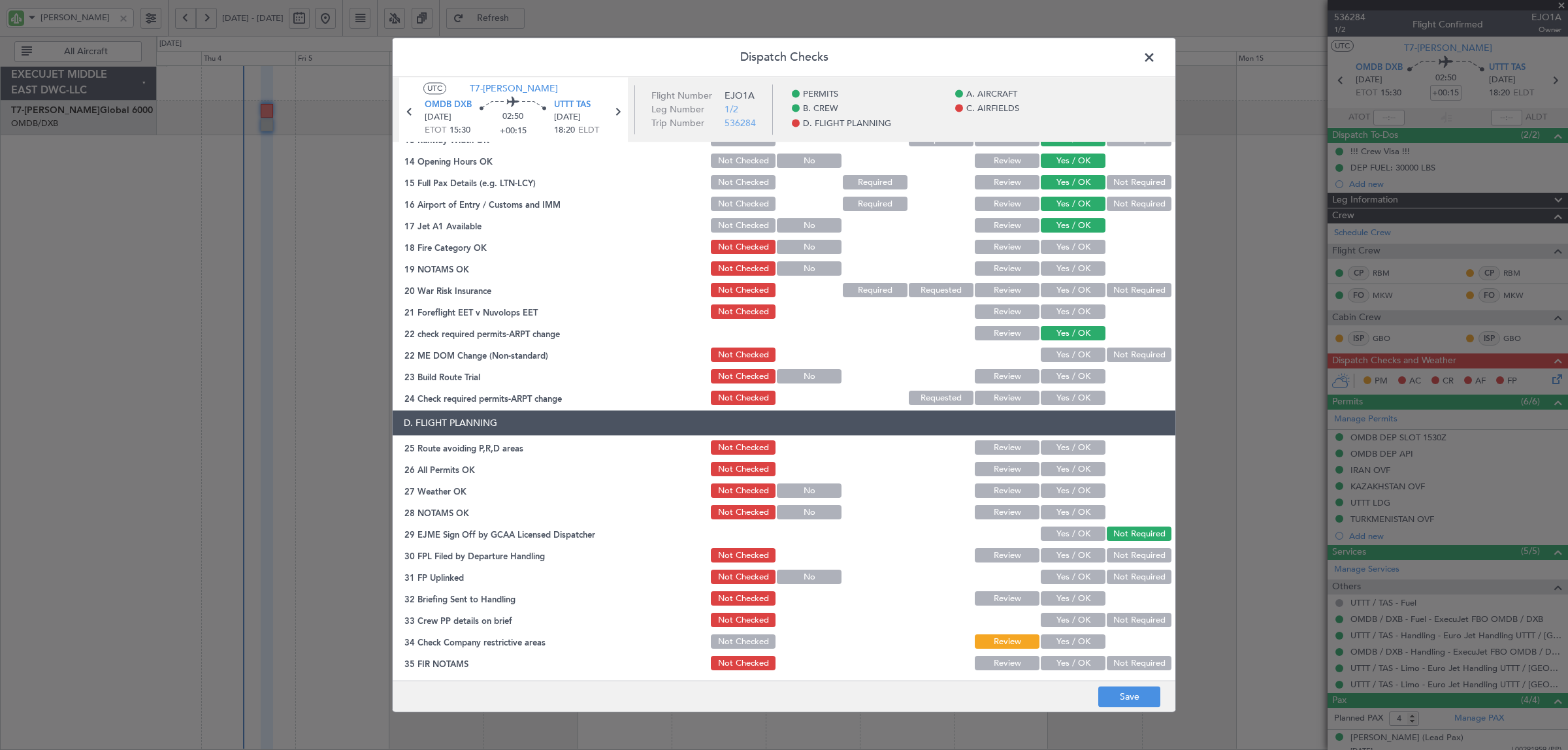
scroll to position [428, 0]
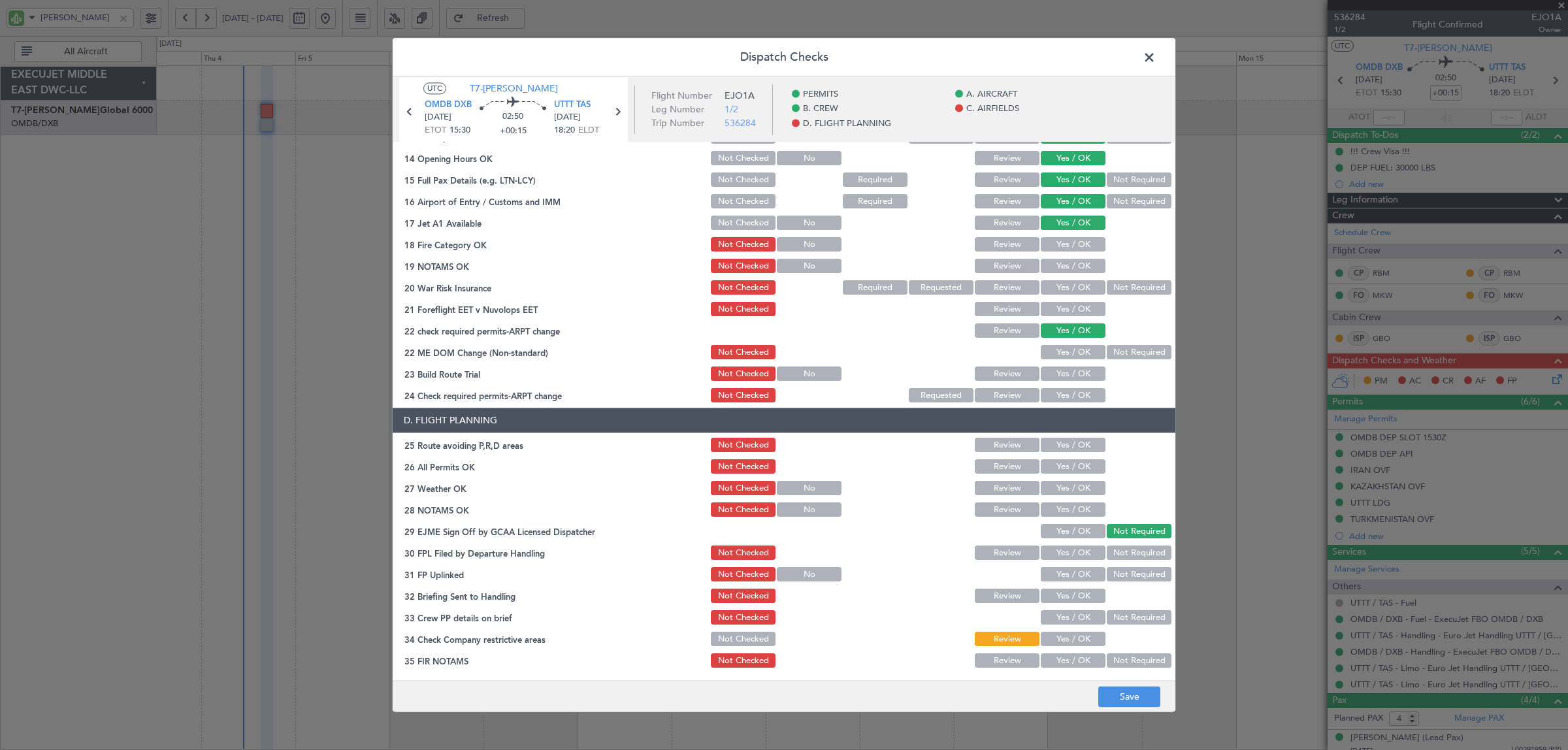
click at [1081, 239] on button "Yes / OK" at bounding box center [1072, 245] width 64 height 15
click at [1073, 267] on button "Yes / OK" at bounding box center [1072, 267] width 64 height 15
click at [1111, 284] on button "Not Required" at bounding box center [1138, 288] width 64 height 15
click at [1081, 308] on button "Yes / OK" at bounding box center [1072, 309] width 64 height 15
click at [1123, 356] on button "Not Required" at bounding box center [1138, 353] width 64 height 15
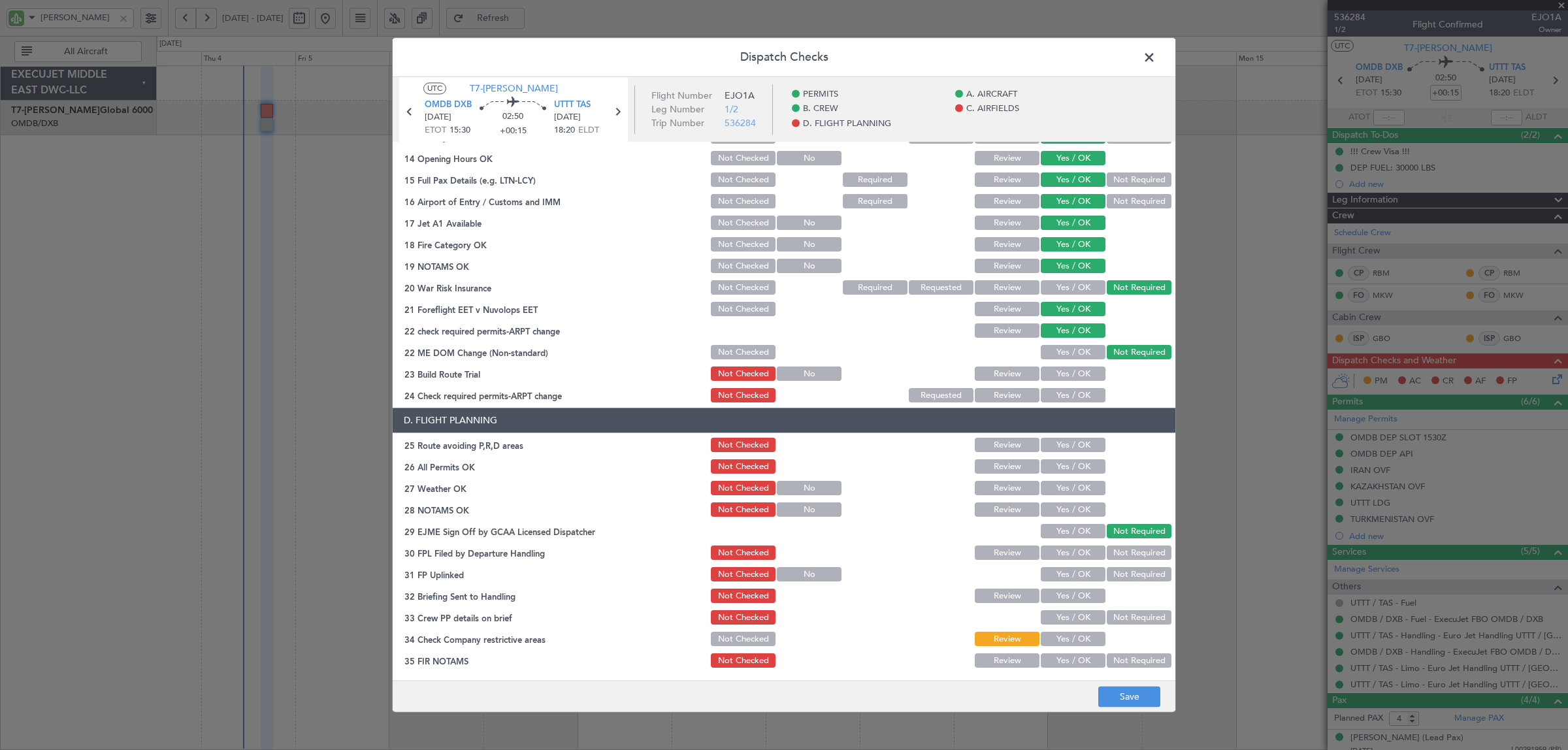
click at [1071, 370] on button "Yes / OK" at bounding box center [1072, 374] width 64 height 15
click at [1071, 392] on button "Yes / OK" at bounding box center [1072, 396] width 64 height 15
click at [1066, 445] on button "Yes / OK" at bounding box center [1072, 446] width 64 height 15
drag, startPoint x: 1066, startPoint y: 465, endPoint x: 1066, endPoint y: 474, distance: 9.0
click at [1066, 466] on button "Yes / OK" at bounding box center [1072, 467] width 64 height 15
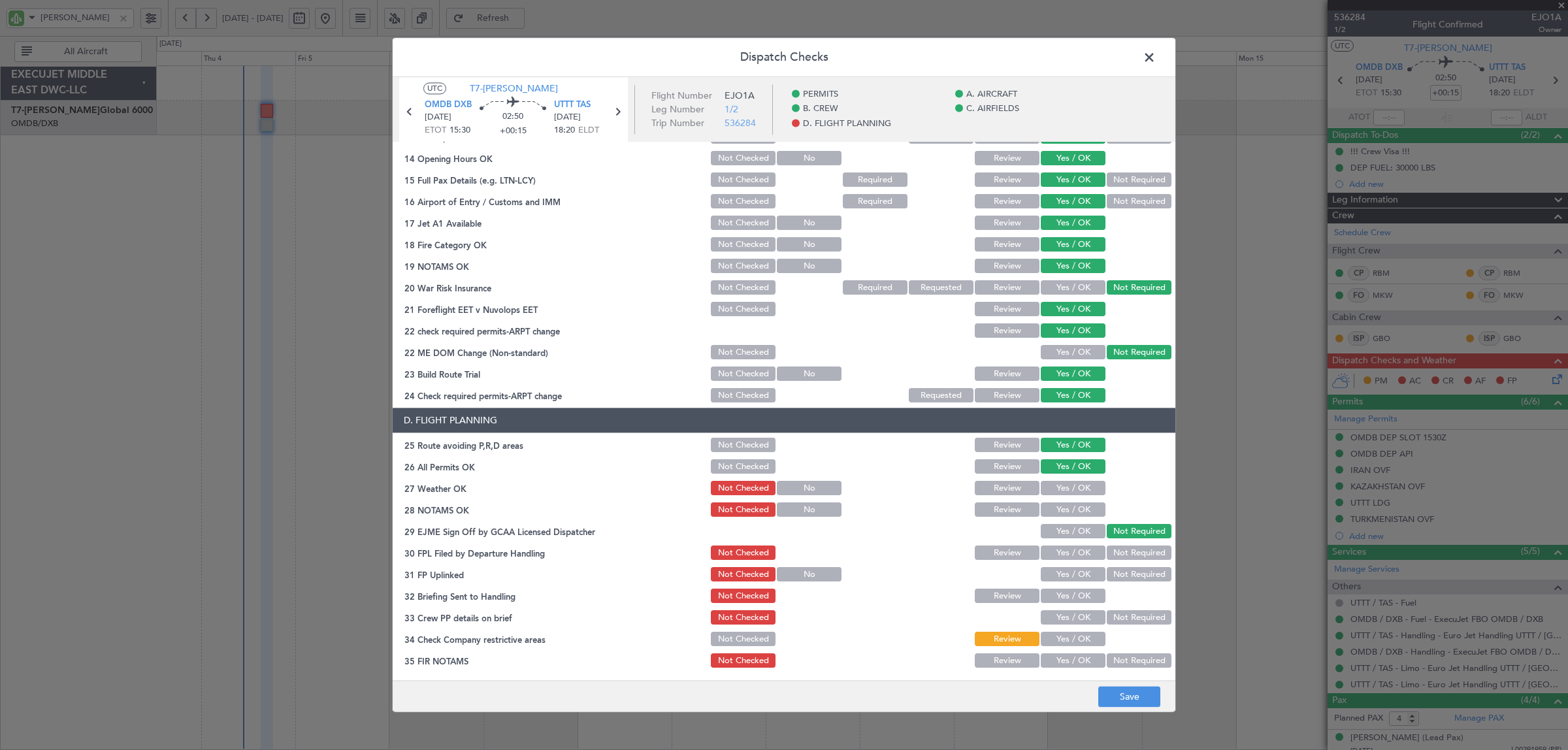
click at [1066, 487] on button "Yes / OK" at bounding box center [1072, 488] width 64 height 15
click at [1066, 507] on button "Yes / OK" at bounding box center [1072, 510] width 64 height 15
click at [1071, 559] on button "Yes / OK" at bounding box center [1072, 553] width 64 height 15
click at [1071, 568] on button "Yes / OK" at bounding box center [1072, 575] width 64 height 15
click at [1068, 597] on button "Yes / OK" at bounding box center [1072, 597] width 64 height 15
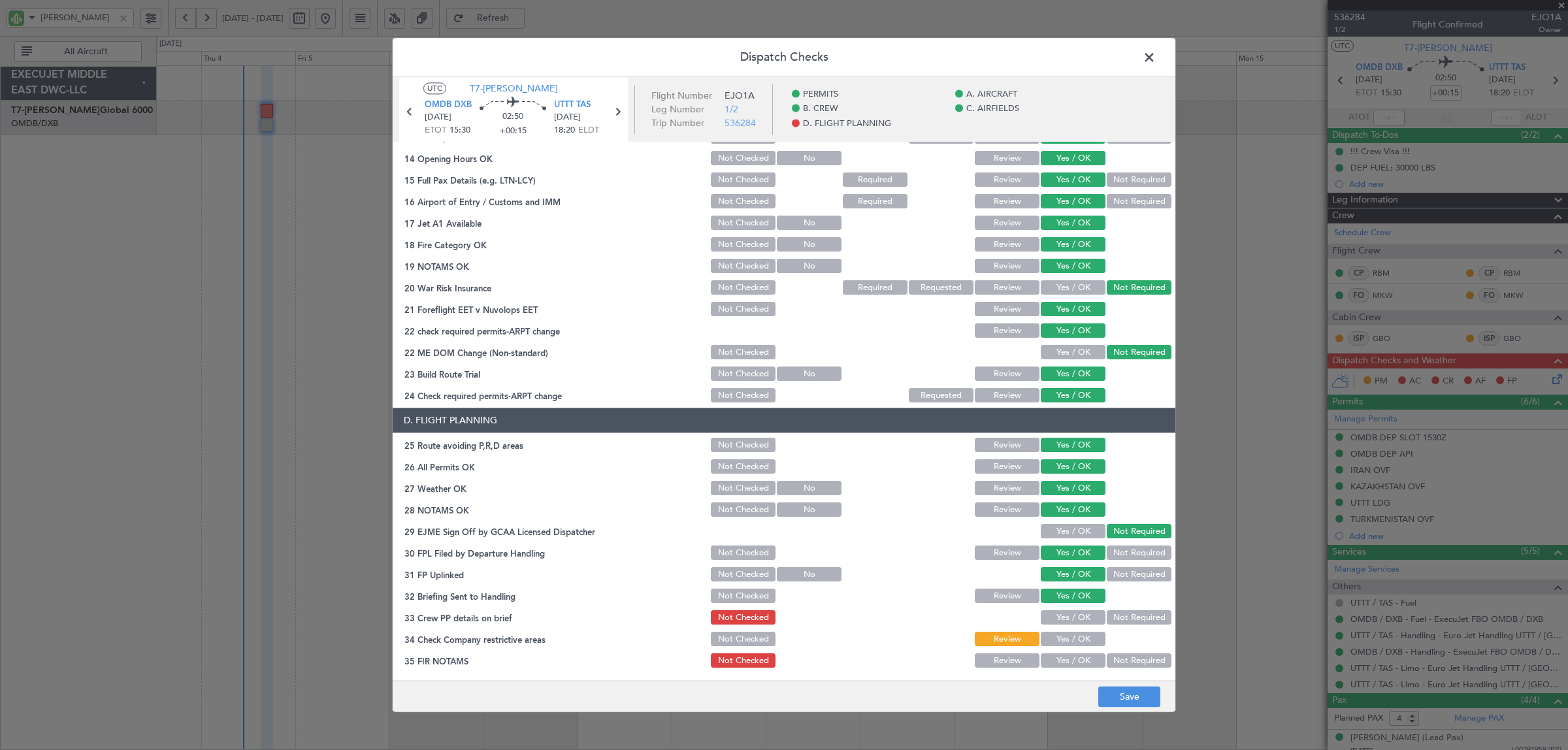
click at [1067, 615] on button "Yes / OK" at bounding box center [1072, 618] width 64 height 15
click at [1065, 637] on button "Yes / OK" at bounding box center [1072, 639] width 64 height 15
click at [1117, 661] on button "Not Required" at bounding box center [1138, 661] width 64 height 15
click at [1119, 690] on button "Save" at bounding box center [1129, 697] width 62 height 21
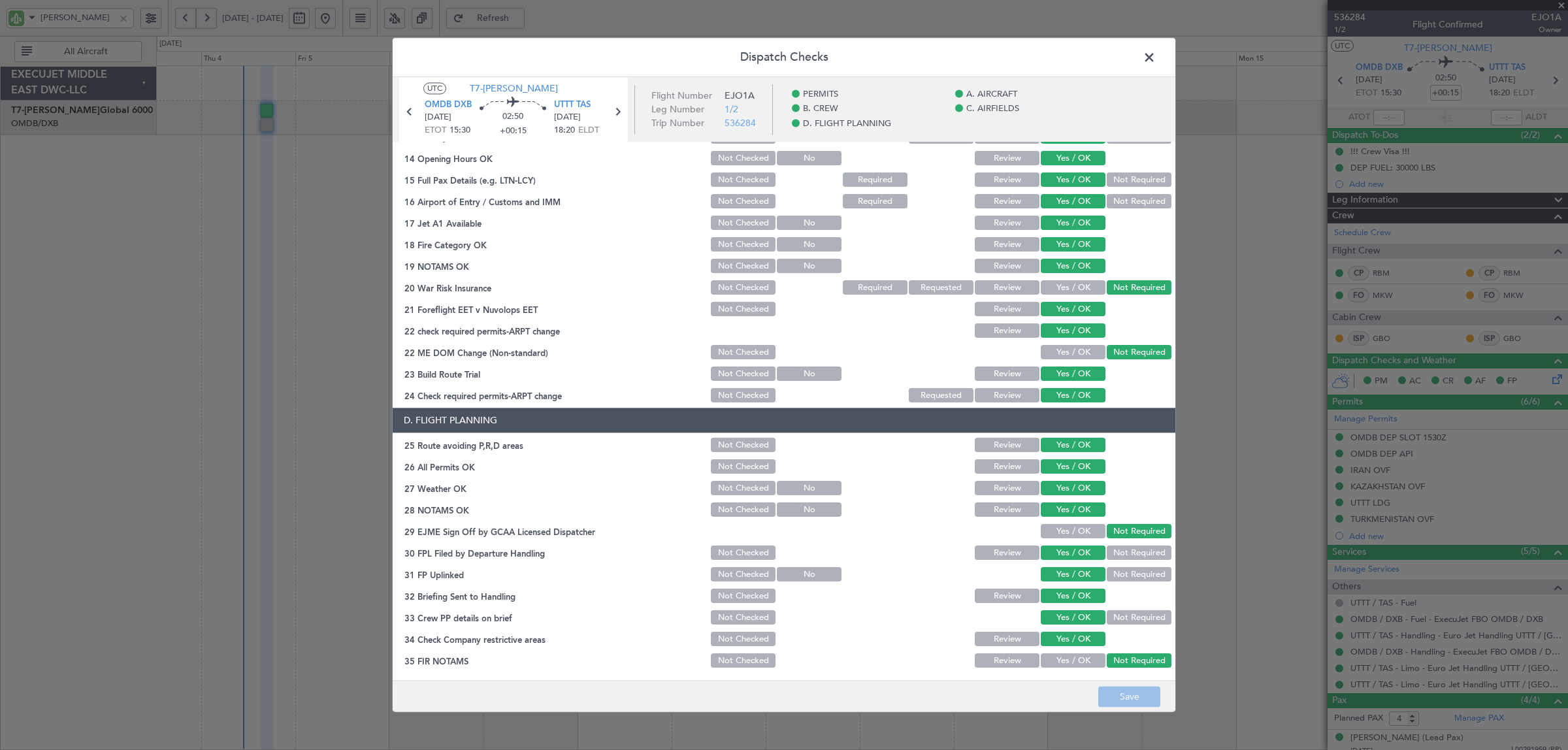
click at [1156, 50] on span at bounding box center [1156, 61] width 0 height 26
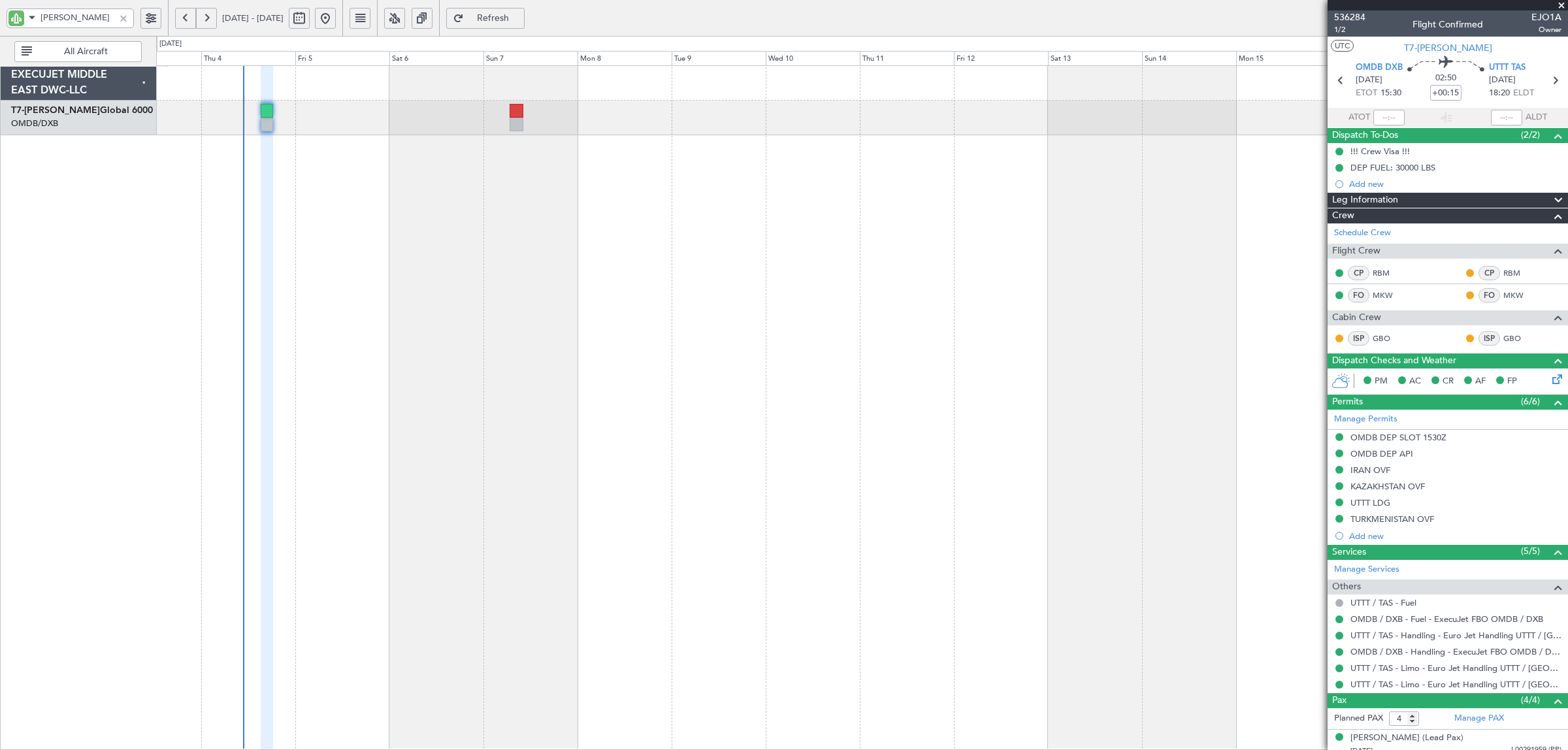
click at [122, 13] on div at bounding box center [123, 18] width 15 height 15
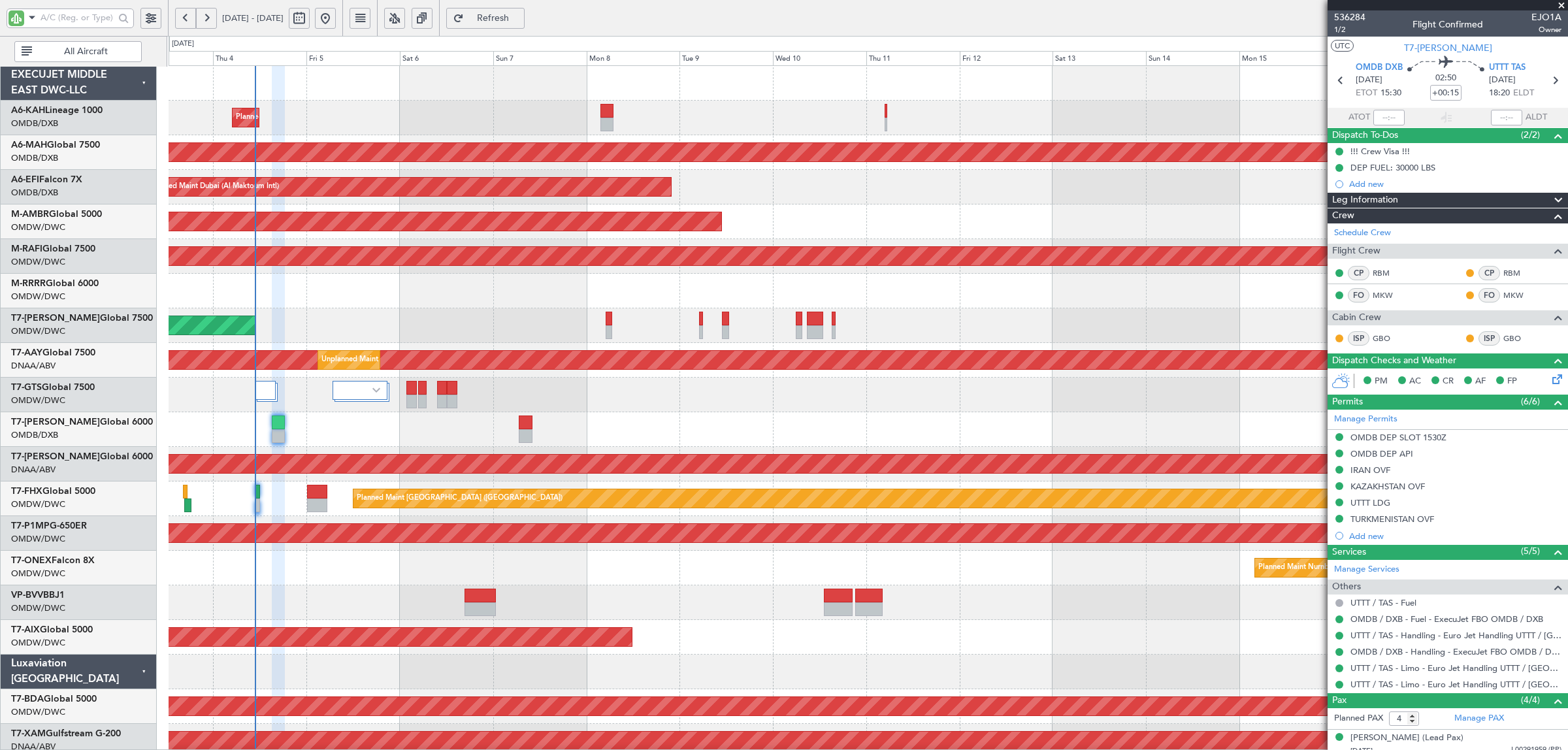
type input "Syed Shakeel (SYS)"
type input "7192"
type input "Syed Shakeel (SYS)"
type input "7192"
type input "Syed Shakeel (SYS)"
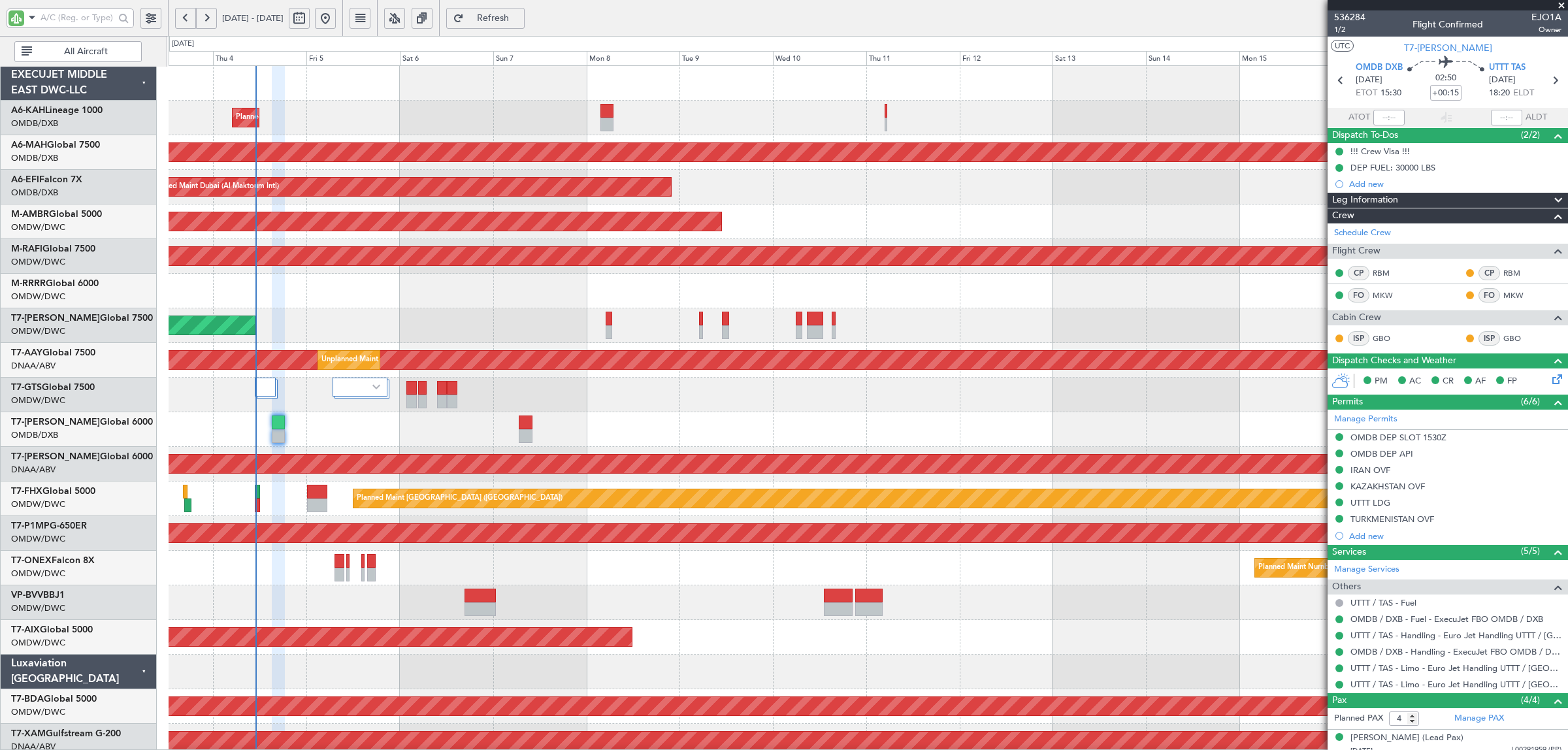
type input "7192"
type input "Syed Shakeel (SYS)"
type input "7192"
type input "Syed Shakeel (SYS)"
type input "7192"
